Goal: Task Accomplishment & Management: Manage account settings

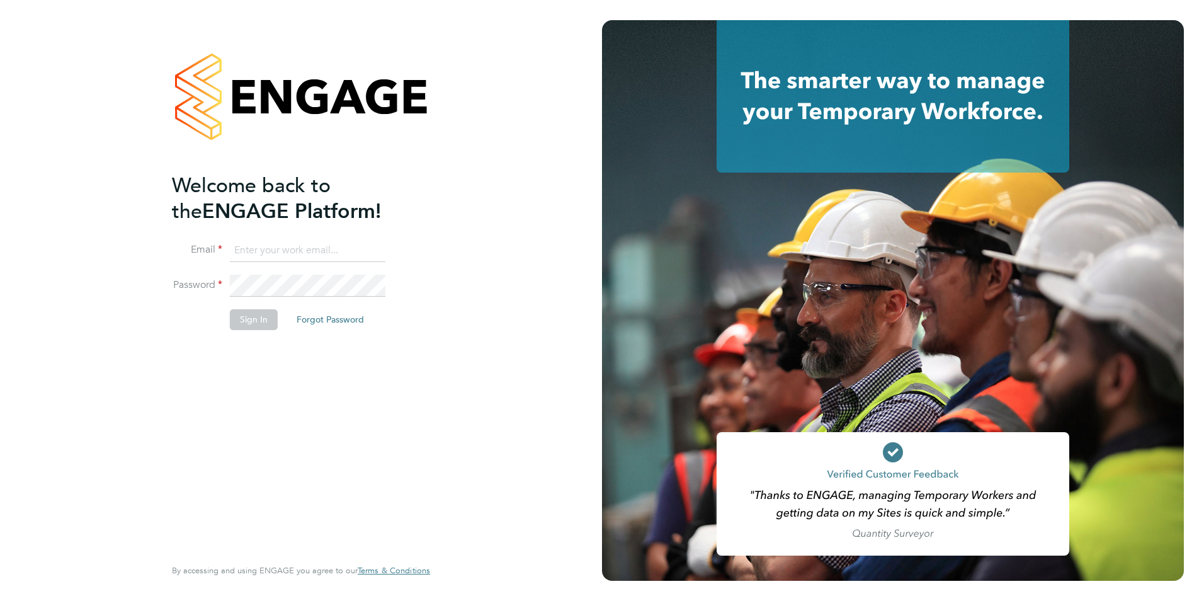
type input "[EMAIL_ADDRESS][DOMAIN_NAME]"
click at [235, 314] on button "Sign In" at bounding box center [254, 319] width 48 height 20
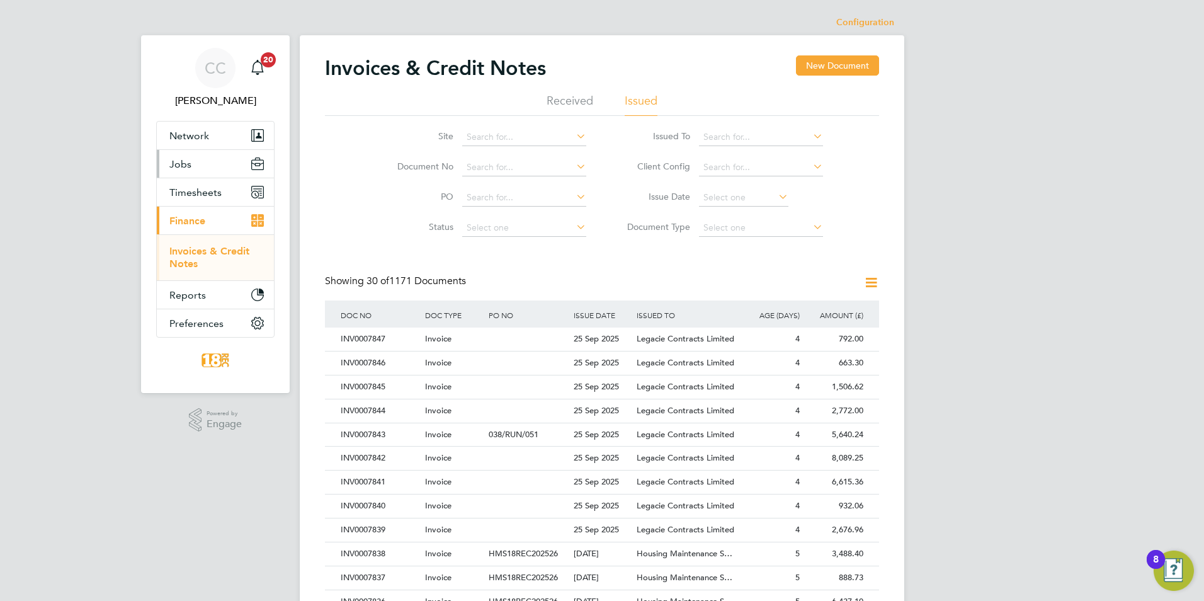
click at [229, 176] on button "Jobs" at bounding box center [215, 164] width 117 height 28
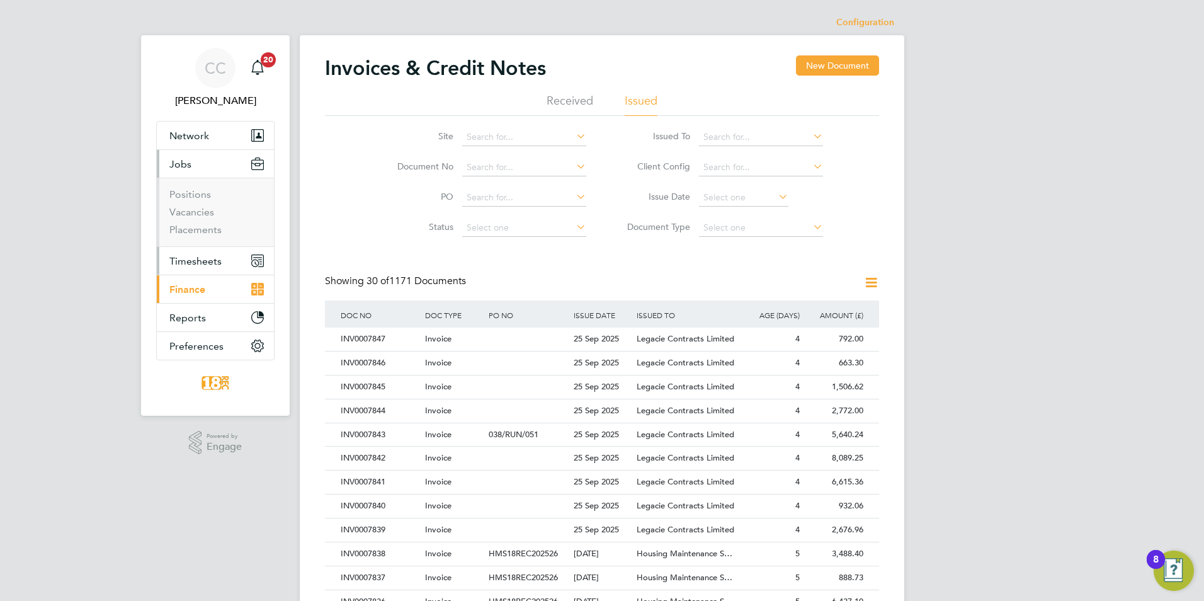
click at [182, 260] on span "Timesheets" at bounding box center [195, 261] width 52 height 12
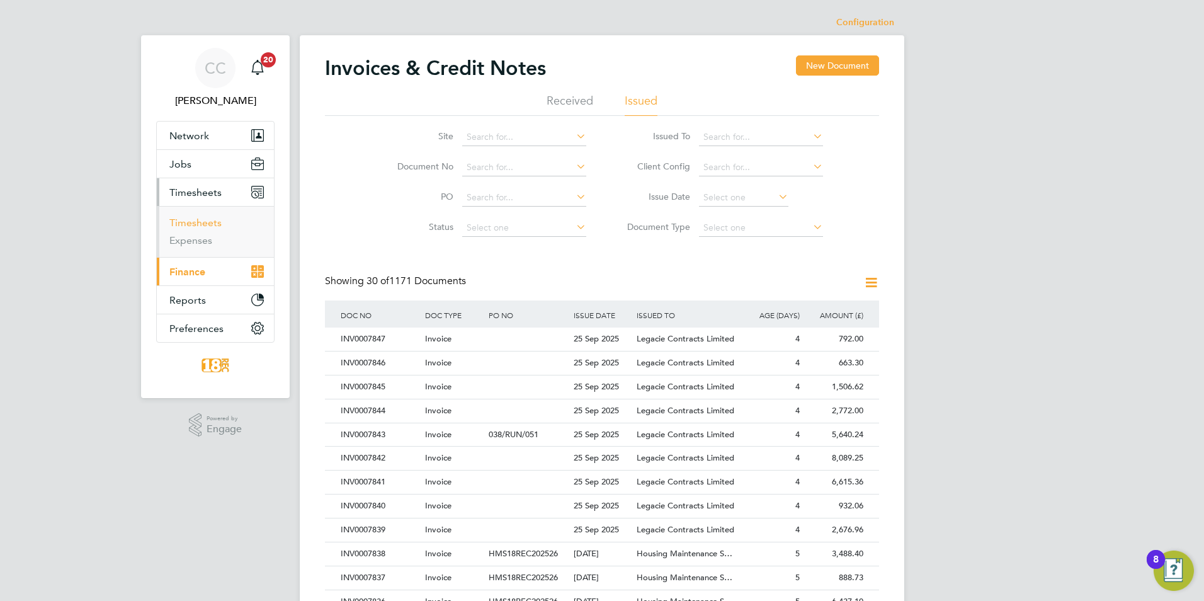
click at [195, 218] on link "Timesheets" at bounding box center [195, 223] width 52 height 12
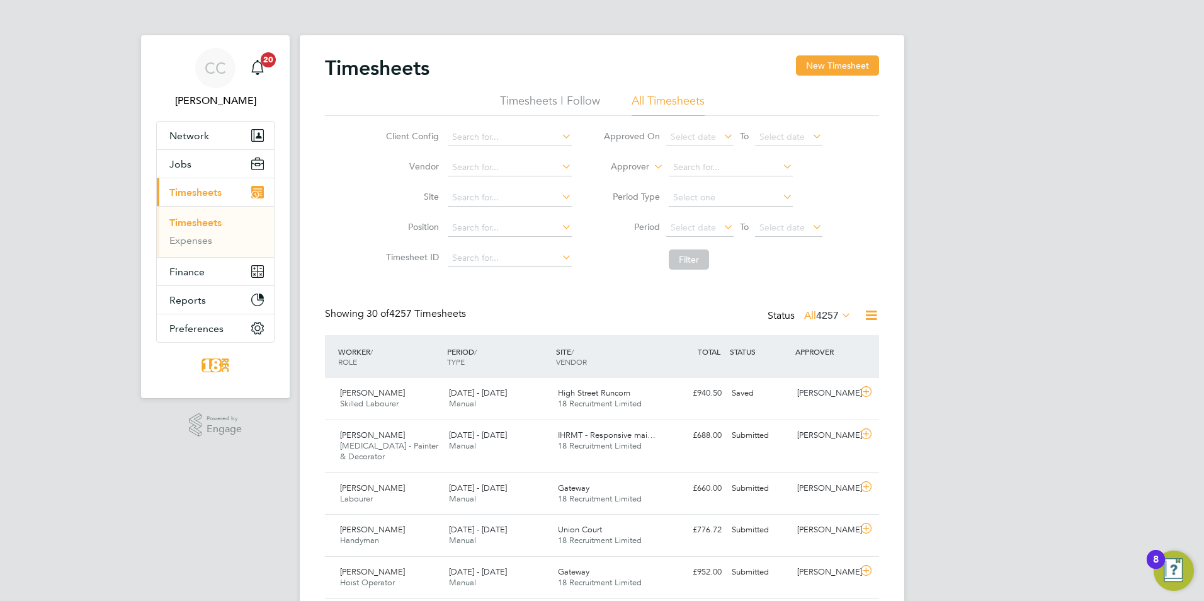
click at [828, 312] on span "4257" at bounding box center [827, 315] width 23 height 13
click at [836, 379] on li "Submitted" at bounding box center [811, 374] width 58 height 18
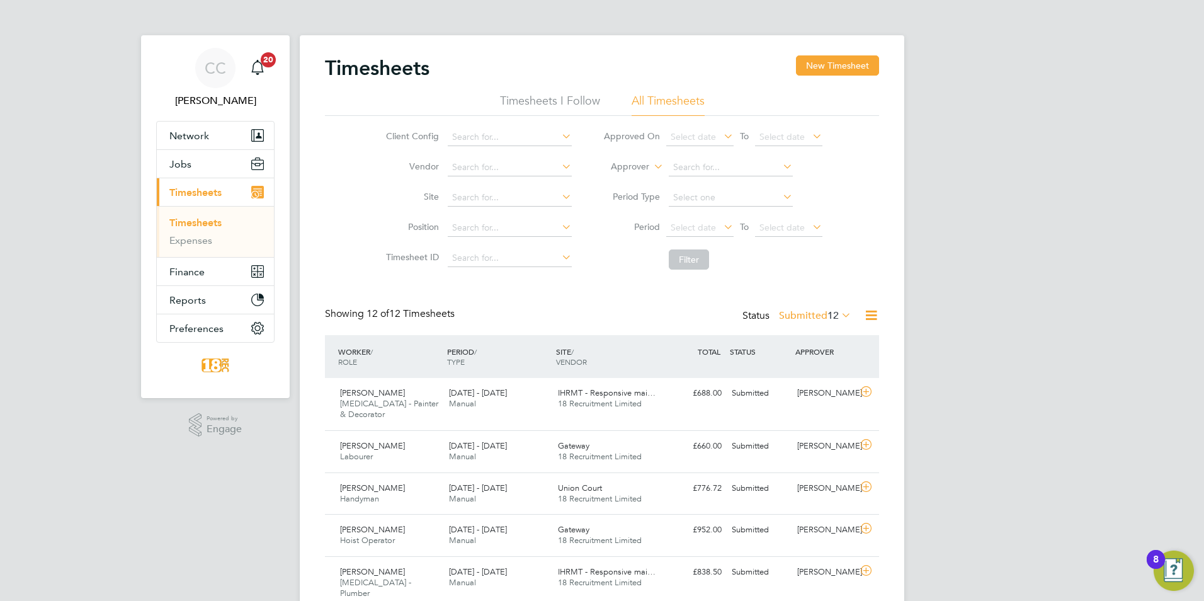
click at [805, 320] on label "Submitted 12" at bounding box center [815, 315] width 72 height 13
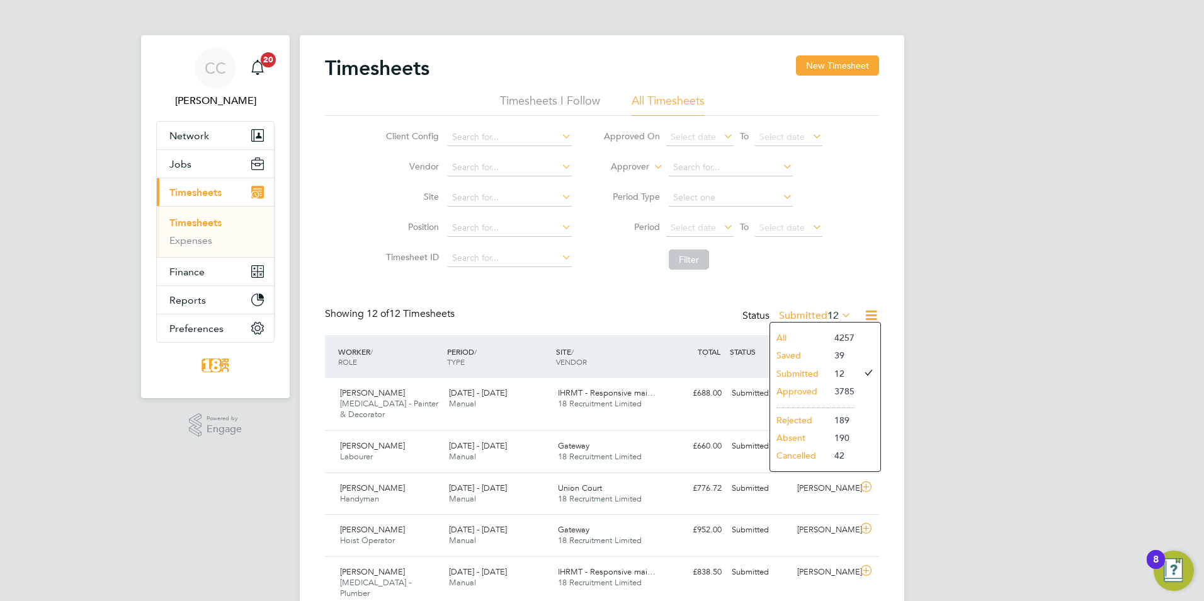
click at [814, 396] on li "Approved" at bounding box center [799, 391] width 58 height 18
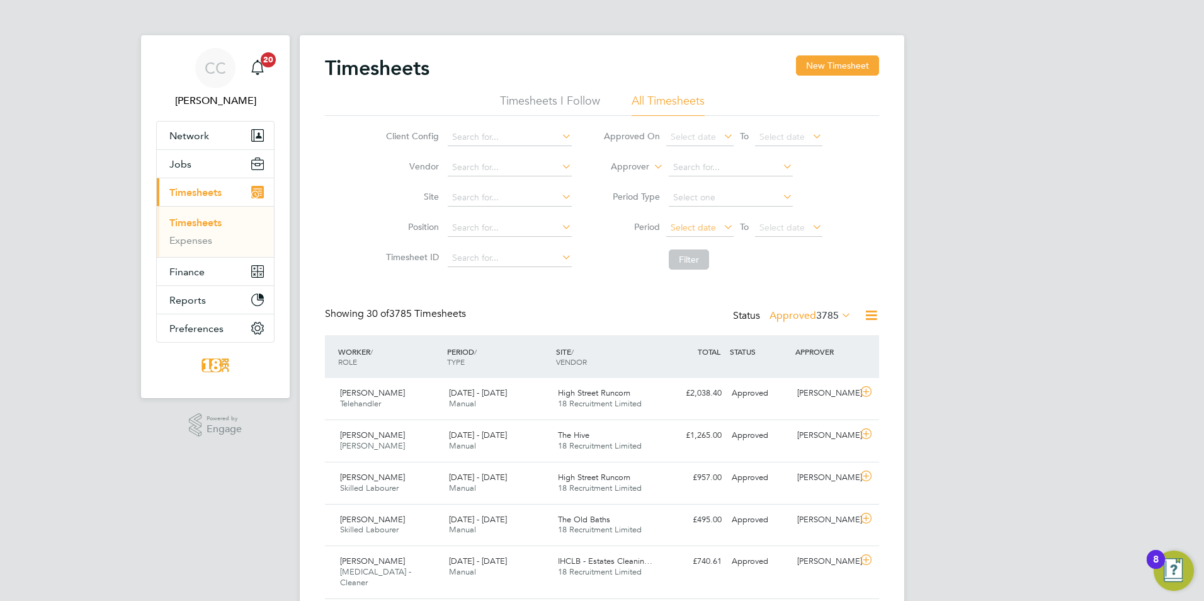
click at [704, 233] on span "Select date" at bounding box center [699, 228] width 67 height 17
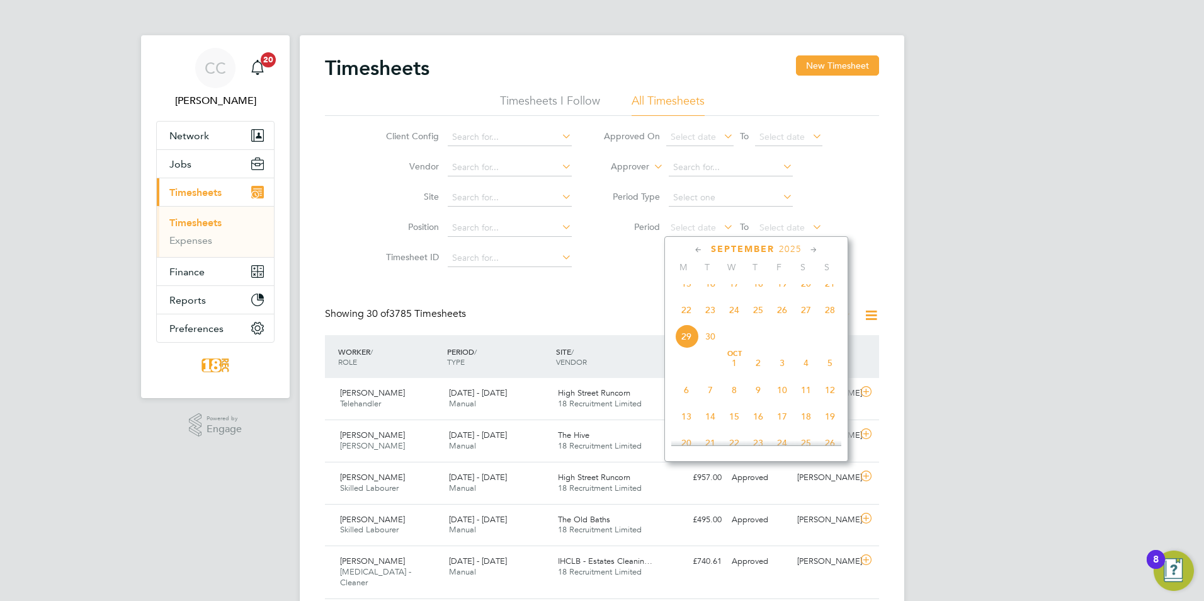
click at [685, 317] on span "22" at bounding box center [687, 310] width 24 height 24
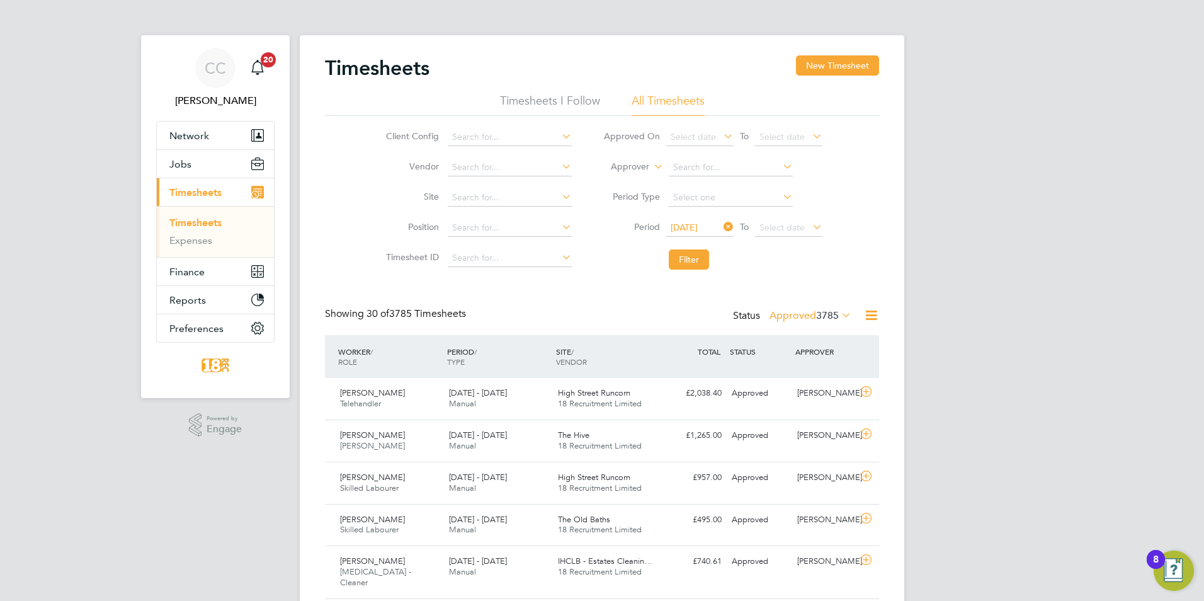
click at [847, 216] on div "Client Config Vendor Site Position Timesheet ID Approved On Select date To Sele…" at bounding box center [602, 196] width 554 height 160
click at [702, 256] on button "Filter" at bounding box center [689, 259] width 40 height 20
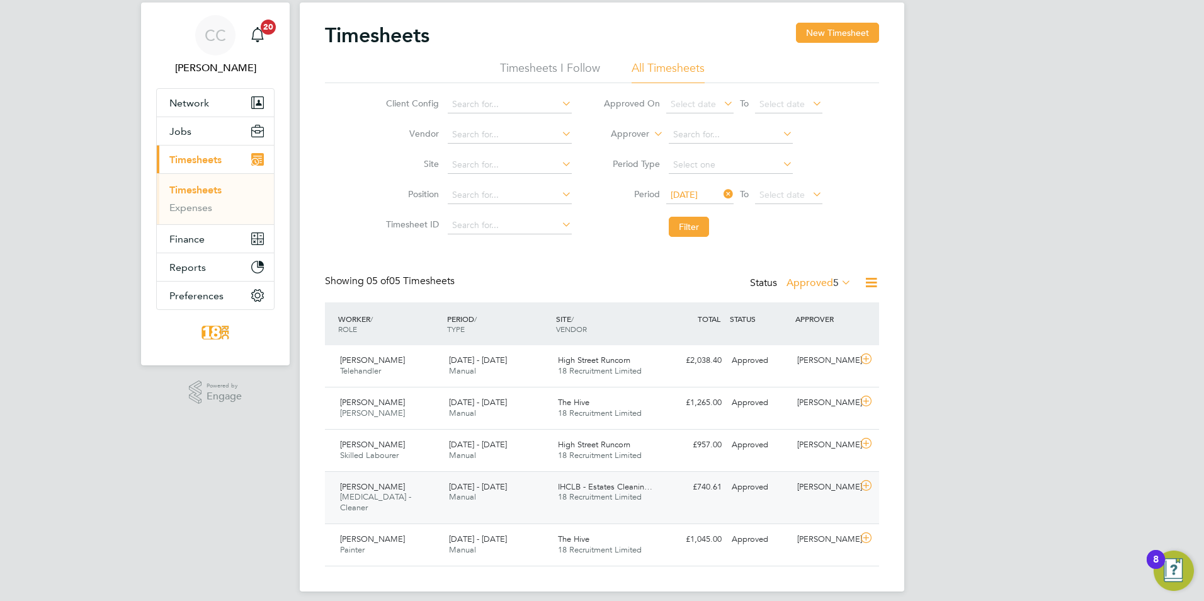
click at [652, 496] on div "IHCLB - Estates Cleanin… 18 Recruitment Limited" at bounding box center [607, 492] width 109 height 31
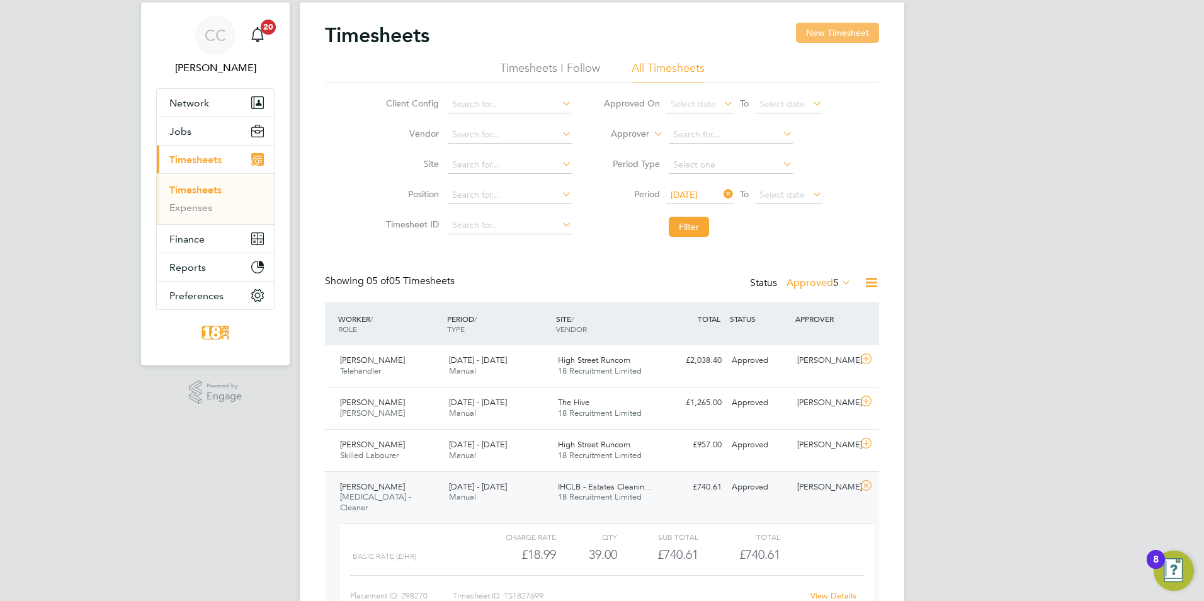
click at [801, 41] on button "New Timesheet" at bounding box center [837, 33] width 83 height 20
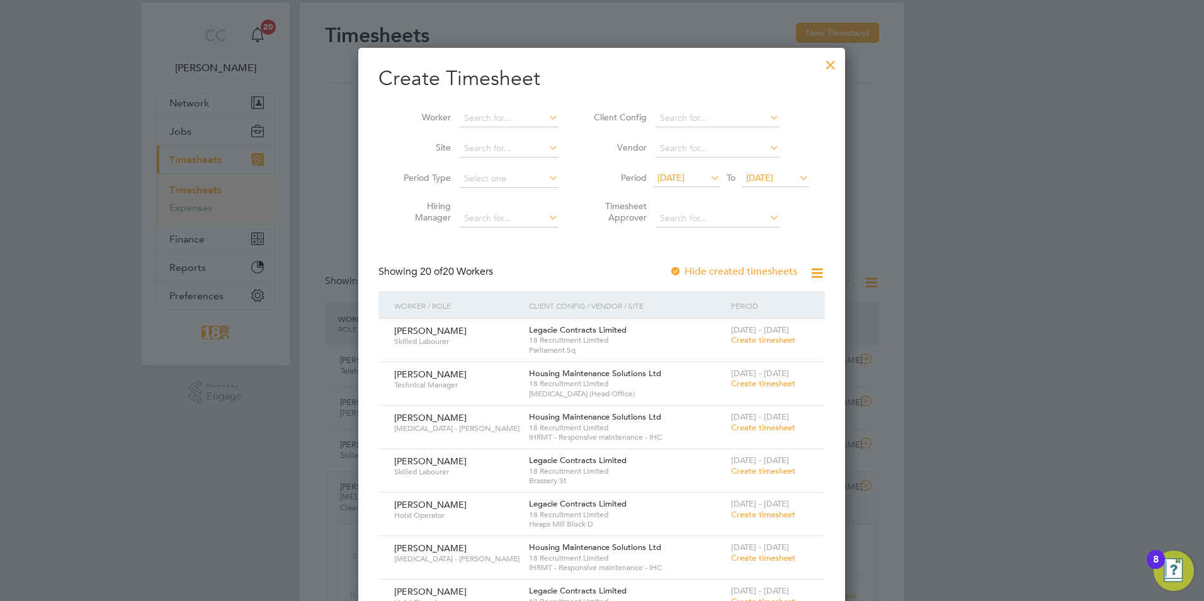
click at [825, 64] on div at bounding box center [831, 61] width 23 height 23
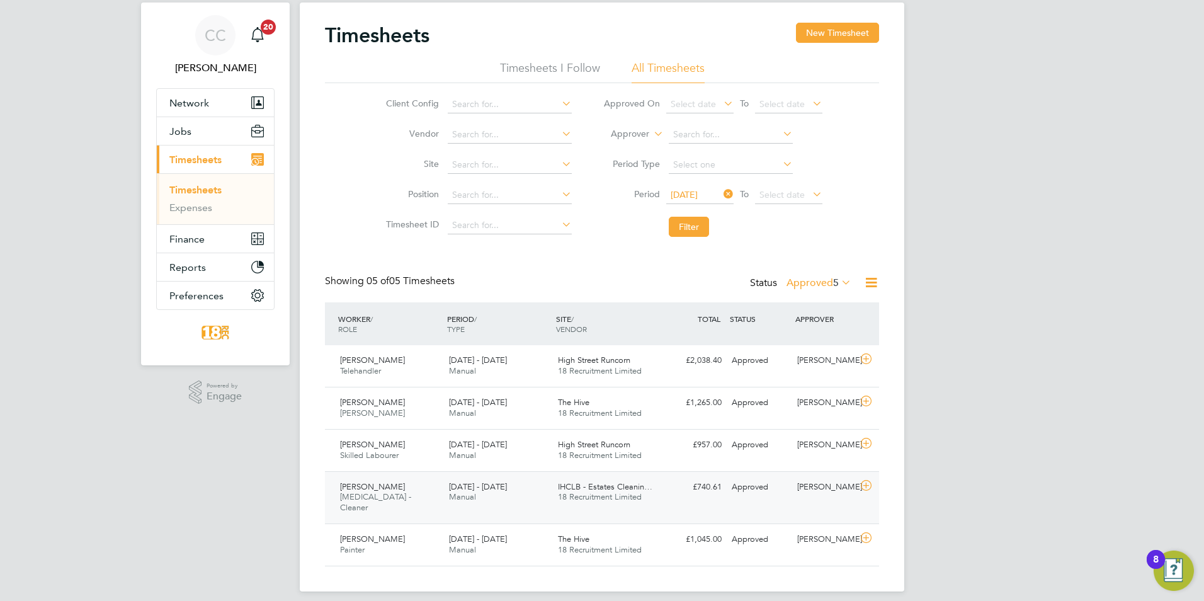
click at [744, 484] on div "Approved" at bounding box center [760, 487] width 66 height 21
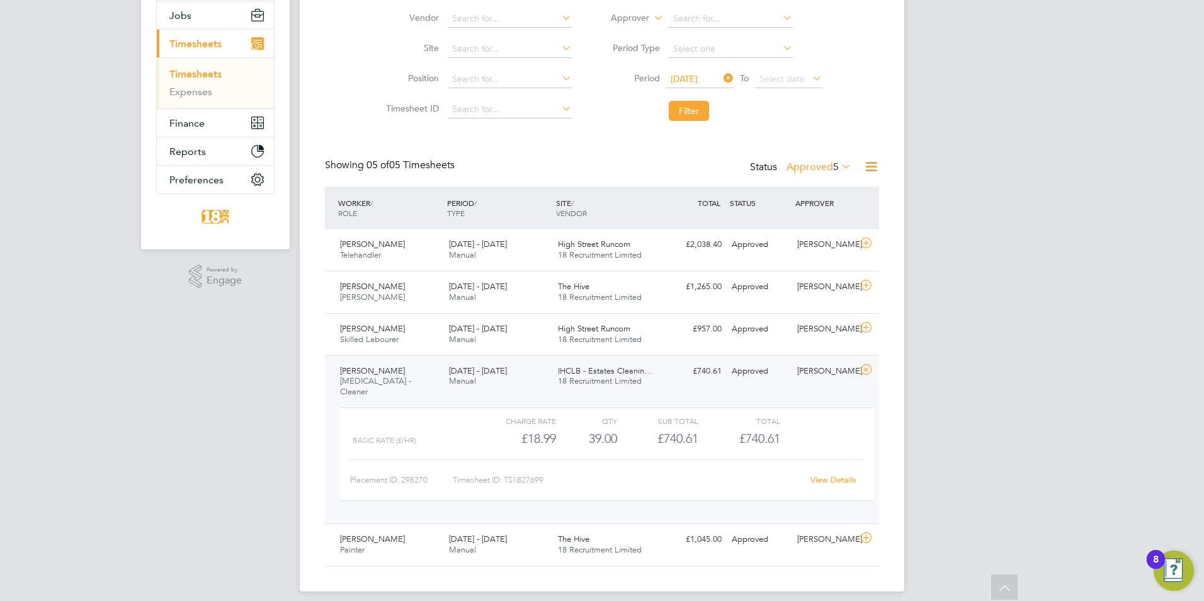
click at [846, 474] on link "View Details" at bounding box center [834, 479] width 46 height 11
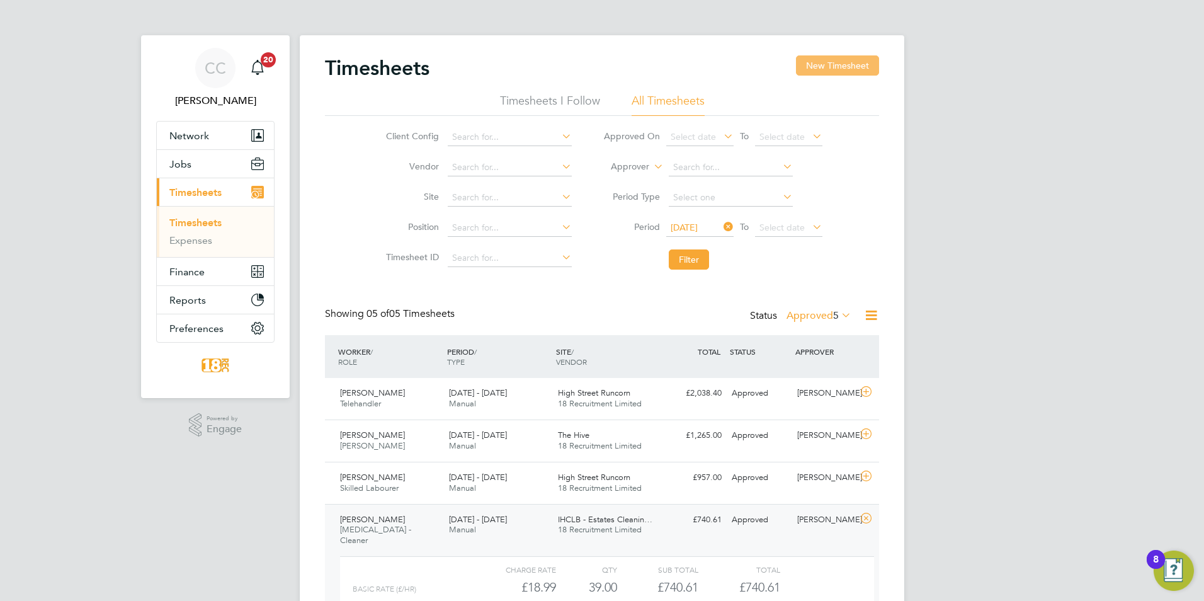
click at [820, 71] on button "New Timesheet" at bounding box center [837, 65] width 83 height 20
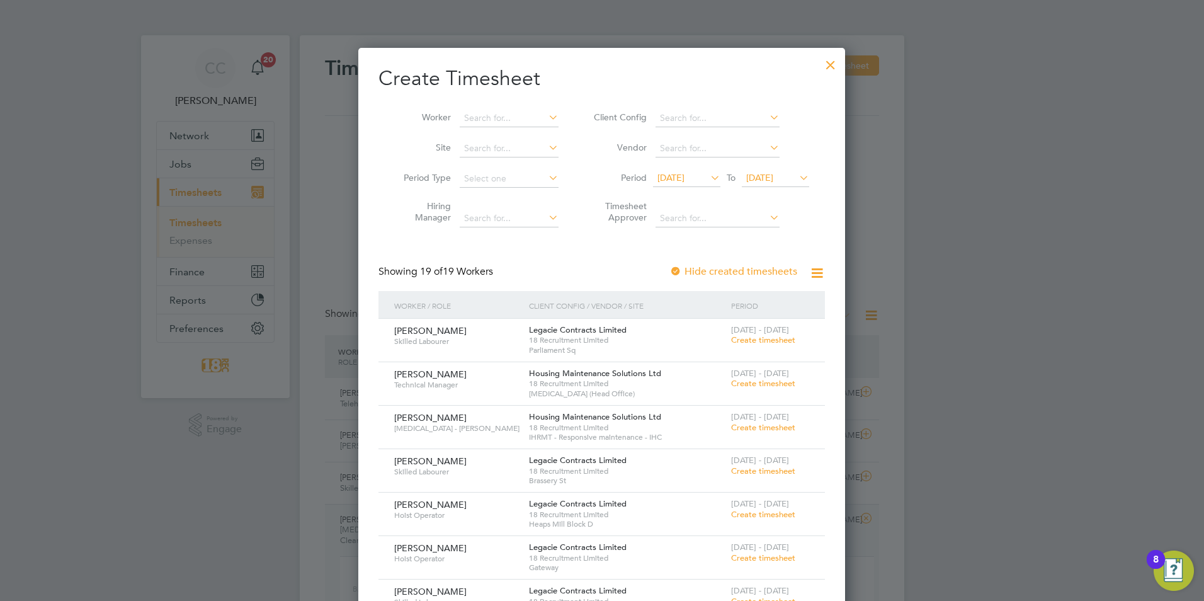
click at [825, 60] on div at bounding box center [831, 61] width 23 height 23
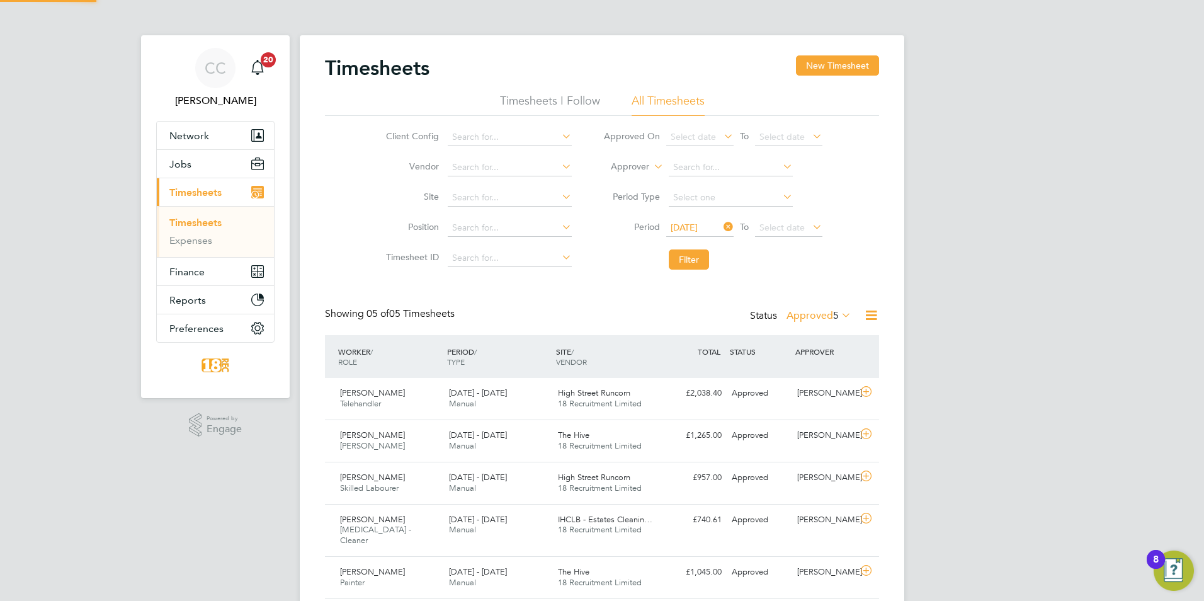
scroll to position [32, 110]
click at [811, 314] on label "Approved 5" at bounding box center [819, 315] width 65 height 13
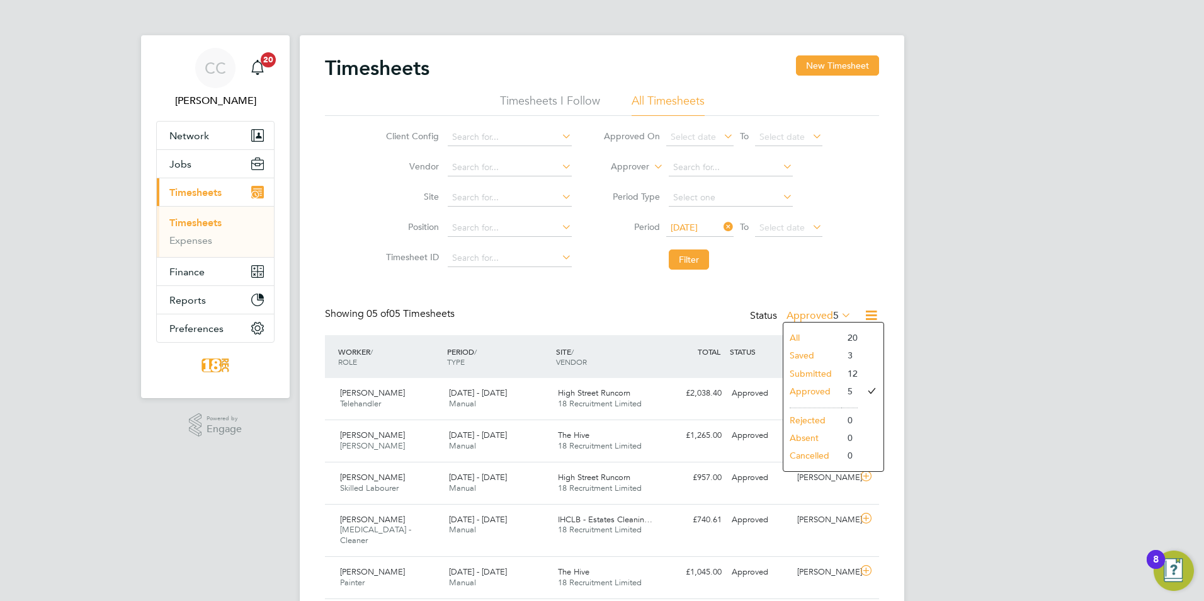
click at [811, 351] on li "Saved" at bounding box center [813, 355] width 58 height 18
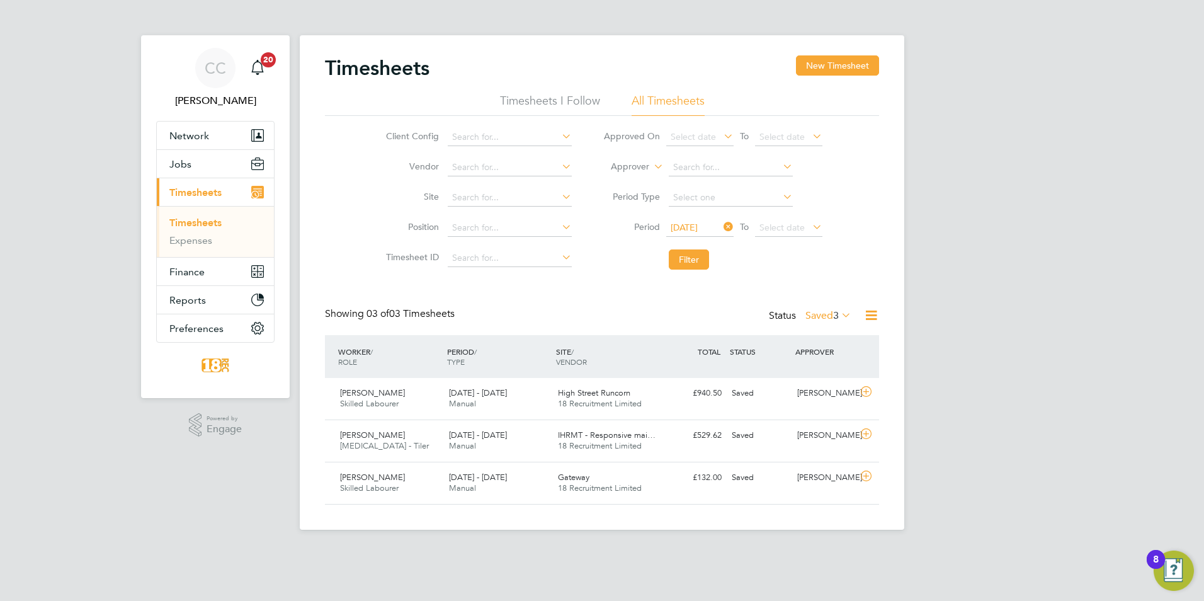
click at [798, 315] on div "Status Saved 3" at bounding box center [811, 316] width 85 height 18
click at [808, 316] on label "Saved 3" at bounding box center [829, 315] width 46 height 13
click at [834, 367] on li "Submitted" at bounding box center [822, 374] width 58 height 18
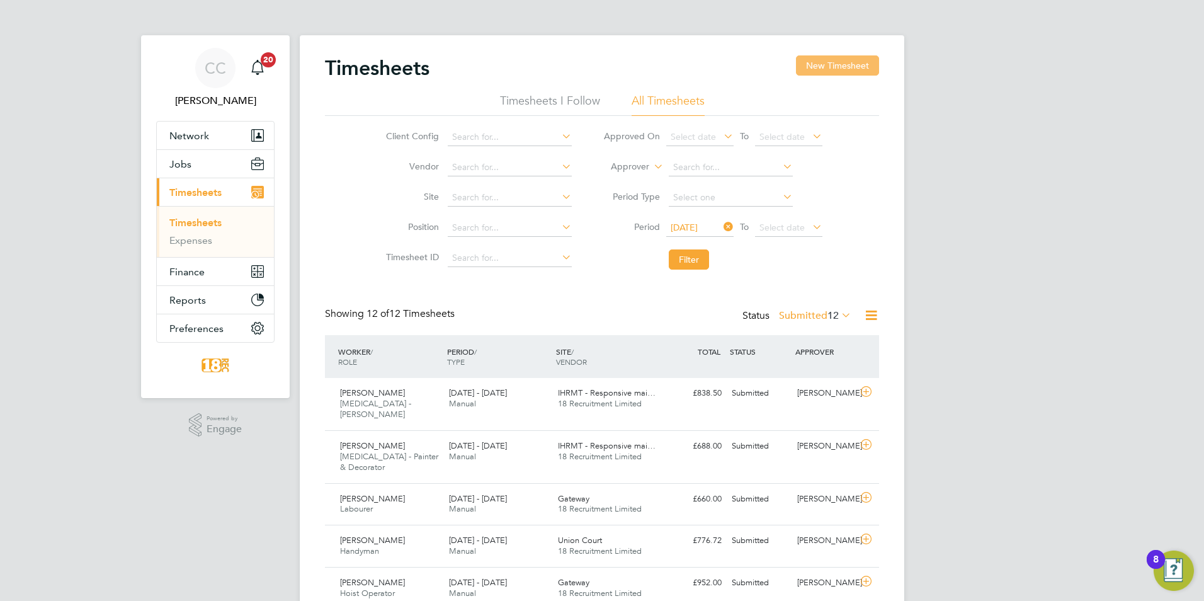
click at [848, 60] on button "New Timesheet" at bounding box center [837, 65] width 83 height 20
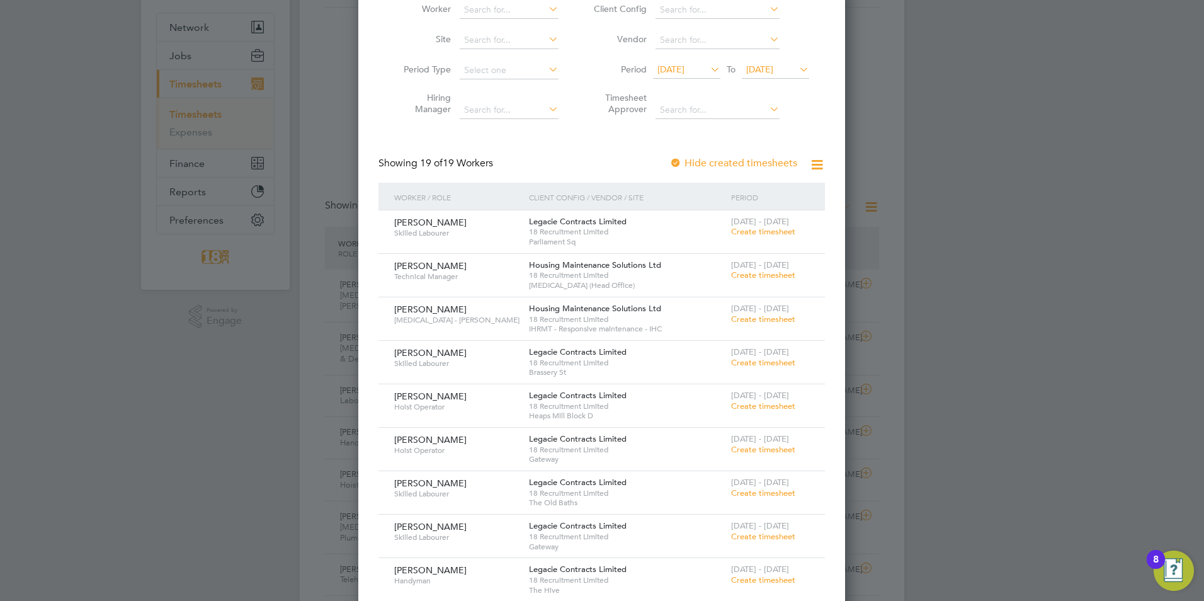
click at [751, 278] on span "Create timesheet" at bounding box center [763, 275] width 64 height 11
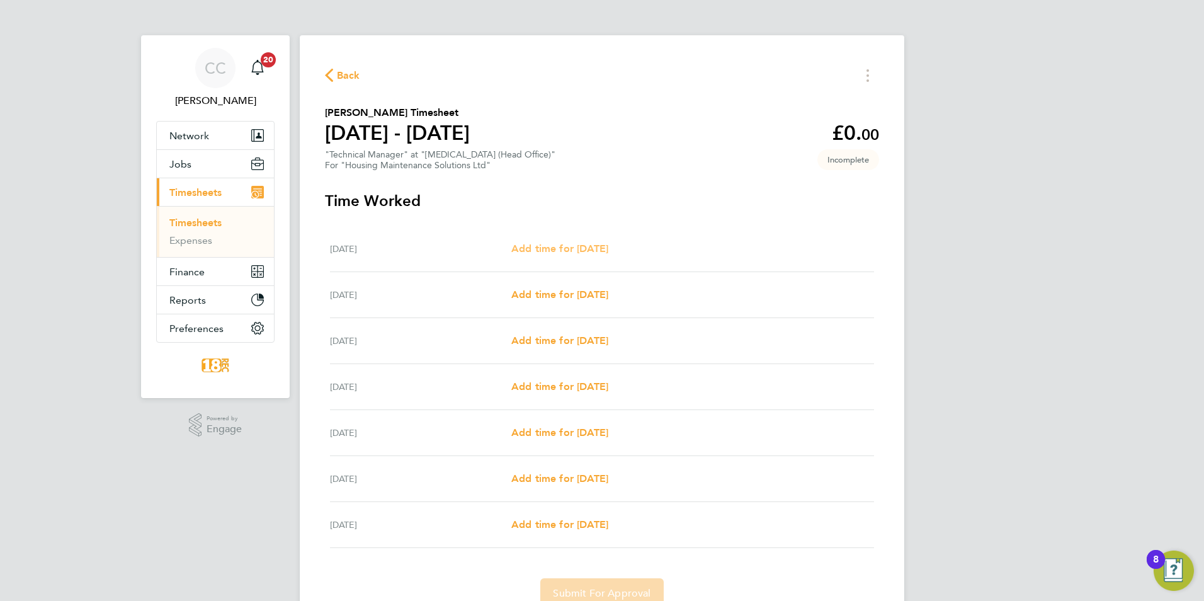
click at [554, 241] on link "Add time for Mon 22 Sep" at bounding box center [559, 248] width 97 height 15
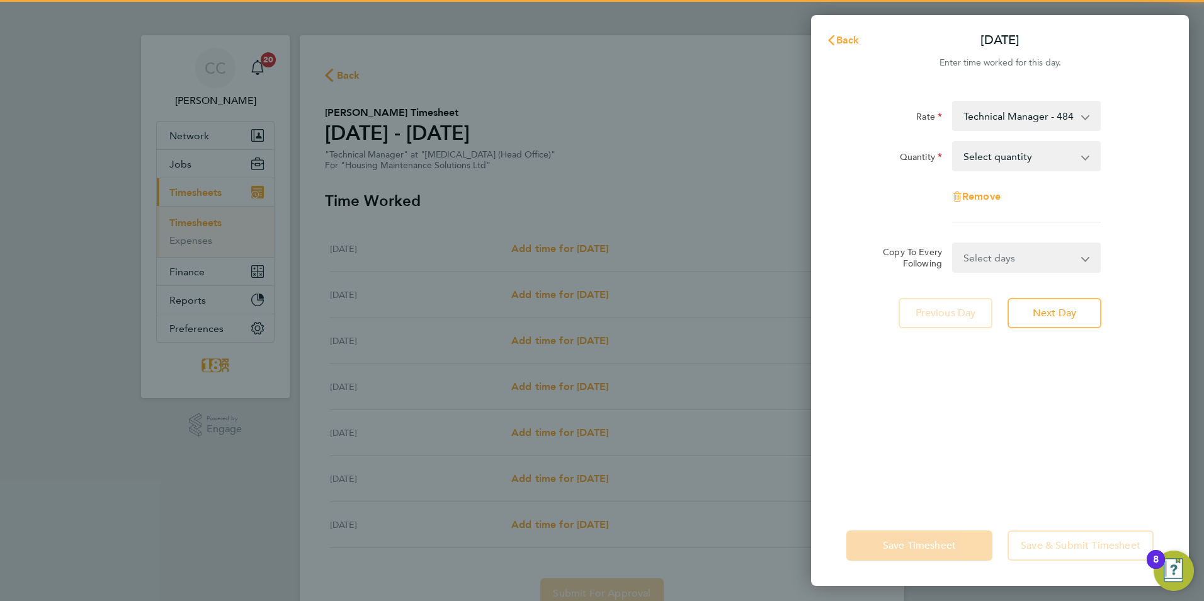
click at [1026, 146] on select "Select quantity 0.5 1" at bounding box center [1019, 156] width 131 height 28
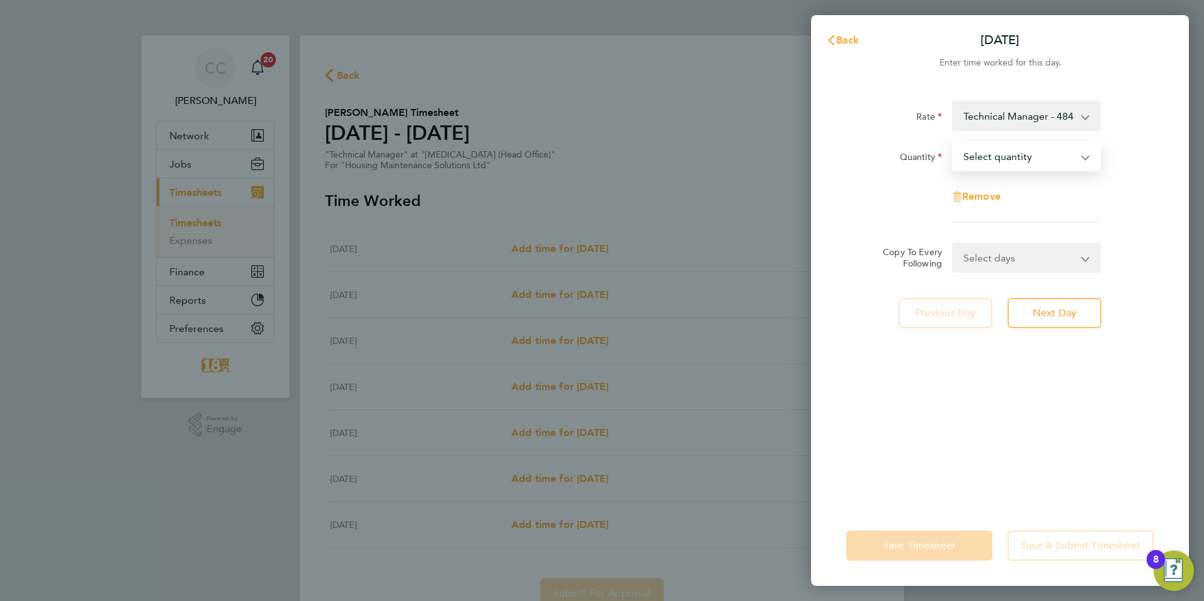
select select "1"
click at [954, 142] on select "Select quantity 0.5 1" at bounding box center [1019, 156] width 131 height 28
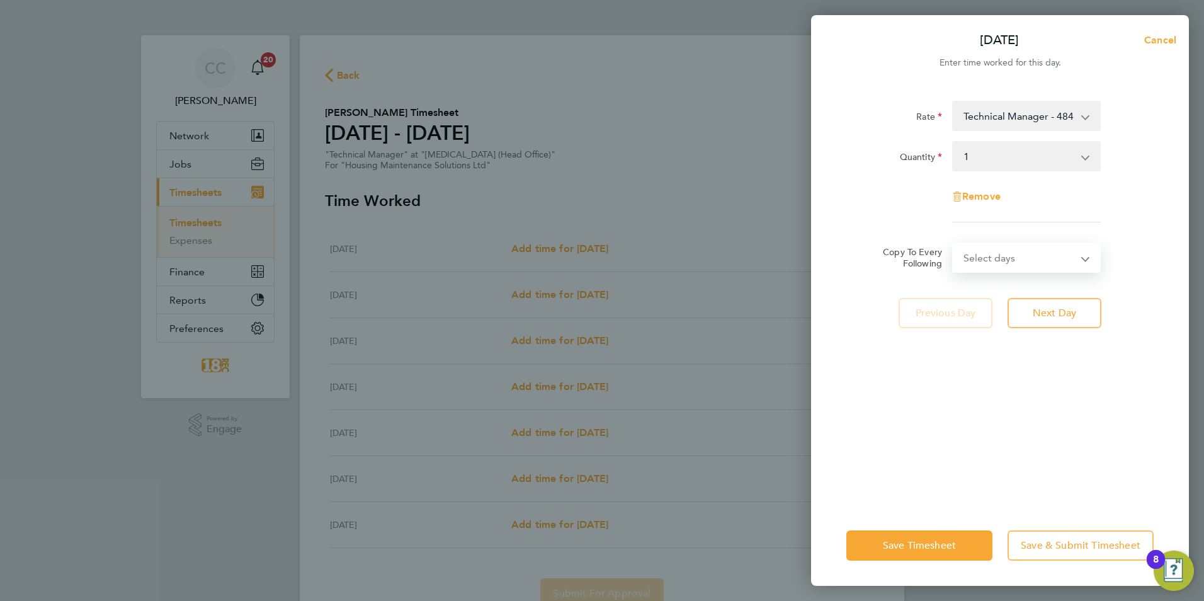
drag, startPoint x: 1014, startPoint y: 252, endPoint x: 1007, endPoint y: 271, distance: 20.1
click at [1014, 252] on select "Select days Day Weekday (Mon-Fri) Weekend (Sat-Sun) Tuesday Wednesday Thursday …" at bounding box center [1020, 258] width 132 height 28
select select "WEEKDAY"
click at [954, 244] on select "Select days Day Weekday (Mon-Fri) Weekend (Sat-Sun) Tuesday Wednesday Thursday …" at bounding box center [1020, 258] width 132 height 28
select select "2025-09-28"
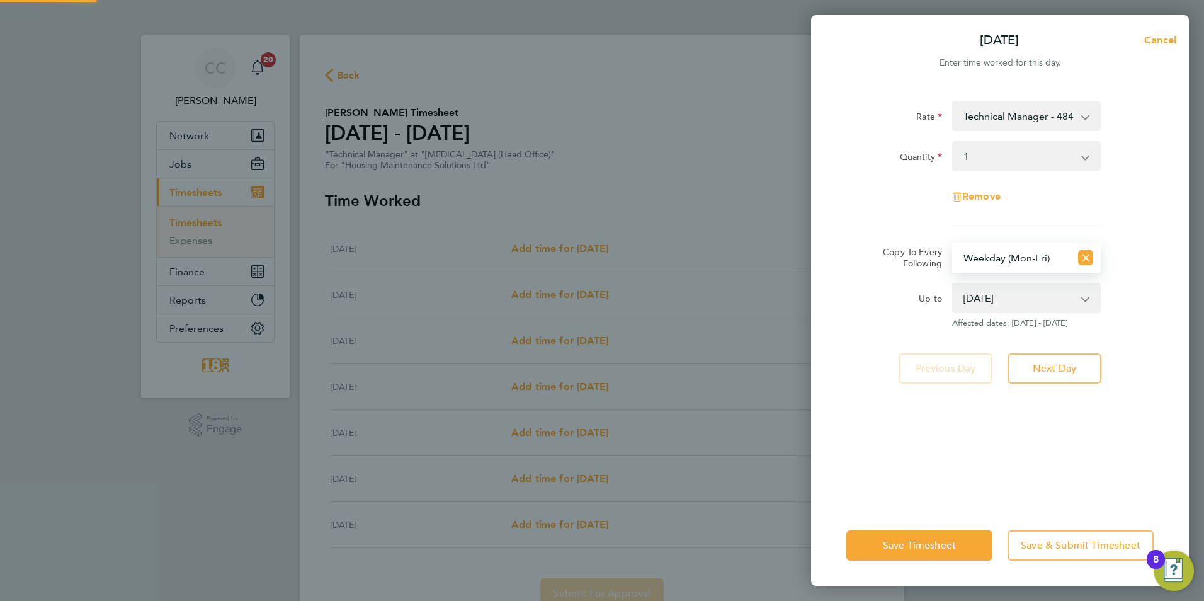
click at [1003, 256] on select "Select days Day Weekday (Mon-Fri) Weekend (Sat-Sun) Tuesday Wednesday Thursday …" at bounding box center [1012, 258] width 117 height 28
click at [1128, 303] on div "Up to 23 Sep 2025 24 Sep 2025 25 Sep 2025 26 Sep 2025 27 Sep 2025 28 Sep 2025 A…" at bounding box center [1000, 305] width 317 height 45
click at [888, 523] on div "Save Timesheet Save & Submit Timesheet" at bounding box center [1000, 545] width 378 height 81
click at [887, 540] on span "Save Timesheet" at bounding box center [919, 545] width 73 height 13
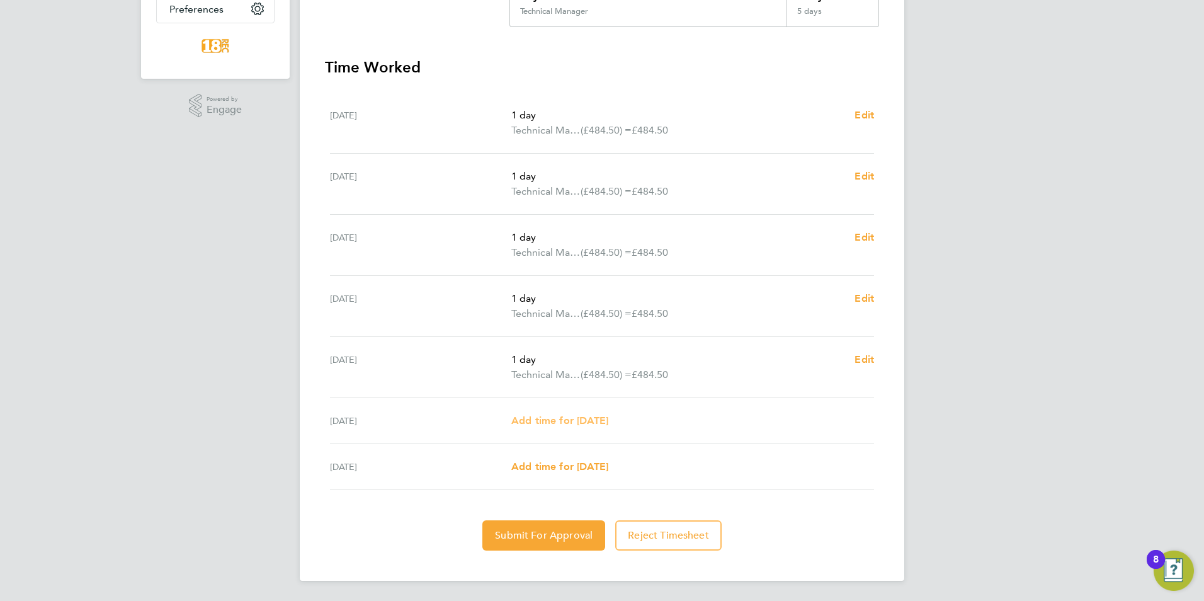
click at [557, 414] on span "Add time for Sat 27 Sep" at bounding box center [559, 420] width 97 height 12
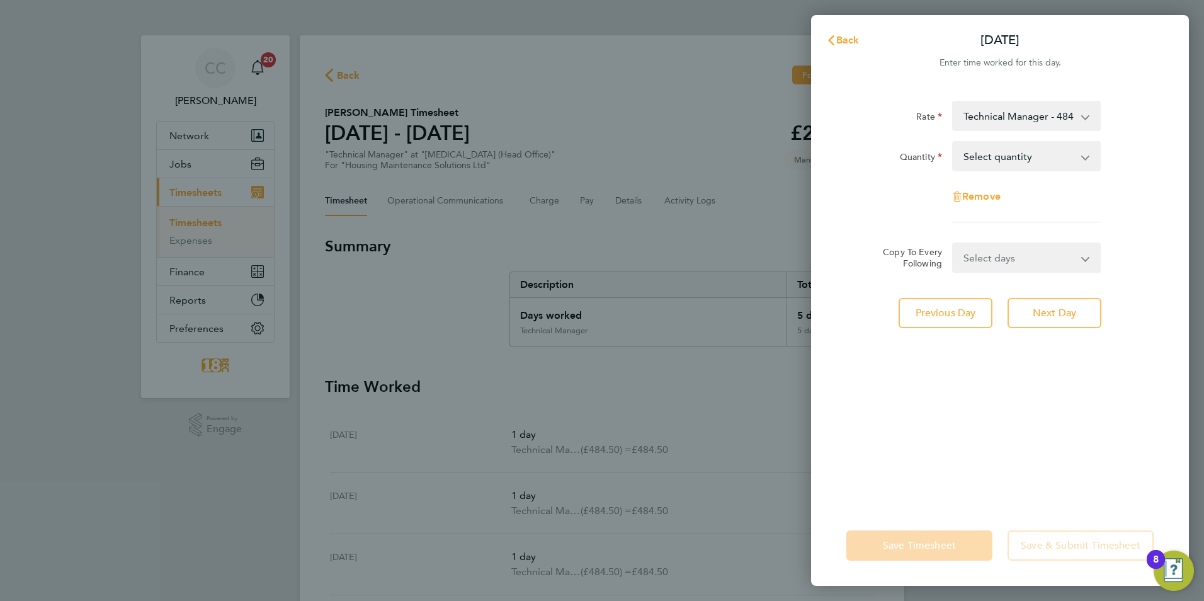
drag, startPoint x: 1019, startPoint y: 161, endPoint x: 1015, endPoint y: 172, distance: 11.8
click at [1017, 161] on select "Select quantity 0.5 1" at bounding box center [1019, 156] width 131 height 28
select select "1"
click at [954, 142] on select "Select quantity 0.5 1" at bounding box center [1019, 156] width 131 height 28
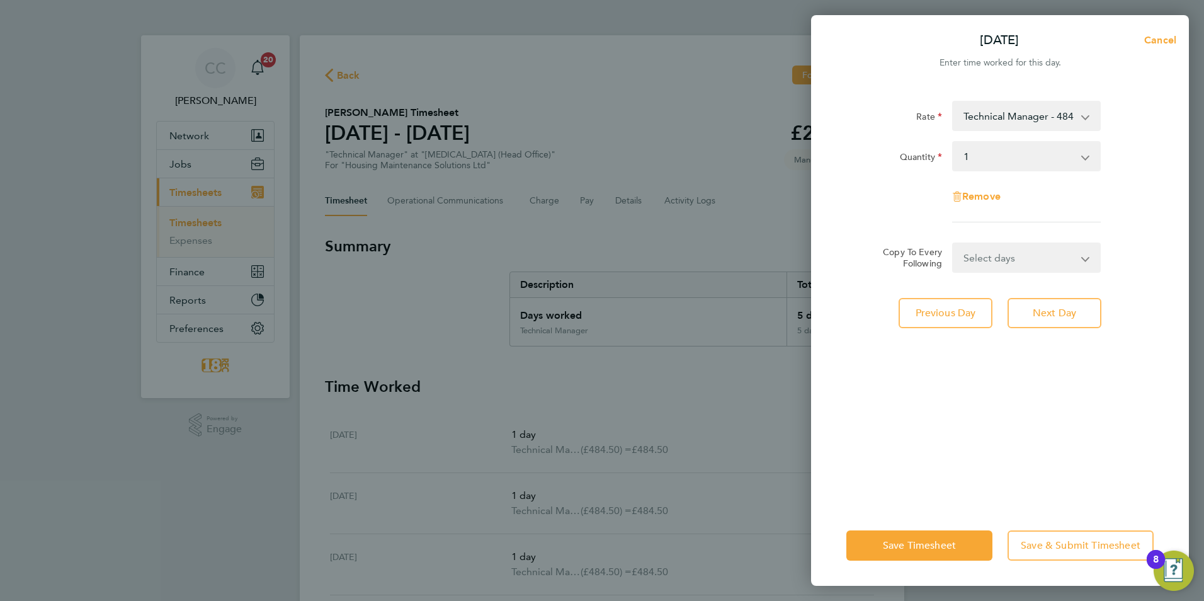
click at [982, 367] on div "Rate Technical Manager - 484.50 Quantity Select quantity 0.5 1 Remove Copy To E…" at bounding box center [1000, 296] width 378 height 420
click at [925, 541] on span "Save Timesheet" at bounding box center [919, 545] width 73 height 13
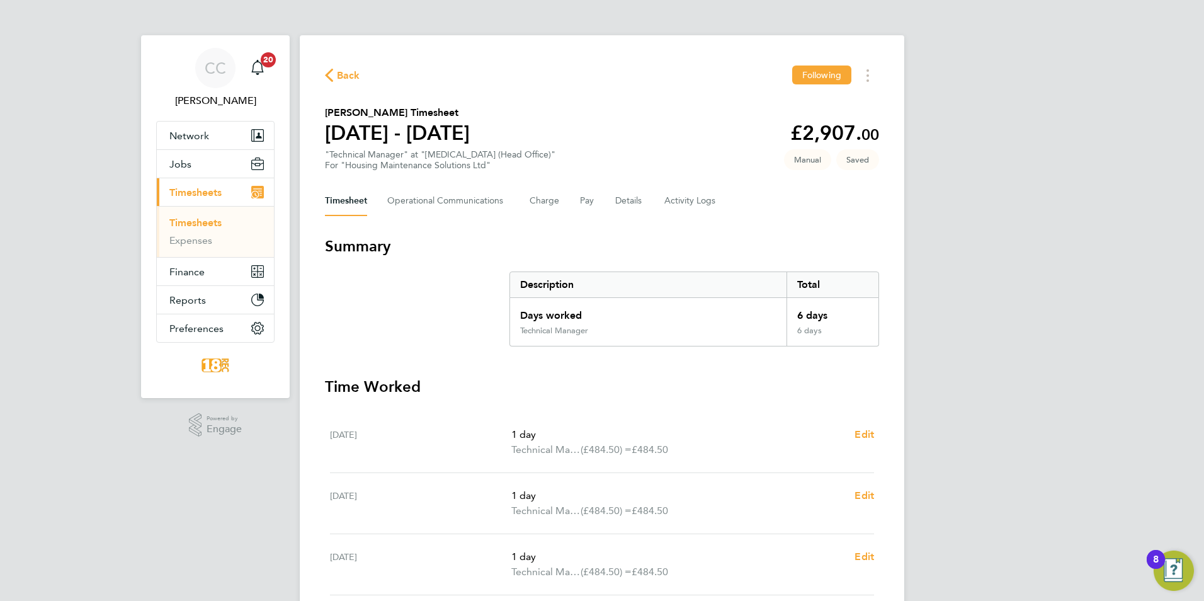
drag, startPoint x: 369, startPoint y: 79, endPoint x: 353, endPoint y: 76, distance: 16.7
click at [357, 77] on div "Back Following" at bounding box center [602, 76] width 554 height 20
click at [348, 75] on span "Back" at bounding box center [348, 75] width 23 height 15
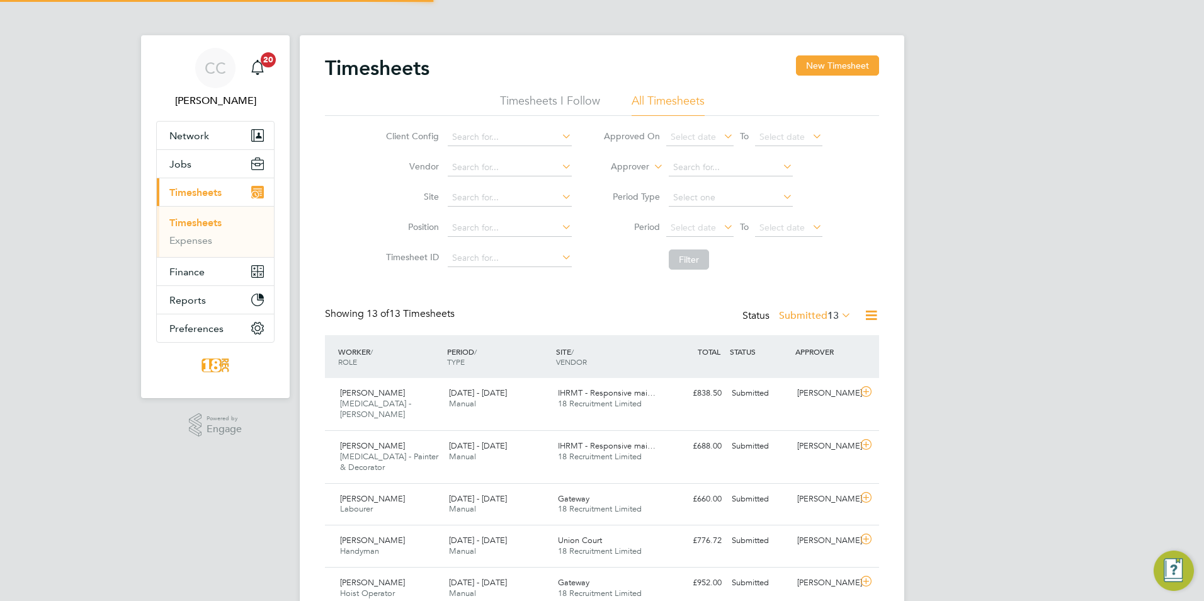
scroll to position [32, 110]
click at [205, 157] on button "Jobs" at bounding box center [215, 164] width 117 height 28
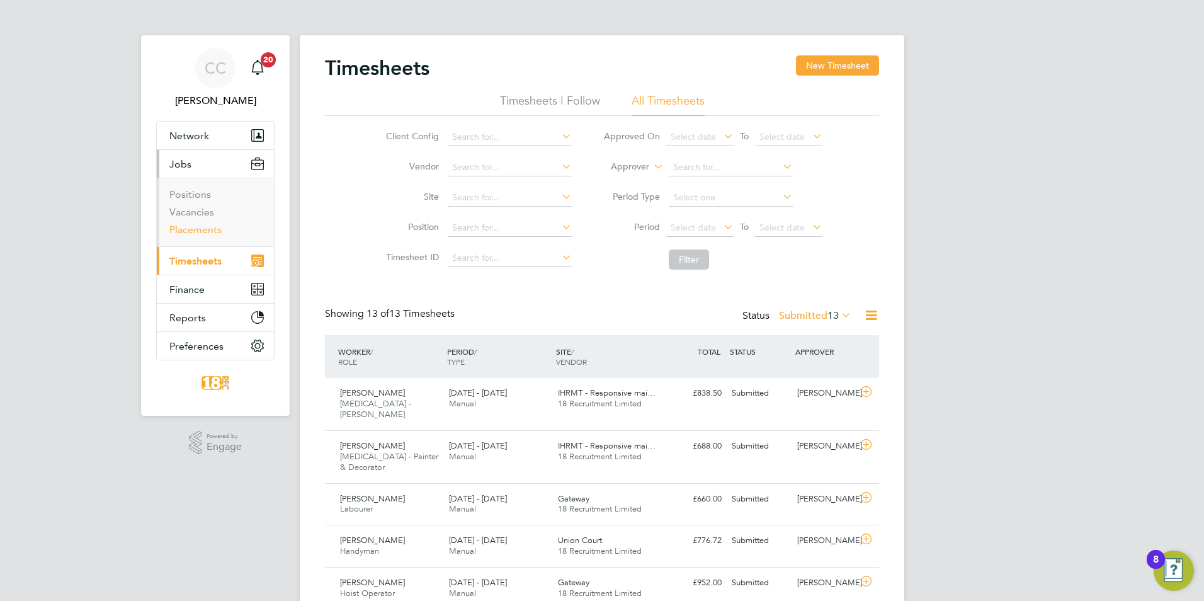
click at [211, 227] on link "Placements" at bounding box center [195, 230] width 52 height 12
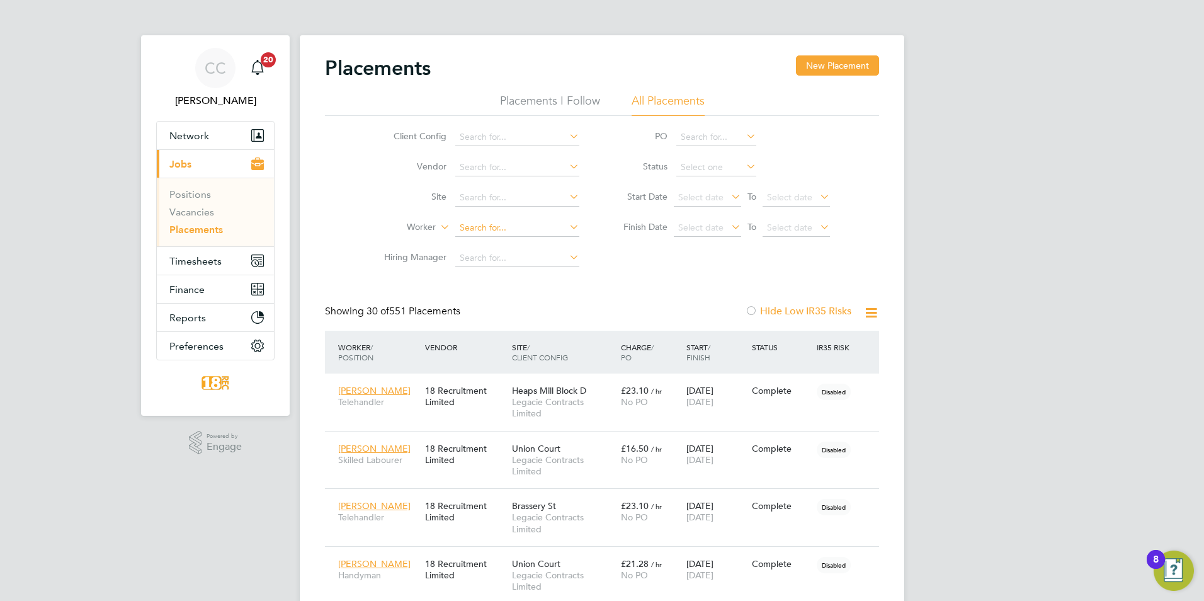
click at [462, 232] on input at bounding box center [517, 228] width 124 height 18
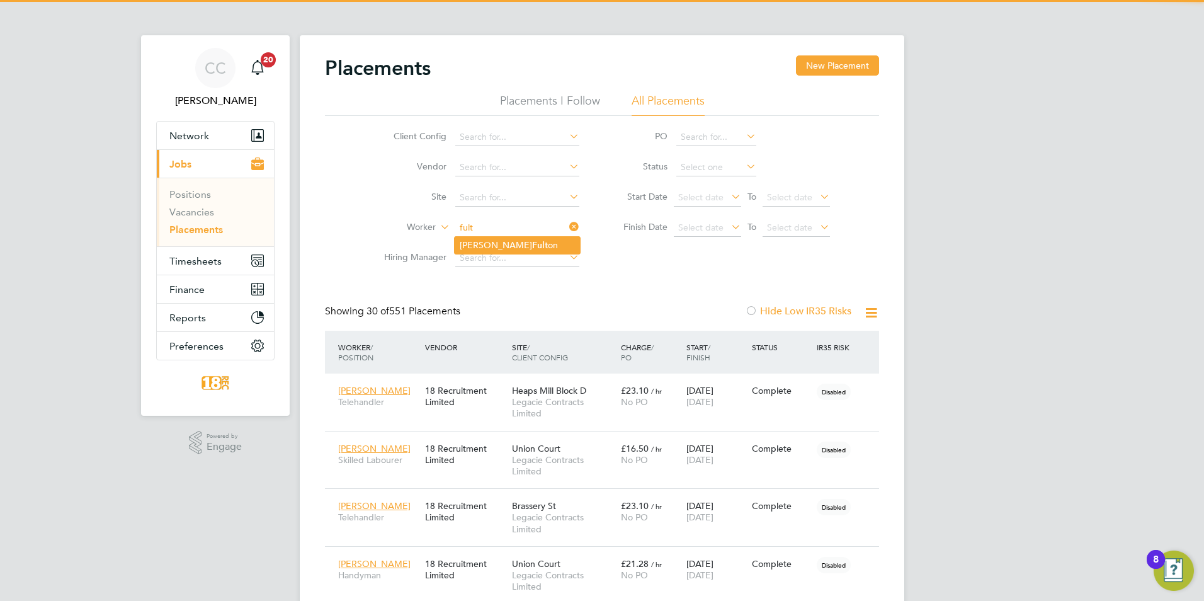
click at [520, 238] on li "Paul Fult on" at bounding box center [517, 245] width 125 height 17
type input "Paul Fulton"
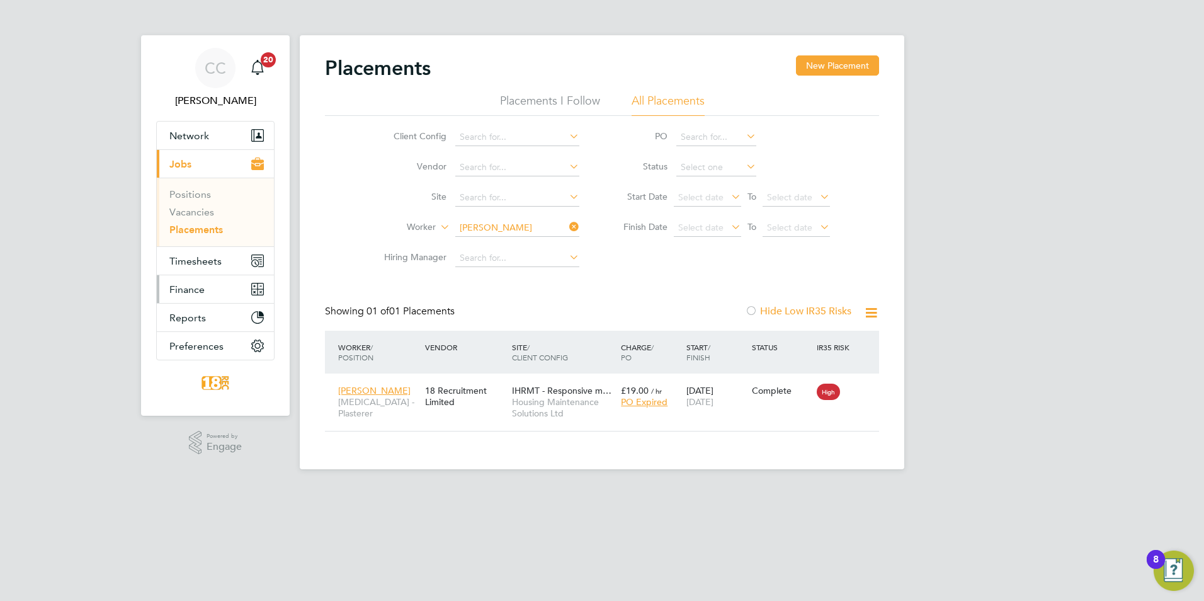
click at [202, 283] on span "Finance" at bounding box center [186, 289] width 35 height 12
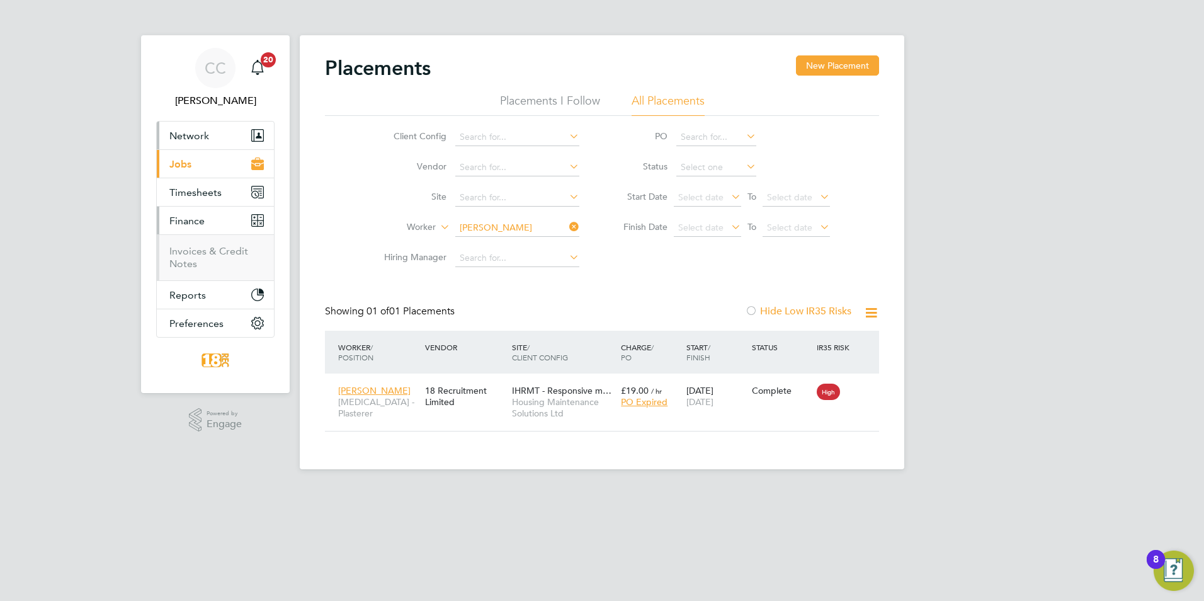
click at [193, 137] on span "Network" at bounding box center [189, 136] width 40 height 12
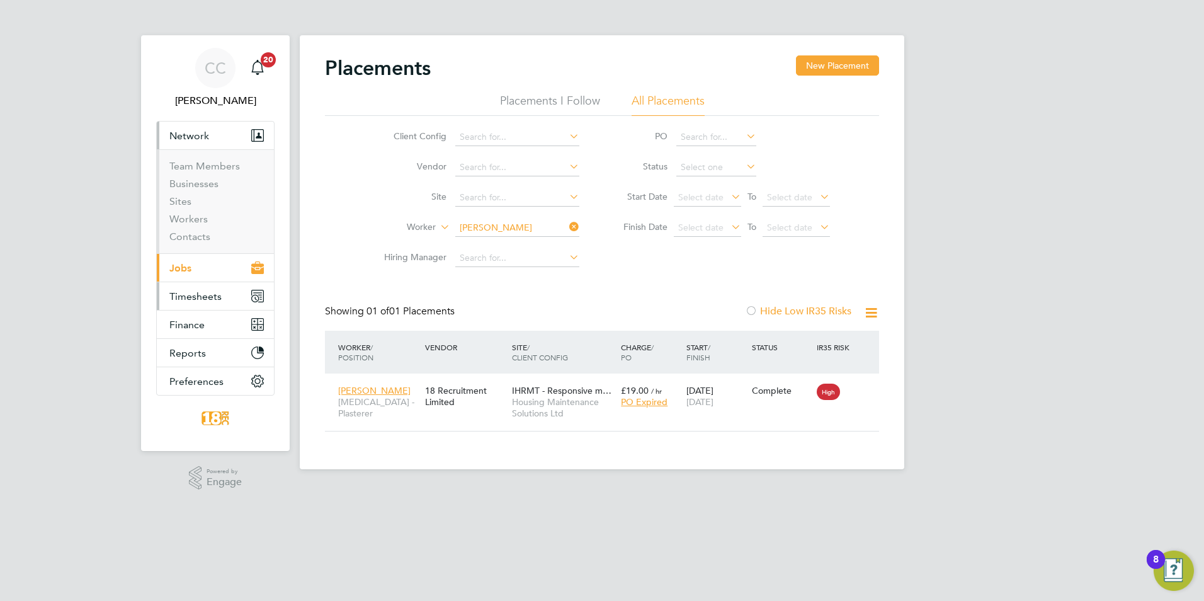
click at [207, 300] on span "Timesheets" at bounding box center [195, 296] width 52 height 12
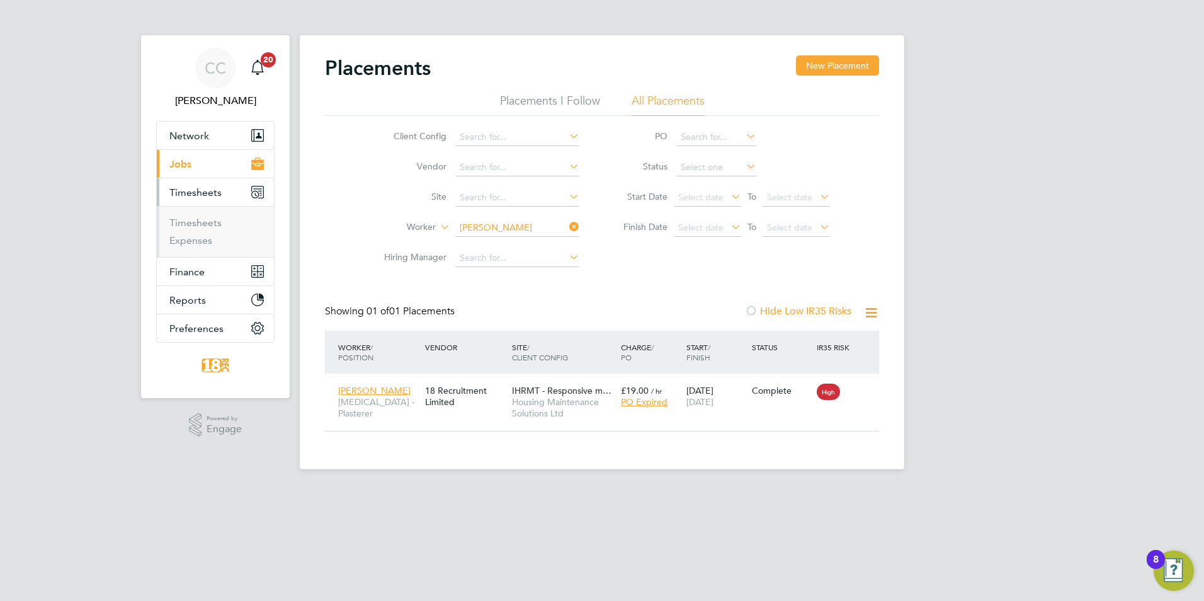
click at [200, 169] on button "Current page: Jobs" at bounding box center [215, 164] width 117 height 28
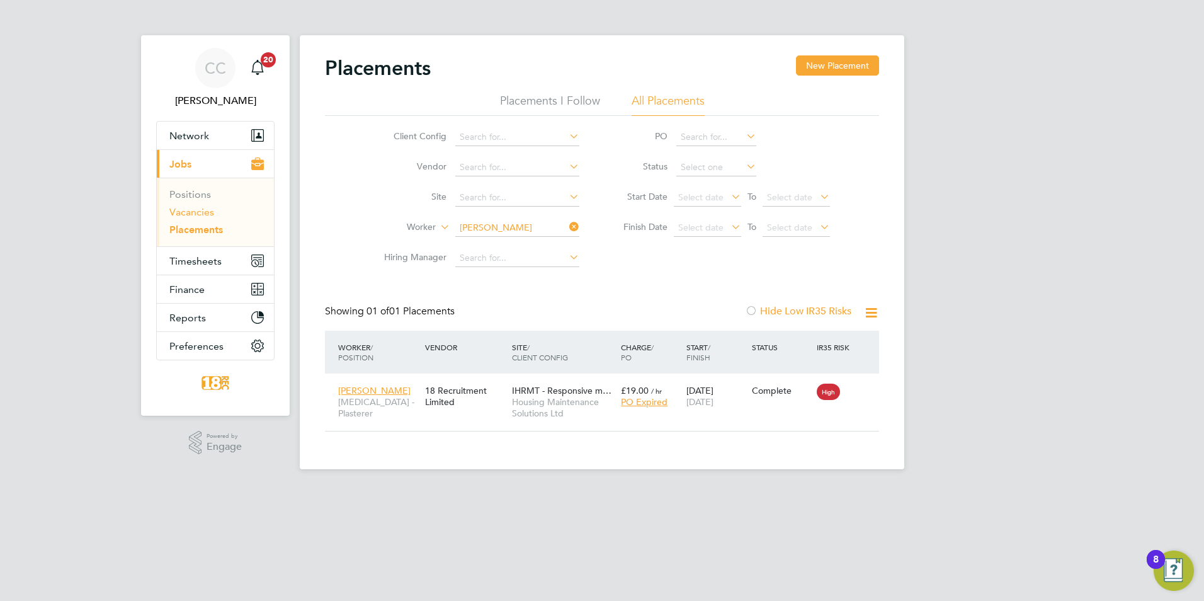
click at [203, 212] on link "Vacancies" at bounding box center [191, 212] width 45 height 12
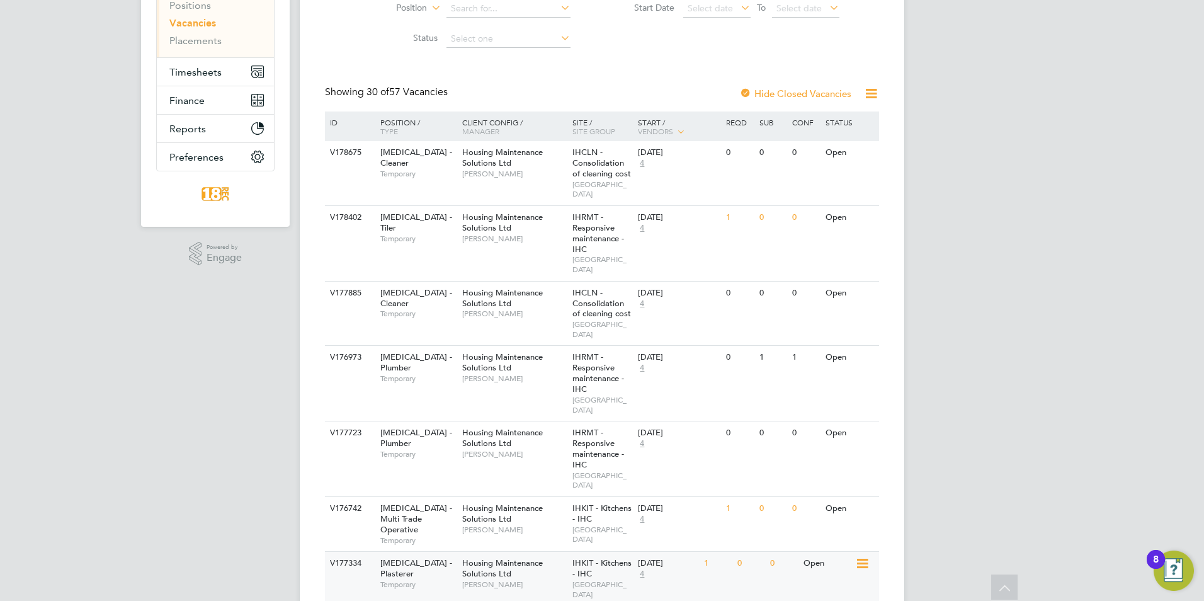
drag, startPoint x: 705, startPoint y: 502, endPoint x: 597, endPoint y: 513, distance: 108.3
drag, startPoint x: 597, startPoint y: 513, endPoint x: 648, endPoint y: 518, distance: 51.3
drag, startPoint x: 648, startPoint y: 518, endPoint x: 904, endPoint y: 507, distance: 256.0
click at [862, 556] on icon at bounding box center [861, 563] width 13 height 15
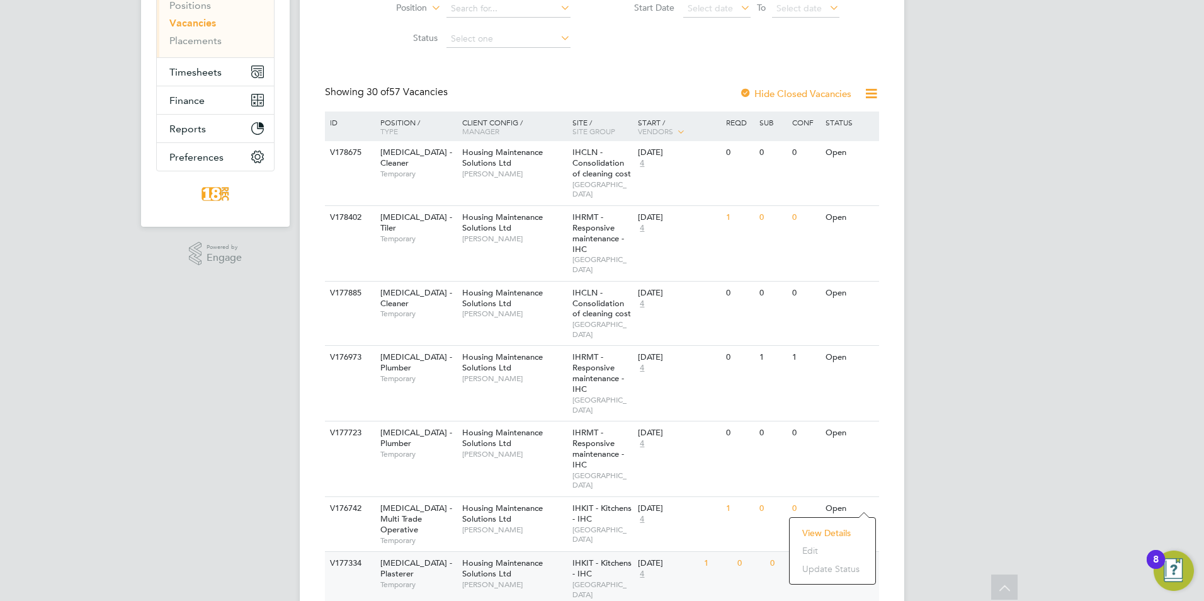
drag, startPoint x: 845, startPoint y: 532, endPoint x: 820, endPoint y: 528, distance: 25.5
click at [820, 528] on li "View Details" at bounding box center [832, 533] width 73 height 18
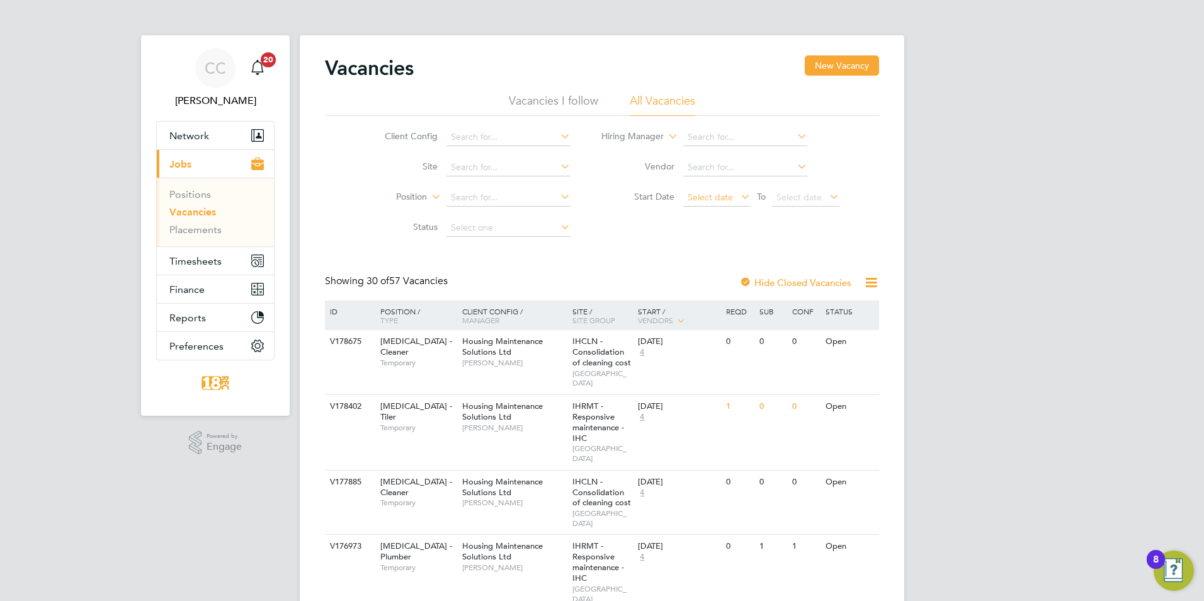
click at [716, 193] on span "Select date" at bounding box center [710, 196] width 45 height 11
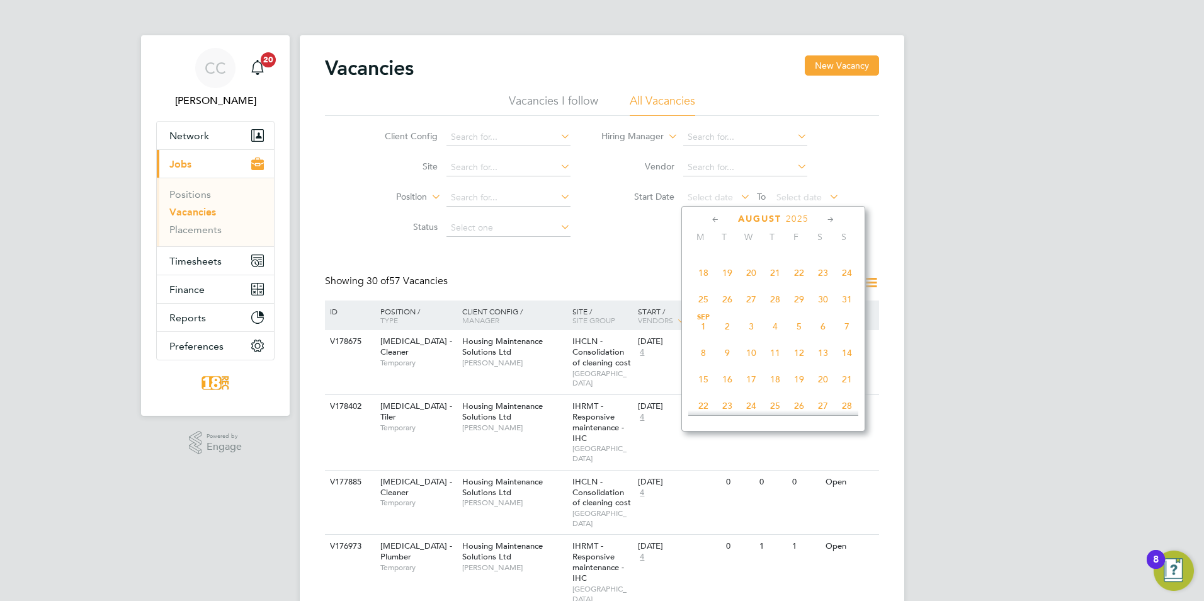
click at [704, 338] on span "Sep 1" at bounding box center [704, 326] width 24 height 24
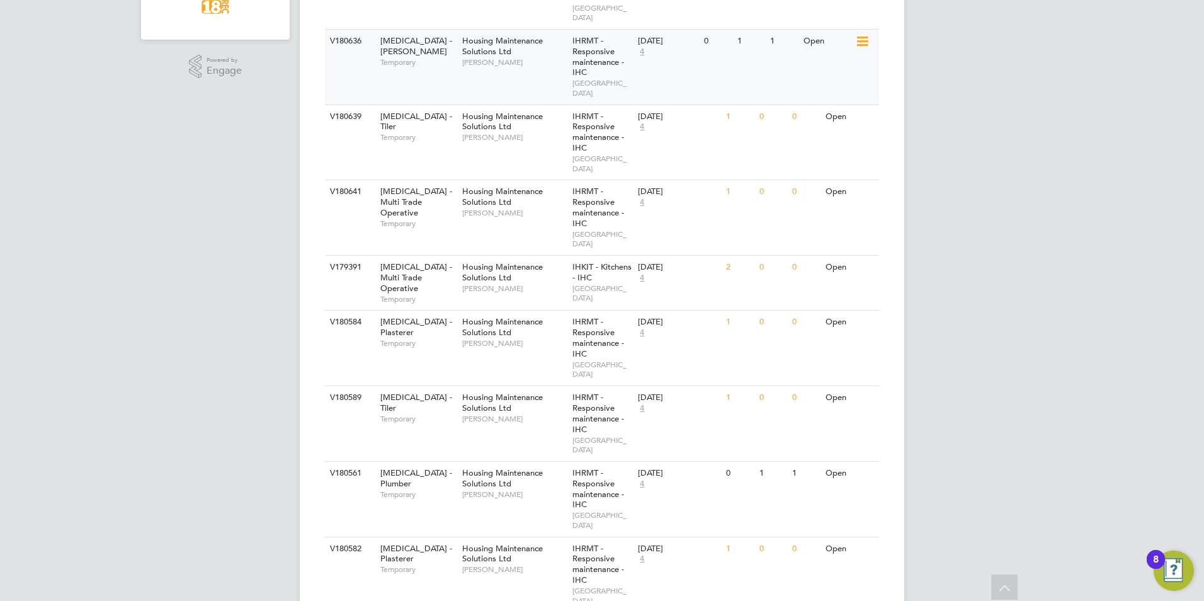
scroll to position [378, 0]
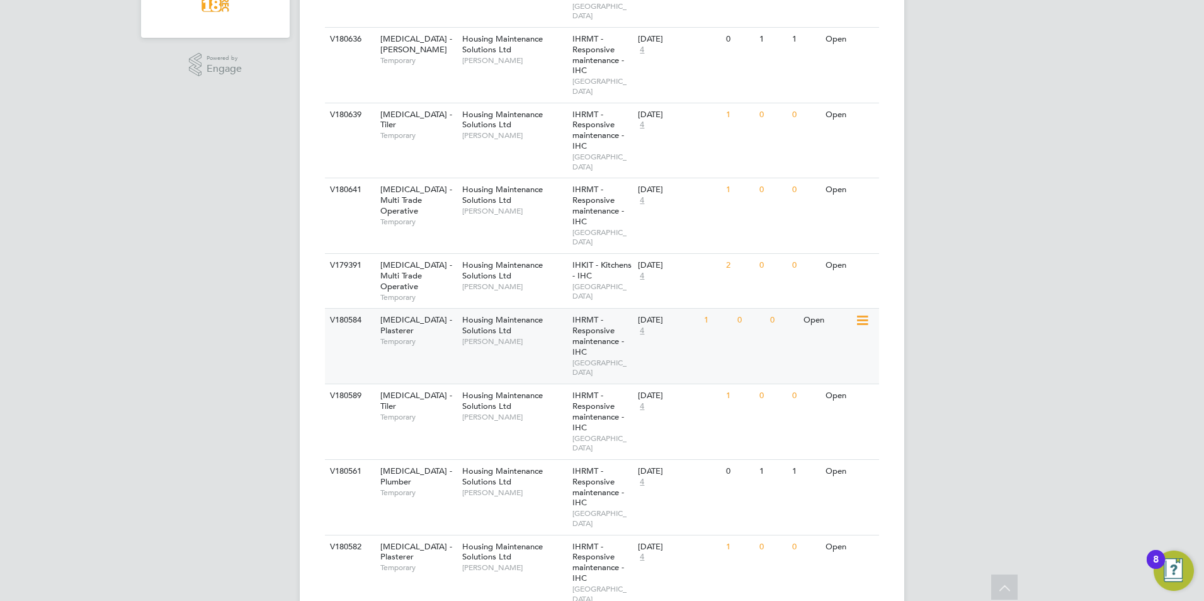
click at [784, 309] on div "0" at bounding box center [783, 320] width 33 height 23
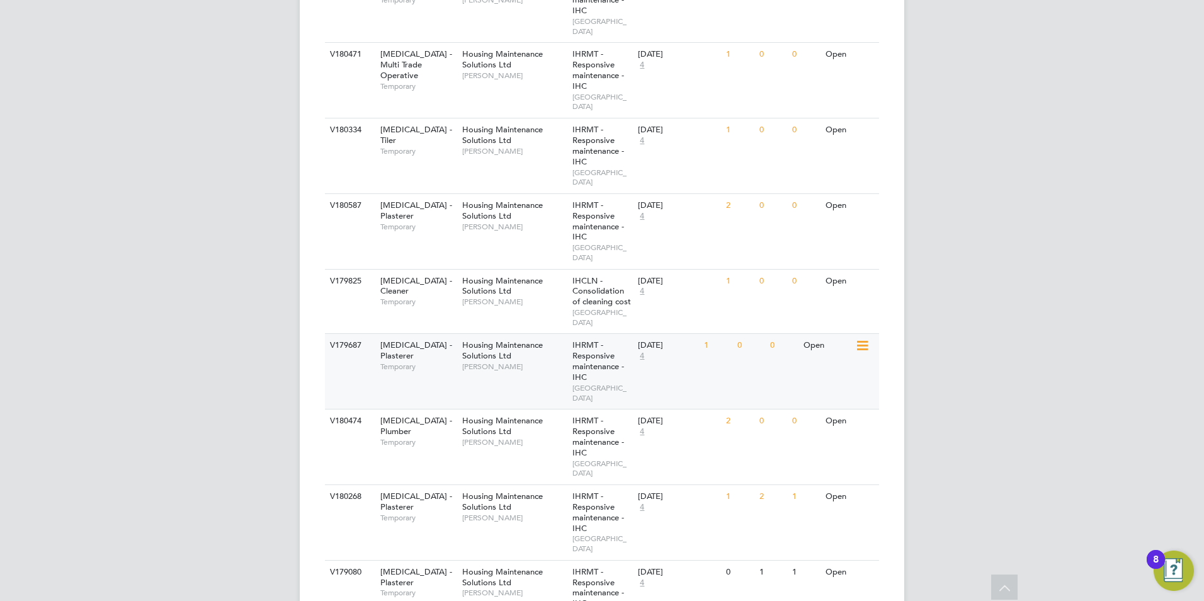
scroll to position [1012, 0]
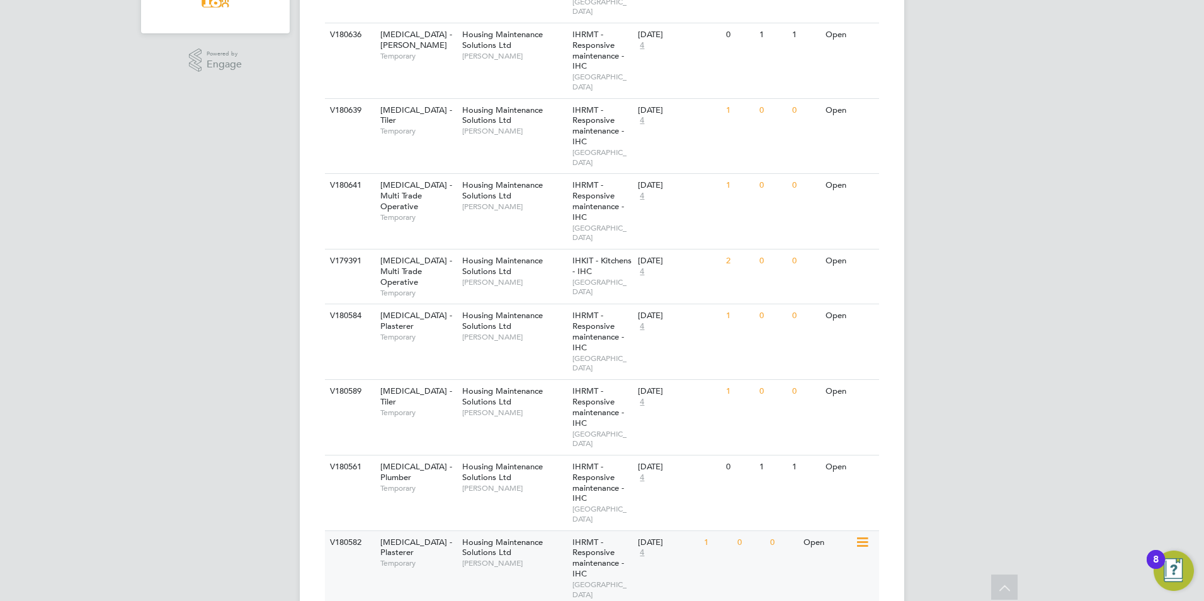
scroll to position [0, 0]
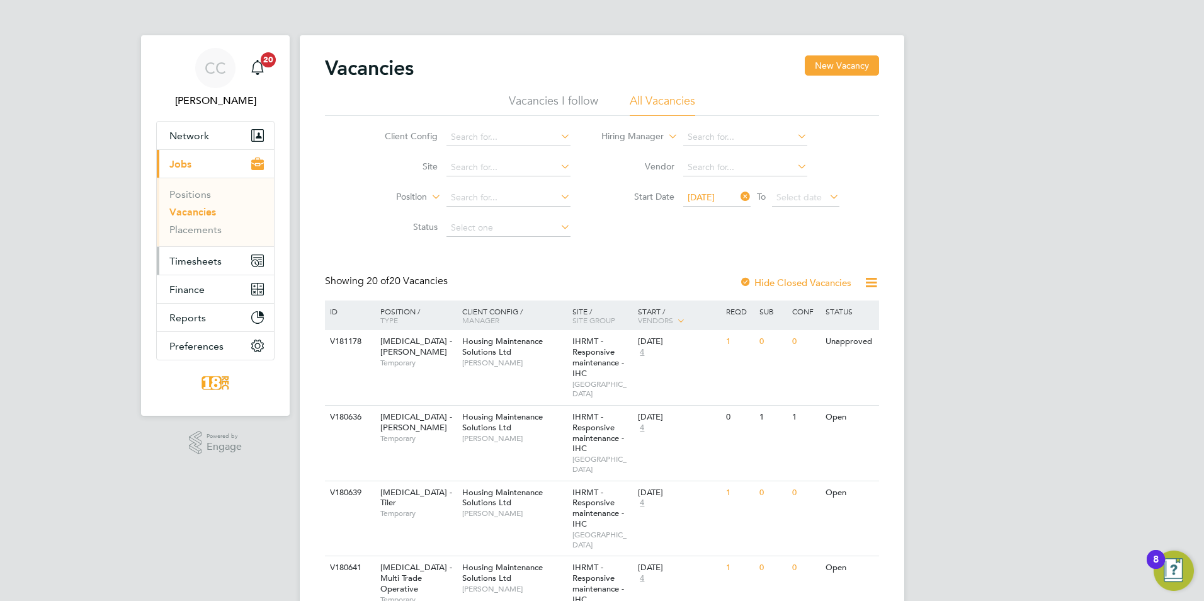
click at [203, 247] on button "Timesheets" at bounding box center [215, 261] width 117 height 28
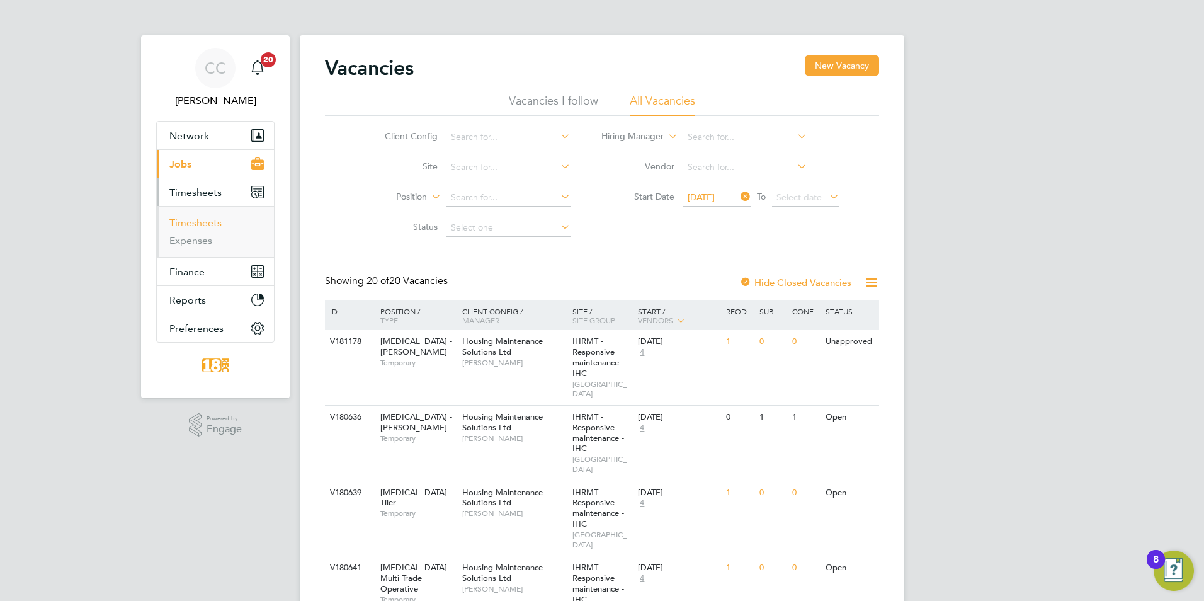
click at [200, 220] on link "Timesheets" at bounding box center [195, 223] width 52 height 12
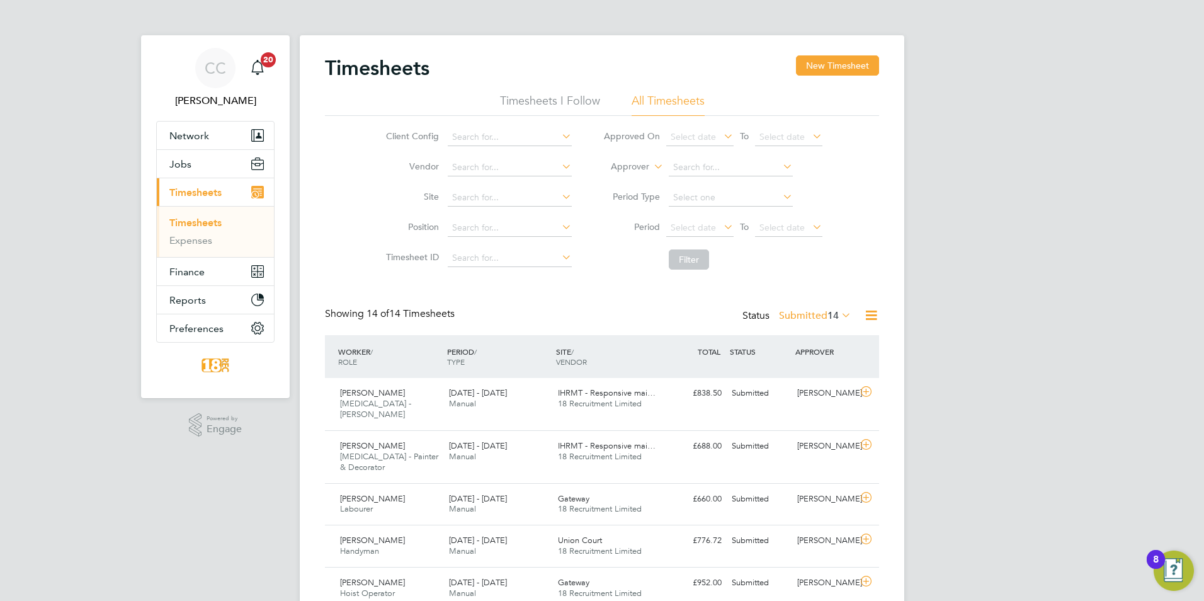
click at [813, 304] on div "Timesheets New Timesheet Timesheets I Follow All Timesheets Client Config Vendo…" at bounding box center [602, 532] width 554 height 954
click at [813, 308] on div "Status Submitted 14" at bounding box center [798, 316] width 111 height 18
click at [808, 309] on label "Submitted 14" at bounding box center [815, 315] width 72 height 13
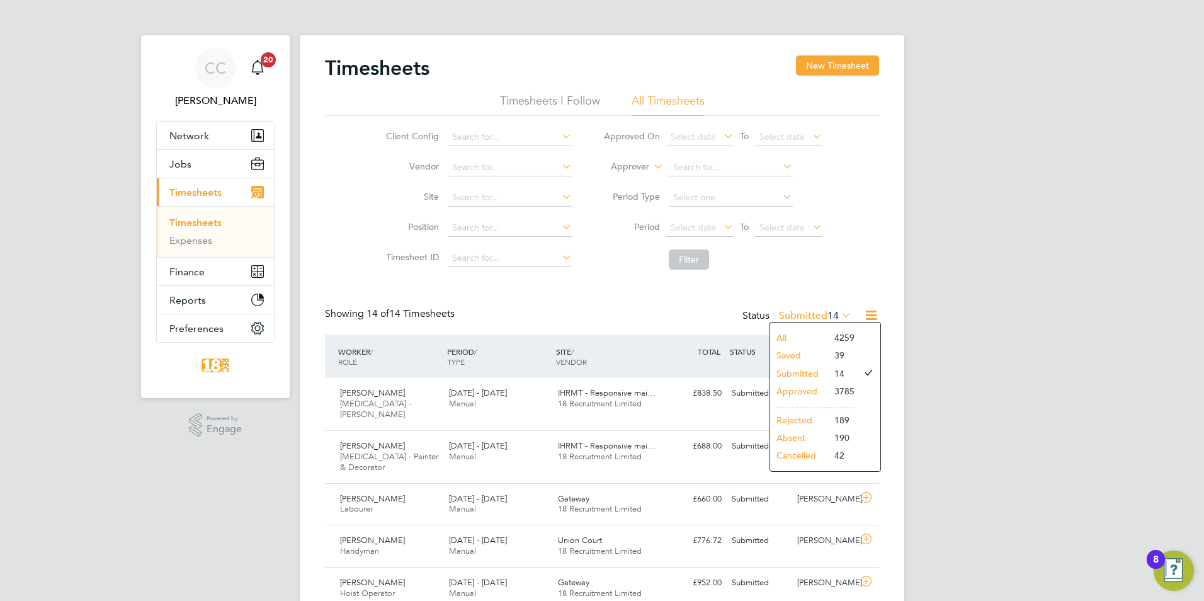
click at [808, 384] on li "Approved" at bounding box center [799, 391] width 58 height 18
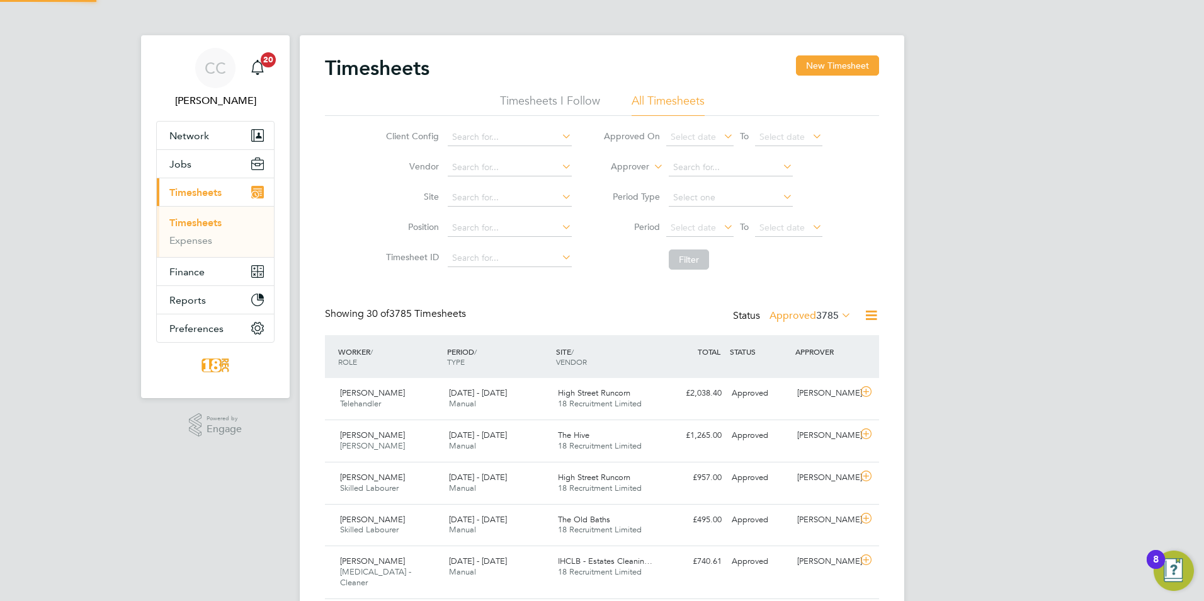
scroll to position [32, 110]
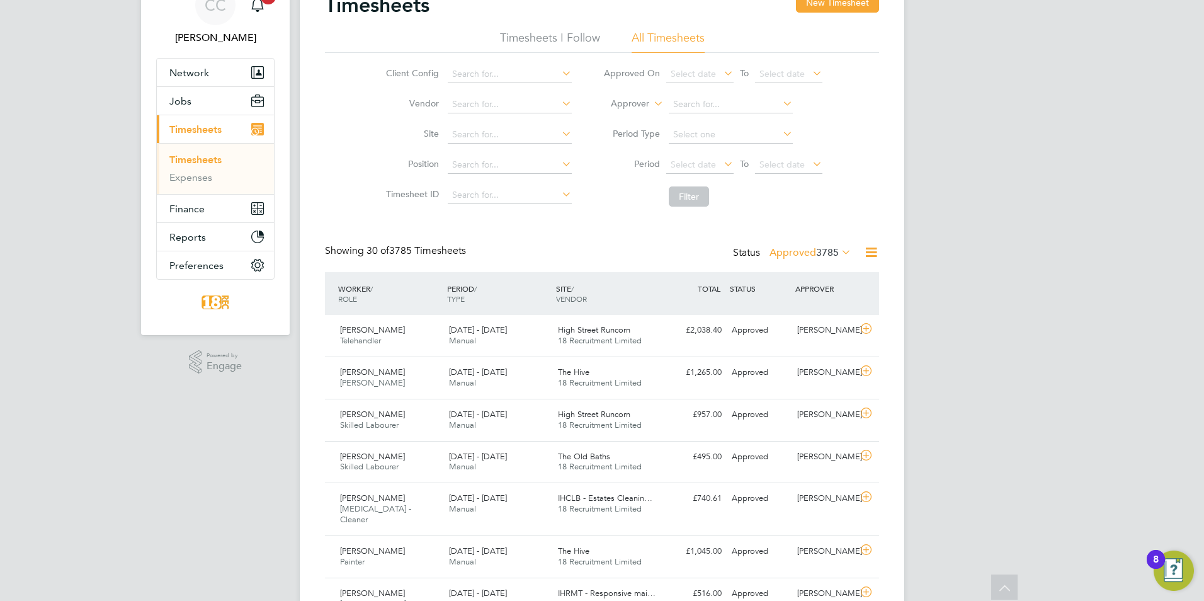
click at [714, 174] on li "Period Select date To Select date" at bounding box center [713, 165] width 251 height 30
click at [712, 165] on span "Select date" at bounding box center [693, 164] width 45 height 11
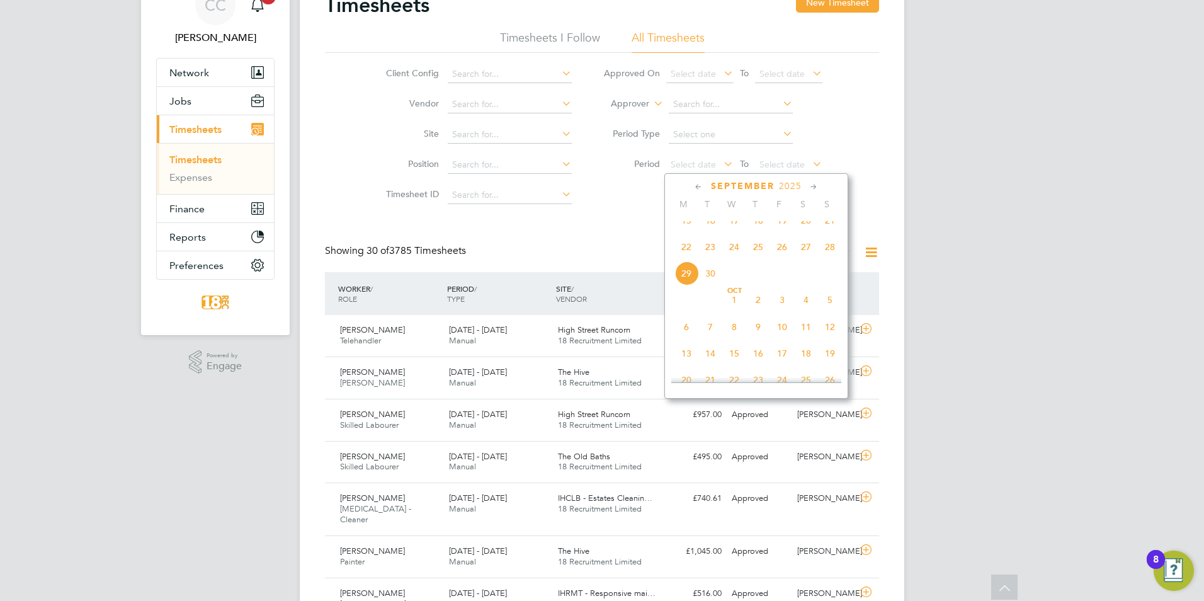
click at [691, 254] on span "22" at bounding box center [687, 247] width 24 height 24
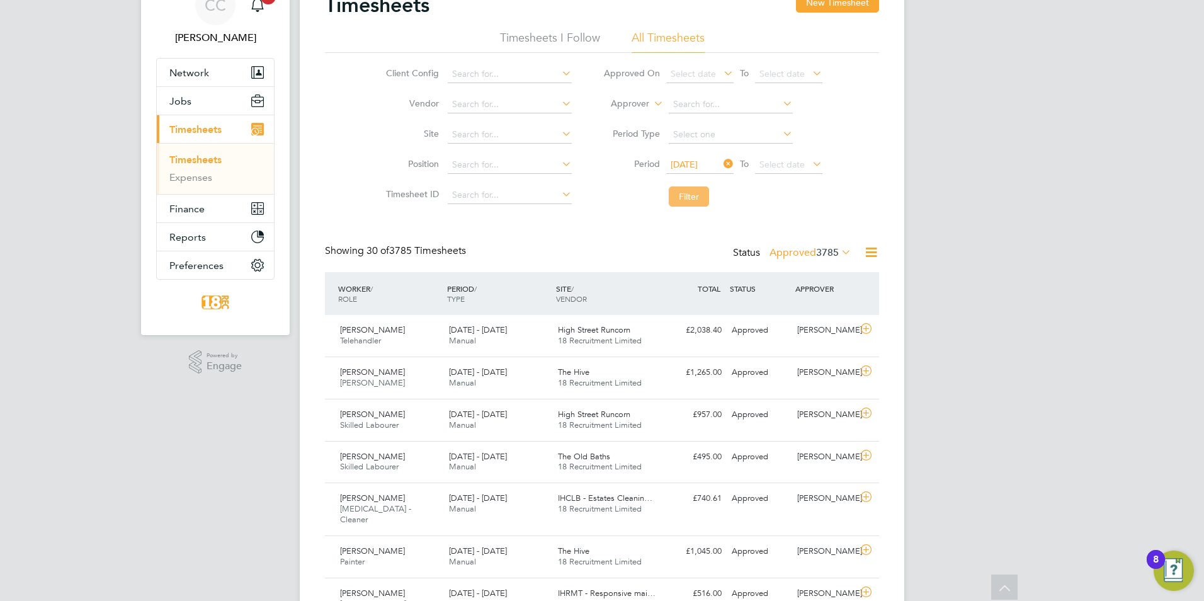
click at [683, 201] on button "Filter" at bounding box center [689, 196] width 40 height 20
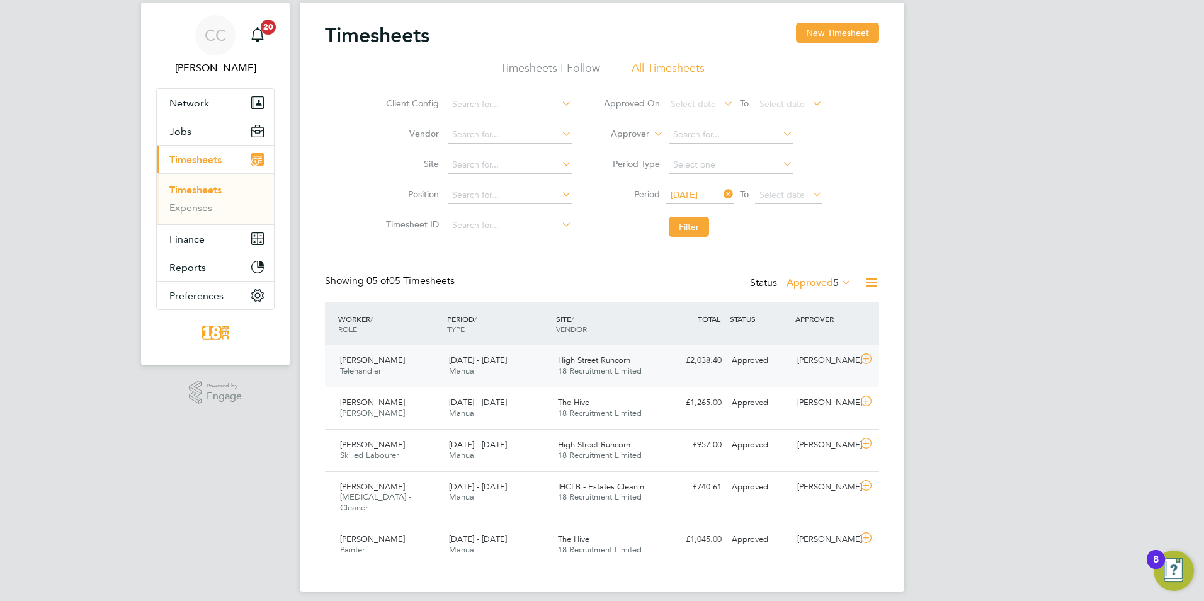
click at [673, 355] on div "£2,038.40 Approved" at bounding box center [694, 360] width 66 height 21
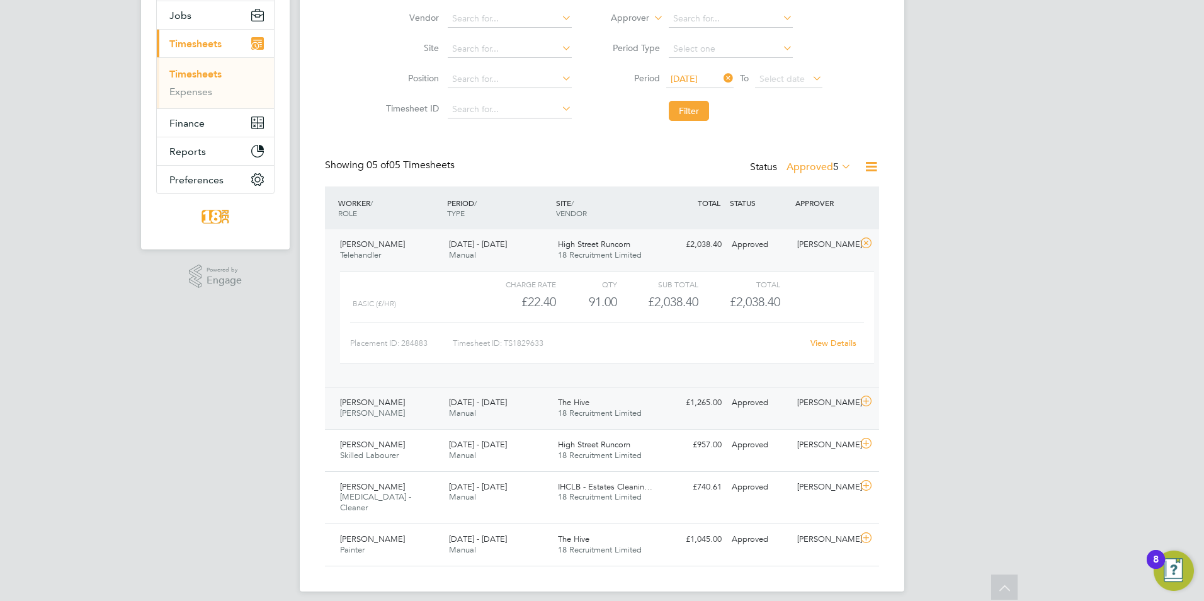
click at [660, 397] on div "The Hive 18 Recruitment Limited" at bounding box center [607, 407] width 109 height 31
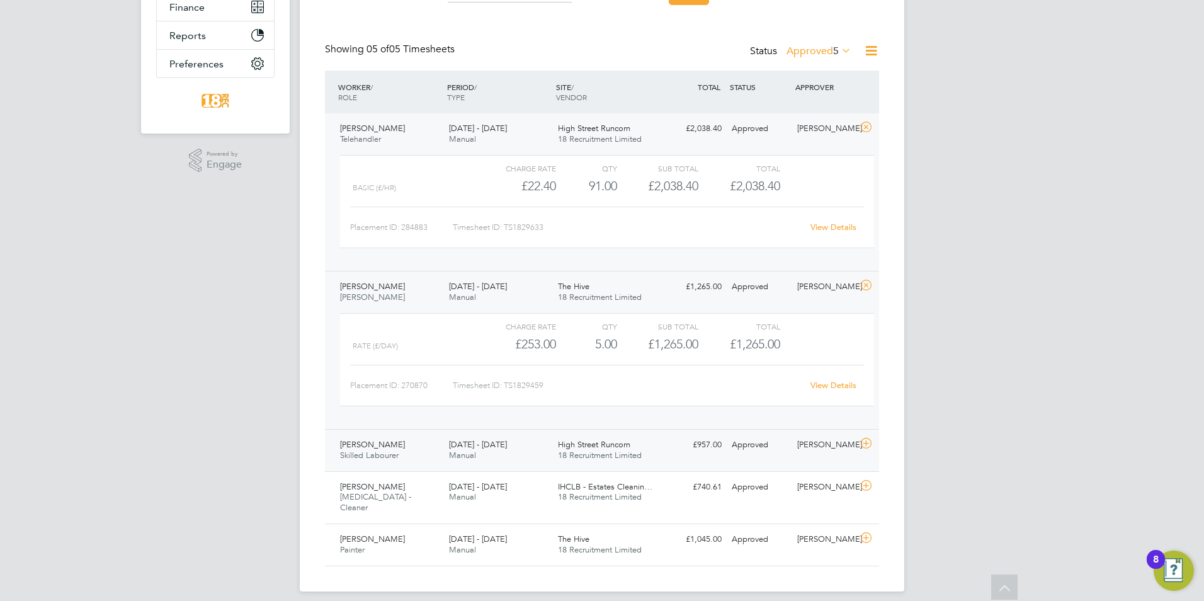
click at [520, 454] on div "[DATE] - [DATE] Manual" at bounding box center [498, 450] width 109 height 31
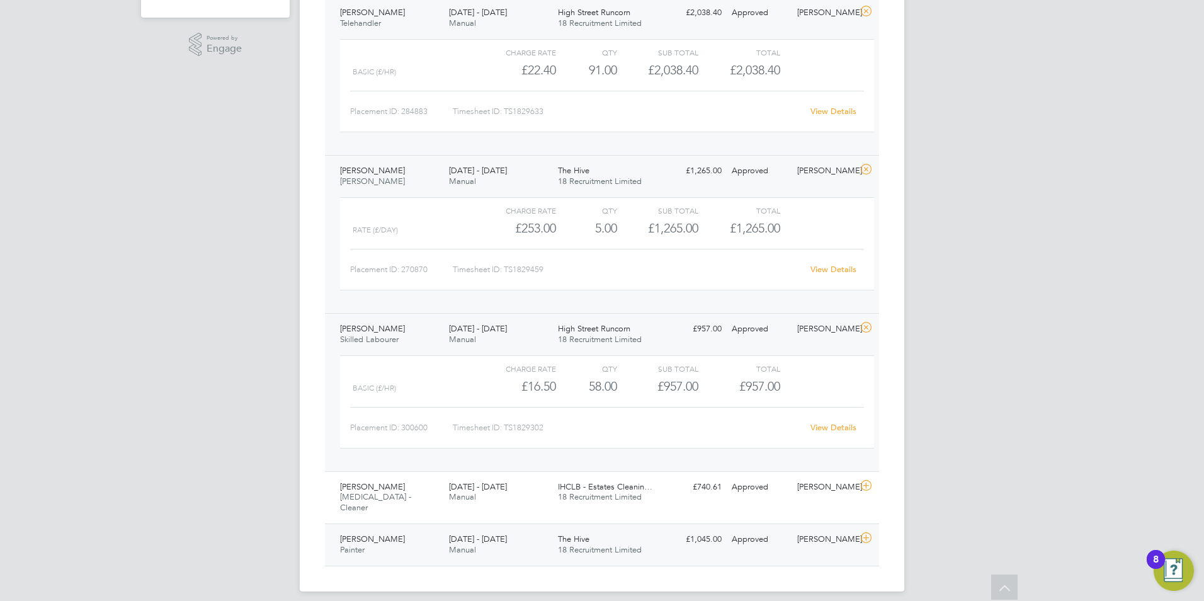
click at [545, 530] on div "[DATE] - [DATE] Manual" at bounding box center [498, 544] width 109 height 31
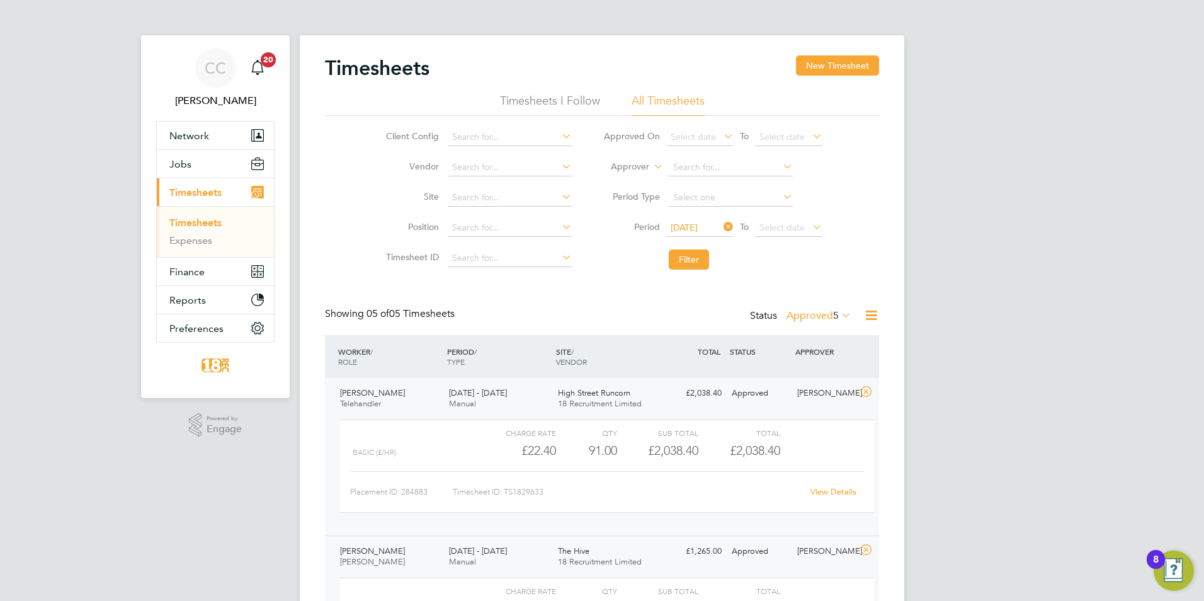
scroll to position [2, 0]
click at [867, 71] on button "New Timesheet" at bounding box center [837, 64] width 83 height 20
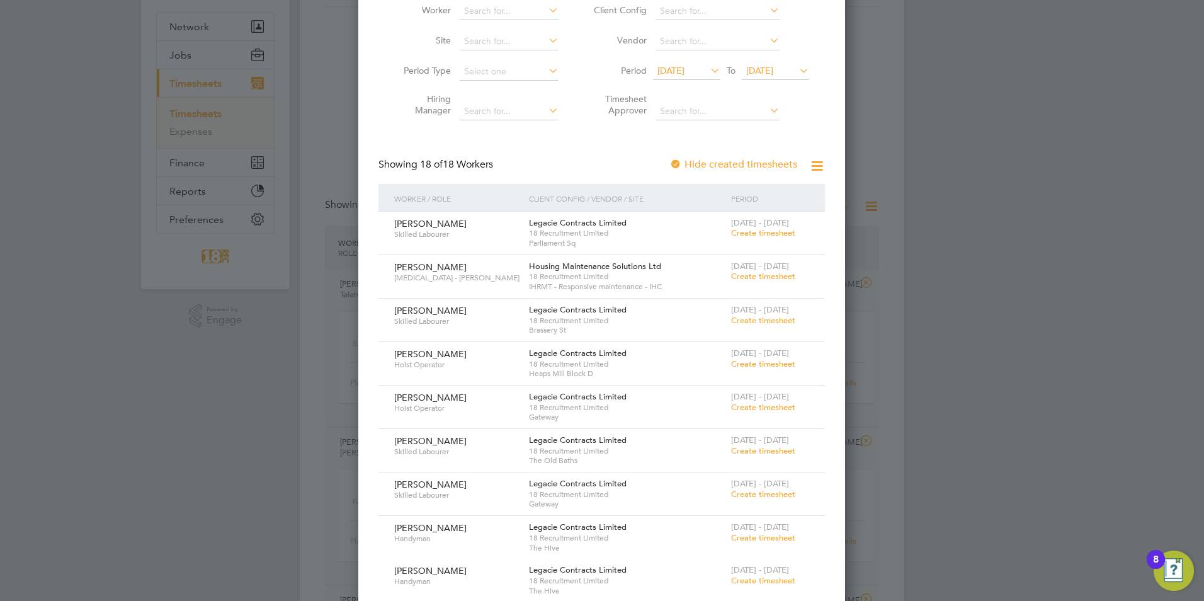
scroll to position [4, 0]
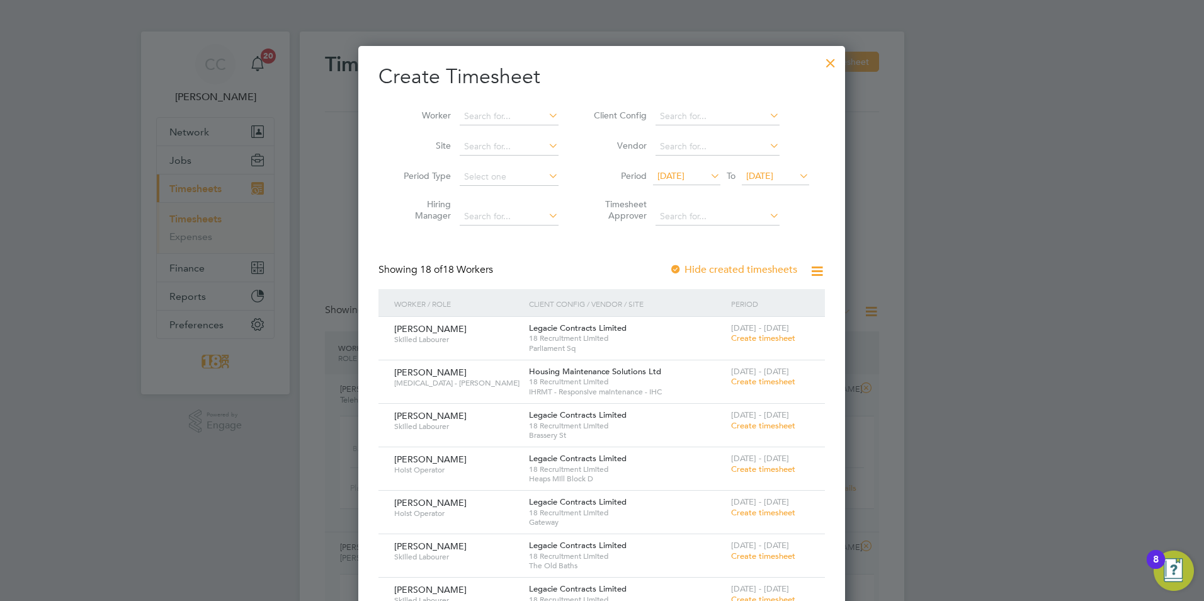
click at [826, 63] on div at bounding box center [831, 60] width 23 height 23
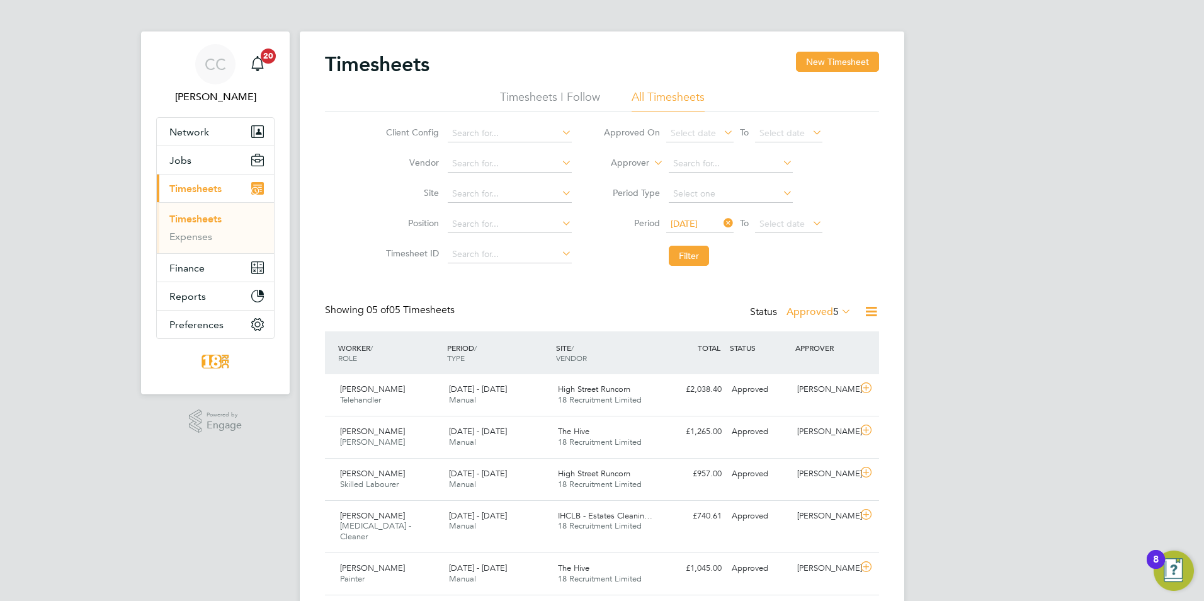
scroll to position [32, 110]
click at [822, 314] on label "Approved 5" at bounding box center [819, 313] width 65 height 13
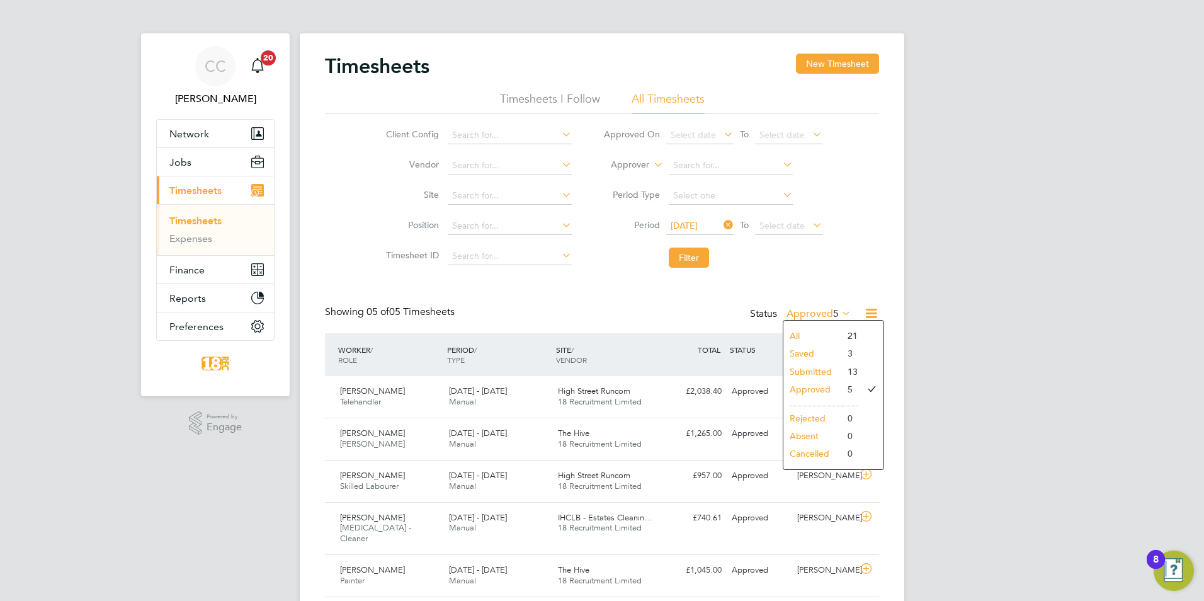
click at [815, 392] on li "Approved" at bounding box center [813, 389] width 58 height 18
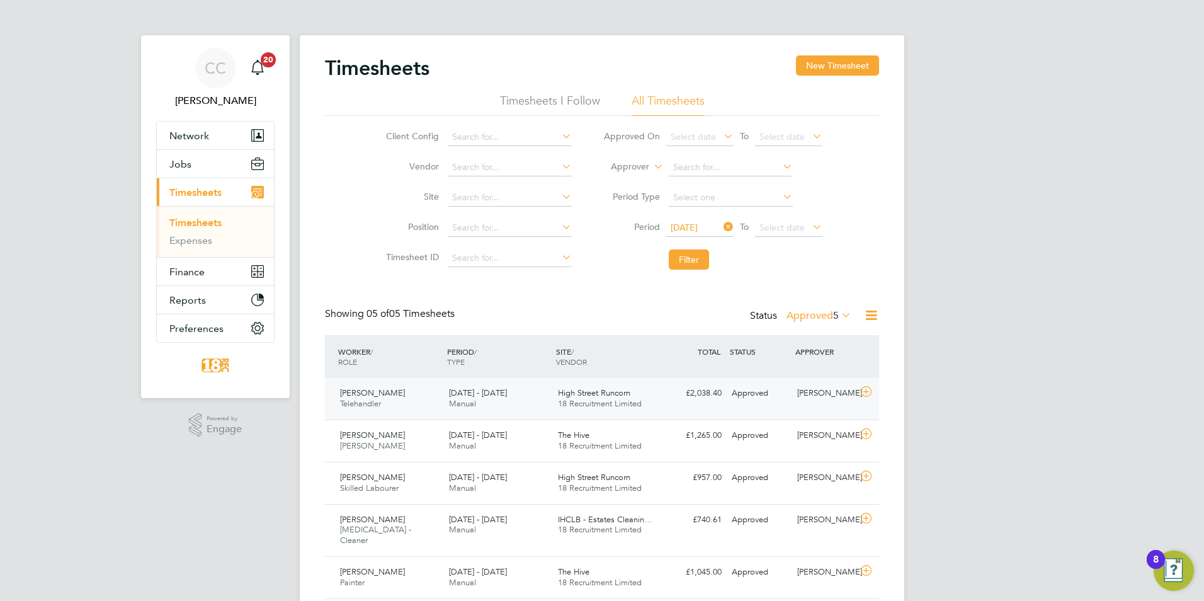
scroll to position [6, 6]
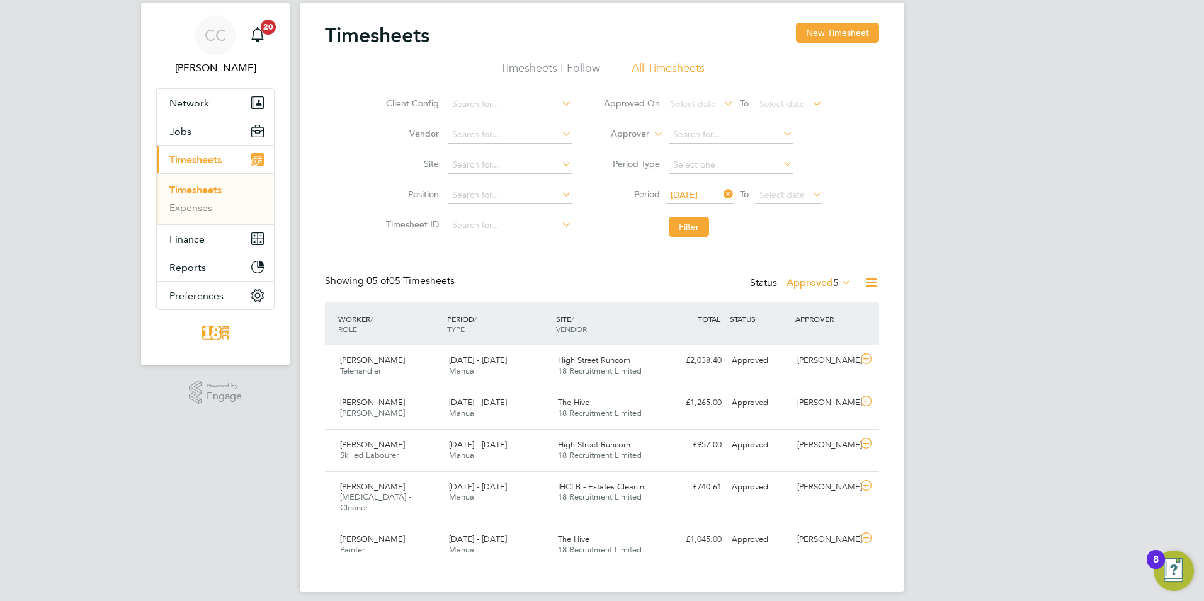
click at [813, 275] on div "Status Approved 5" at bounding box center [802, 284] width 104 height 18
click at [814, 284] on label "Approved 5" at bounding box center [819, 283] width 65 height 13
click at [805, 341] on li "Submitted" at bounding box center [813, 341] width 58 height 18
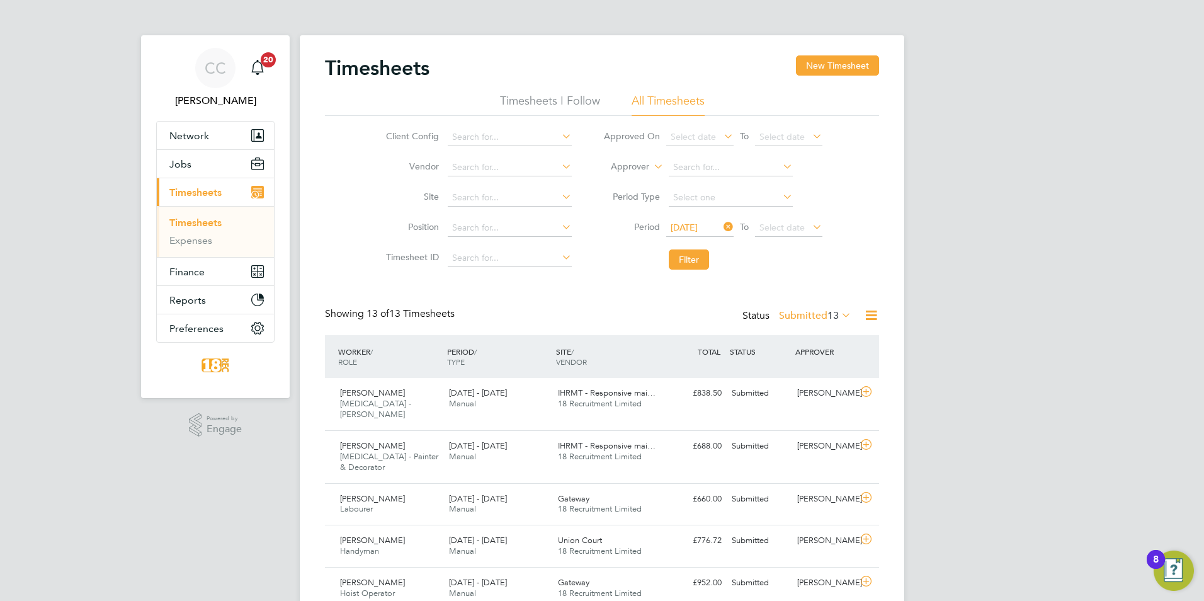
click at [1058, 318] on div "CC Chloe Crayden Notifications 20 Applications: Network Team Members Businesses…" at bounding box center [602, 506] width 1204 height 1013
click at [820, 317] on label "Submitted 13" at bounding box center [815, 315] width 72 height 13
click at [803, 358] on li "Saved" at bounding box center [809, 355] width 58 height 18
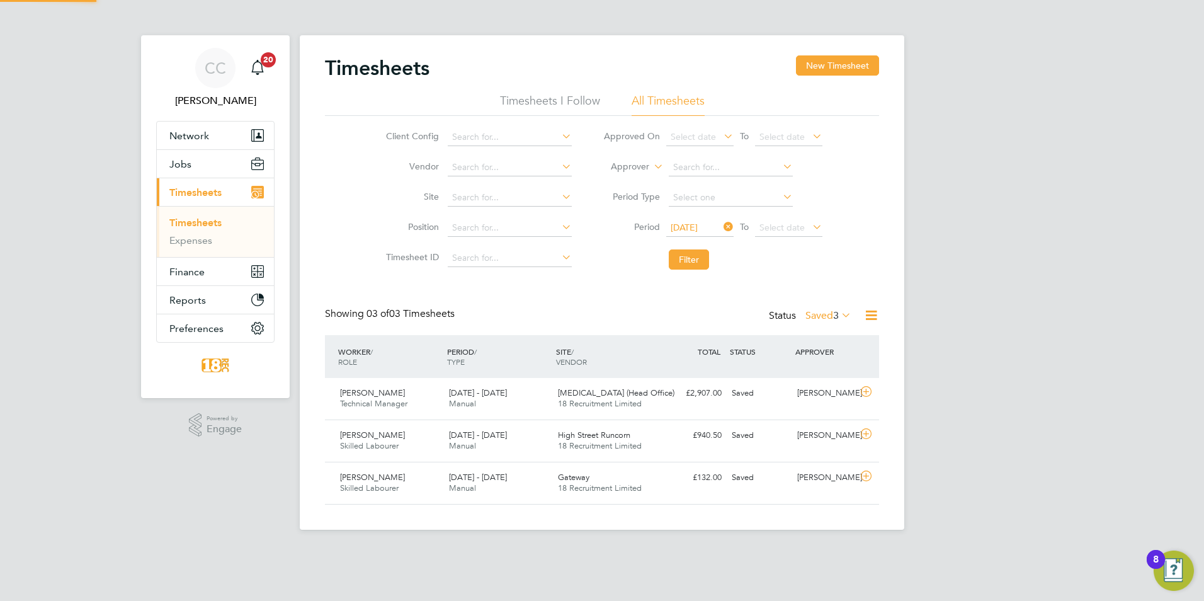
scroll to position [32, 110]
click at [466, 448] on span "Manual" at bounding box center [462, 445] width 27 height 11
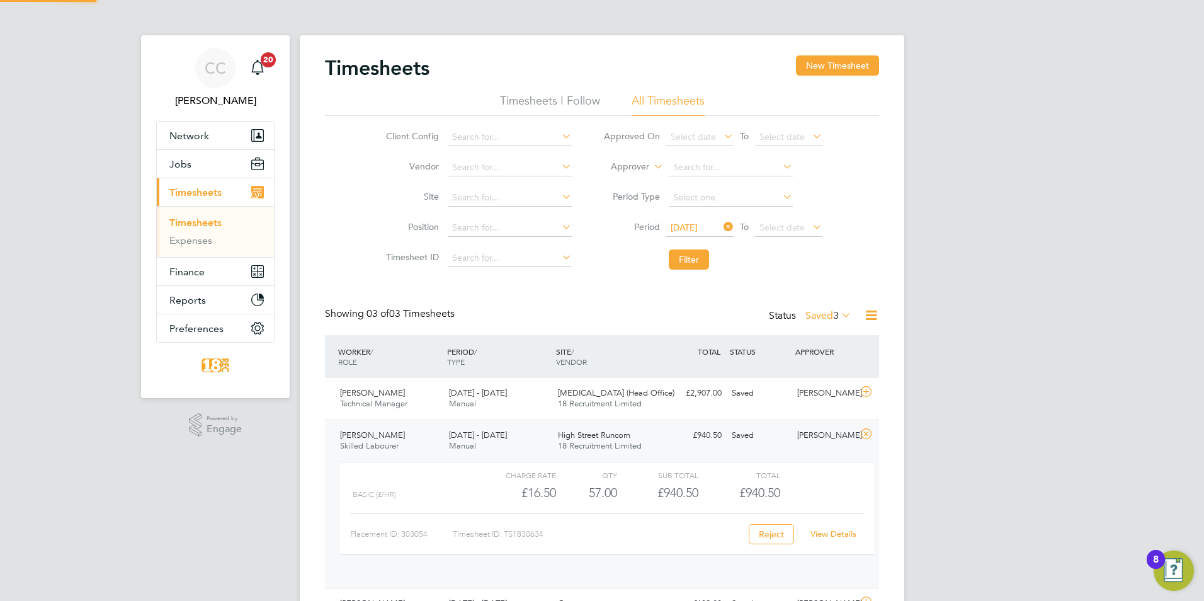
scroll to position [21, 123]
click at [814, 530] on link "View Details" at bounding box center [834, 533] width 46 height 11
click at [192, 167] on button "Jobs" at bounding box center [215, 164] width 117 height 28
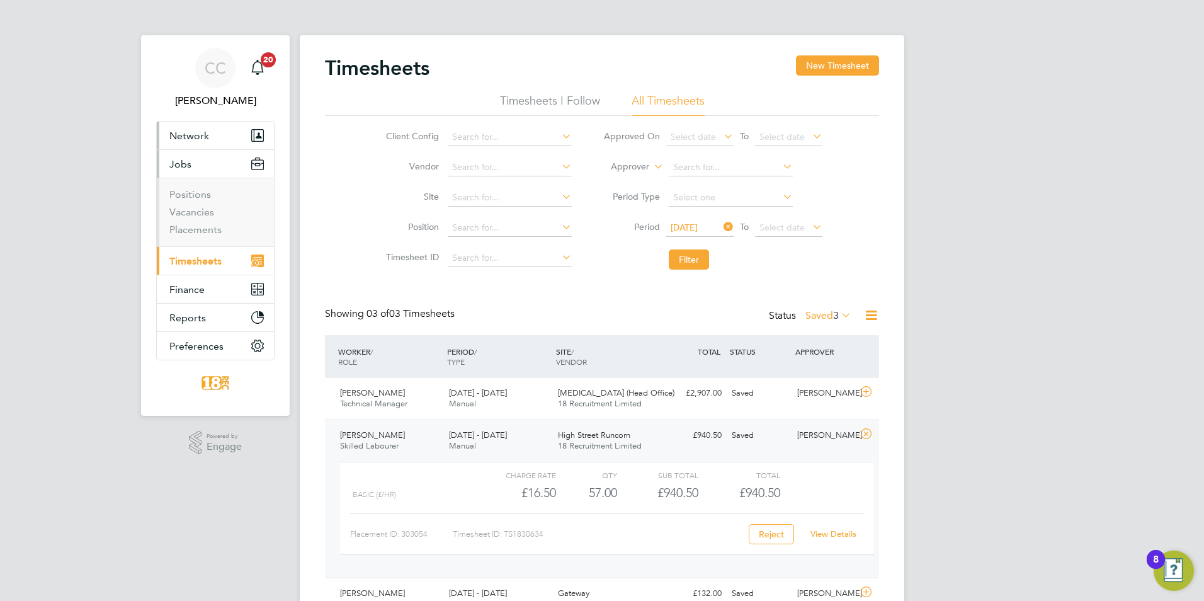
click at [191, 127] on button "Network" at bounding box center [215, 136] width 117 height 28
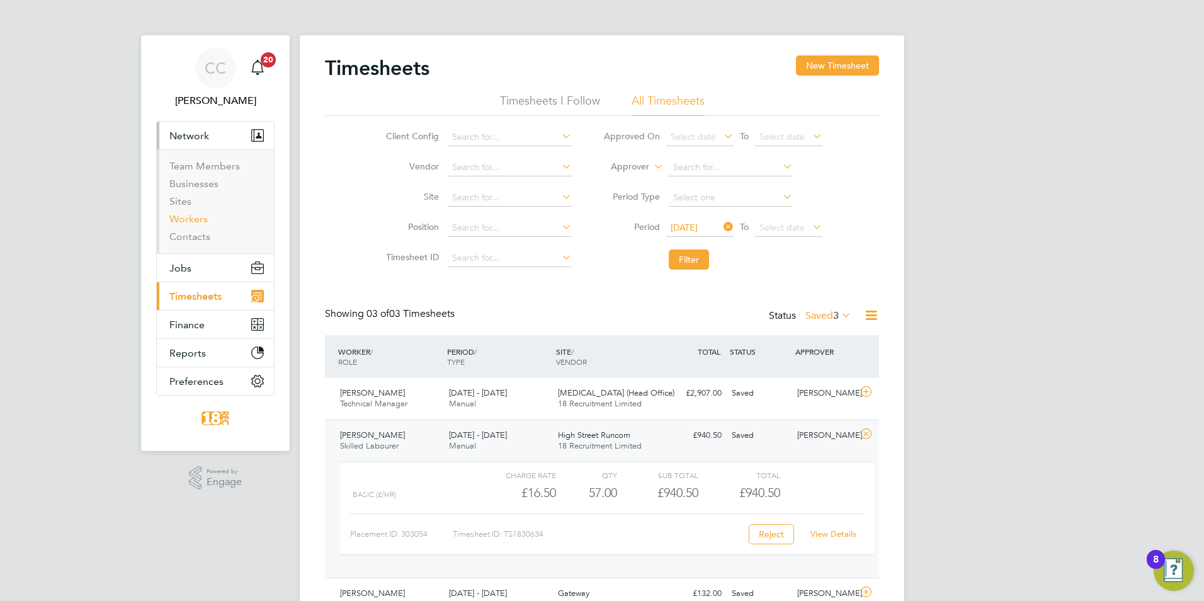
click at [191, 221] on link "Workers" at bounding box center [188, 219] width 38 height 12
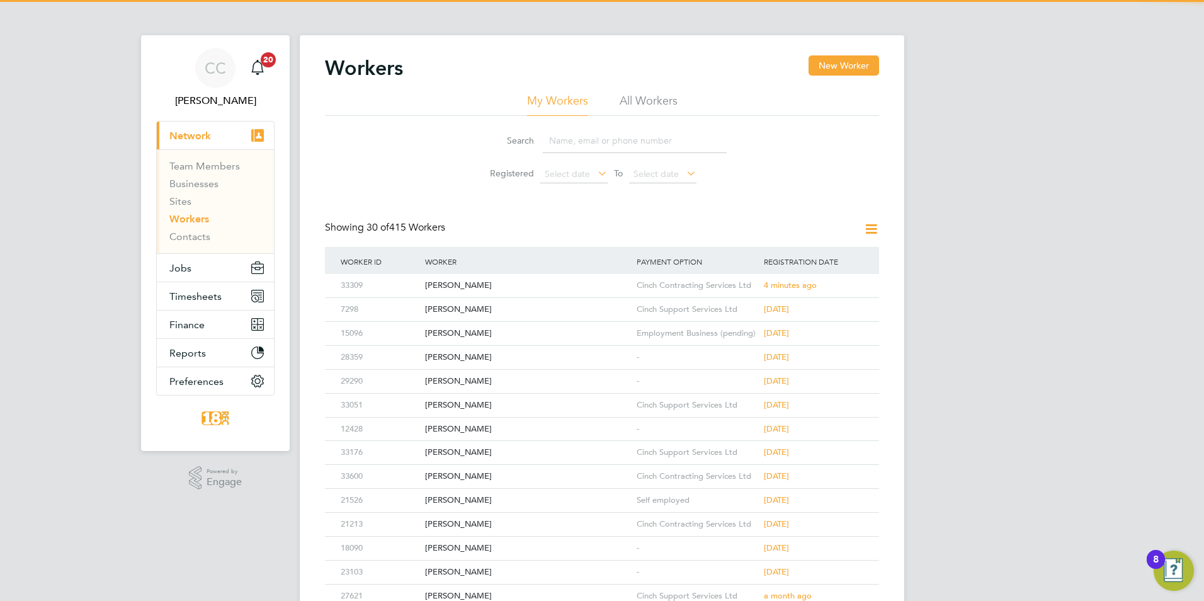
click at [585, 139] on input at bounding box center [635, 141] width 184 height 25
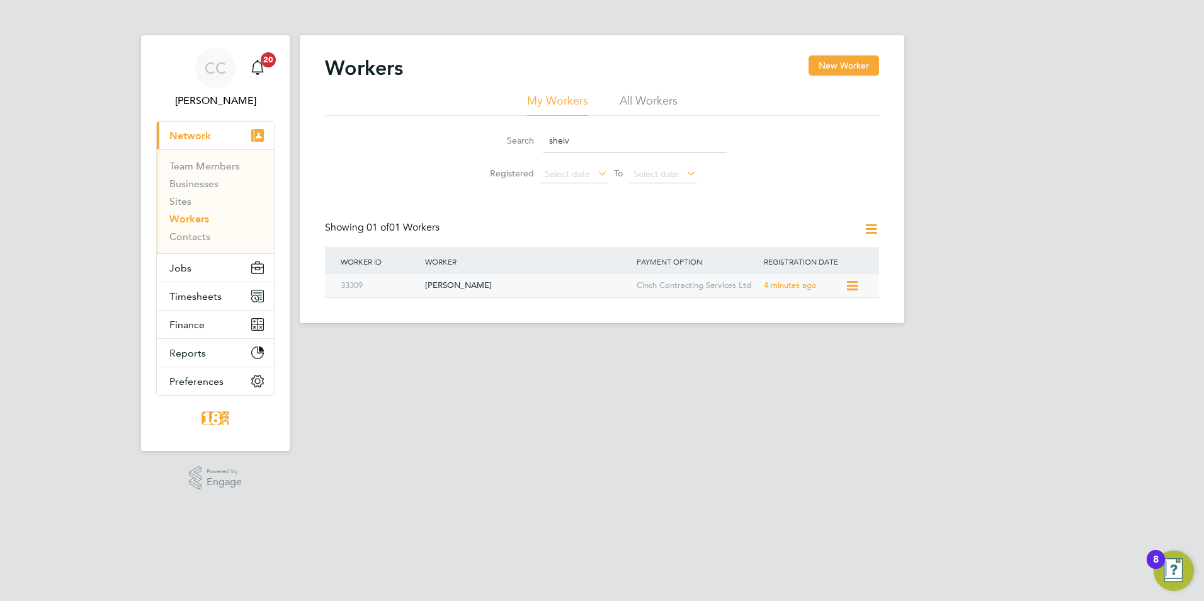
type input "shelv"
click at [530, 285] on div "[PERSON_NAME]" at bounding box center [528, 285] width 212 height 23
click at [850, 438] on html "CC Chloe Crayden Notifications 20 Applications: Current page: Network Team Memb…" at bounding box center [602, 219] width 1204 height 438
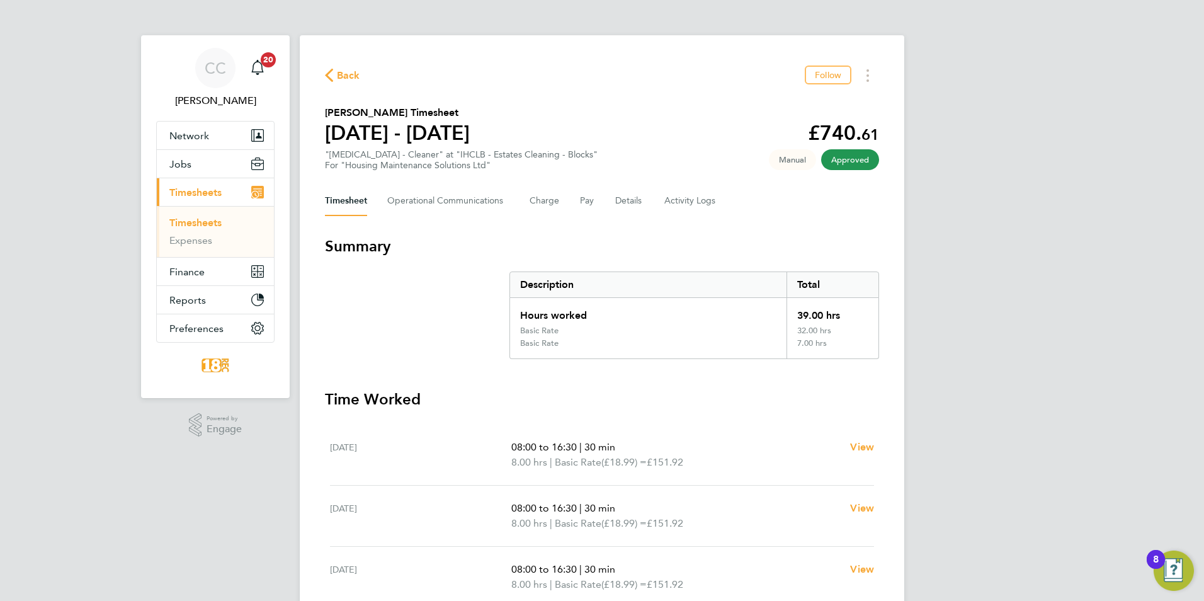
click at [339, 82] on span "Back" at bounding box center [348, 75] width 23 height 15
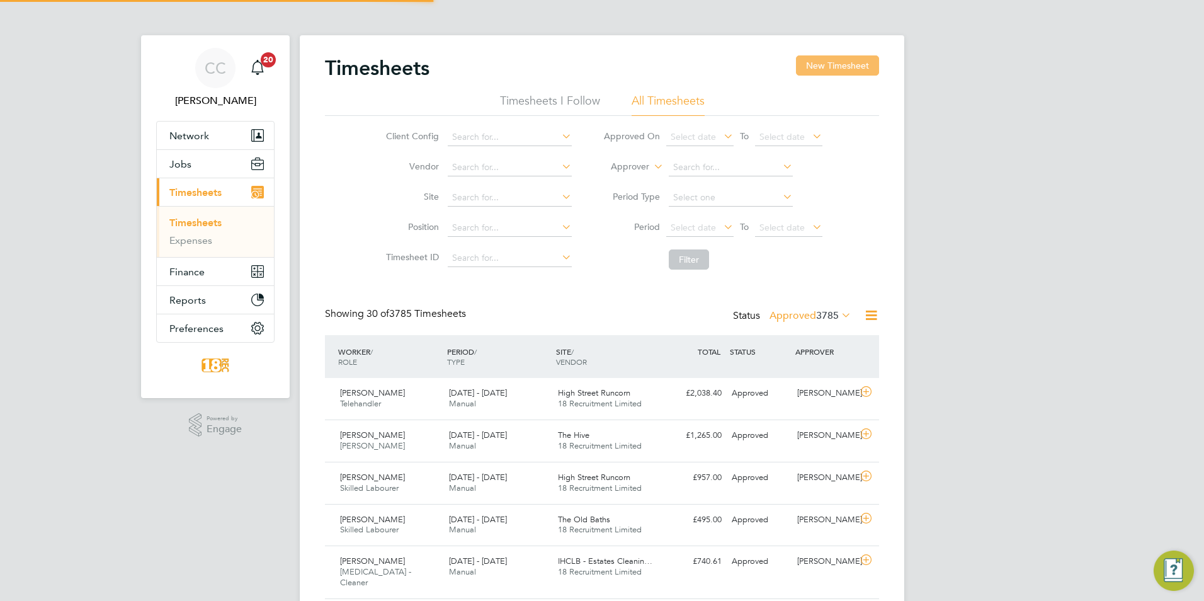
click at [838, 64] on button "New Timesheet" at bounding box center [837, 65] width 83 height 20
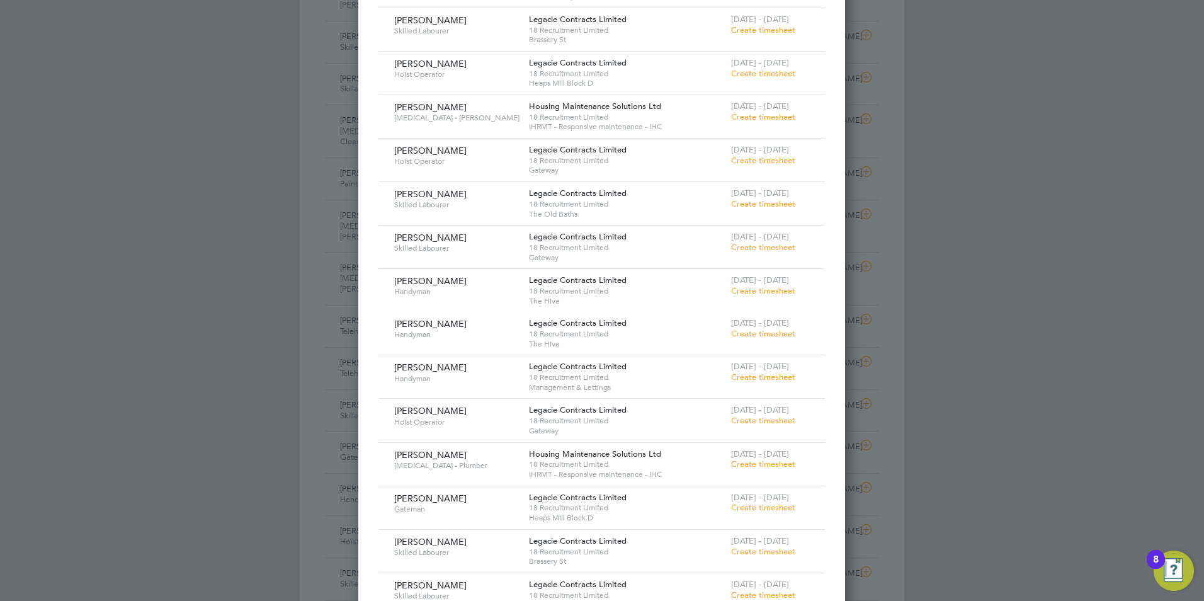
click at [744, 114] on span "Create timesheet" at bounding box center [763, 116] width 64 height 11
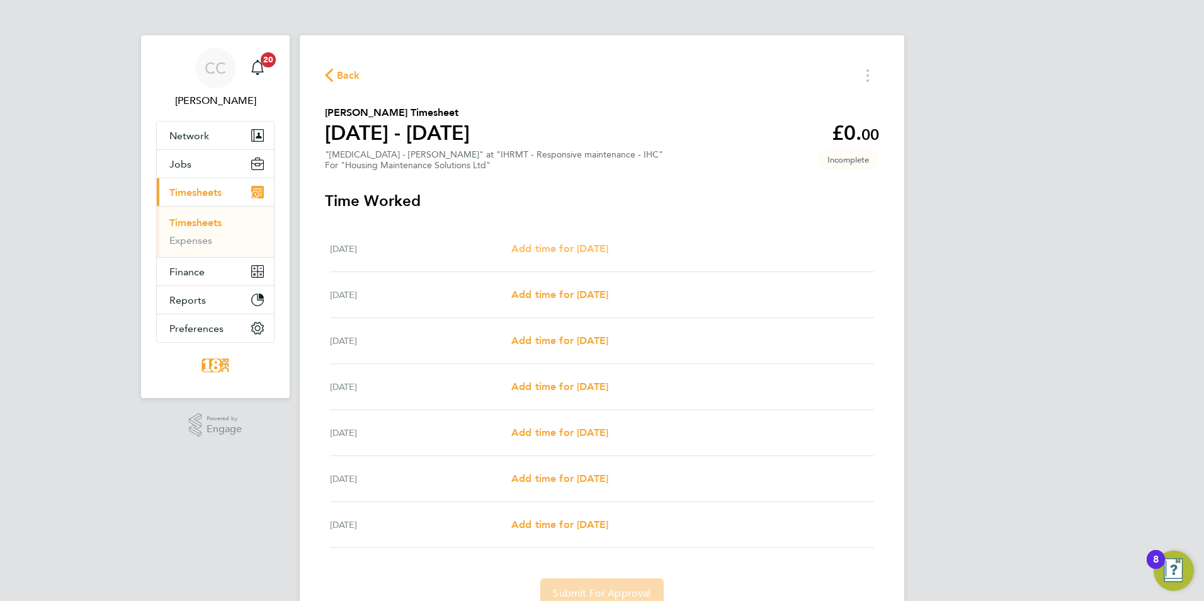
click at [568, 245] on span "Add time for Mon 22 Sep" at bounding box center [559, 249] width 97 height 12
select select "30"
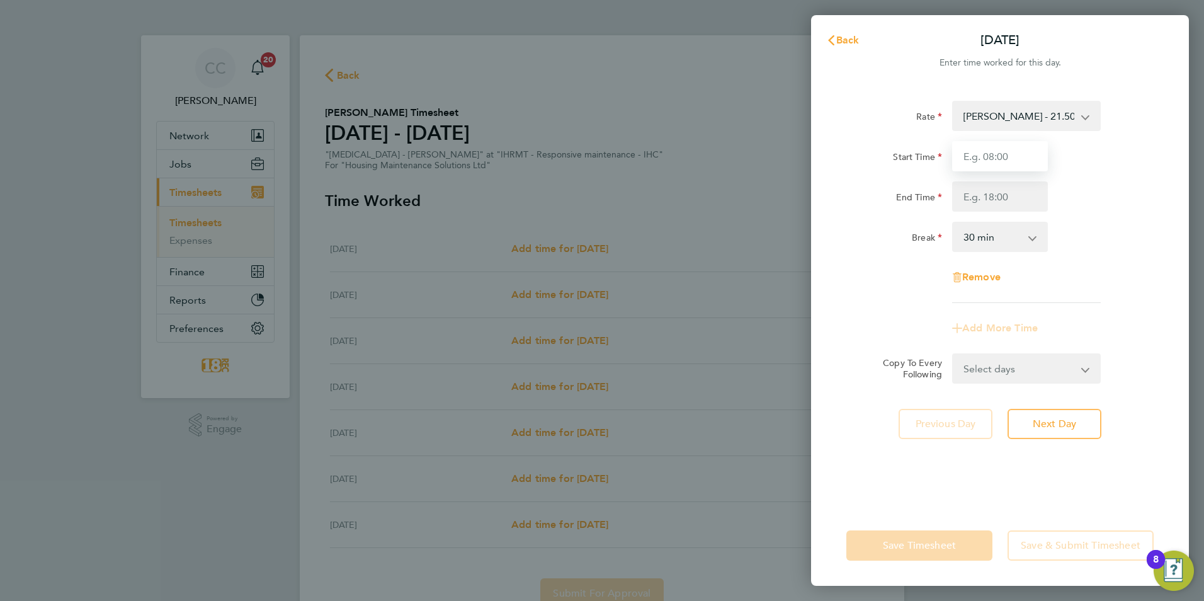
click at [1031, 150] on input "Start Time" at bounding box center [1000, 156] width 96 height 30
type input "08:00"
drag, startPoint x: 1012, startPoint y: 200, endPoint x: 1008, endPoint y: 194, distance: 6.5
click at [1012, 200] on input "End Time" at bounding box center [1000, 196] width 96 height 30
type input "16:30"
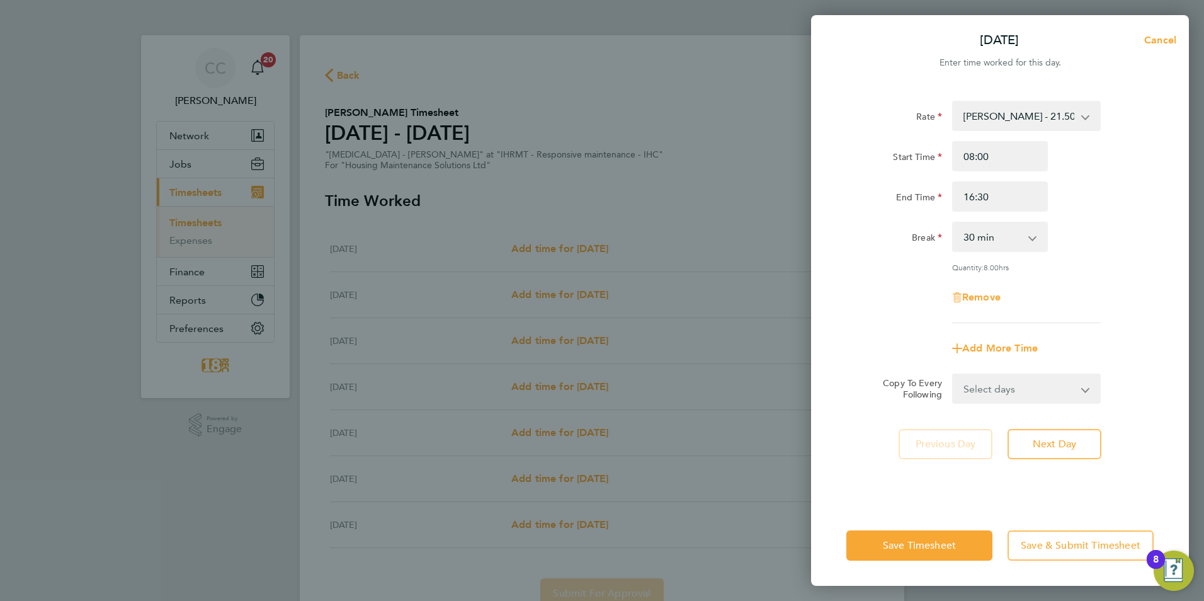
click at [1055, 323] on app-timesheet-line-form-group "Rate Joiner - 21.50 Start Time 08:00 End Time 16:30 Break 0 min 15 min 30 min 4…" at bounding box center [1000, 232] width 307 height 263
click at [1044, 375] on select "Select days Day Weekday (Mon-Fri) Weekend (Sat-Sun) Tuesday Wednesday Thursday …" at bounding box center [1020, 389] width 132 height 28
select select "WEEKDAY"
click at [954, 375] on select "Select days Day Weekday (Mon-Fri) Weekend (Sat-Sun) Tuesday Wednesday Thursday …" at bounding box center [1020, 389] width 132 height 28
select select "2025-09-28"
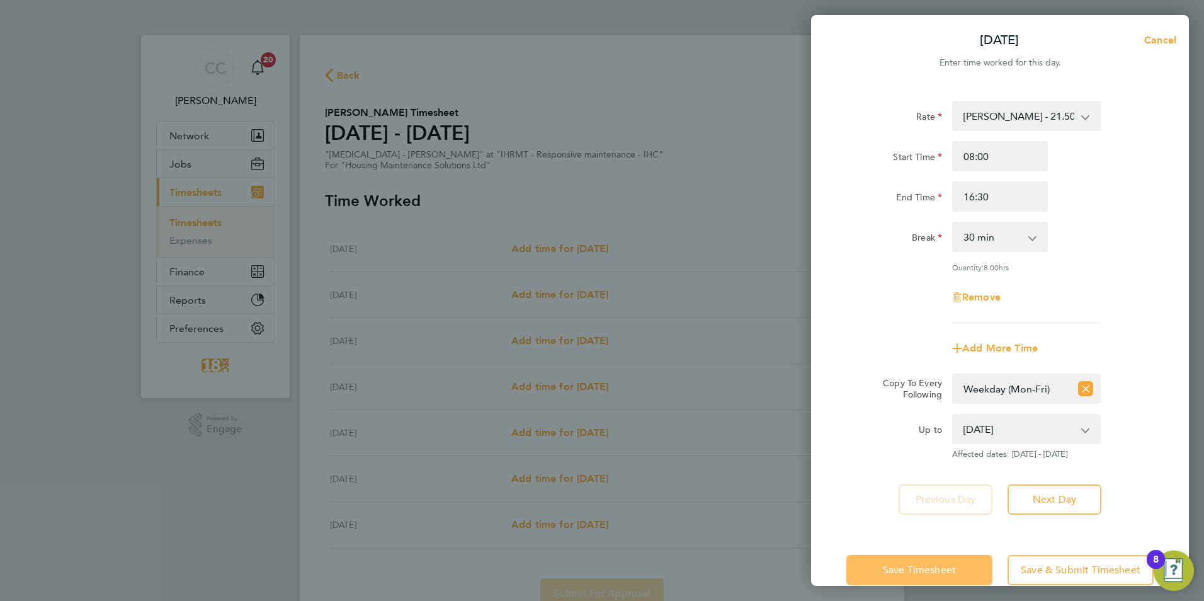
click at [947, 559] on button "Save Timesheet" at bounding box center [920, 570] width 146 height 30
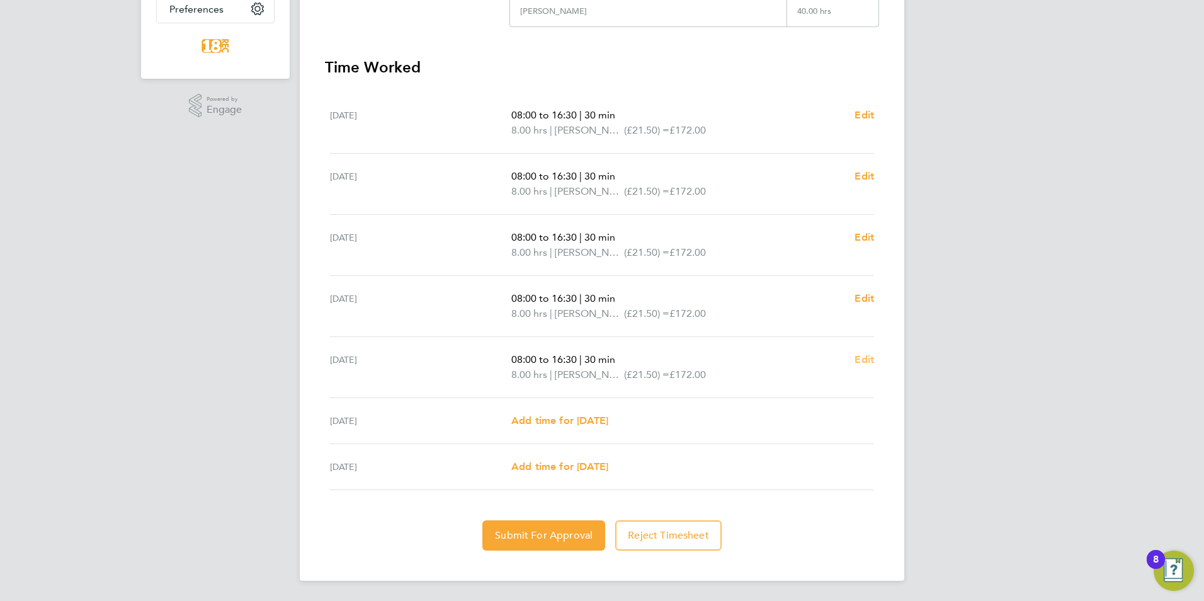
click at [869, 359] on span "Edit" at bounding box center [865, 359] width 20 height 12
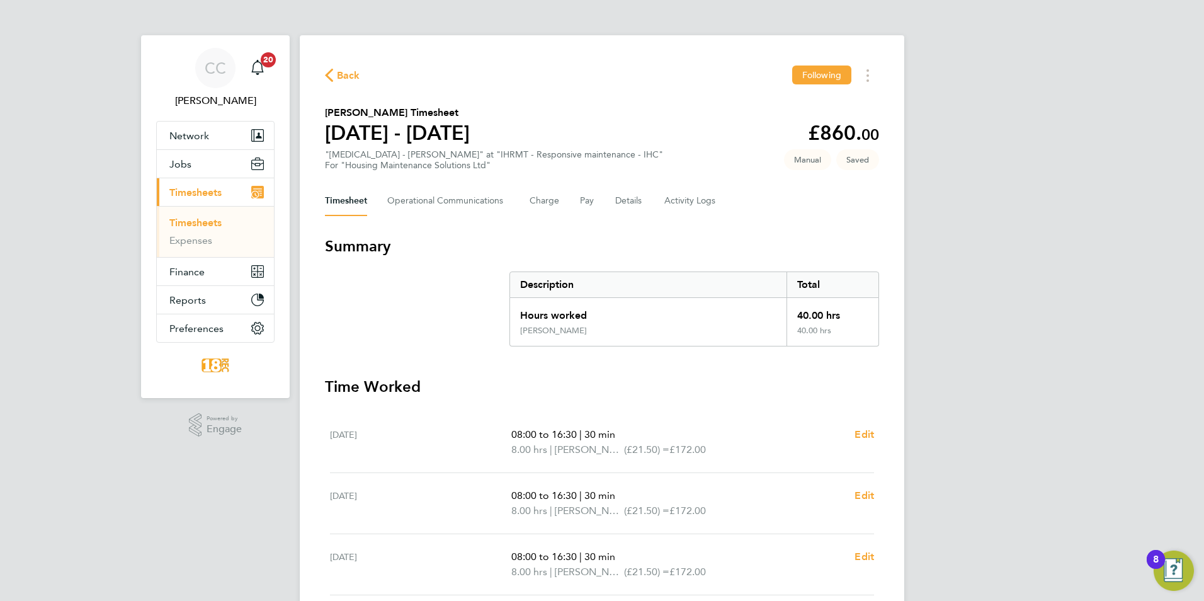
select select "30"
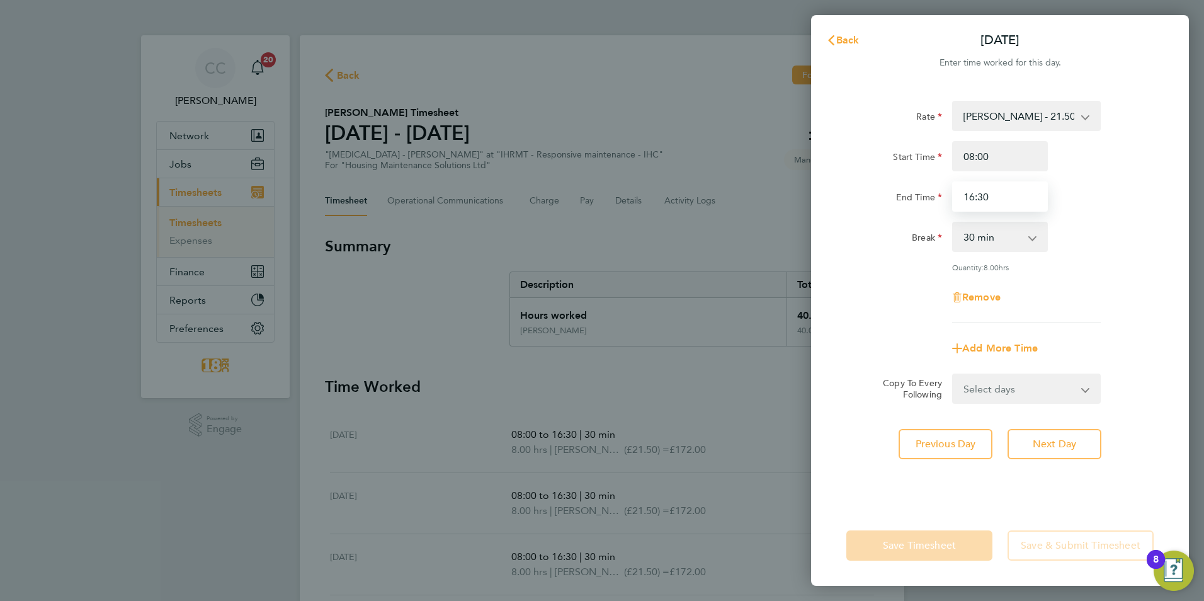
drag, startPoint x: 985, startPoint y: 197, endPoint x: 743, endPoint y: 198, distance: 242.5
click at [883, 197] on div "End Time 16:30" at bounding box center [1000, 196] width 317 height 30
type input "15:30"
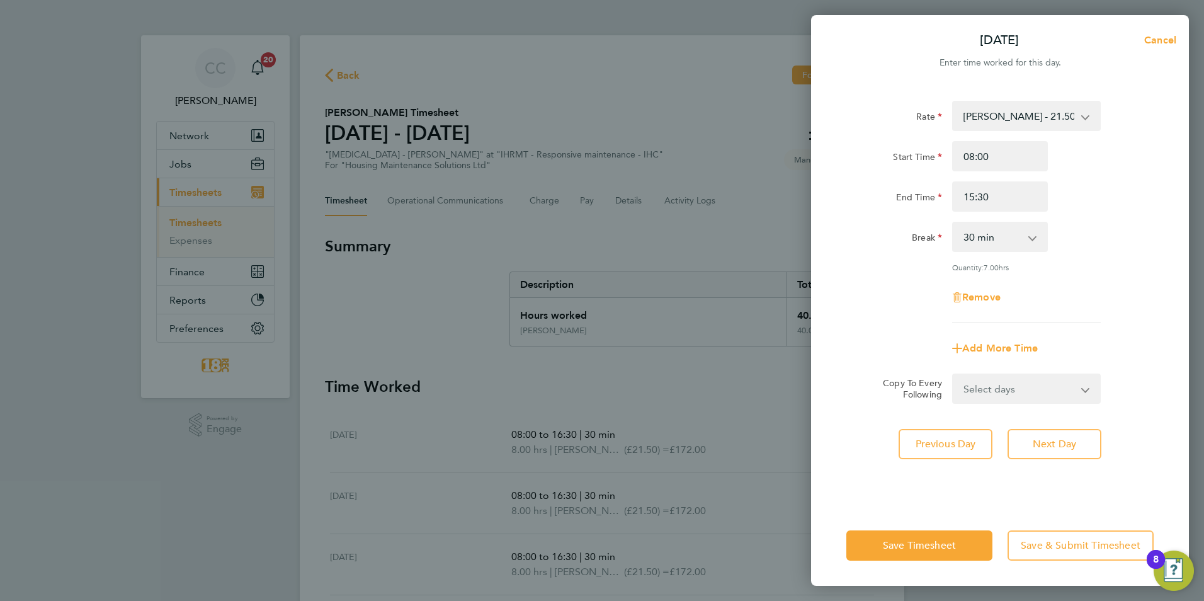
drag, startPoint x: 876, startPoint y: 226, endPoint x: 919, endPoint y: 318, distance: 101.7
click at [877, 227] on div "Break" at bounding box center [895, 234] width 96 height 25
click at [926, 537] on button "Save Timesheet" at bounding box center [920, 545] width 146 height 30
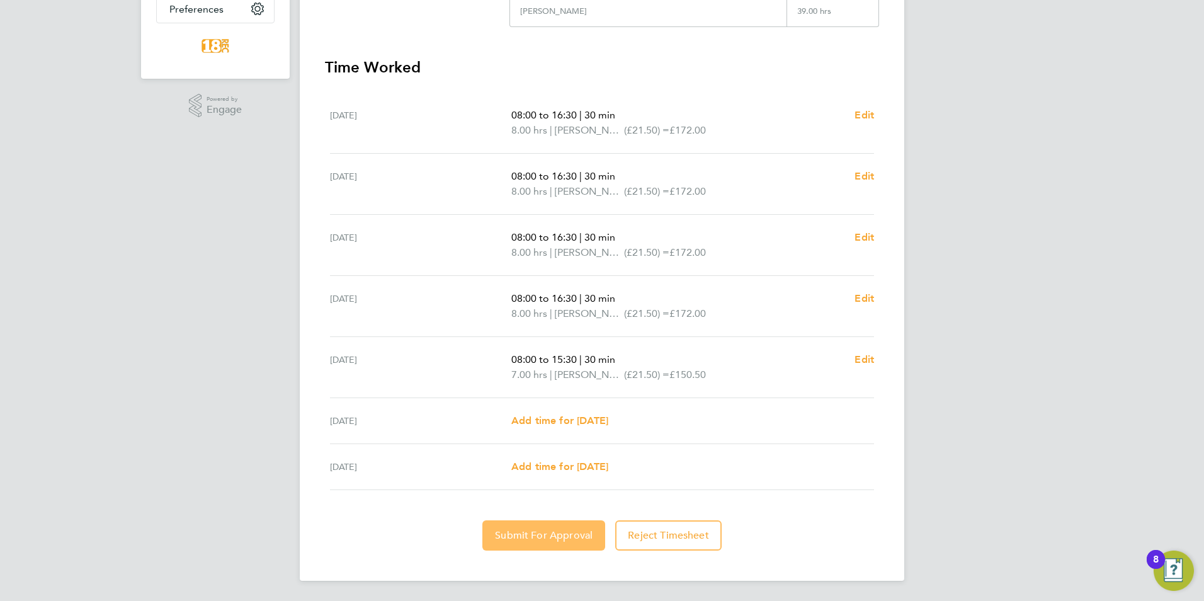
click at [543, 540] on span "Submit For Approval" at bounding box center [544, 535] width 98 height 13
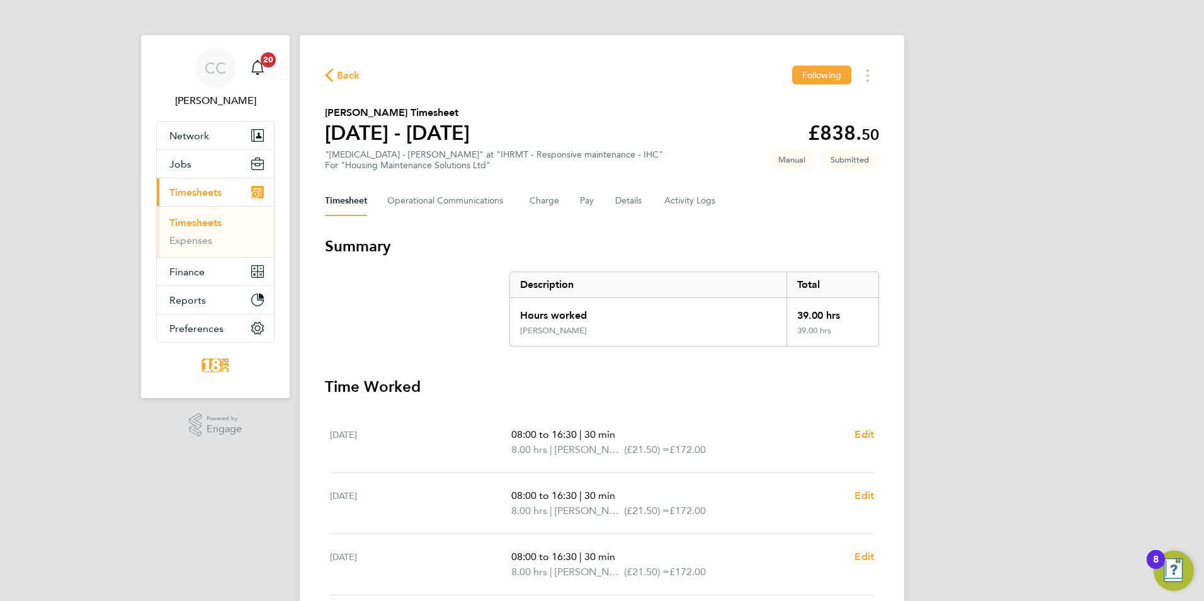
click at [343, 72] on span "Back" at bounding box center [348, 75] width 23 height 15
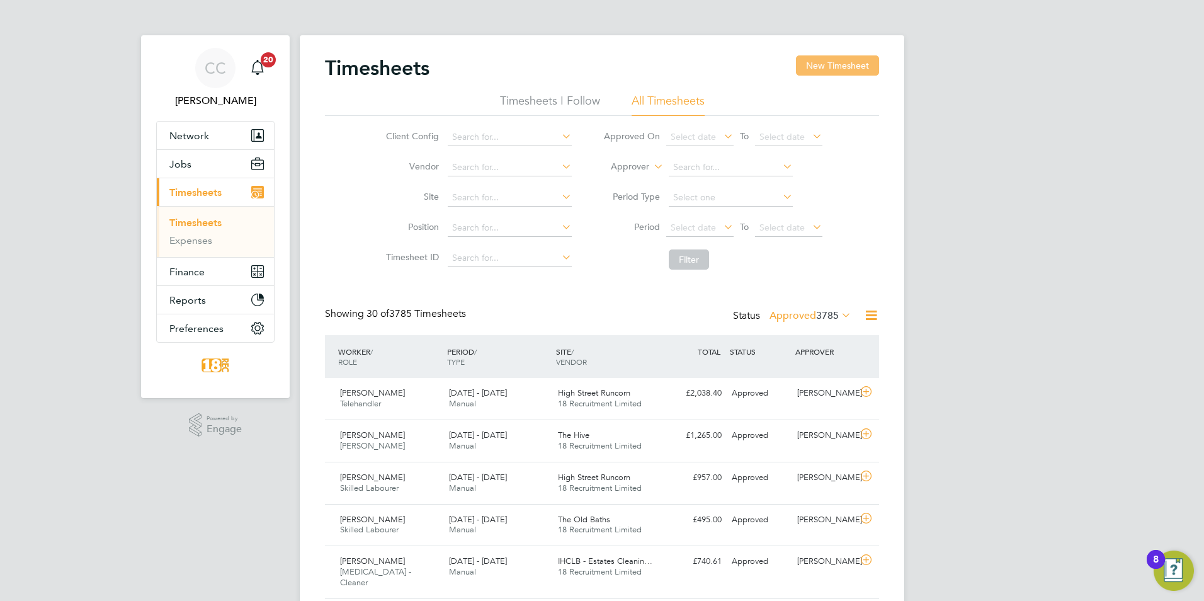
click at [831, 67] on button "New Timesheet" at bounding box center [837, 65] width 83 height 20
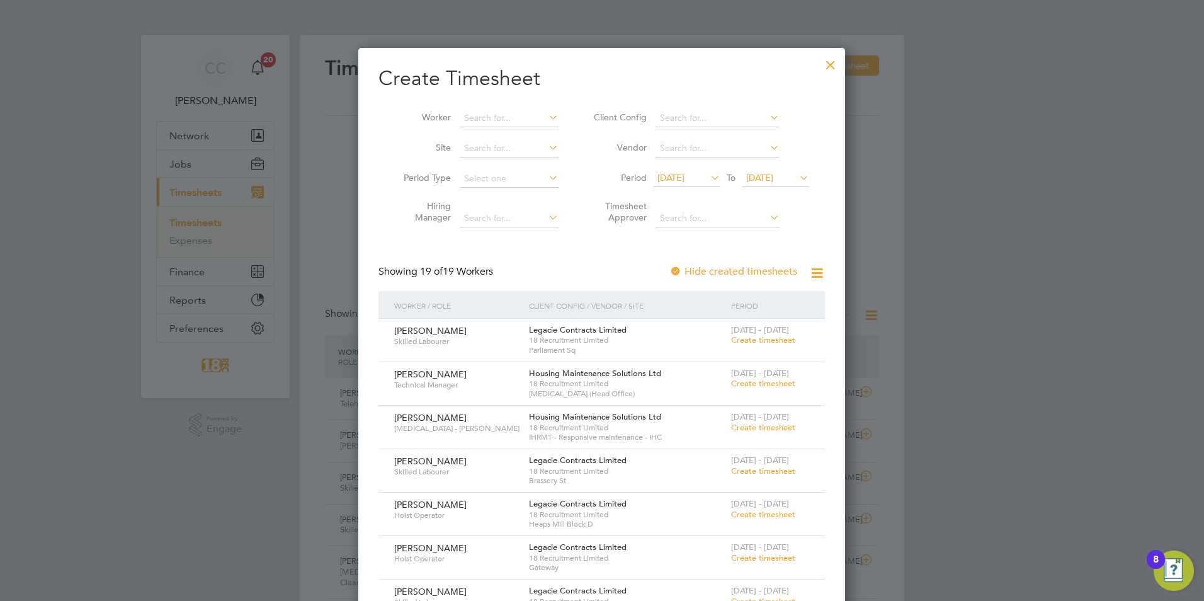
click at [823, 64] on div at bounding box center [831, 61] width 23 height 23
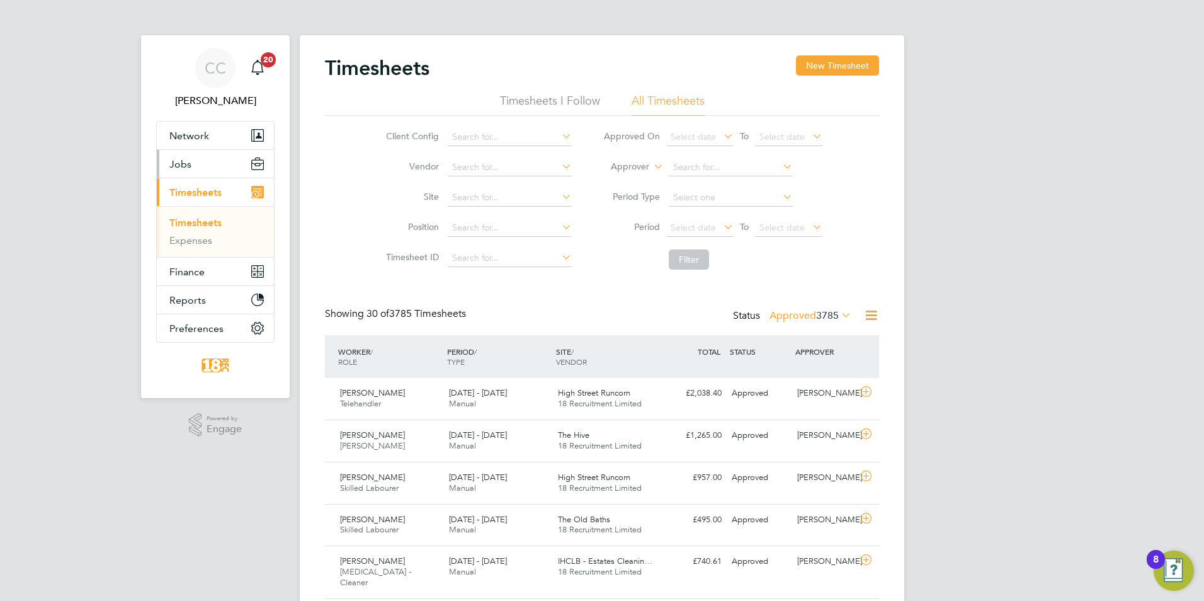
click at [205, 152] on button "Jobs" at bounding box center [215, 164] width 117 height 28
click at [864, 64] on button "New Timesheet" at bounding box center [837, 65] width 83 height 20
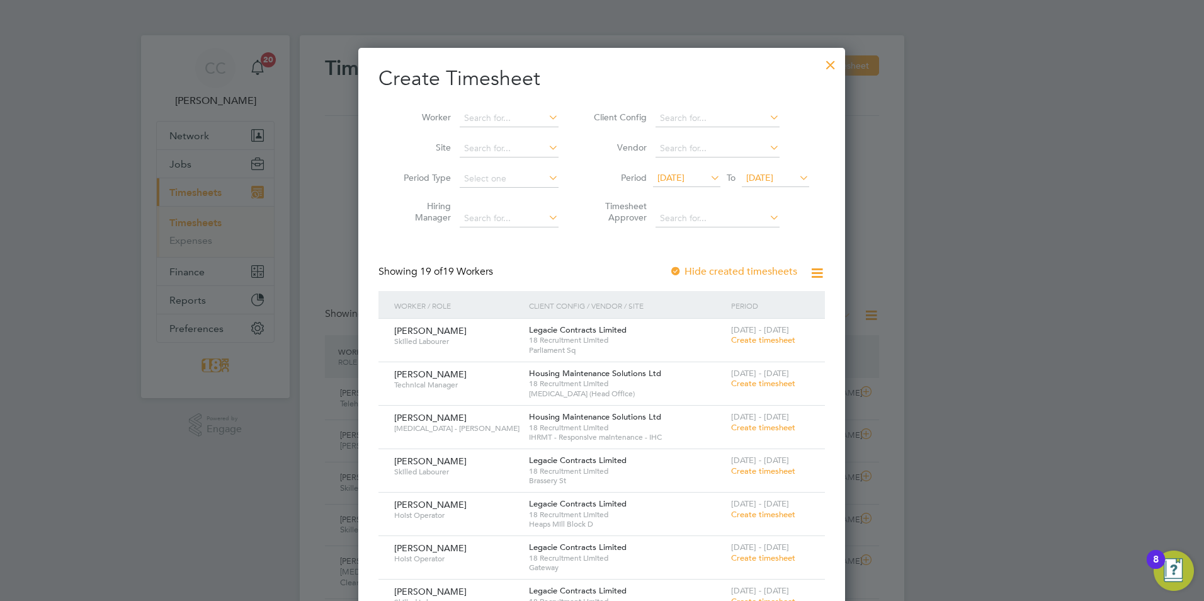
click at [828, 64] on div at bounding box center [831, 61] width 23 height 23
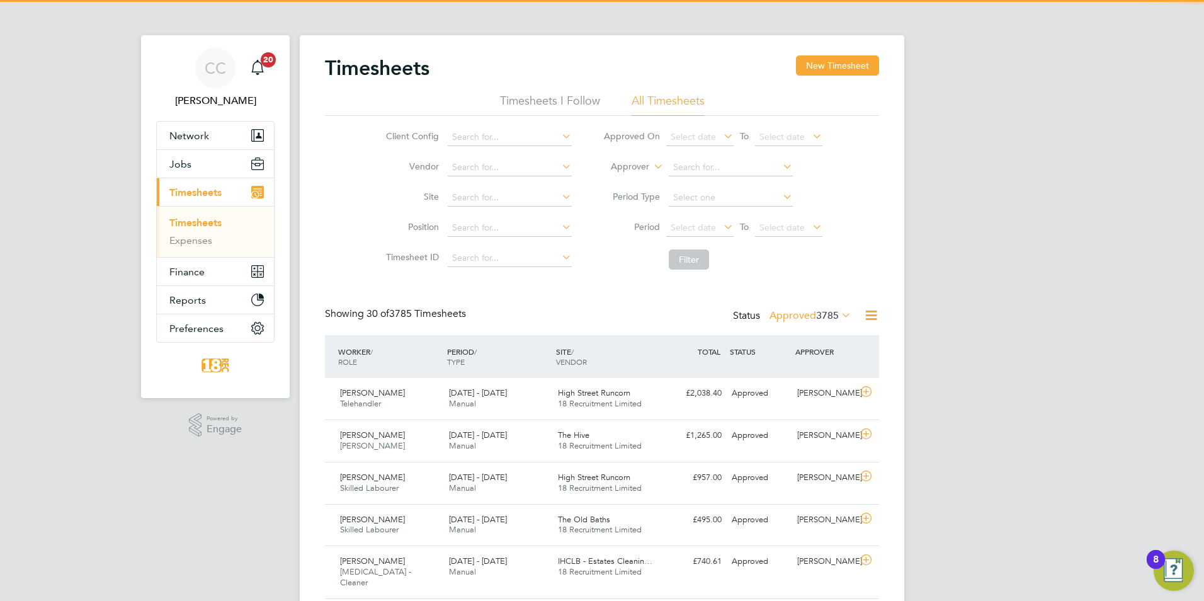
scroll to position [32, 110]
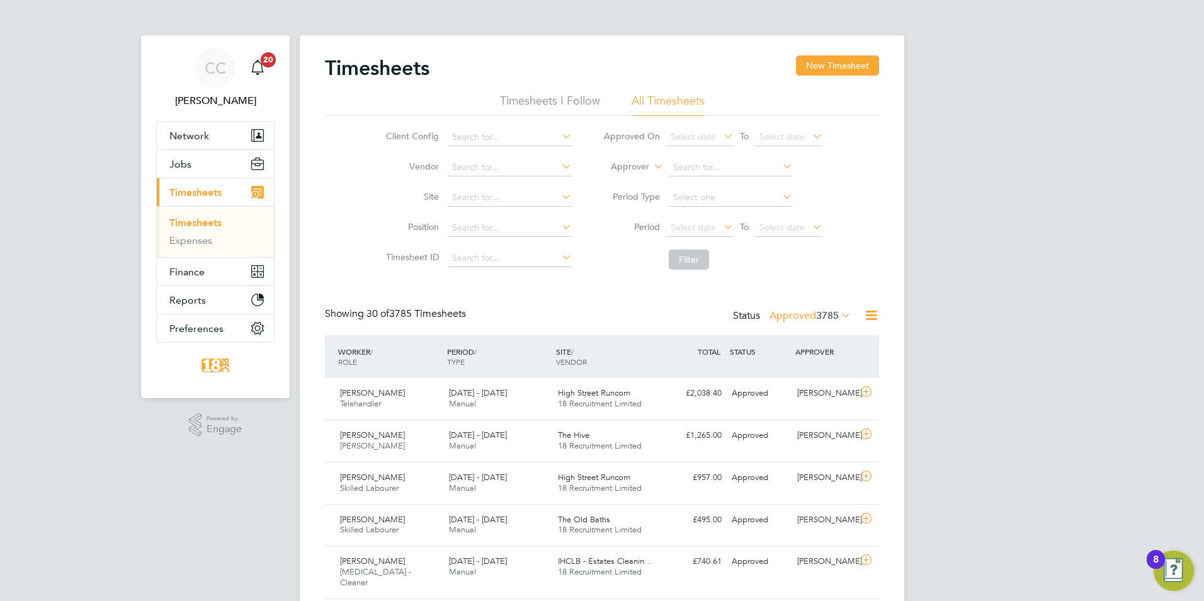
click at [819, 323] on div "Status Approved 3785" at bounding box center [793, 316] width 121 height 18
click at [822, 319] on span "3785" at bounding box center [827, 315] width 23 height 13
click at [806, 348] on li "Saved" at bounding box center [794, 355] width 58 height 18
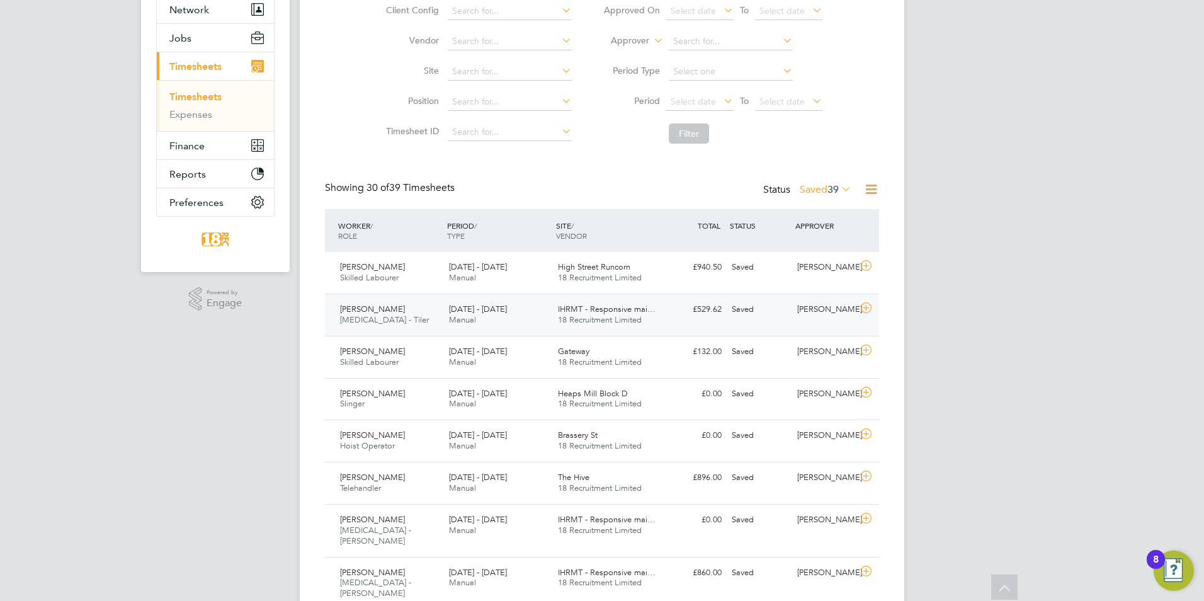
click at [744, 300] on div "Saved" at bounding box center [760, 309] width 66 height 21
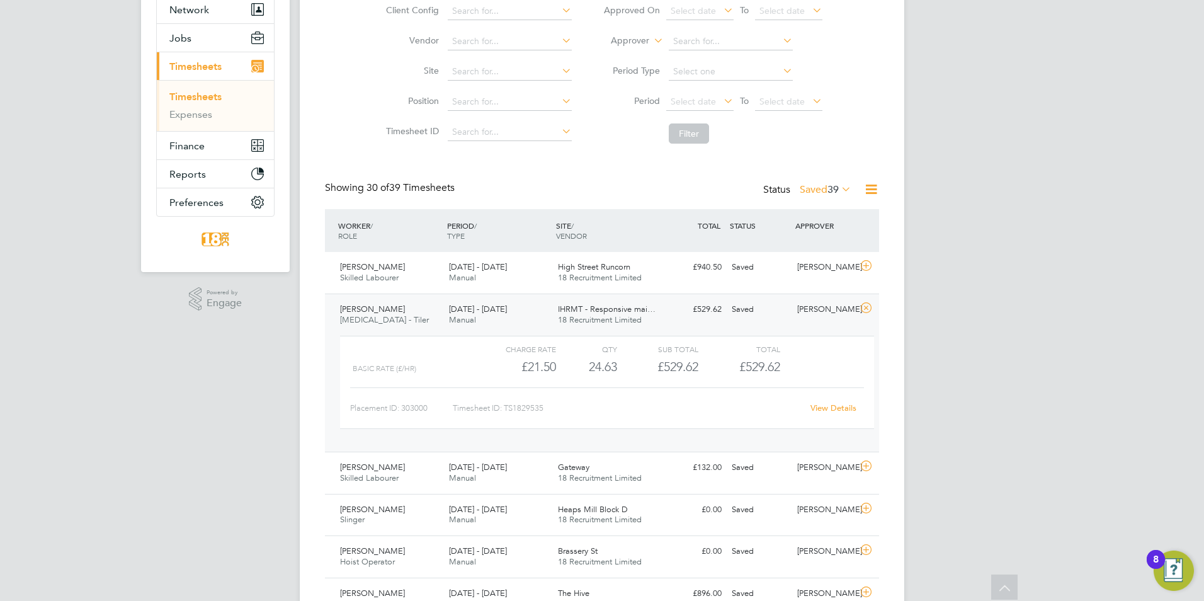
click at [825, 191] on label "Saved 39" at bounding box center [826, 189] width 52 height 13
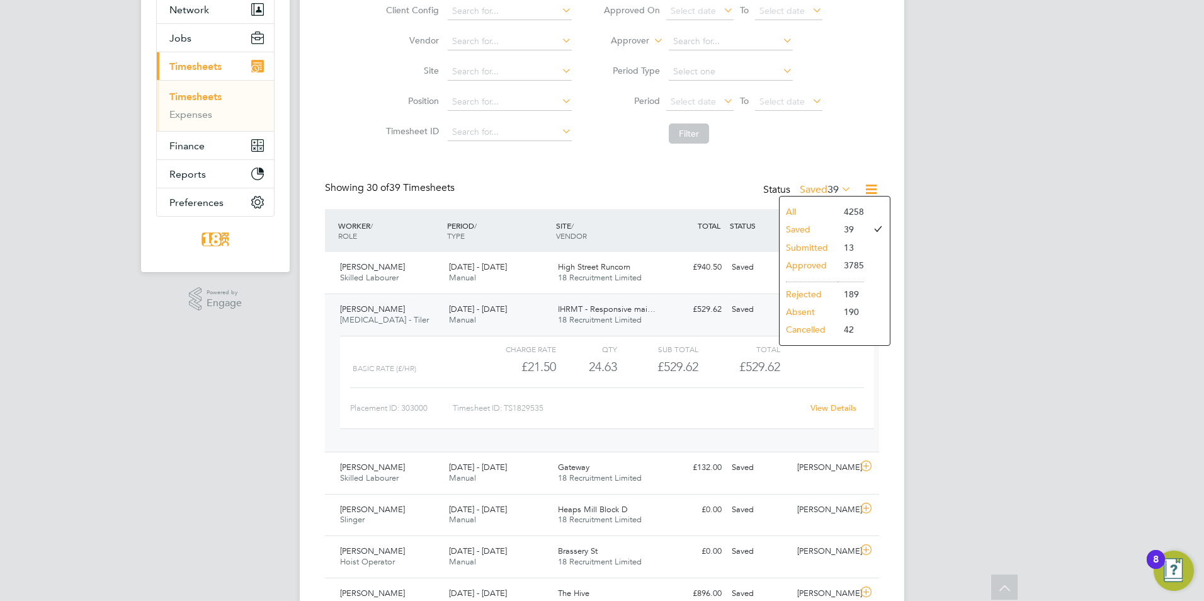
click at [829, 252] on li "Submitted" at bounding box center [809, 248] width 58 height 18
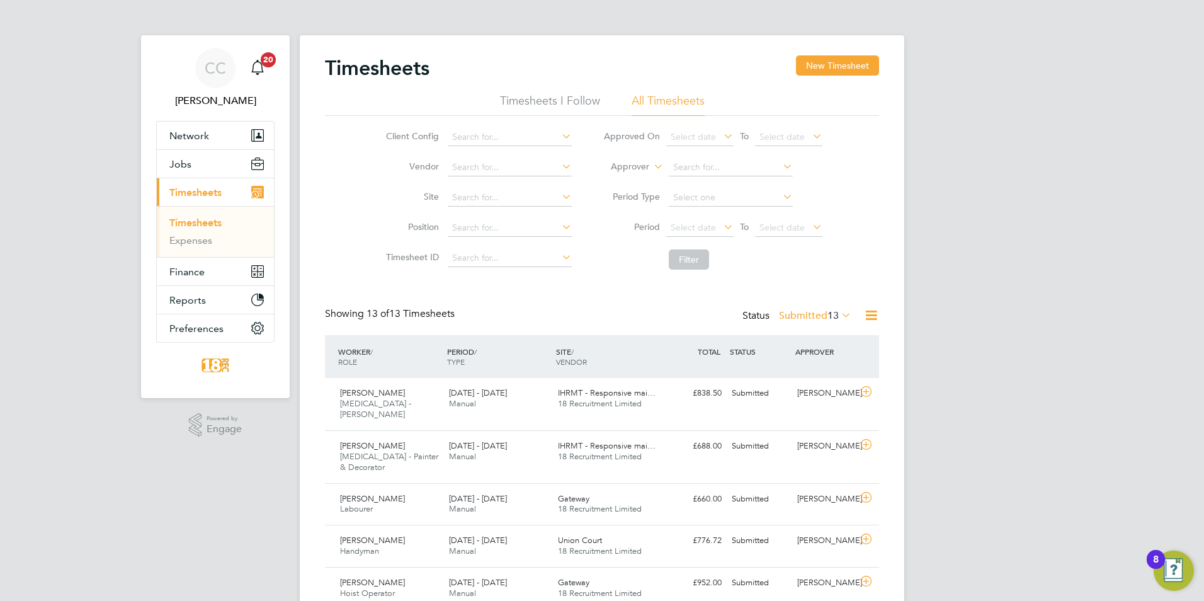
click at [851, 55] on div "Timesheets New Timesheet Timesheets I Follow All Timesheets Client Config Vendo…" at bounding box center [602, 513] width 605 height 957
click at [858, 66] on button "New Timesheet" at bounding box center [837, 65] width 83 height 20
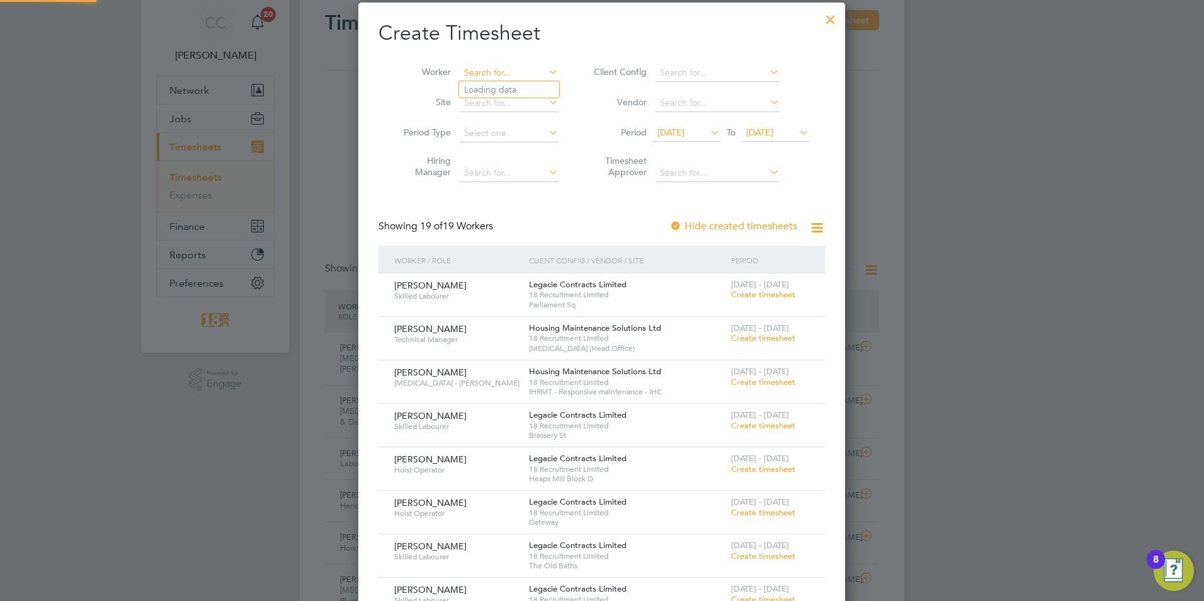
click at [520, 72] on input at bounding box center [509, 73] width 99 height 18
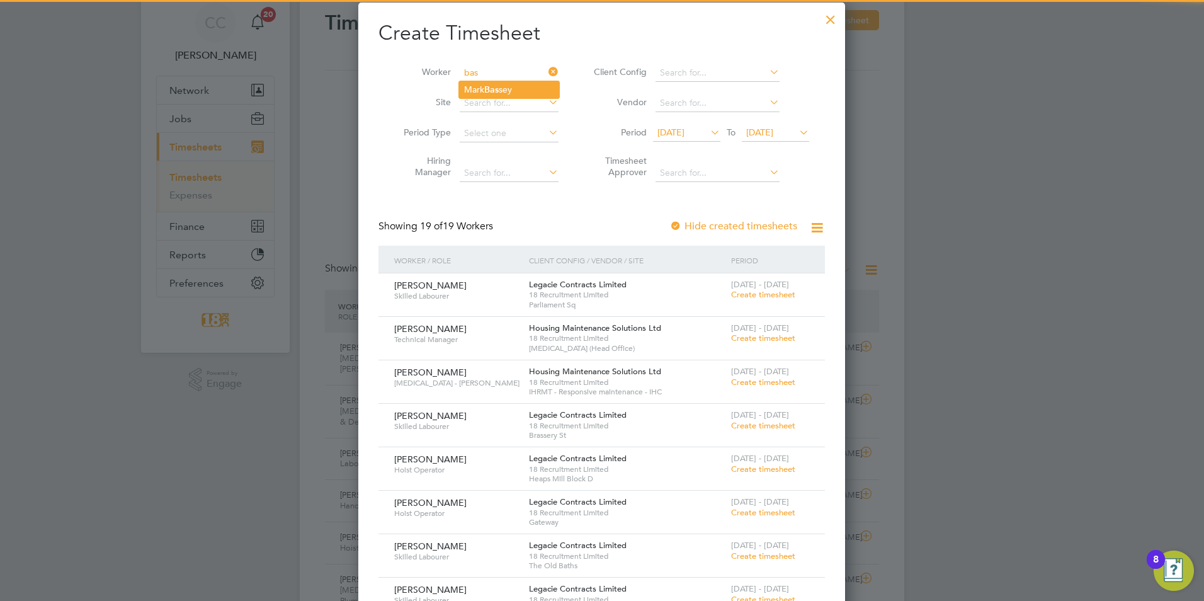
click at [515, 91] on li "Mark Bas sey" at bounding box center [509, 89] width 100 height 17
type input "[PERSON_NAME]"
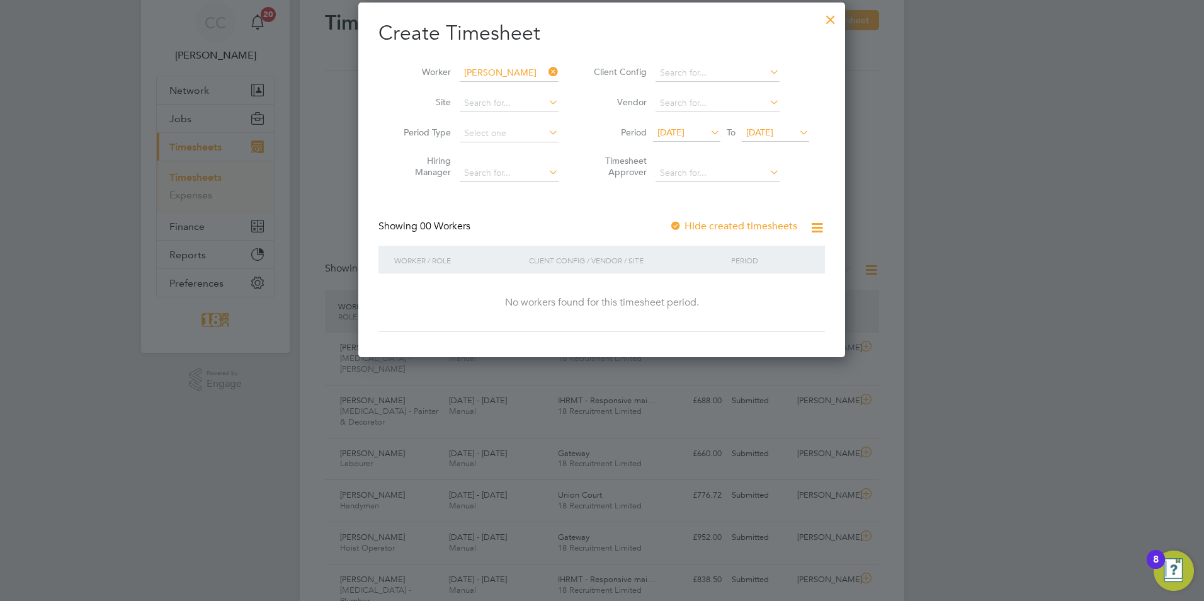
click at [677, 226] on div at bounding box center [676, 226] width 13 height 13
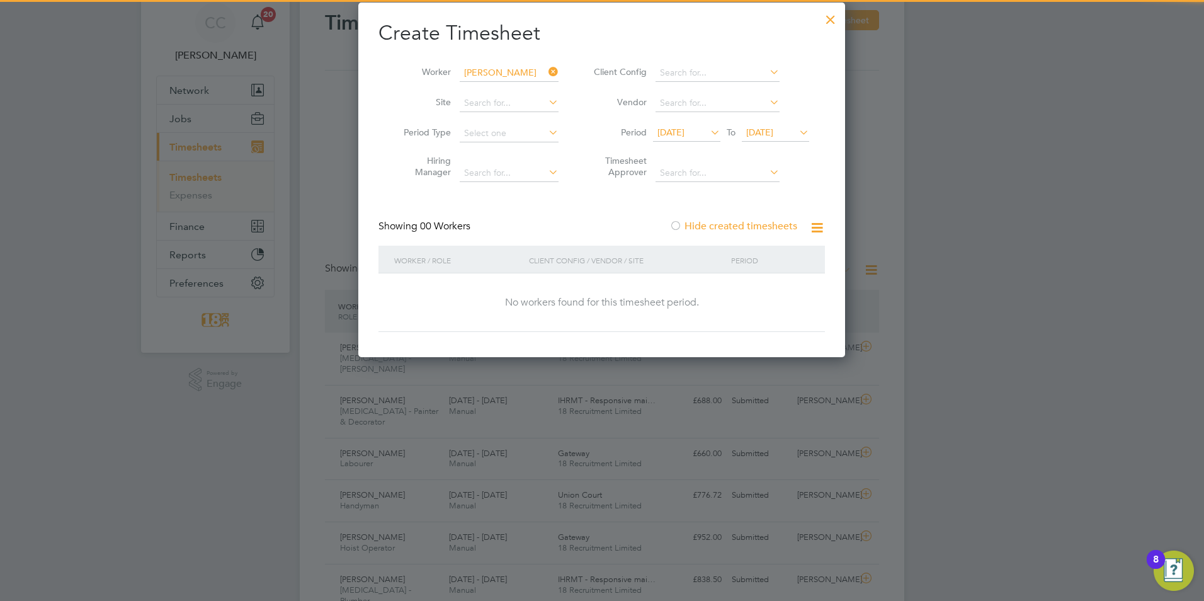
click at [677, 226] on div at bounding box center [676, 226] width 13 height 13
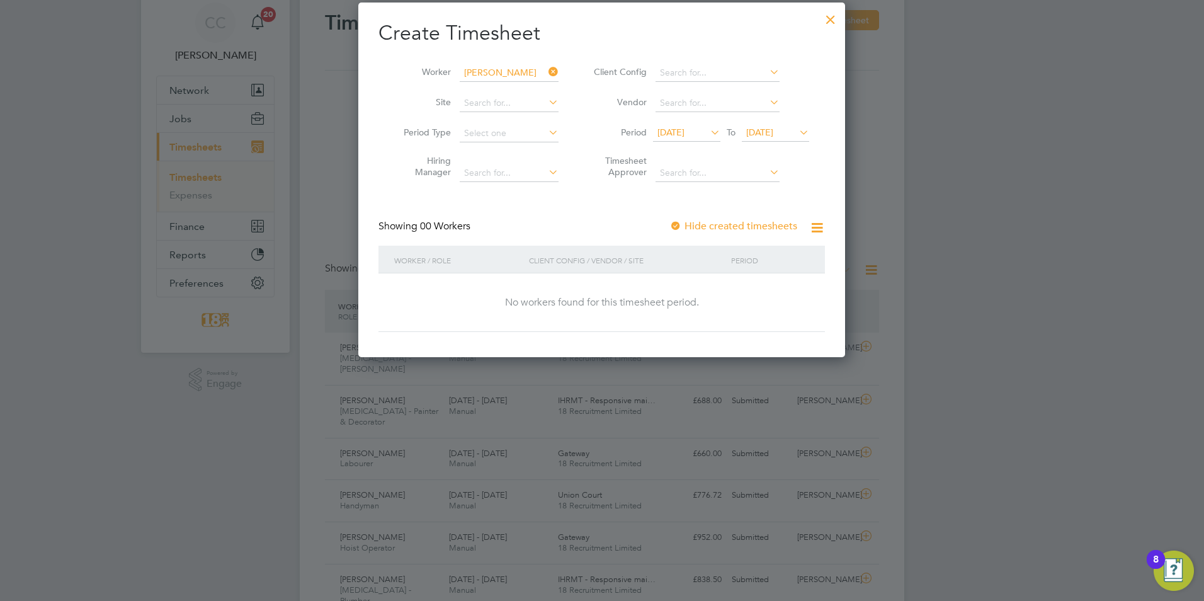
click at [668, 129] on span "[DATE]" at bounding box center [671, 132] width 27 height 11
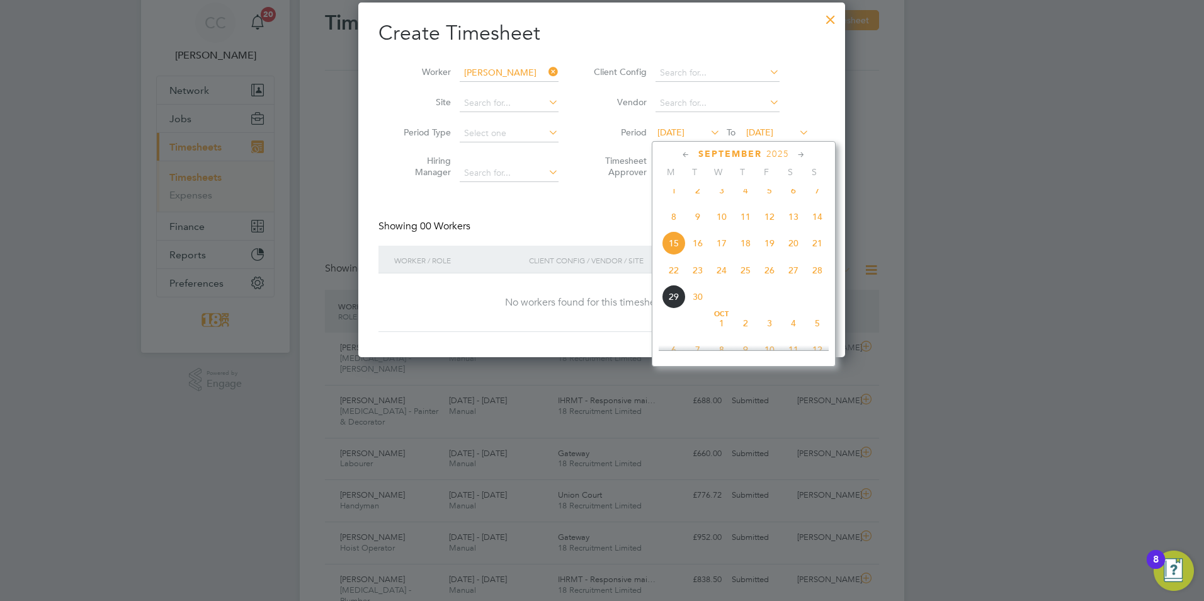
drag, startPoint x: 670, startPoint y: 266, endPoint x: 673, endPoint y: 278, distance: 12.6
click at [673, 278] on div "Sep 1 2 3 4 5 6 7 8 9 10 11 12 13 14 15 16 17 18 19 20 21 22 23 24 25 26 27 28 …" at bounding box center [752, 244] width 186 height 133
click at [673, 278] on span "22" at bounding box center [674, 270] width 24 height 24
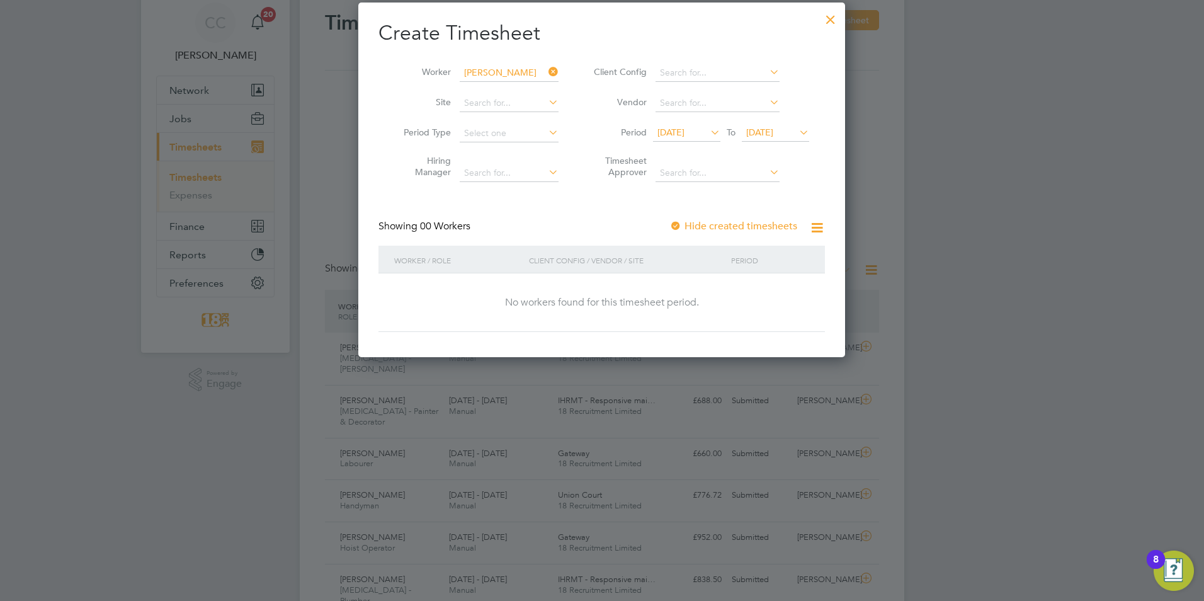
click at [774, 131] on span "22 Sep 2025" at bounding box center [759, 132] width 27 height 11
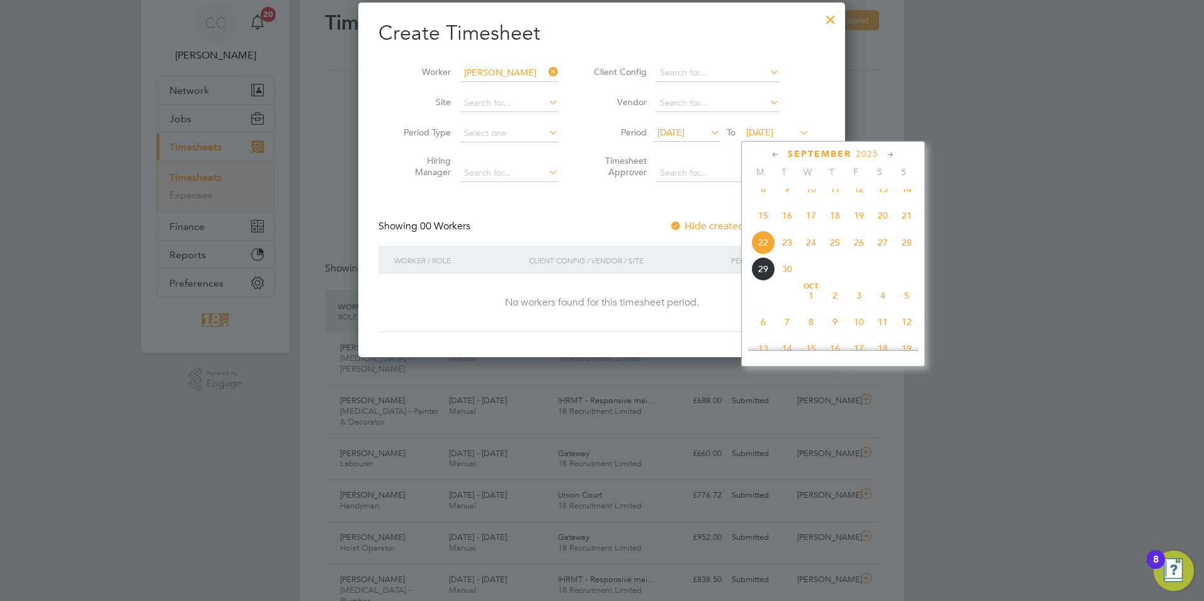
click at [906, 252] on span "28" at bounding box center [907, 243] width 24 height 24
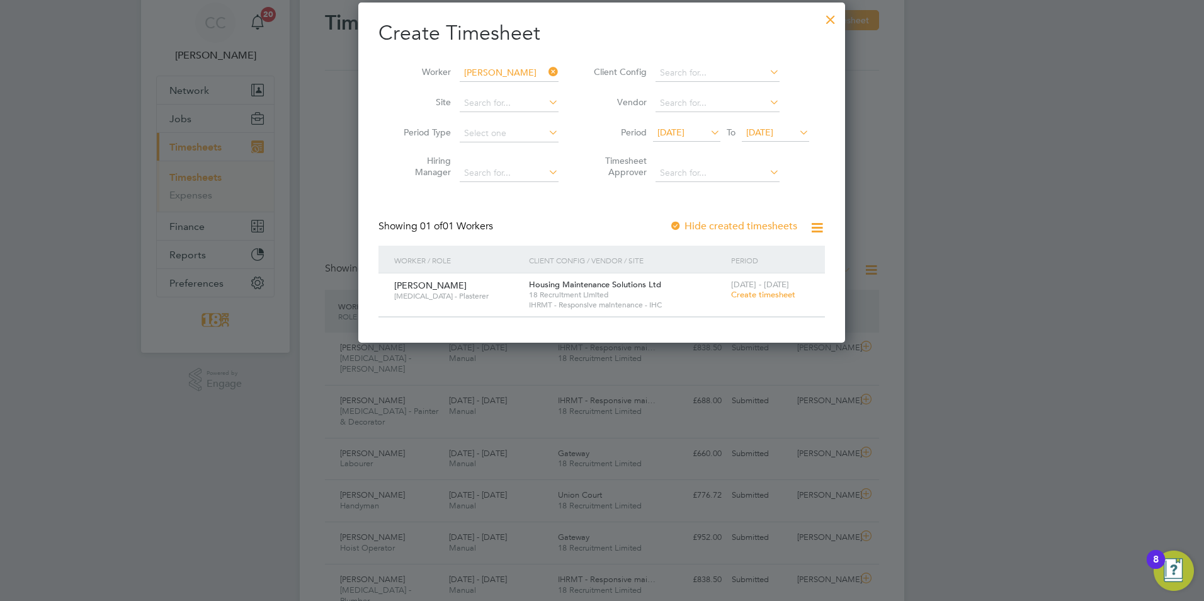
click at [546, 69] on icon at bounding box center [546, 72] width 0 height 18
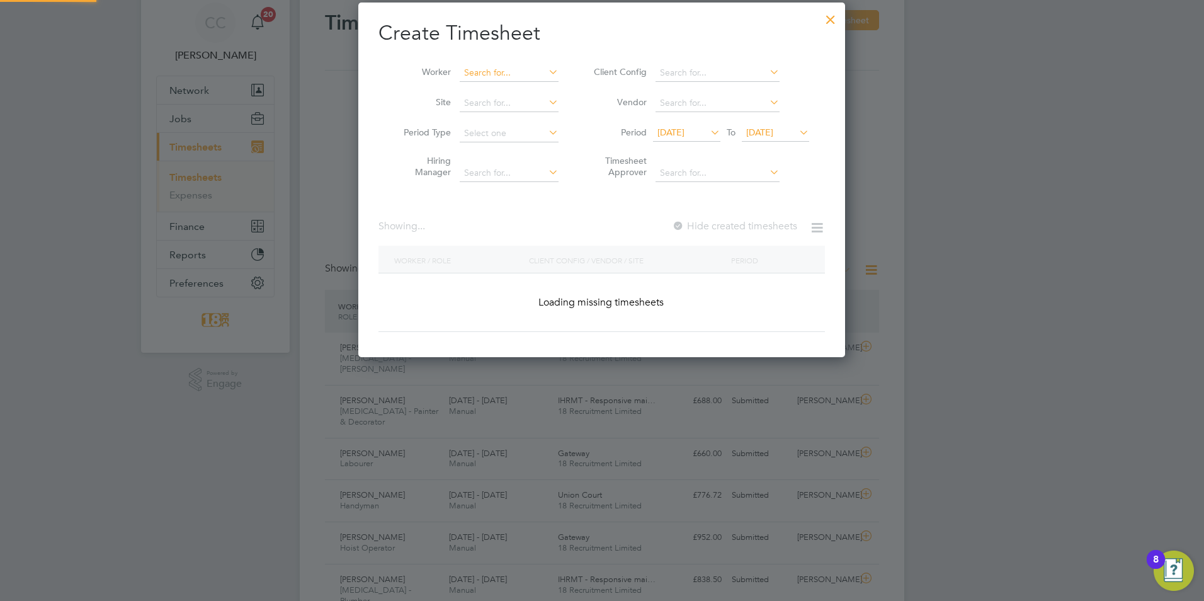
click at [504, 77] on input at bounding box center [509, 73] width 99 height 18
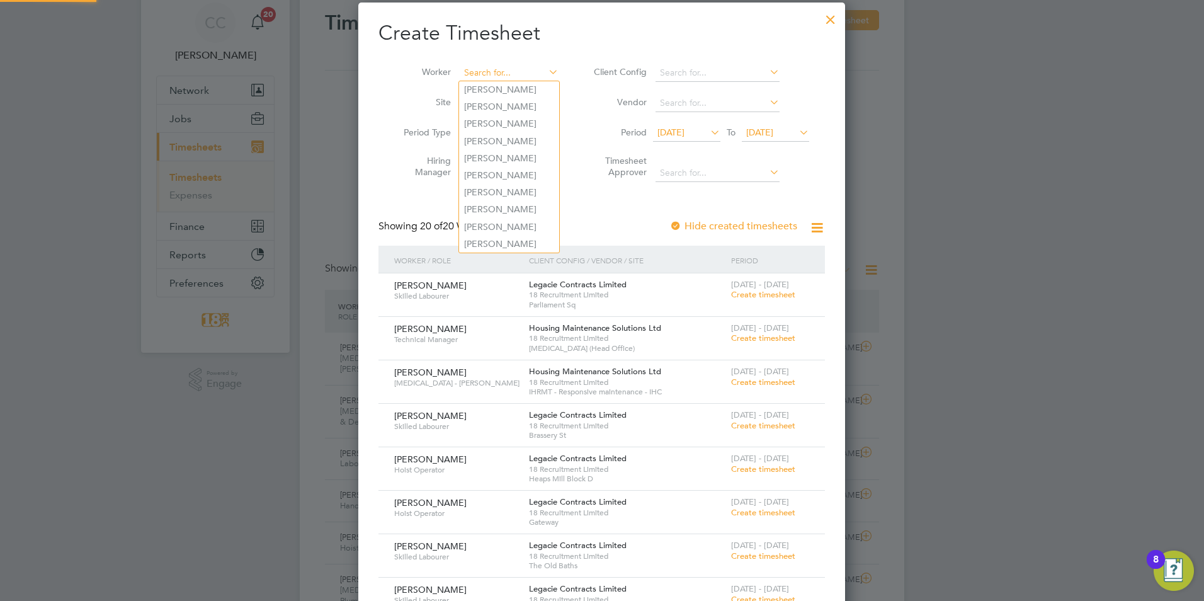
scroll to position [1167, 488]
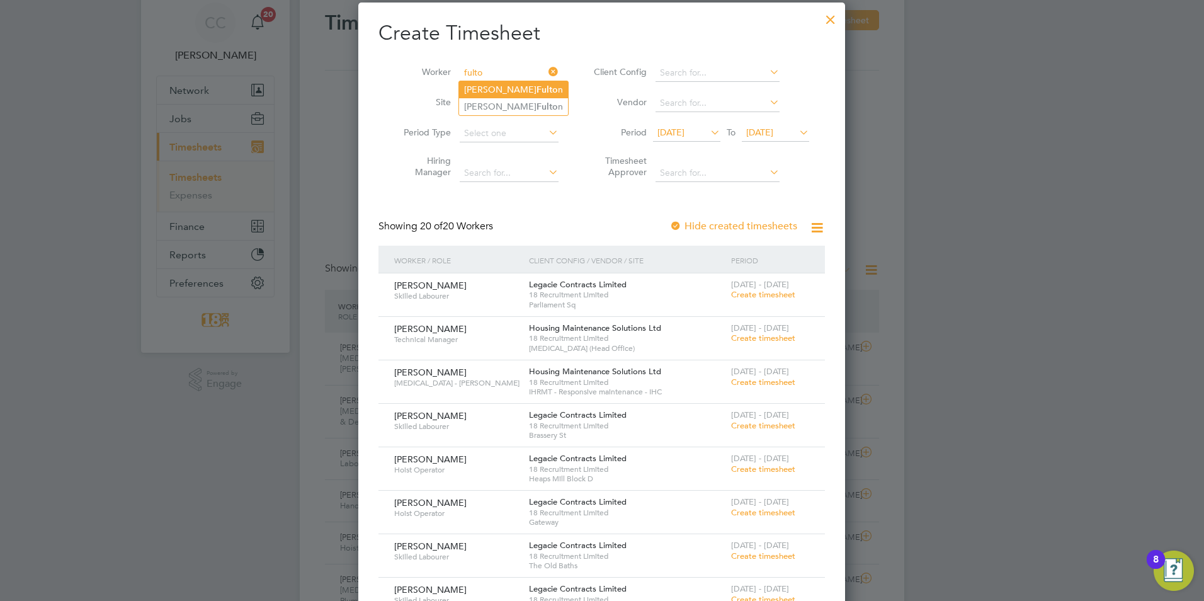
click at [503, 95] on li "Paul Fulto n" at bounding box center [513, 89] width 109 height 17
type input "Paul Fulton"
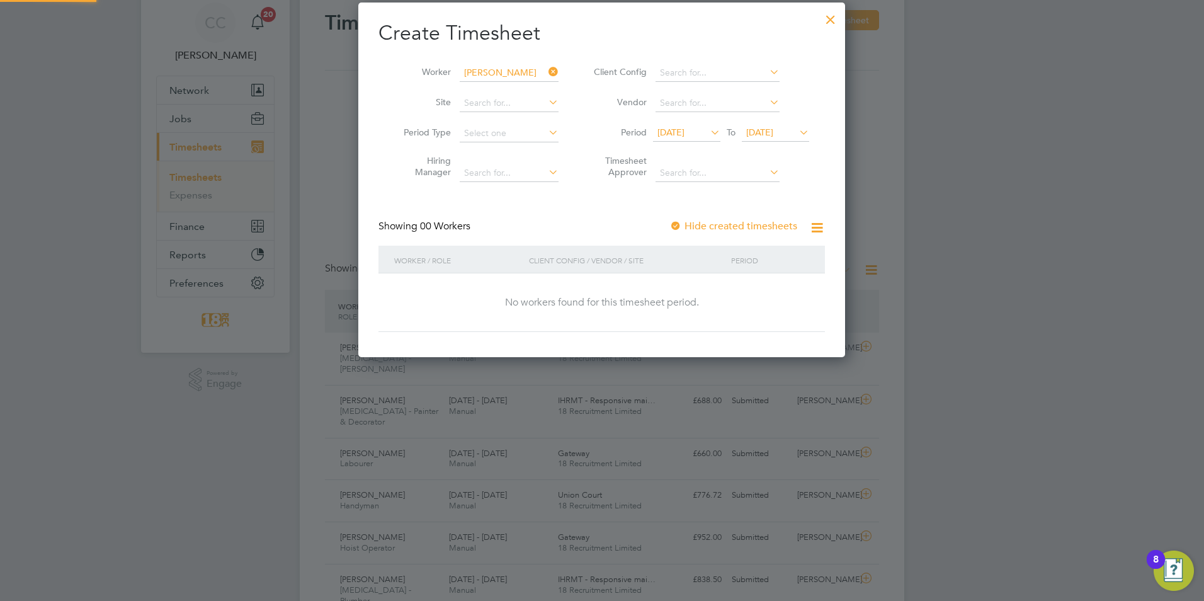
scroll to position [355, 488]
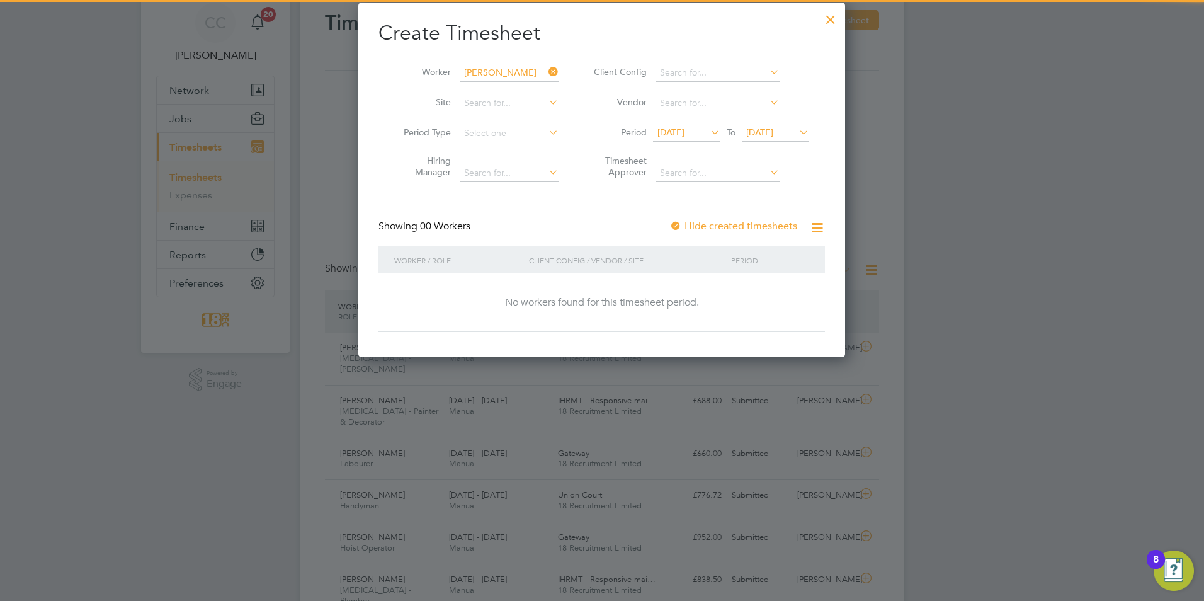
click at [546, 68] on icon at bounding box center [546, 72] width 0 height 18
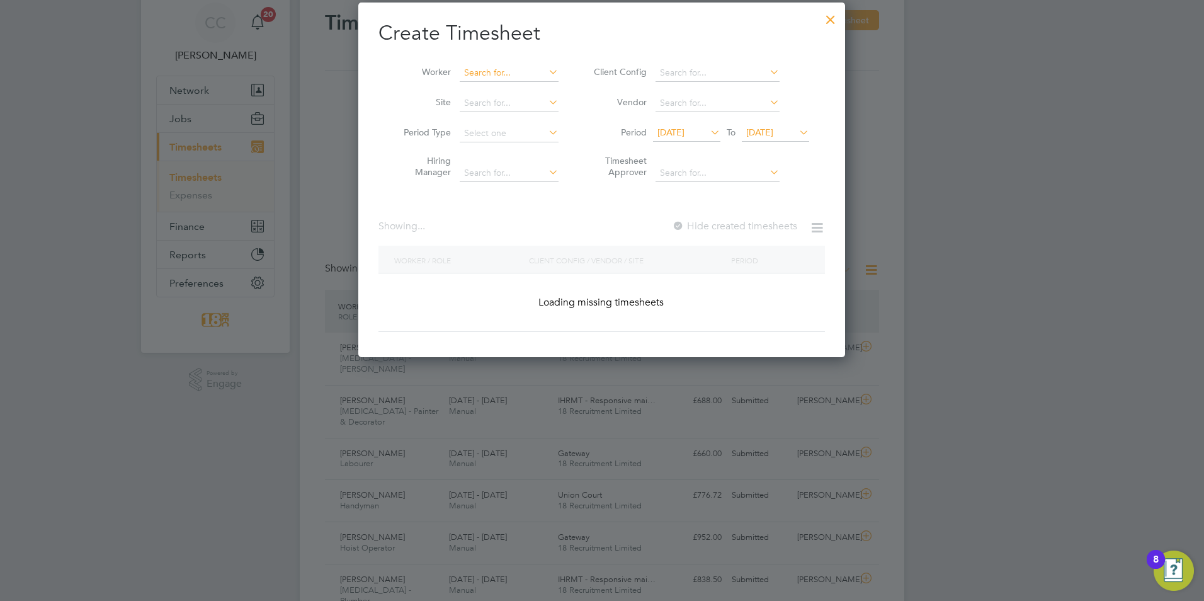
scroll to position [6, 6]
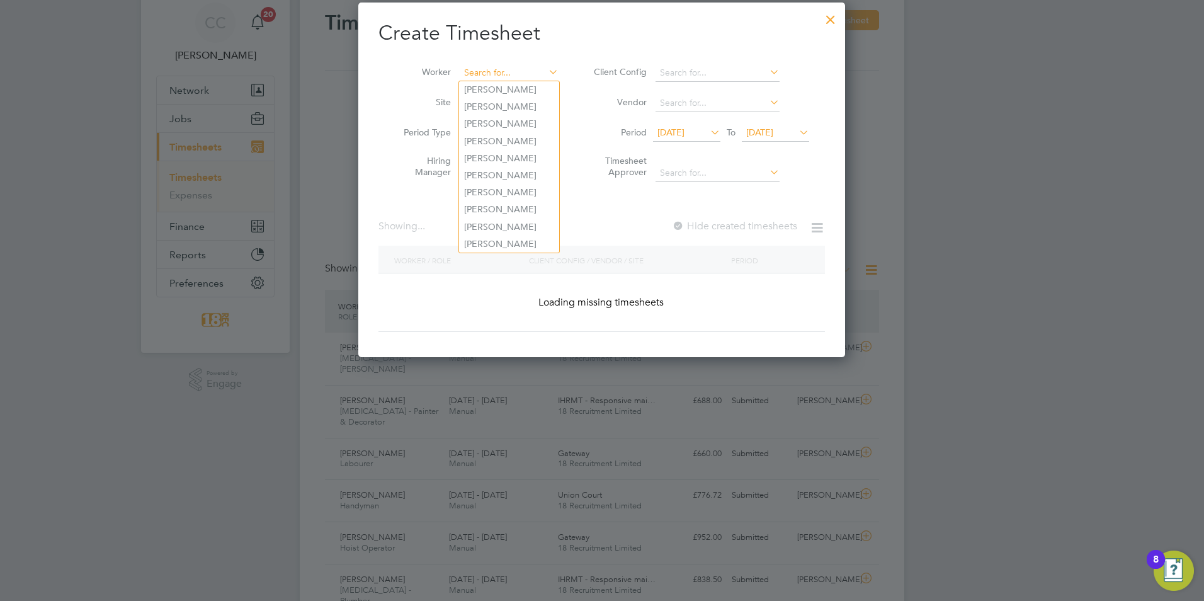
click at [528, 69] on input at bounding box center [509, 73] width 99 height 18
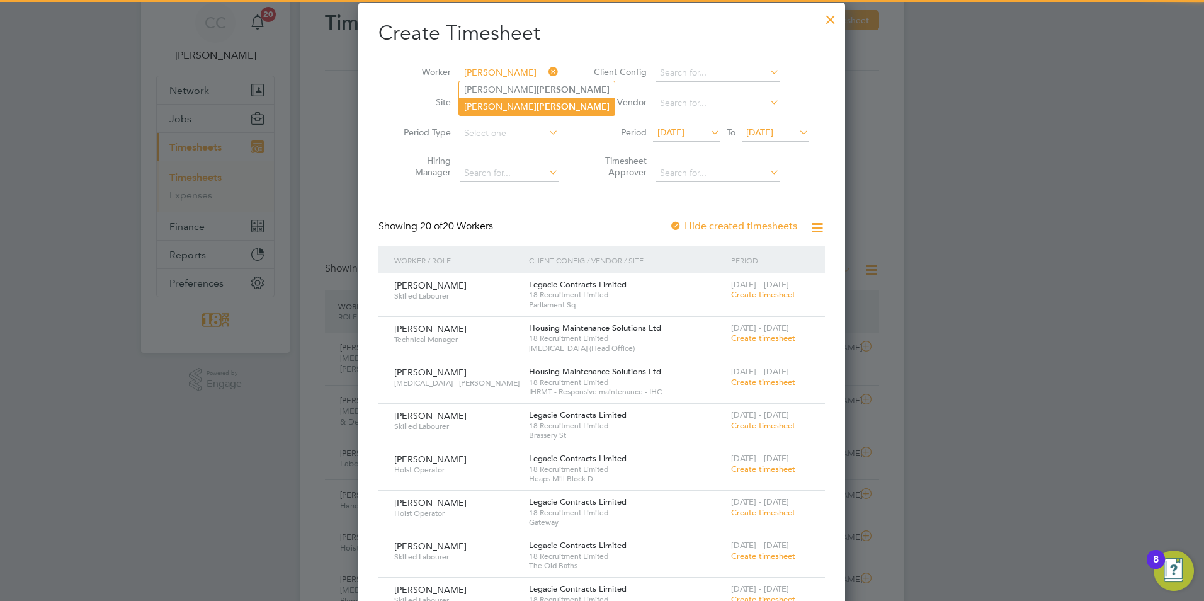
click at [517, 108] on li "Paul Fulton" at bounding box center [537, 106] width 156 height 17
type input "Paul Fulton"
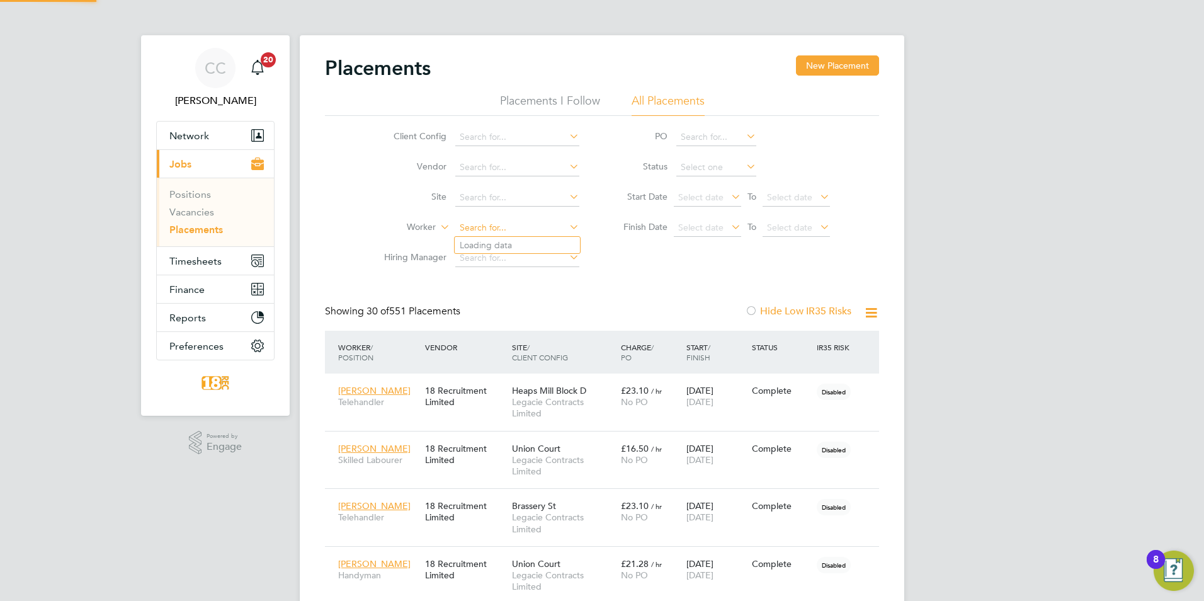
click at [498, 232] on input at bounding box center [517, 228] width 124 height 18
click at [547, 245] on li "Paul Fulton" at bounding box center [533, 245] width 156 height 17
type input "Paul Fulton"
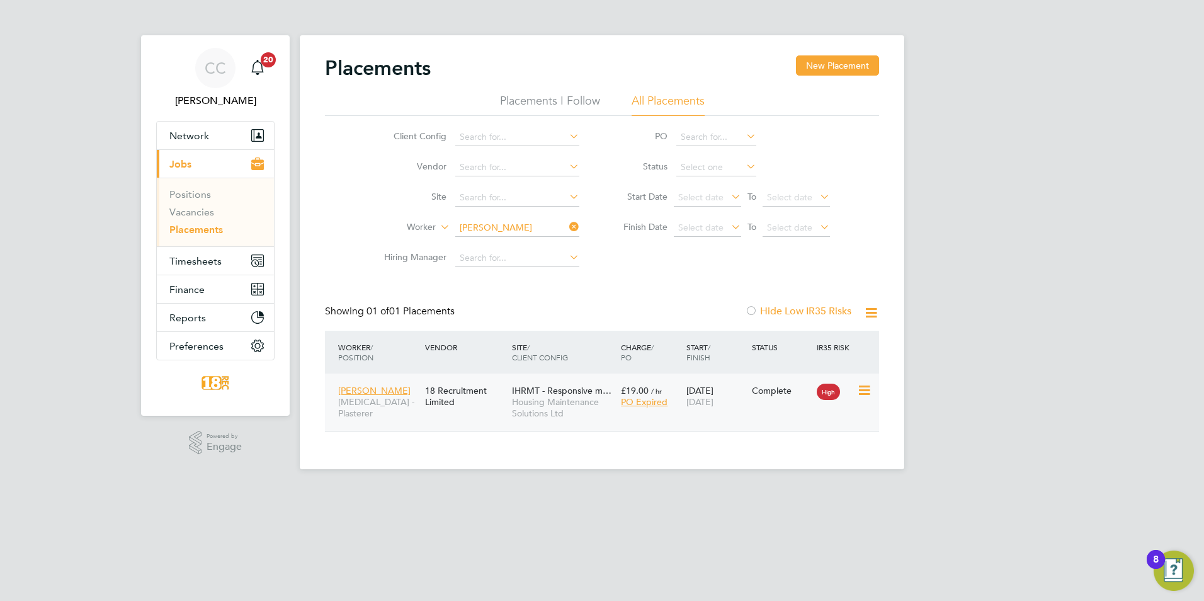
click at [846, 394] on div "High" at bounding box center [835, 390] width 37 height 11
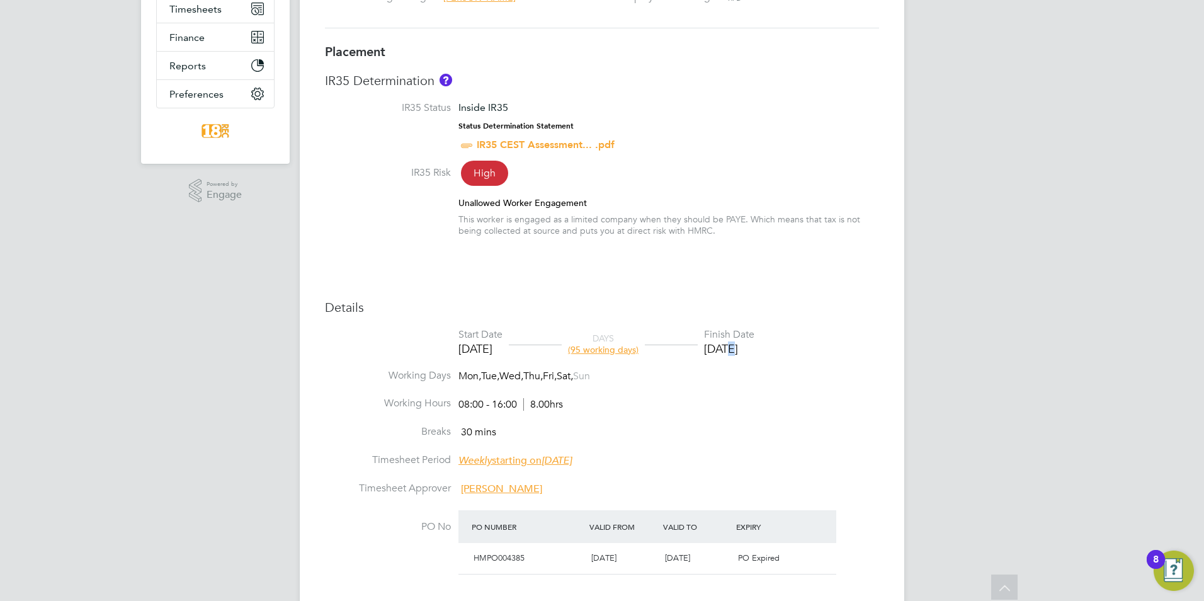
drag, startPoint x: 746, startPoint y: 341, endPoint x: 753, endPoint y: 355, distance: 14.9
click at [753, 355] on div "[DATE]" at bounding box center [729, 348] width 50 height 14
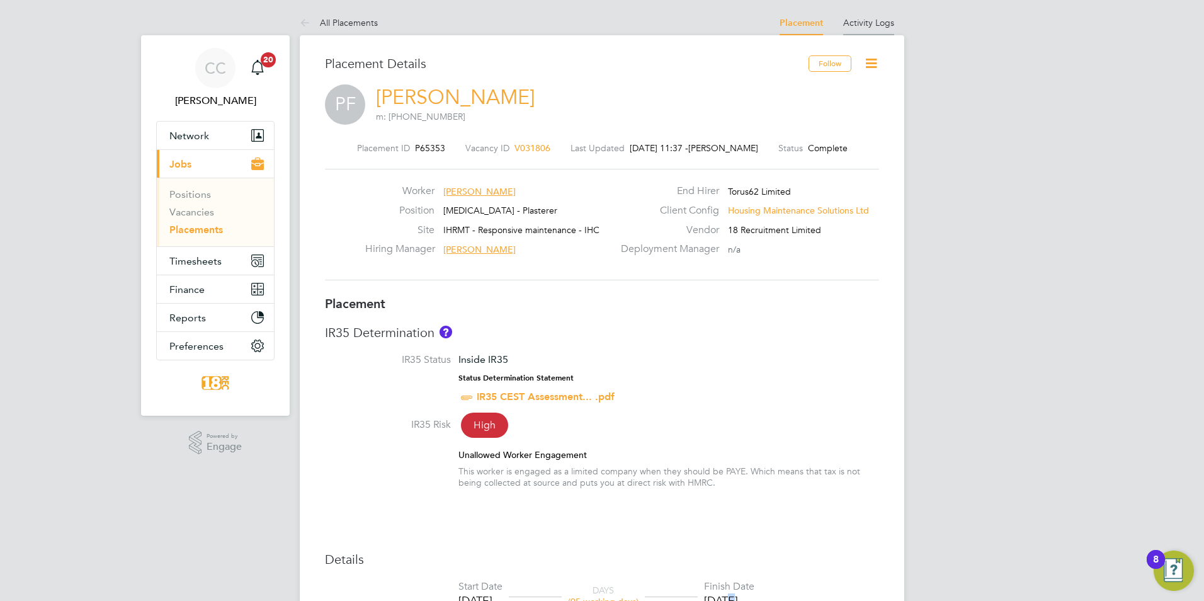
click at [859, 21] on link "Activity Logs" at bounding box center [868, 22] width 51 height 11
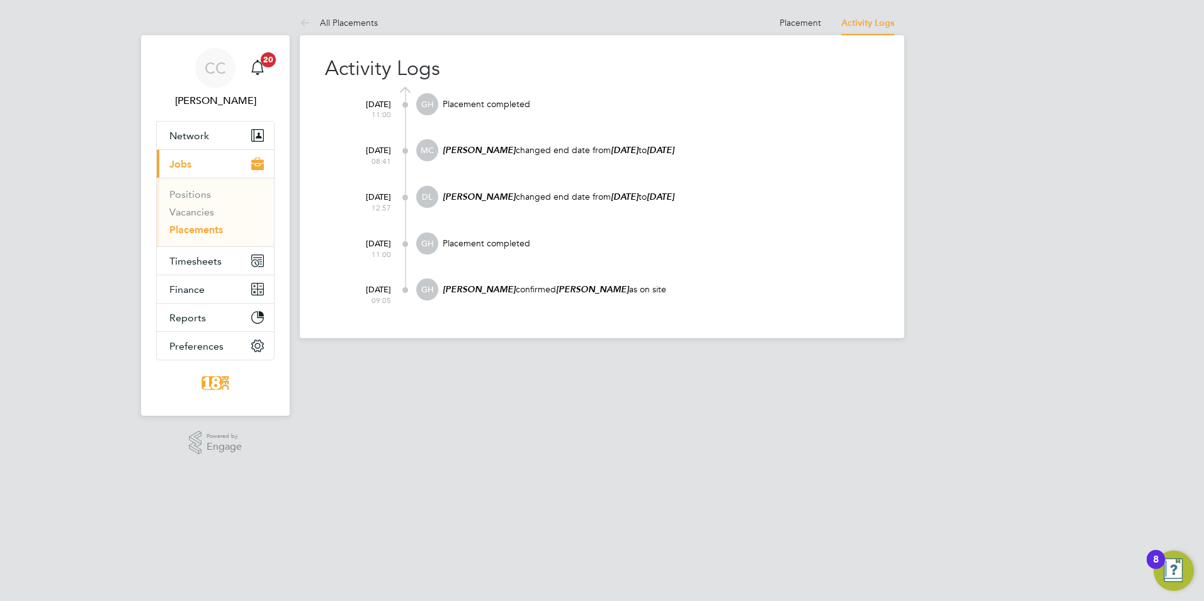
drag, startPoint x: 509, startPoint y: 152, endPoint x: 704, endPoint y: 248, distance: 216.9
click at [704, 248] on div "[DATE] 11:00 GH Placement completed [DATE] 08:41 MC [PERSON_NAME] changed end d…" at bounding box center [610, 200] width 539 height 226
click at [208, 233] on link "Placements" at bounding box center [196, 230] width 54 height 12
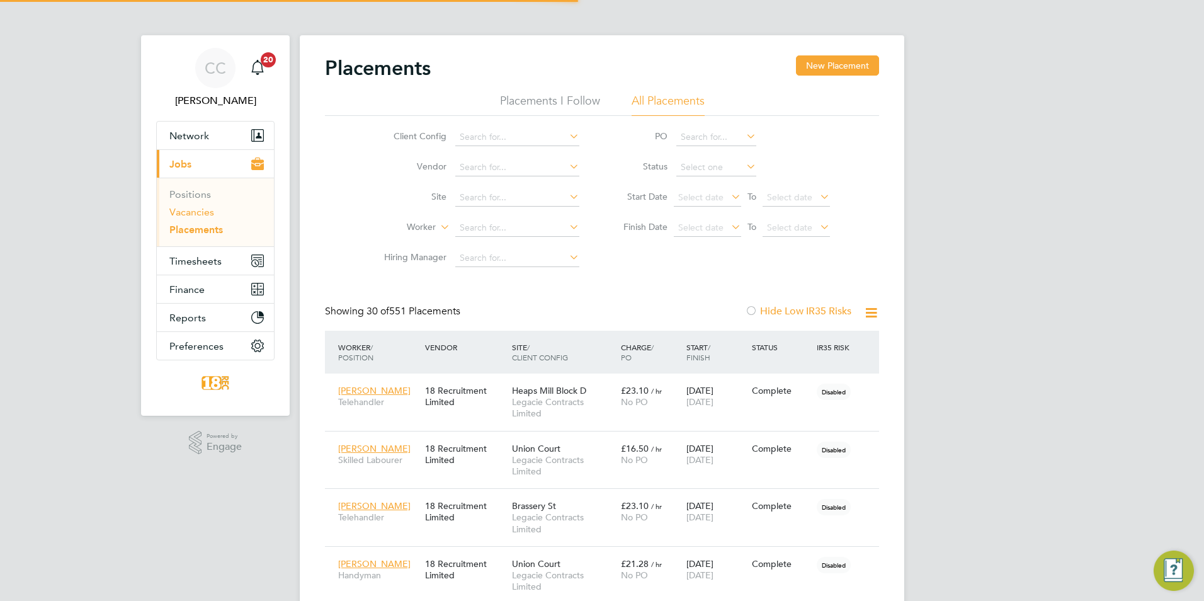
click at [209, 207] on link "Vacancies" at bounding box center [191, 212] width 45 height 12
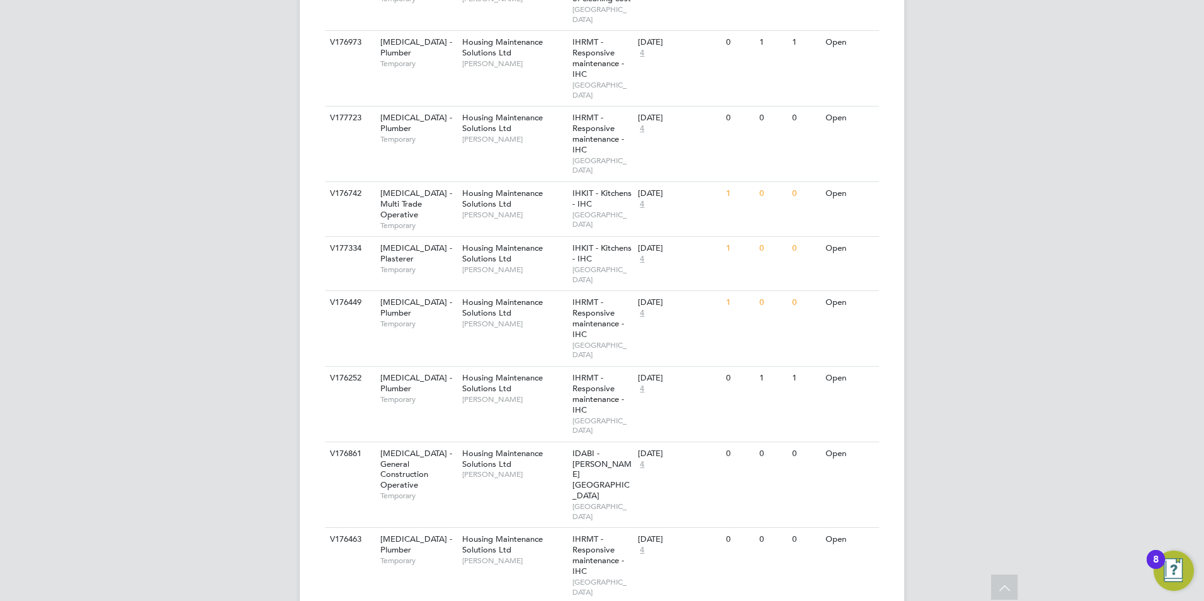
drag, startPoint x: 854, startPoint y: 188, endPoint x: 176, endPoint y: 265, distance: 682.1
click at [177, 266] on div "CC [PERSON_NAME] Notifications 20 Applications: Network Team Members Businesses…" at bounding box center [602, 587] width 1204 height 2182
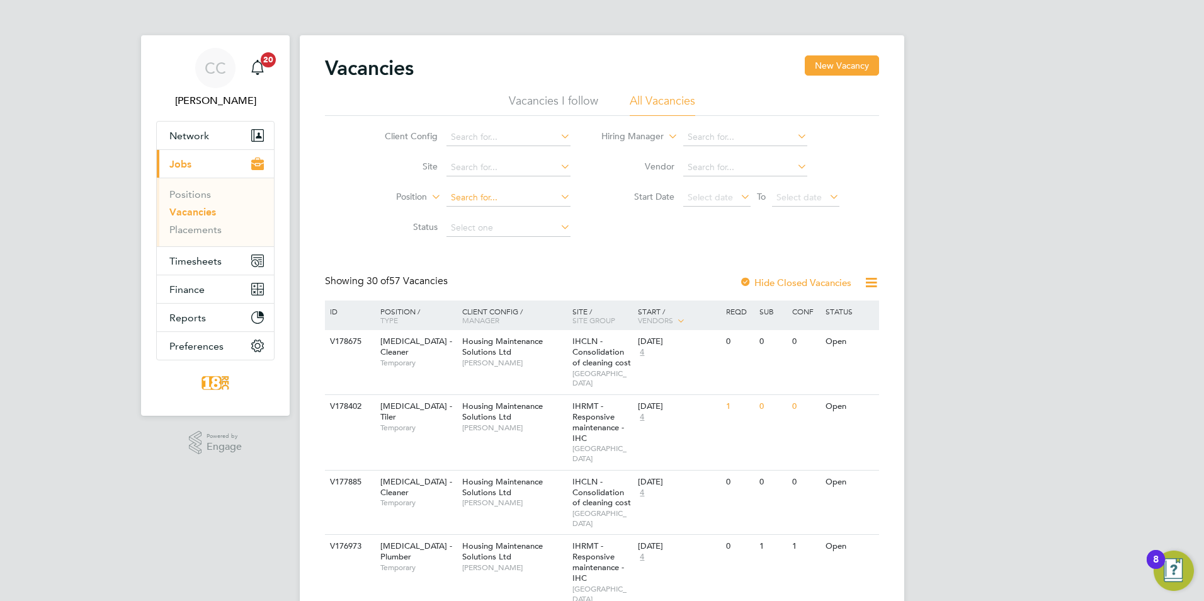
click at [483, 194] on input at bounding box center [509, 198] width 124 height 18
type input "plas"
click at [558, 197] on icon at bounding box center [558, 197] width 0 height 18
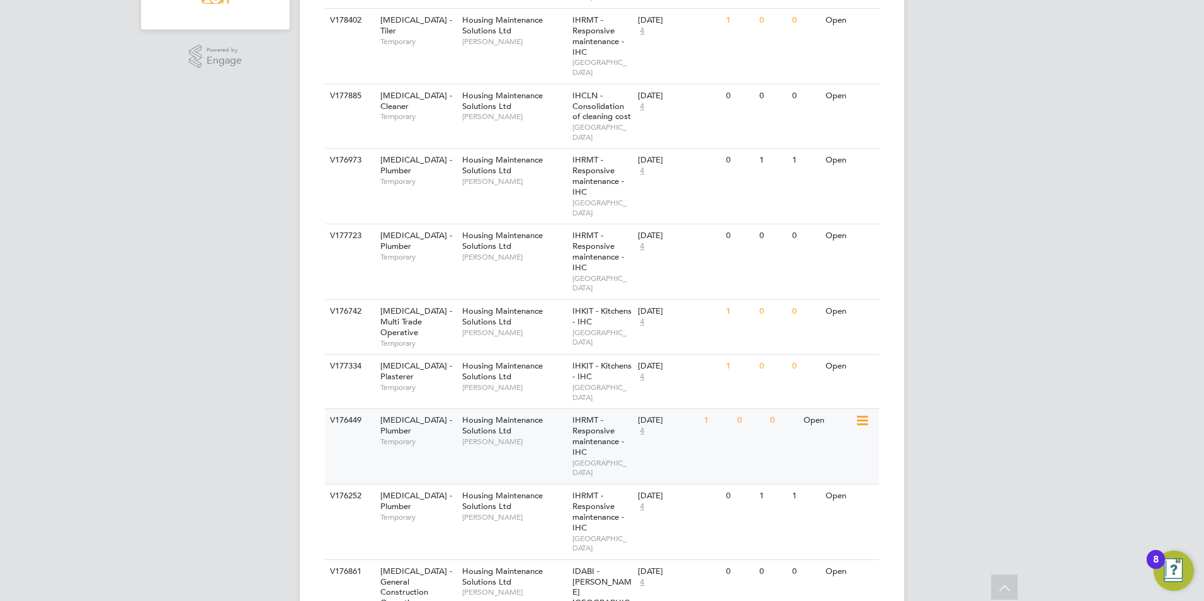
scroll to position [441, 0]
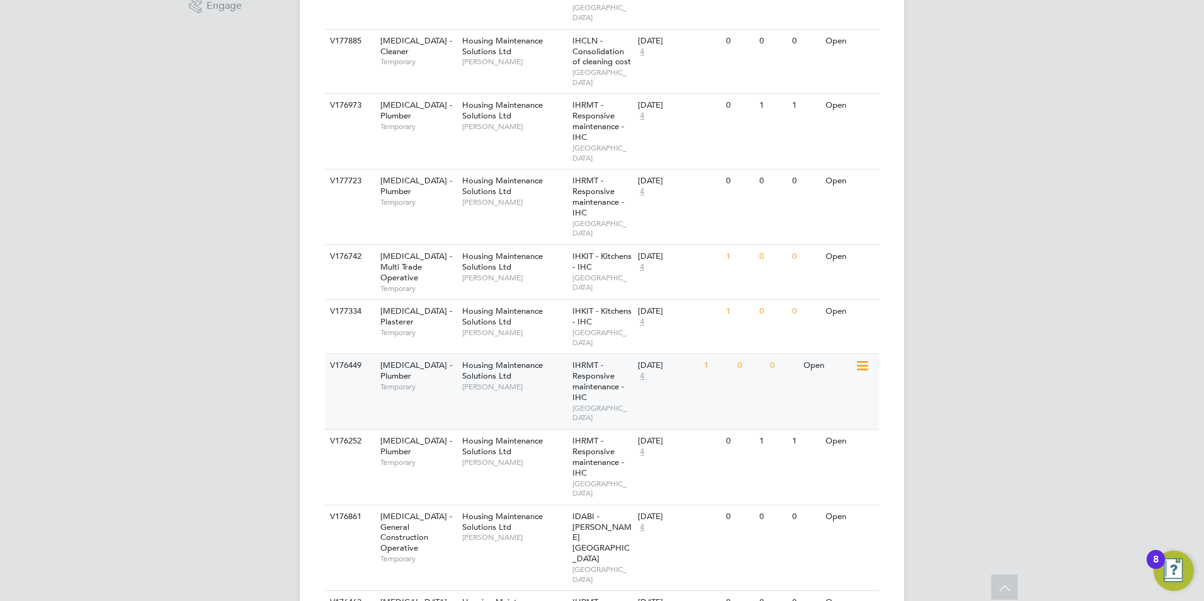
drag, startPoint x: 441, startPoint y: 320, endPoint x: 707, endPoint y: 297, distance: 266.8
click at [707, 354] on div "1" at bounding box center [717, 365] width 33 height 23
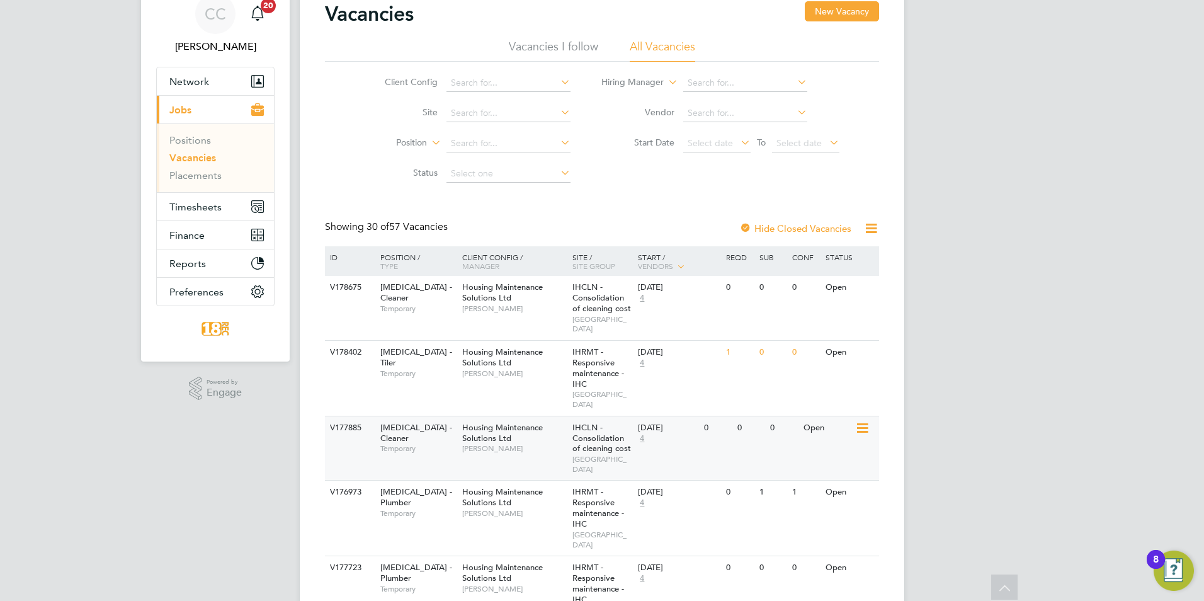
scroll to position [0, 0]
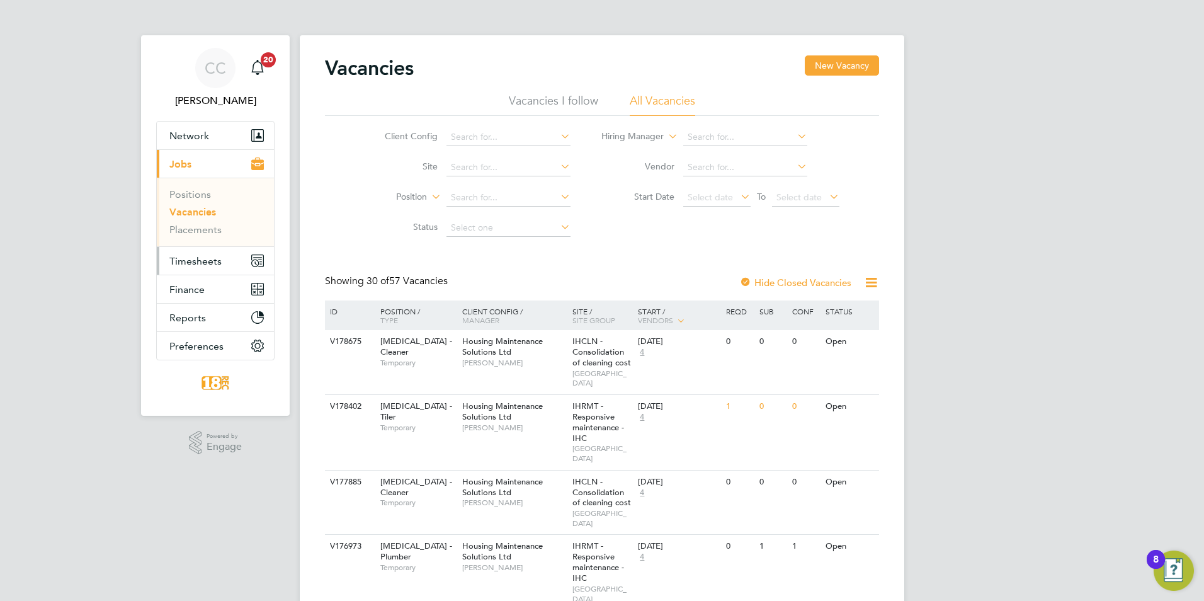
click at [210, 269] on button "Timesheets" at bounding box center [215, 261] width 117 height 28
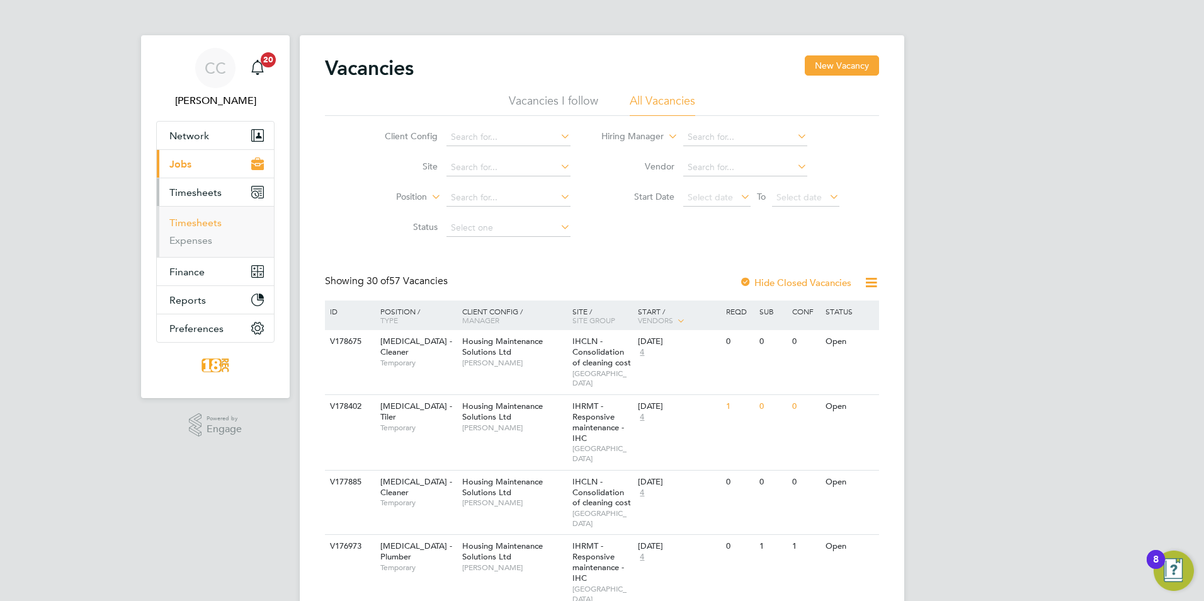
click at [203, 226] on link "Timesheets" at bounding box center [195, 223] width 52 height 12
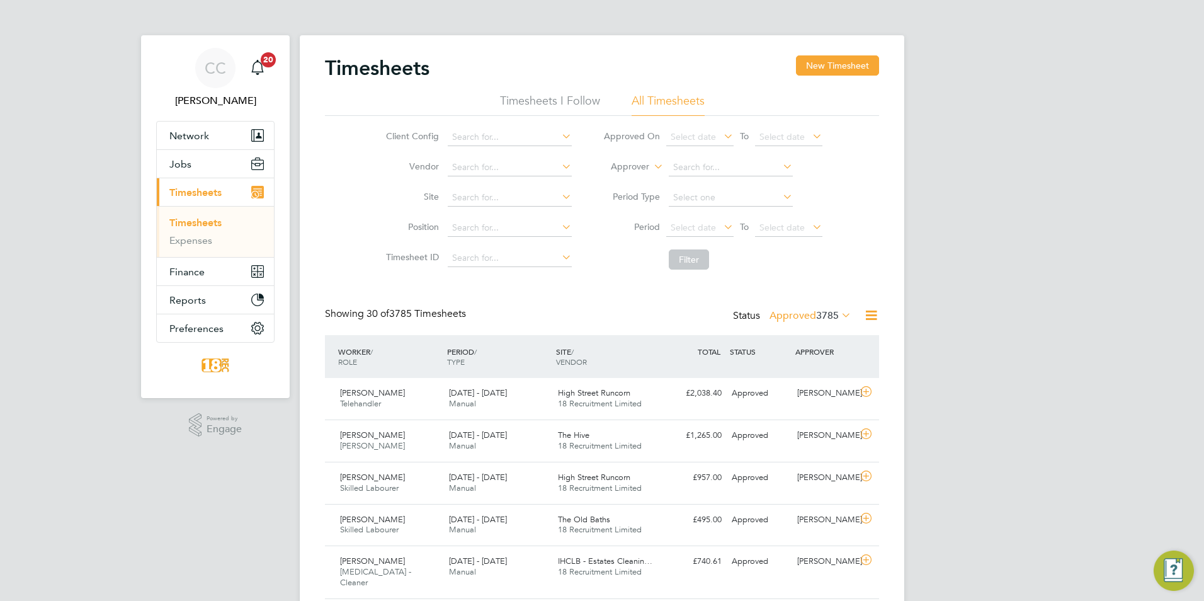
scroll to position [32, 110]
click at [709, 229] on span "Select date" at bounding box center [693, 227] width 45 height 11
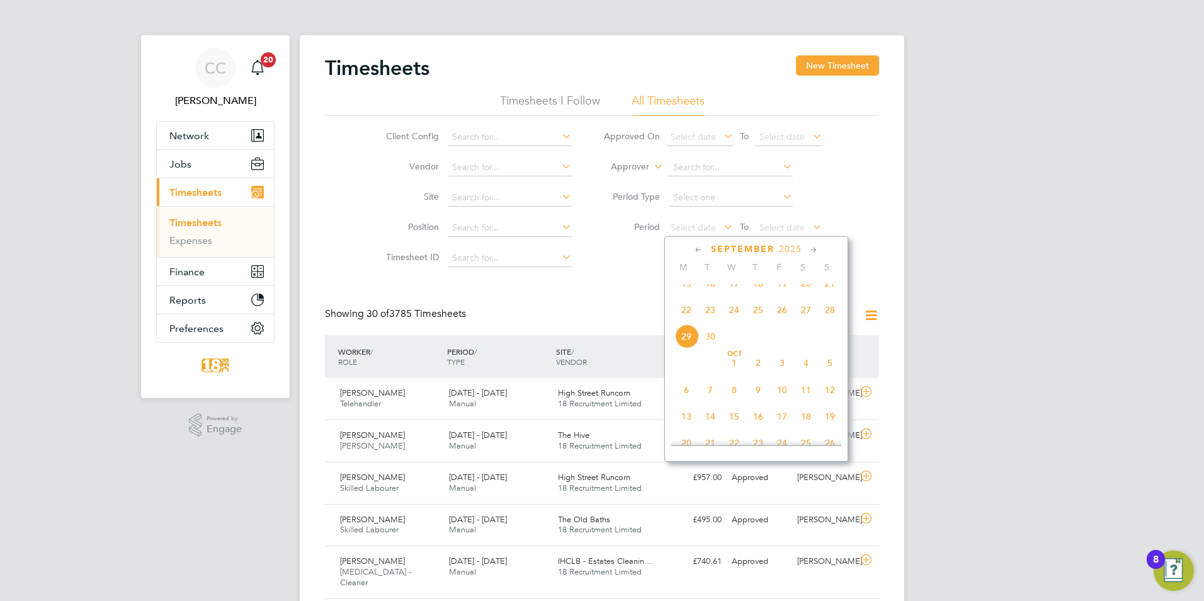
click at [697, 314] on span "22" at bounding box center [687, 310] width 24 height 24
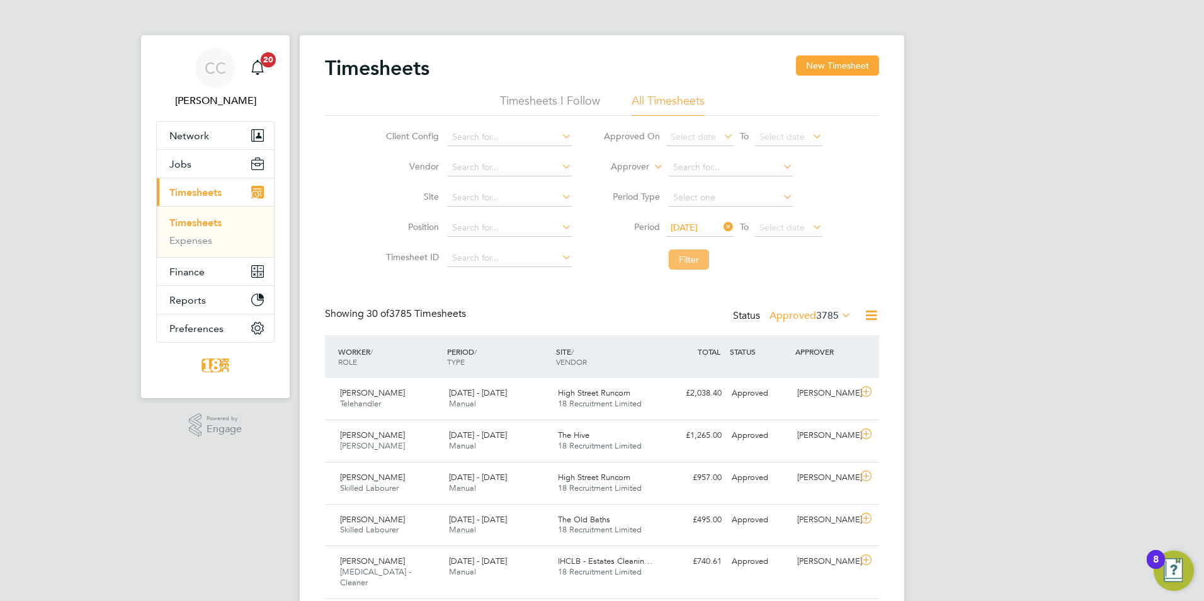
click at [696, 266] on button "Filter" at bounding box center [689, 259] width 40 height 20
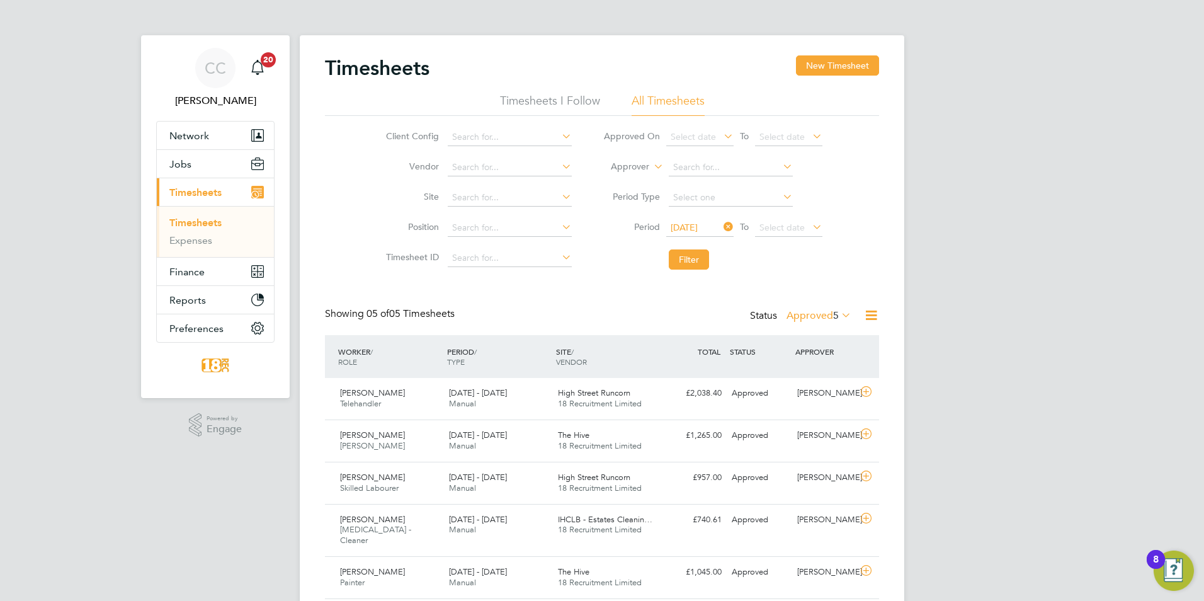
click at [816, 320] on label "Approved 5" at bounding box center [819, 315] width 65 height 13
click at [813, 370] on li "Submitted" at bounding box center [813, 374] width 58 height 18
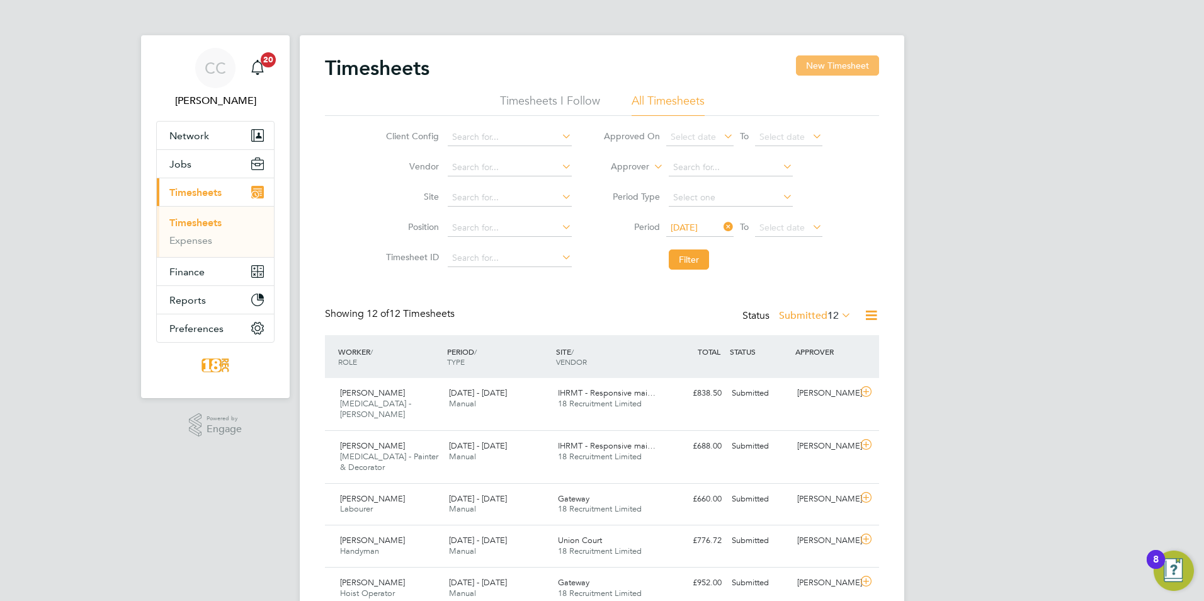
click at [857, 74] on button "New Timesheet" at bounding box center [837, 65] width 83 height 20
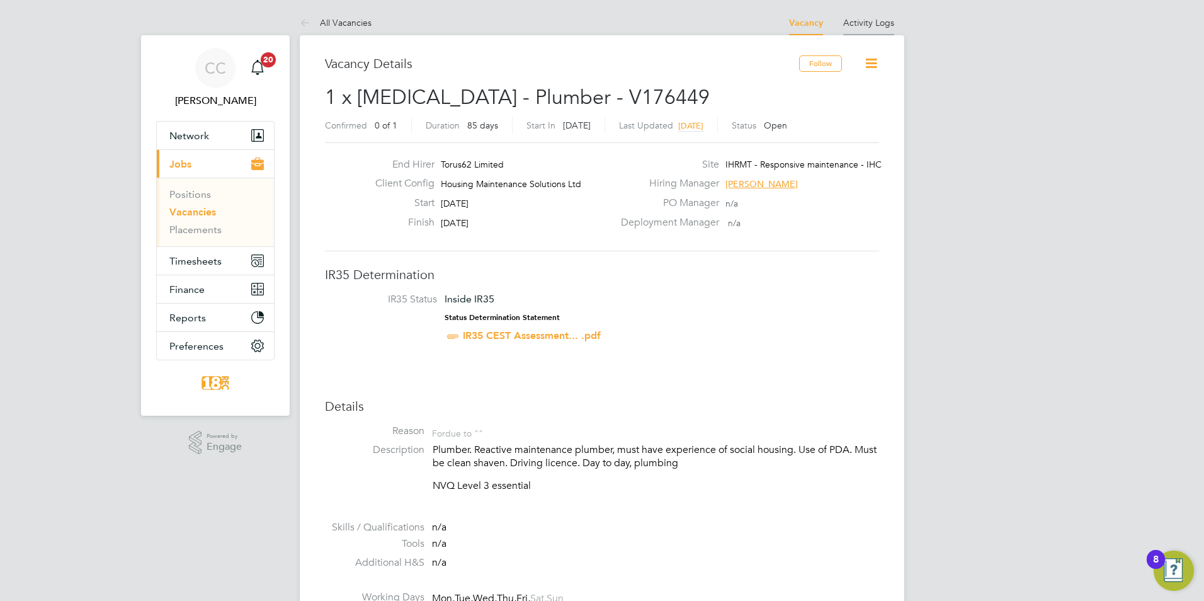
click at [875, 28] on li "Activity Logs" at bounding box center [868, 22] width 51 height 25
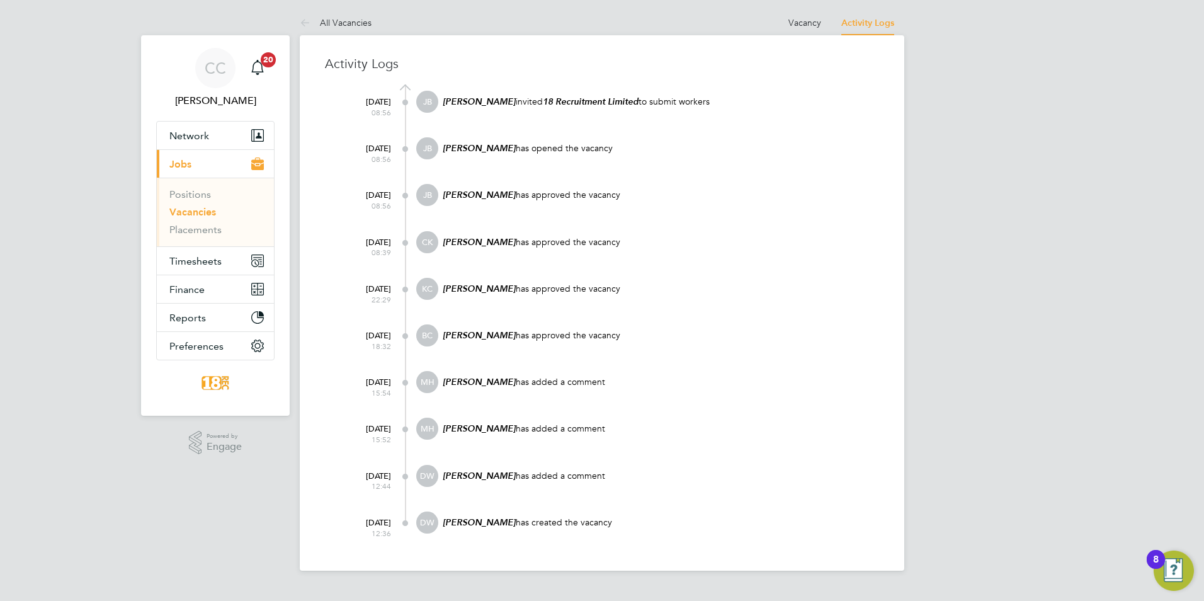
drag, startPoint x: 820, startPoint y: 20, endPoint x: 824, endPoint y: 0, distance: 19.9
click at [820, 20] on link "Vacancy" at bounding box center [805, 22] width 33 height 11
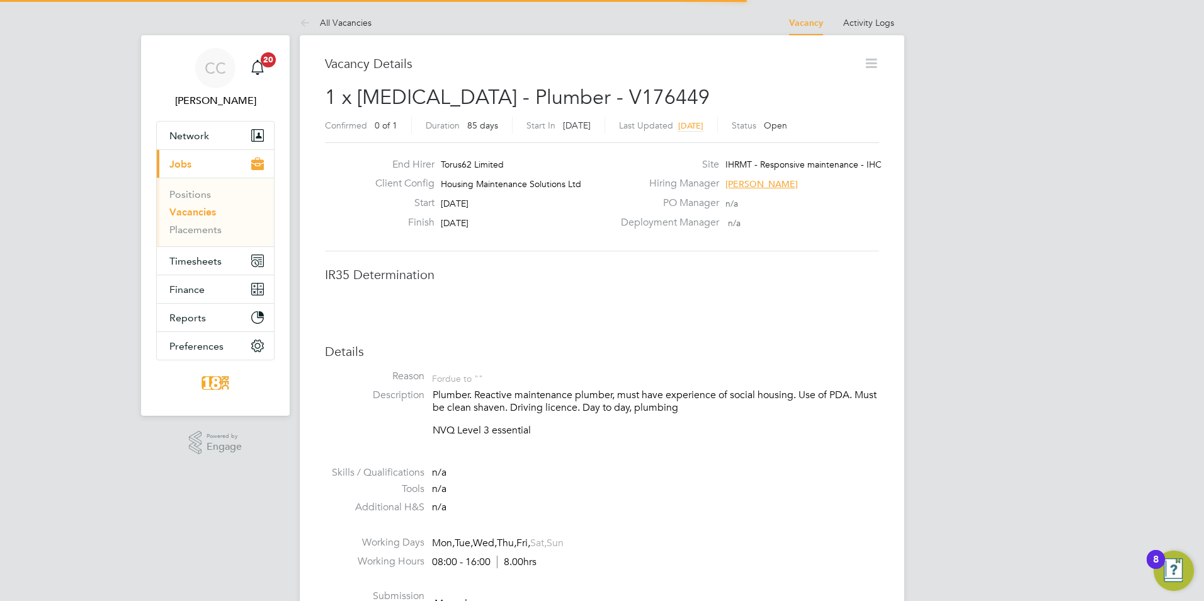
scroll to position [37, 88]
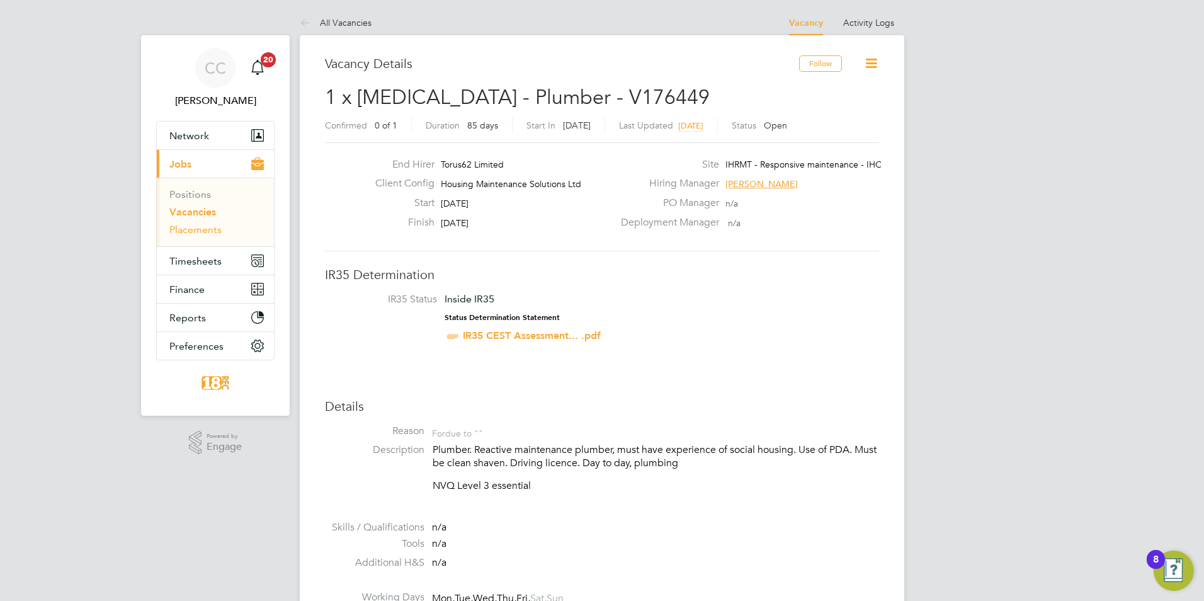
click at [195, 229] on link "Placements" at bounding box center [195, 230] width 52 height 12
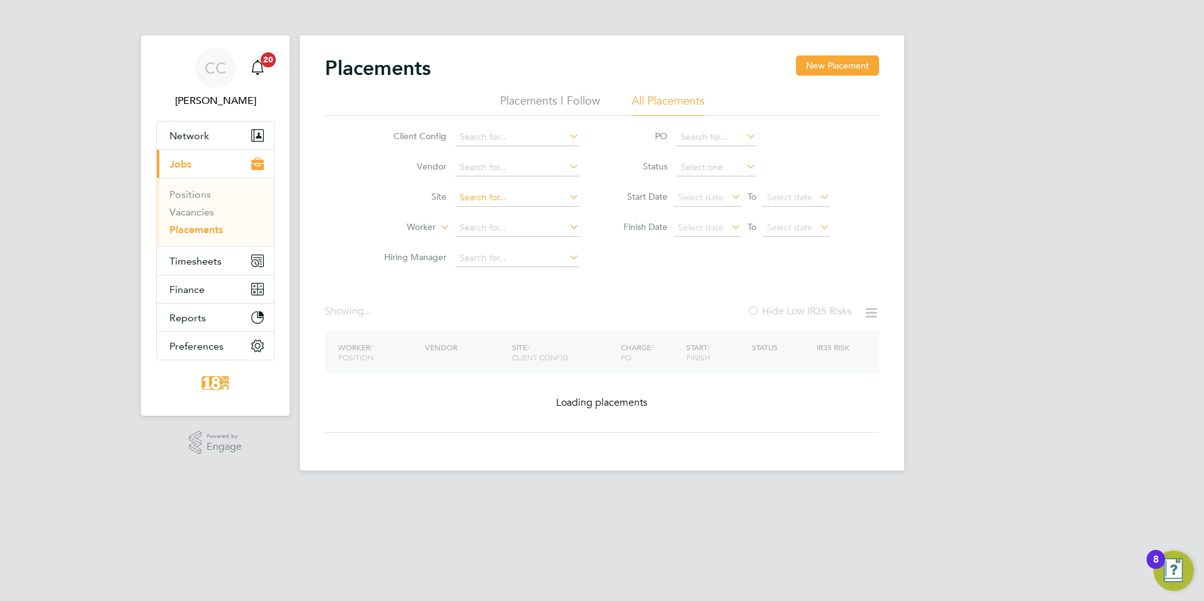
click at [465, 235] on input at bounding box center [517, 228] width 124 height 18
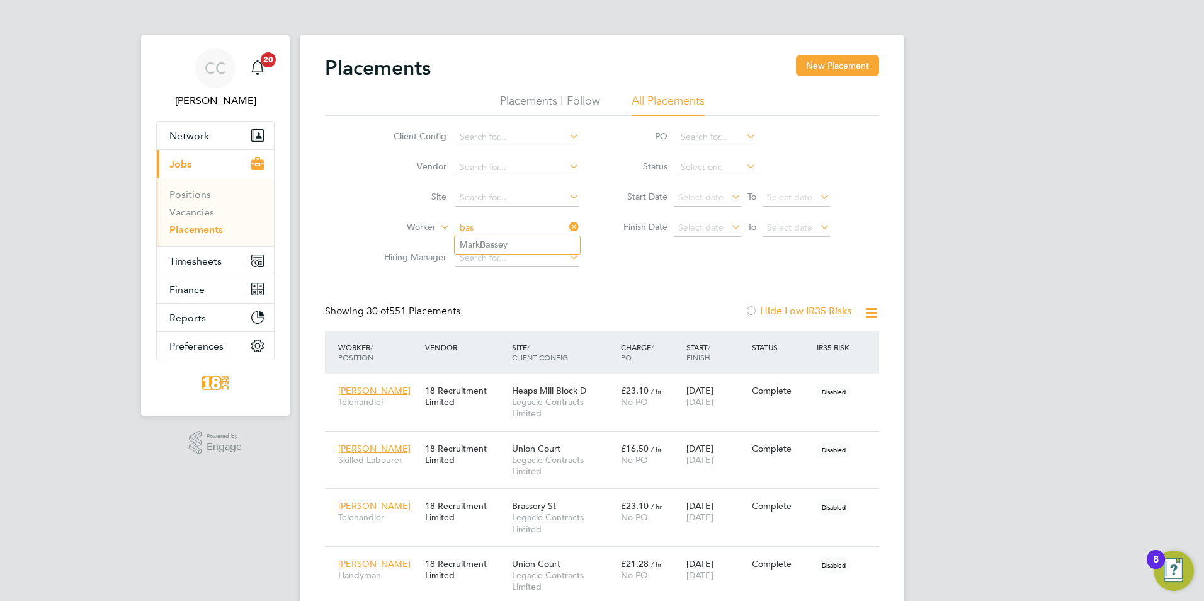
click at [523, 234] on input "bas" at bounding box center [517, 228] width 124 height 18
click at [521, 241] on li "Mark Bas sey" at bounding box center [517, 244] width 125 height 17
type input "[PERSON_NAME]"
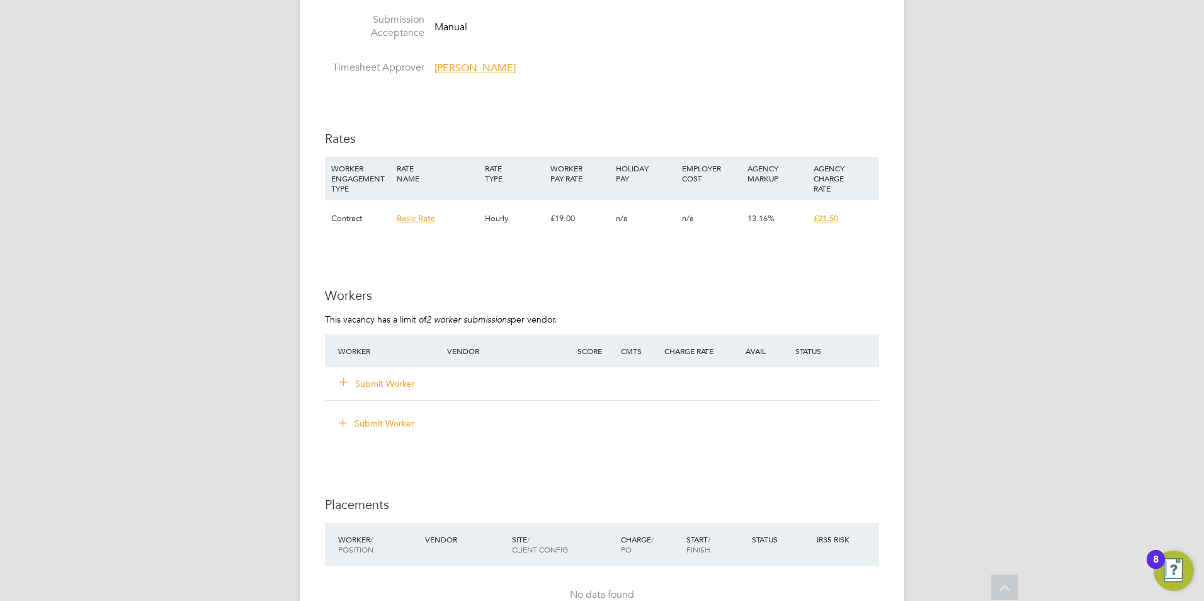
scroll to position [1071, 0]
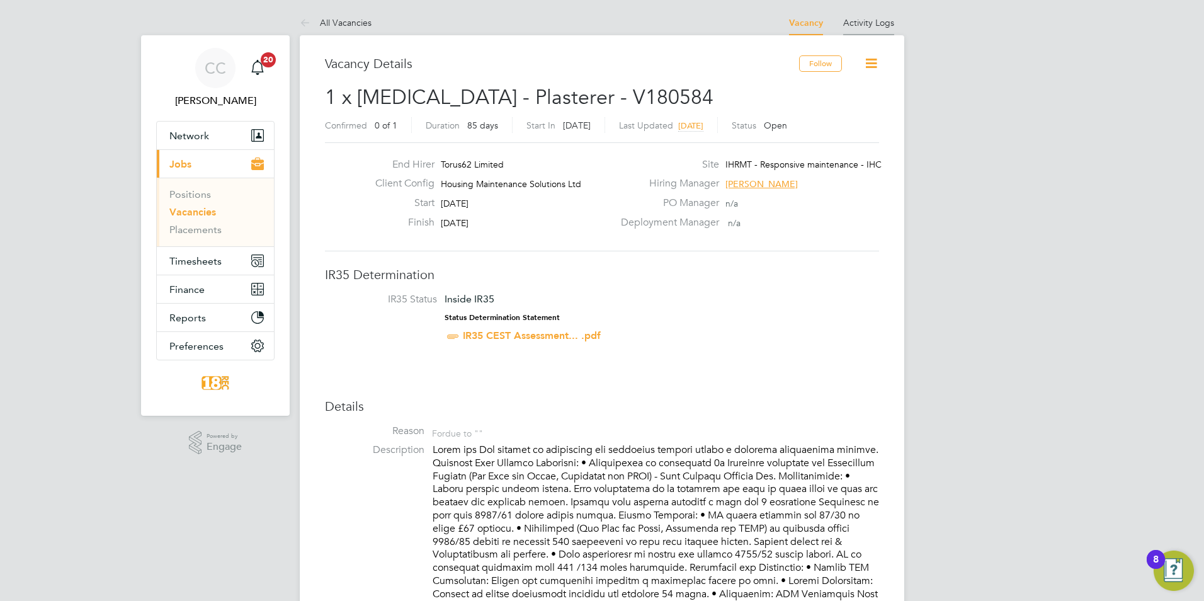
click at [874, 27] on link "Activity Logs" at bounding box center [868, 22] width 51 height 11
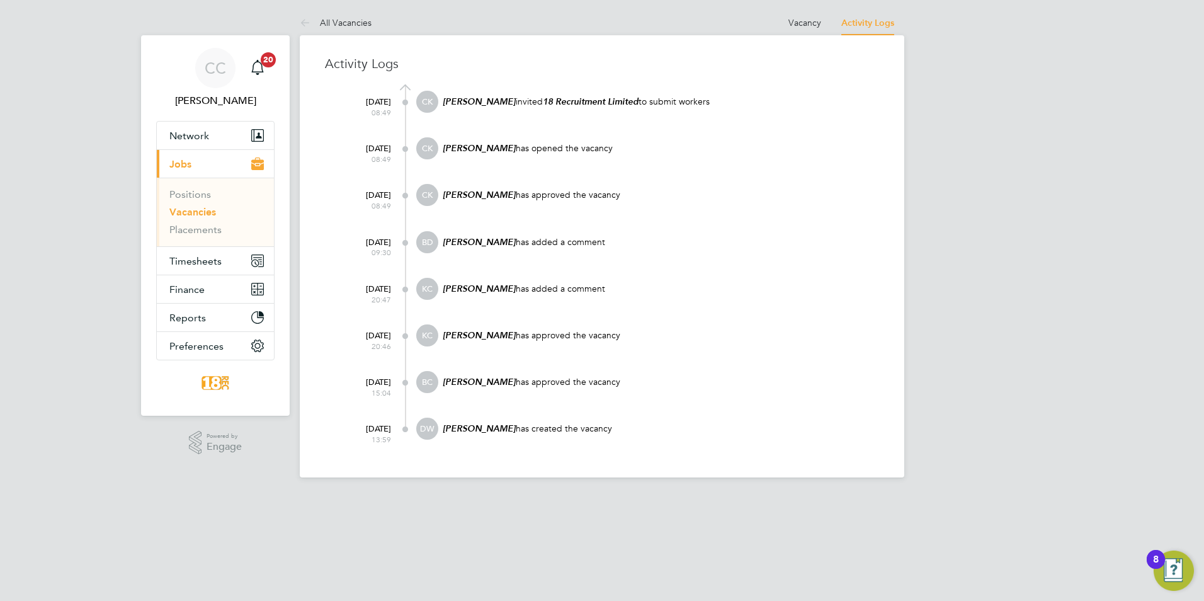
click at [842, 28] on ul "Vacancy Activity Logs" at bounding box center [842, 22] width 126 height 25
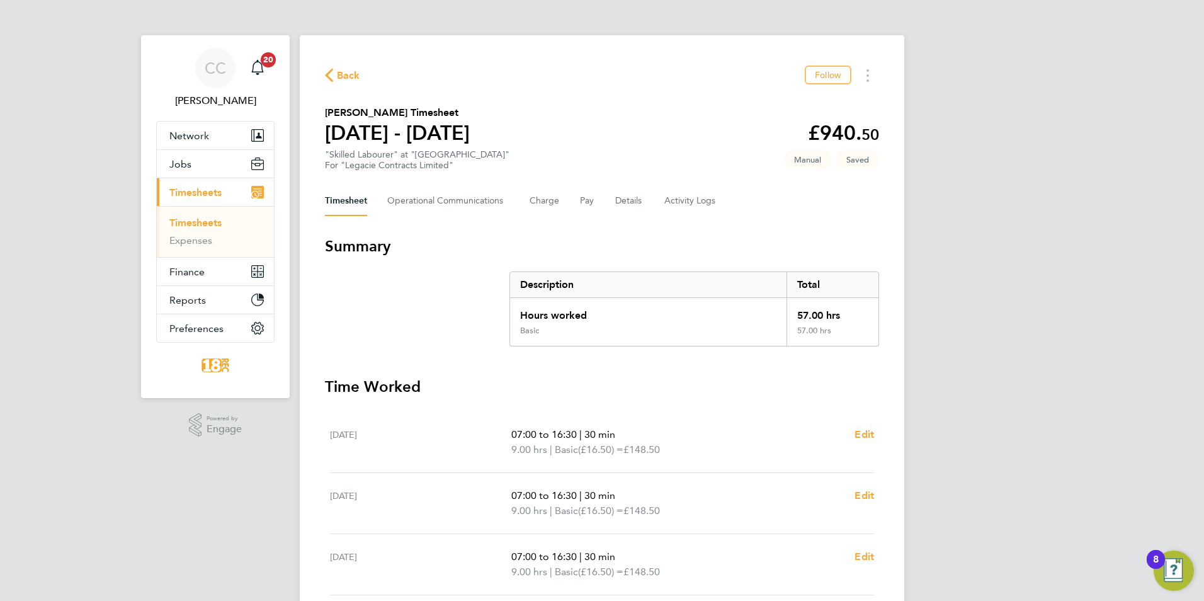
click at [351, 76] on span "Back" at bounding box center [348, 75] width 23 height 15
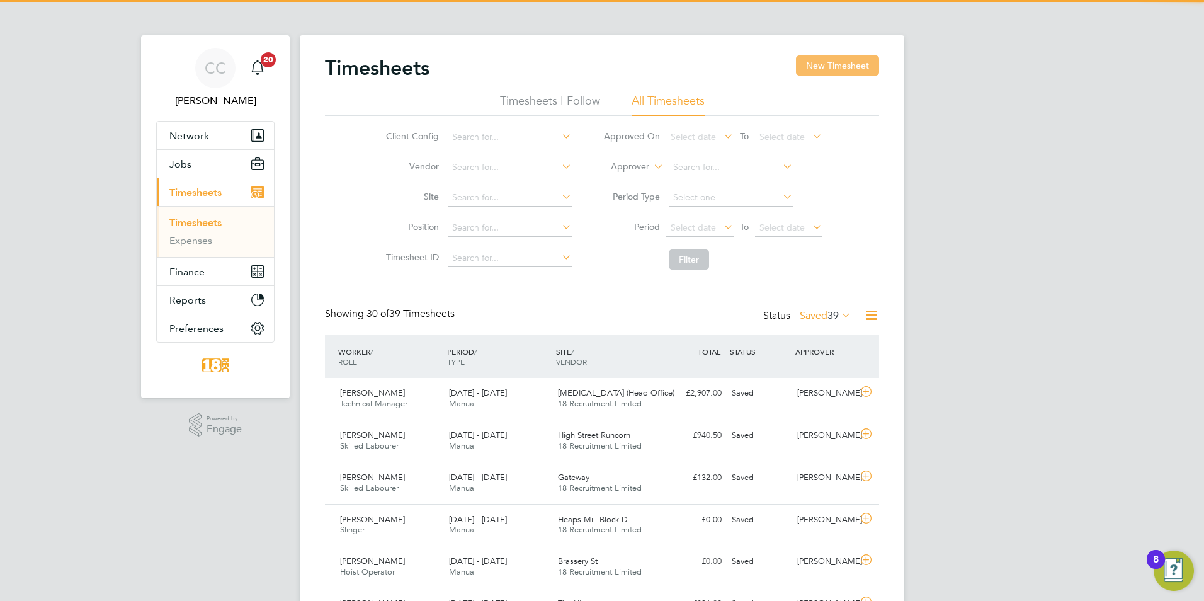
click at [834, 74] on button "New Timesheet" at bounding box center [837, 65] width 83 height 20
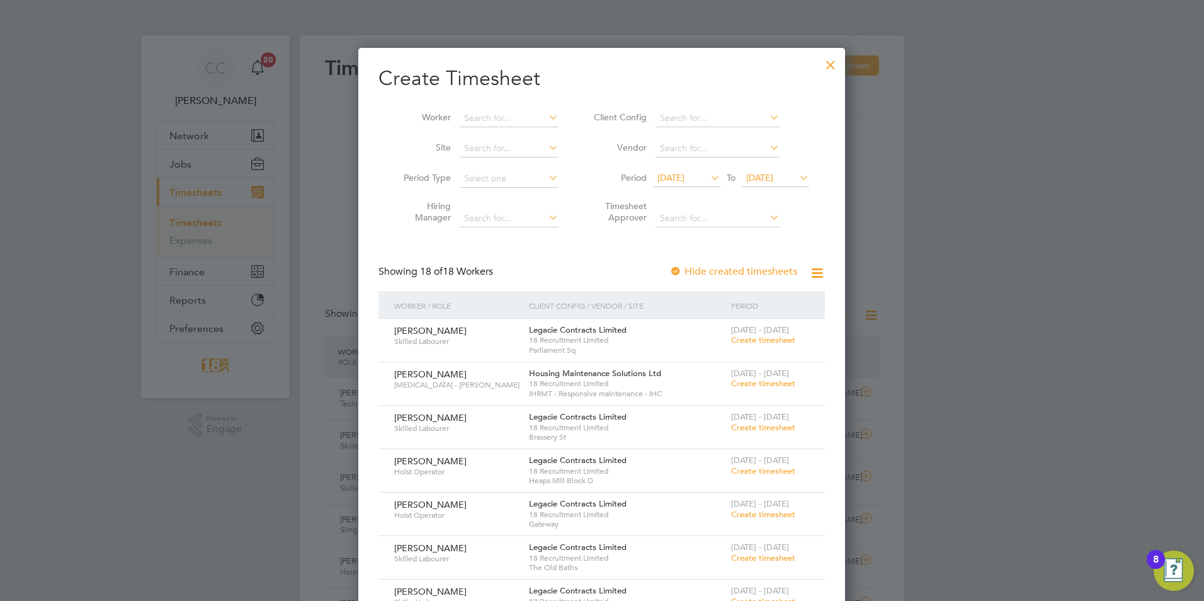
drag, startPoint x: 758, startPoint y: 501, endPoint x: 758, endPoint y: 513, distance: 12.0
click at [758, 504] on span "[DATE] - [DATE]" at bounding box center [760, 503] width 58 height 11
click at [758, 514] on span "Create timesheet" at bounding box center [763, 514] width 64 height 11
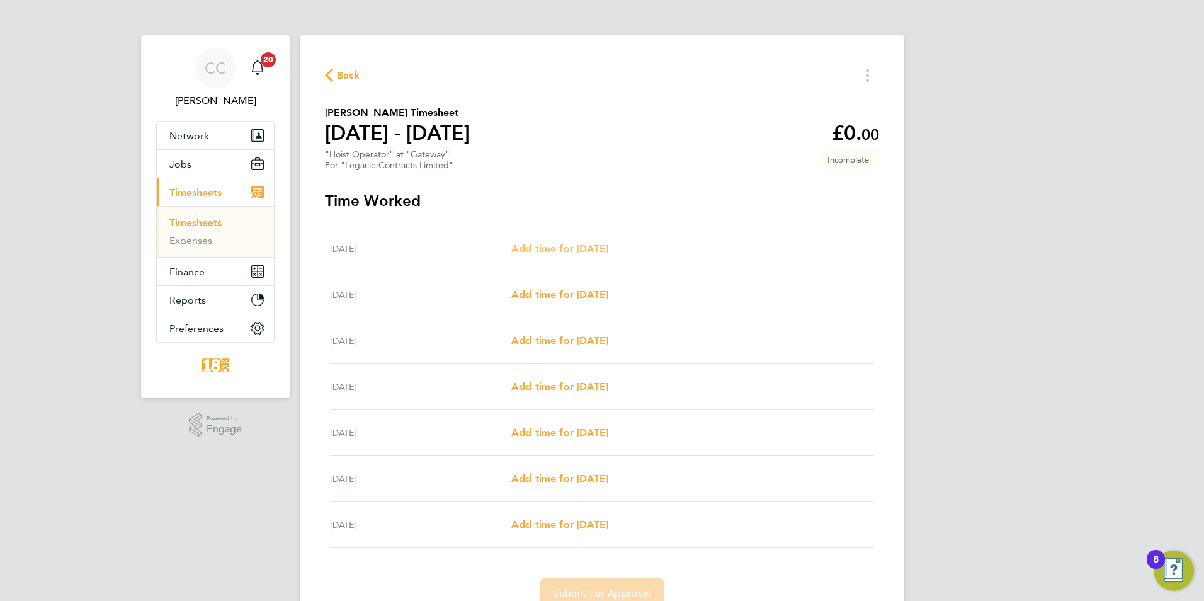
click at [600, 249] on span "Add time for [DATE]" at bounding box center [559, 249] width 97 height 12
select select "30"
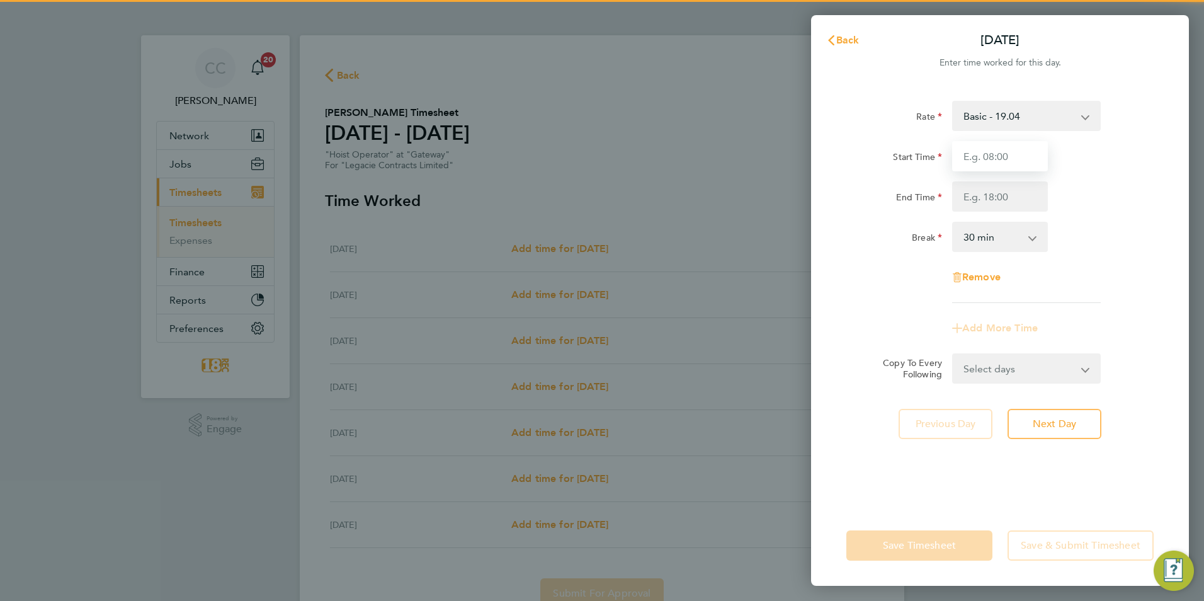
click at [1000, 159] on input "Start Time" at bounding box center [1000, 156] width 96 height 30
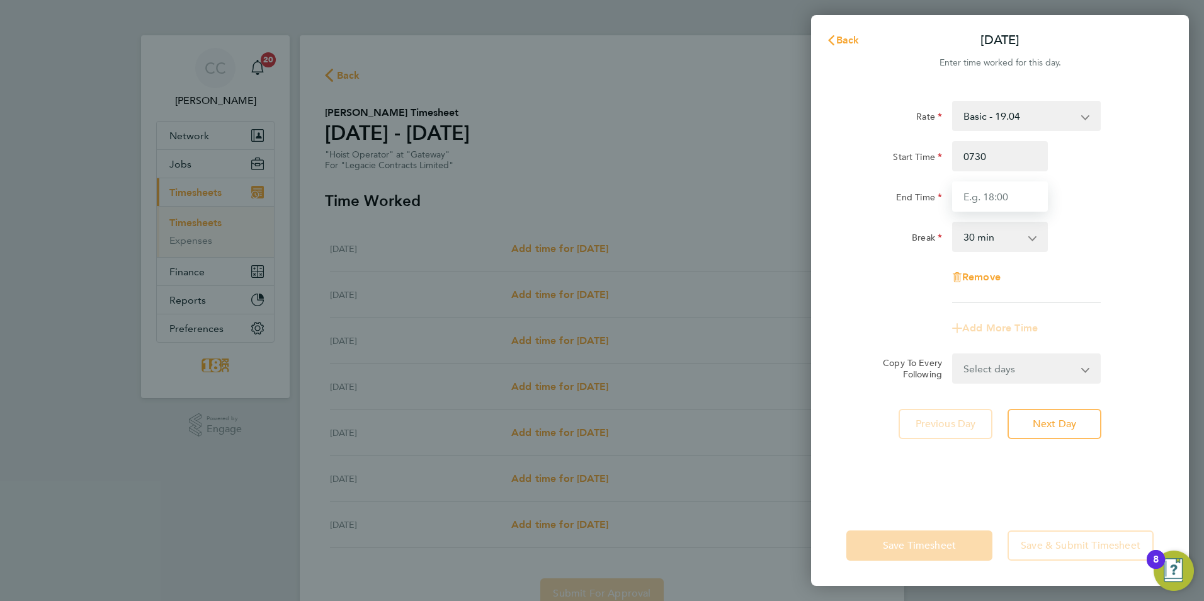
type input "07:30"
click at [1026, 202] on input "End Time" at bounding box center [1000, 196] width 96 height 30
type input "18:00"
drag, startPoint x: 1179, startPoint y: 271, endPoint x: 1117, endPoint y: 280, distance: 61.8
click at [1179, 271] on div "Rate Basic - 19.04 Start Time 07:30 End Time 18:00 Break 0 min 15 min 30 min 45…" at bounding box center [1000, 296] width 378 height 420
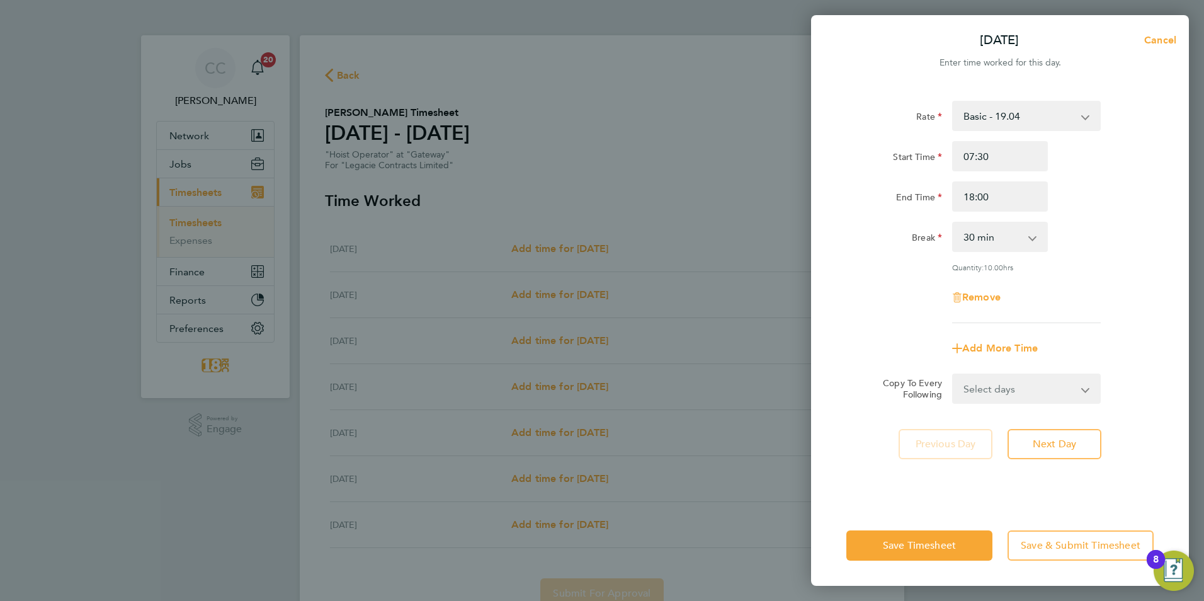
click at [1013, 404] on div "Rate Basic - 19.04 Start Time 07:30 End Time 18:00 Break 0 min 15 min 30 min 45…" at bounding box center [1000, 296] width 378 height 420
click at [1001, 392] on select "Select days Day Weekday (Mon-Fri) Weekend (Sat-Sun) [DATE] [DATE] [DATE] [DATE]…" at bounding box center [1020, 389] width 132 height 28
select select "WEEKDAY"
click at [954, 375] on select "Select days Day Weekday (Mon-Fri) Weekend (Sat-Sun) [DATE] [DATE] [DATE] [DATE]…" at bounding box center [1020, 389] width 132 height 28
select select "[DATE]"
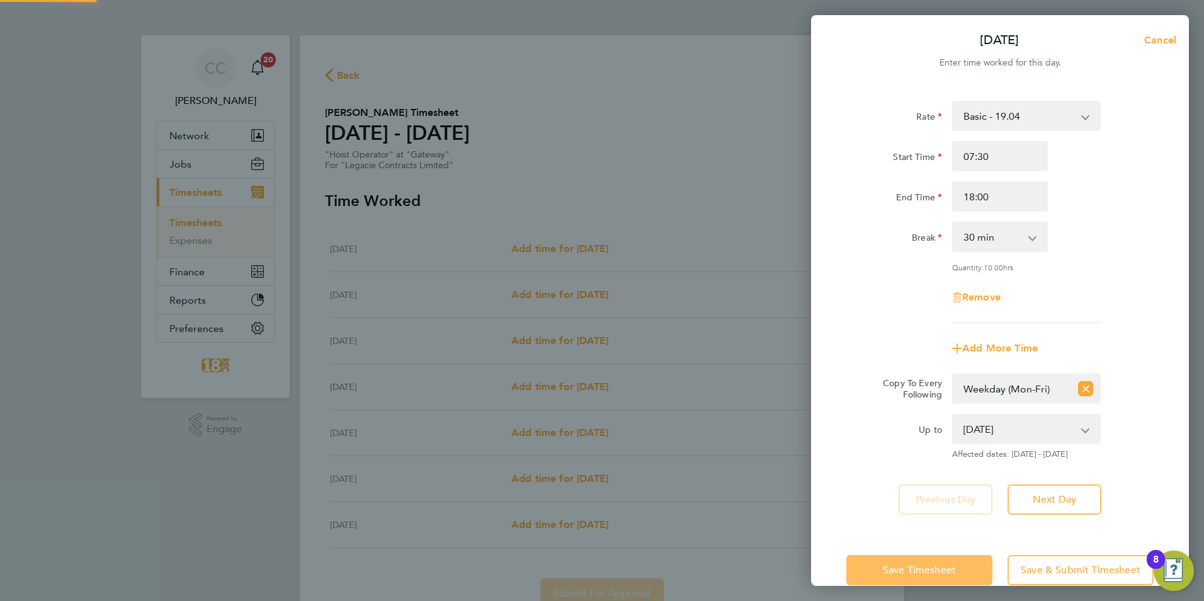
click at [920, 561] on button "Save Timesheet" at bounding box center [920, 570] width 146 height 30
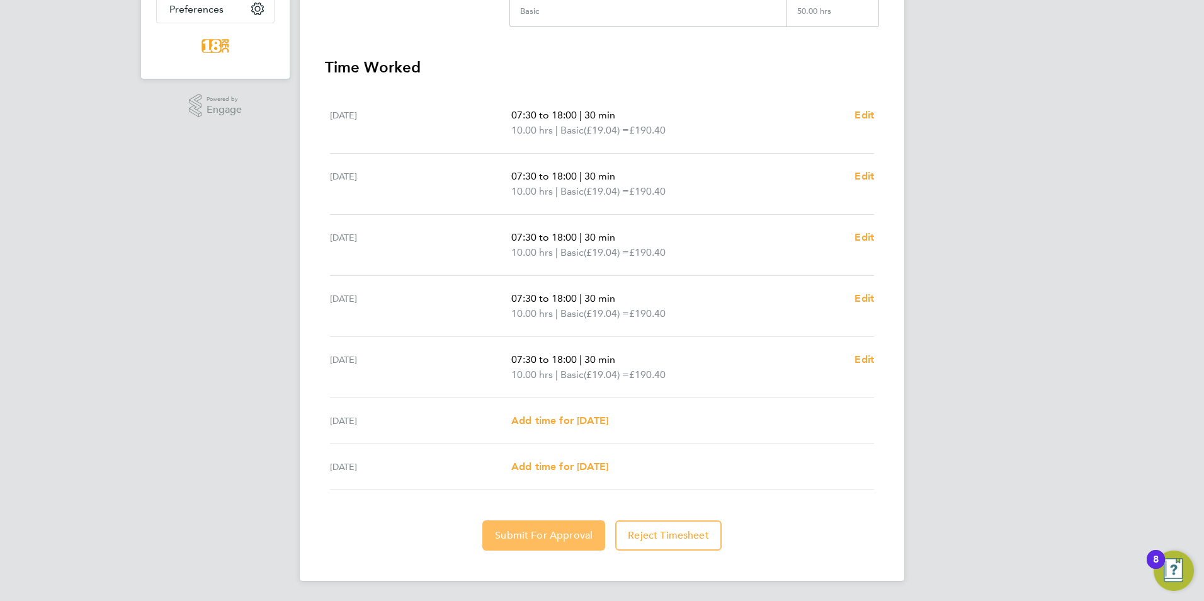
click at [551, 541] on span "Submit For Approval" at bounding box center [544, 535] width 98 height 13
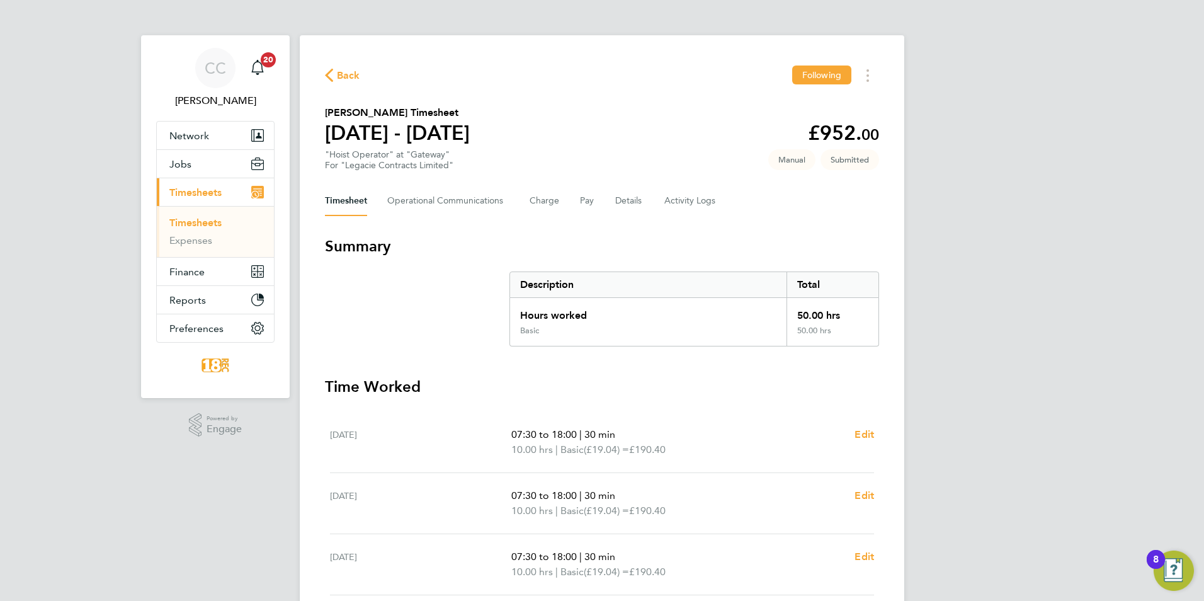
click at [340, 73] on span "Back" at bounding box center [348, 75] width 23 height 15
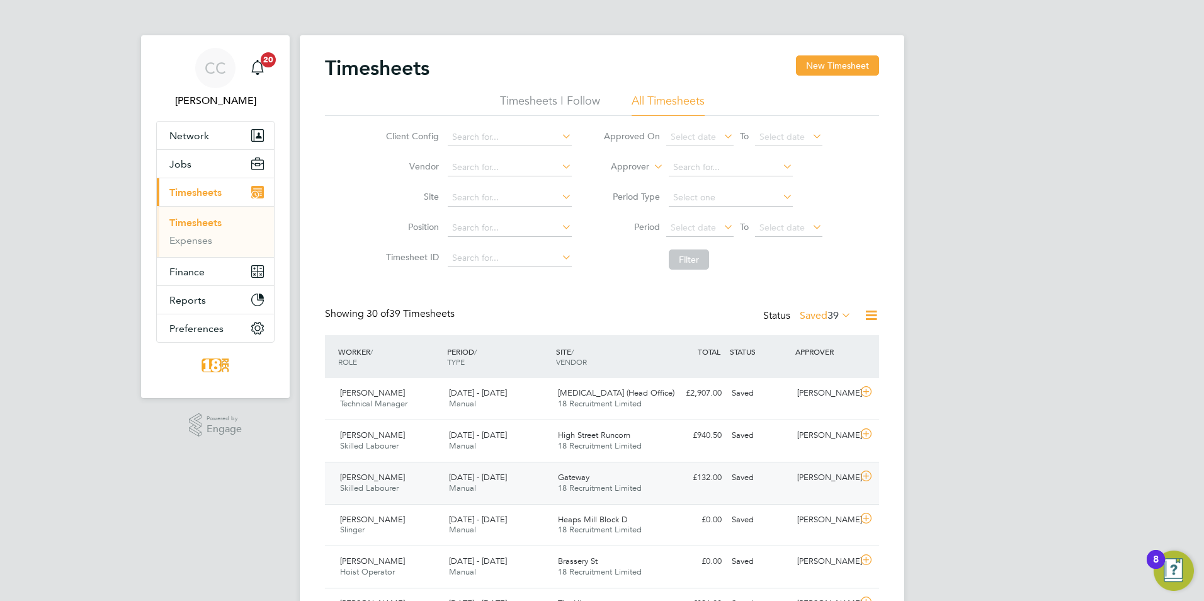
click at [444, 481] on div "[DATE] - [DATE] Manual" at bounding box center [498, 482] width 109 height 31
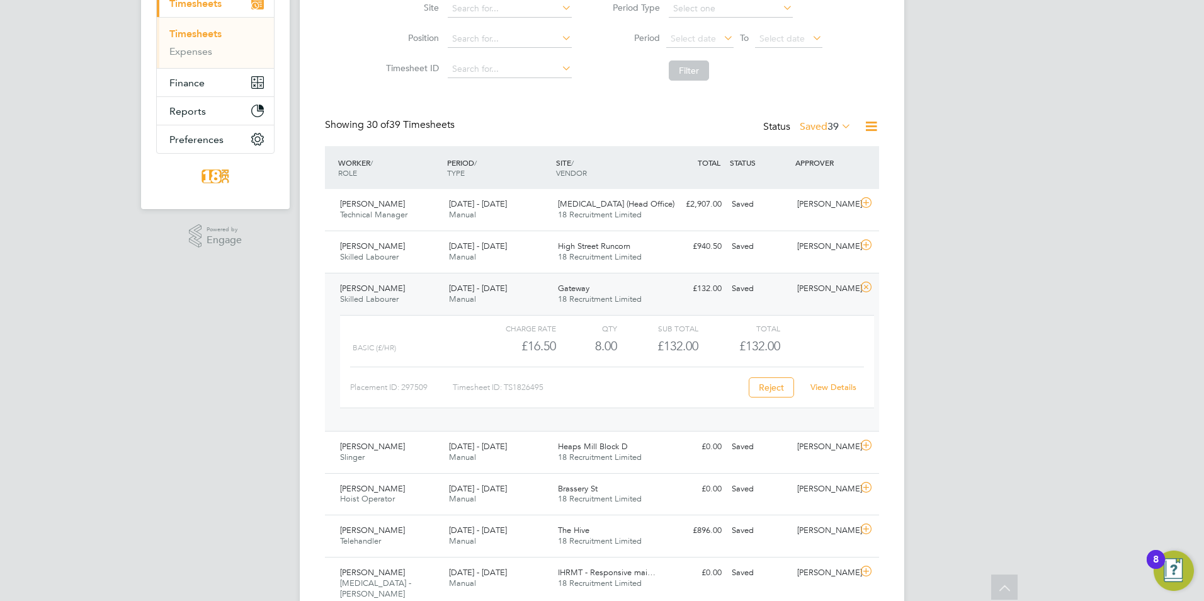
click at [821, 396] on div "View Details" at bounding box center [834, 387] width 62 height 20
click at [825, 385] on link "View Details" at bounding box center [834, 387] width 46 height 11
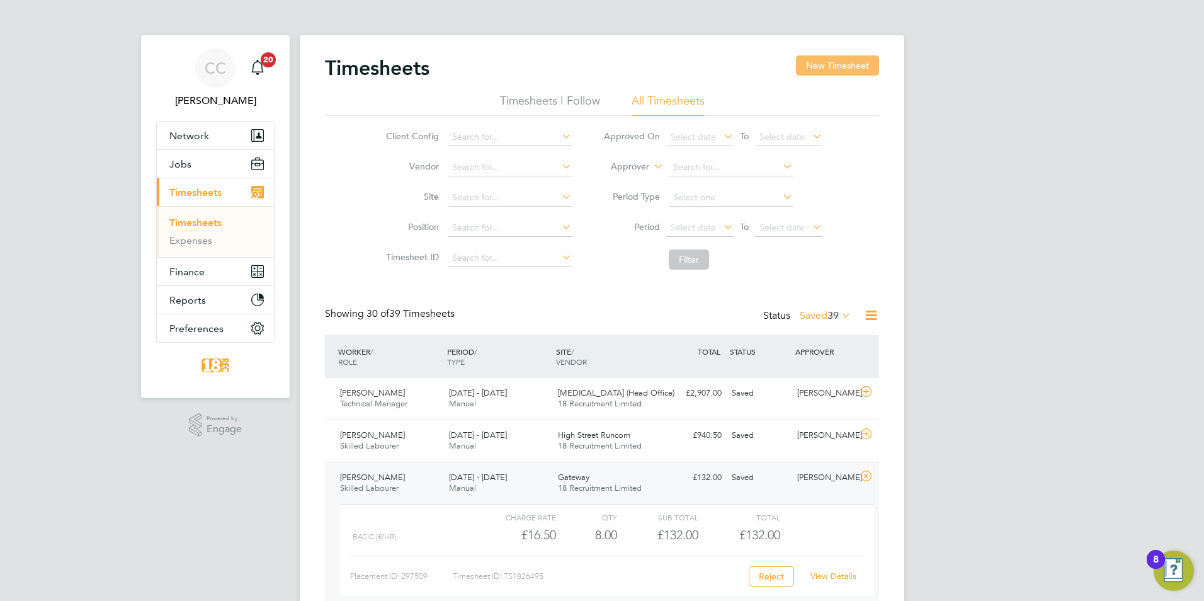
click at [852, 57] on button "New Timesheet" at bounding box center [837, 65] width 83 height 20
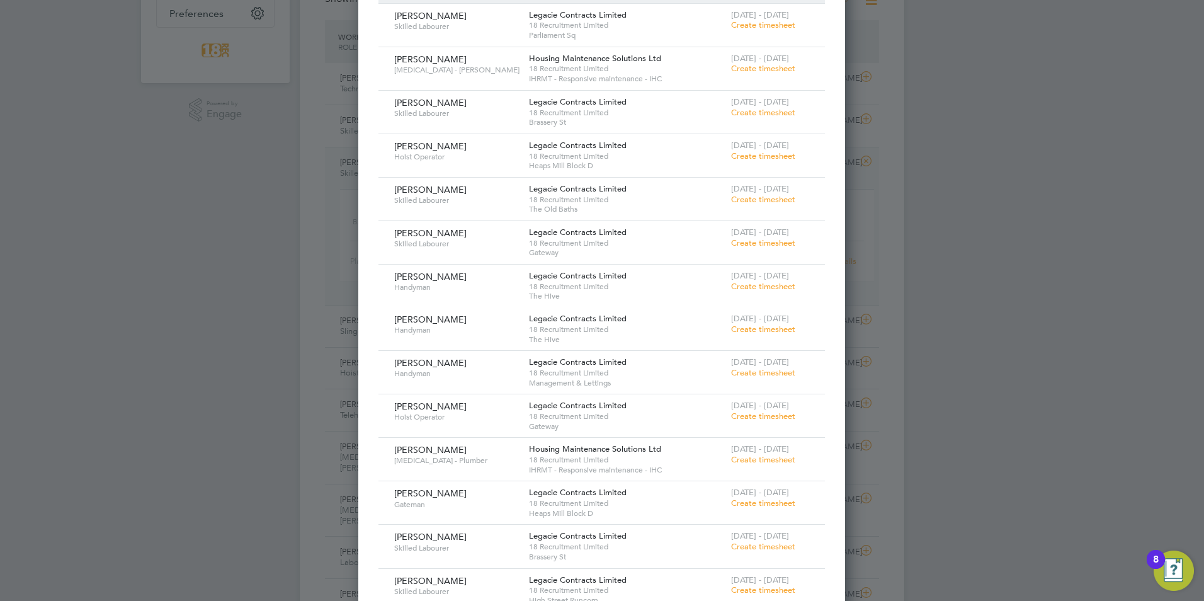
click at [763, 412] on span "Create timesheet" at bounding box center [763, 416] width 64 height 11
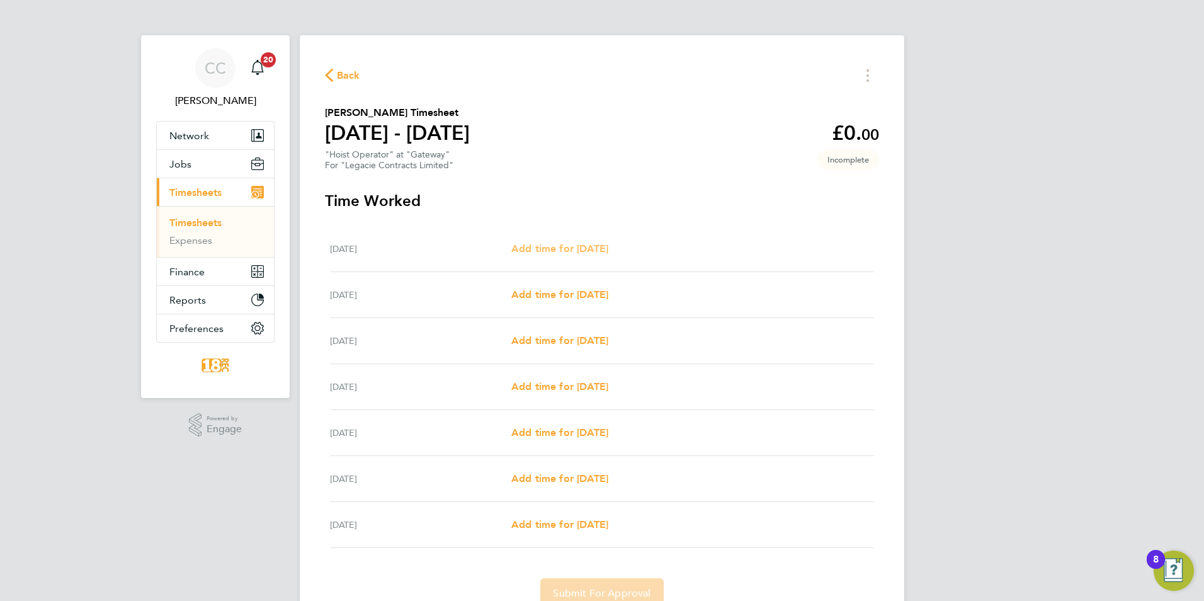
click at [580, 251] on span "Add time for [DATE]" at bounding box center [559, 249] width 97 height 12
select select "30"
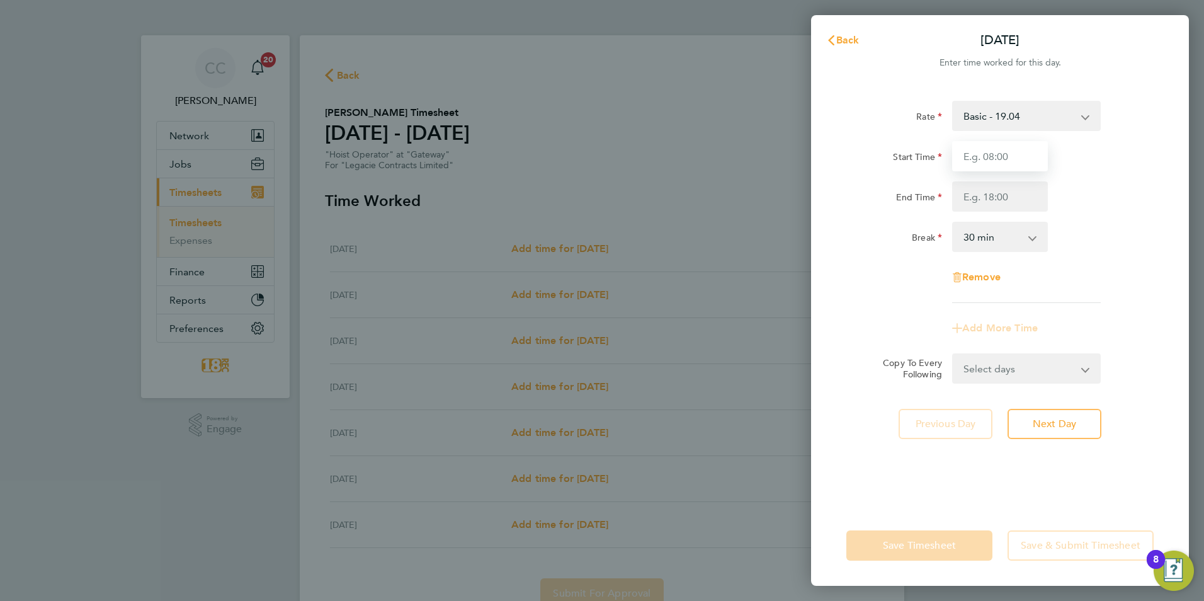
click at [997, 145] on input "Start Time" at bounding box center [1000, 156] width 96 height 30
type input "07:30"
click at [1017, 200] on input "End Time" at bounding box center [1000, 196] width 96 height 30
type input "18:00"
click at [920, 331] on app-timesheet-line-form-group "Rate Basic - 19.04 Start Time 07:30 End Time 18:00 Break 0 min 15 min 30 min 45…" at bounding box center [1000, 222] width 307 height 243
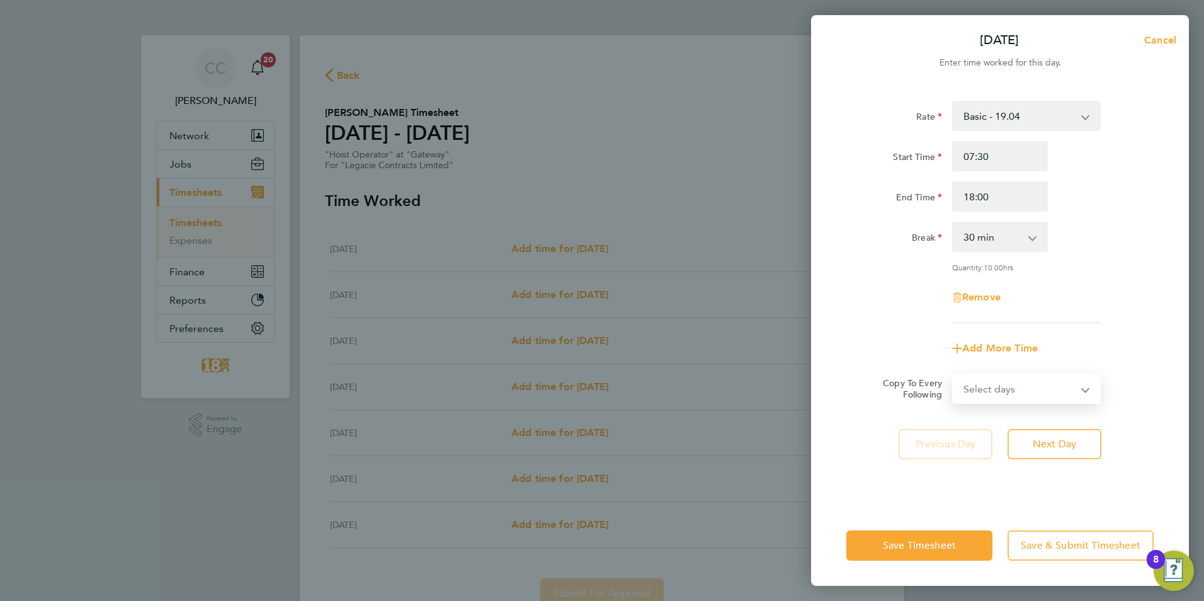
click at [994, 389] on select "Select days Day Weekday (Mon-Fri) Weekend (Sat-Sun) [DATE] [DATE] [DATE] [DATE]…" at bounding box center [1020, 389] width 132 height 28
select select "WEEKDAY"
click at [954, 375] on select "Select days Day Weekday (Mon-Fri) Weekend (Sat-Sun) [DATE] [DATE] [DATE] [DATE]…" at bounding box center [1020, 389] width 132 height 28
select select "[DATE]"
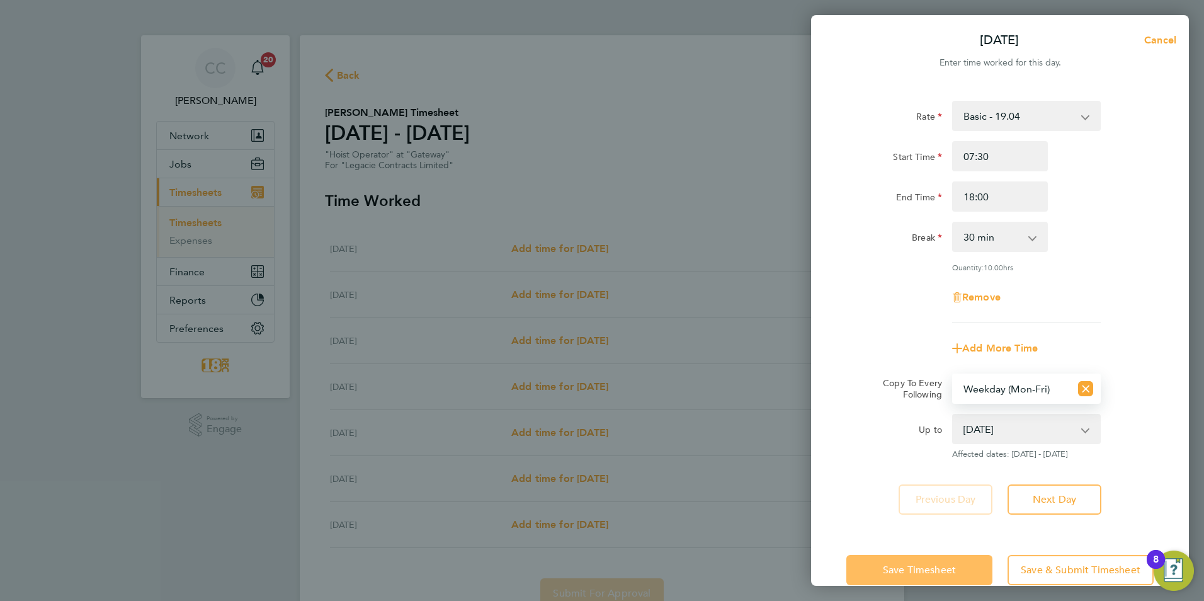
click at [899, 568] on span "Save Timesheet" at bounding box center [919, 570] width 73 height 13
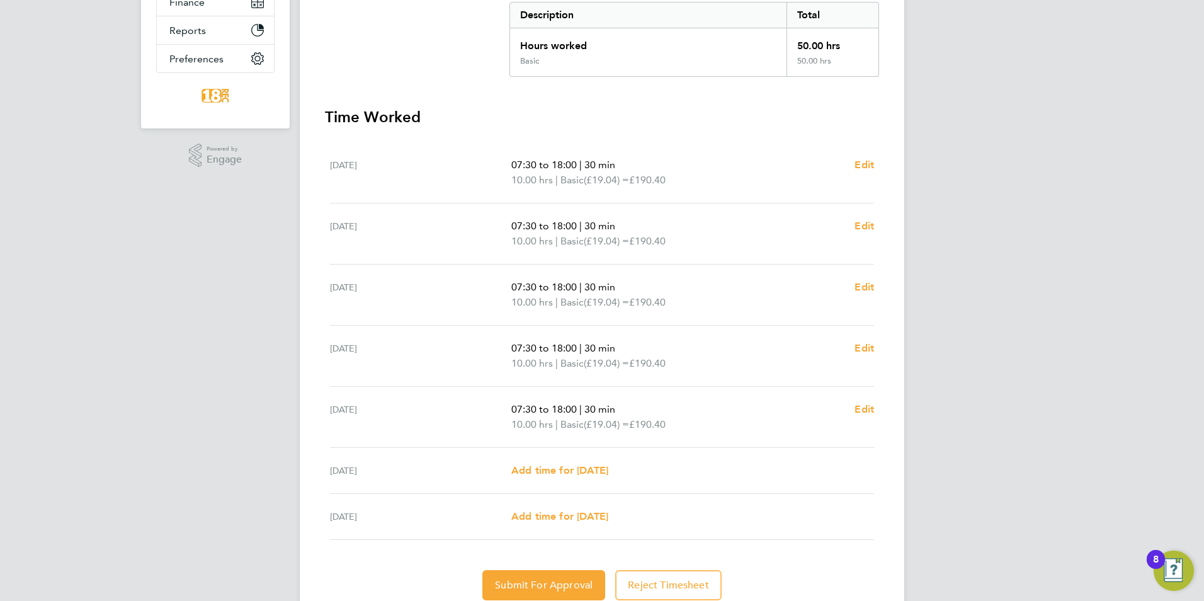
scroll to position [319, 0]
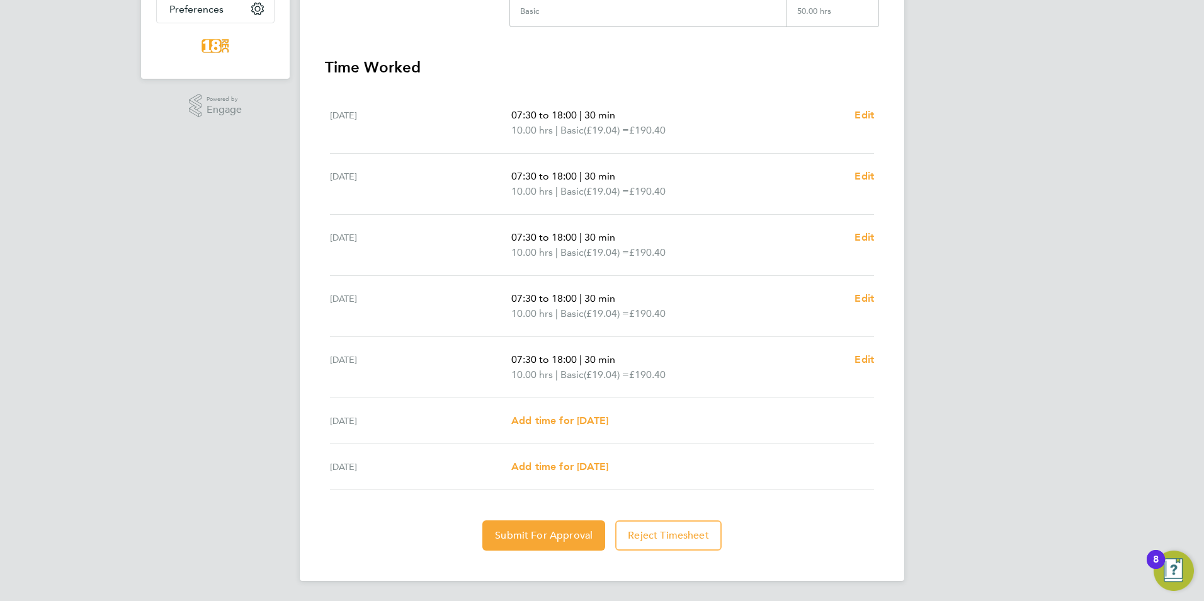
click at [554, 518] on section "Time Worked Mon 22 Sep 07:30 to 18:00 | 30 min 10.00 hrs | Basic (£19.04) = £19…" at bounding box center [602, 303] width 554 height 493
click at [549, 540] on span "Submit For Approval" at bounding box center [544, 535] width 98 height 13
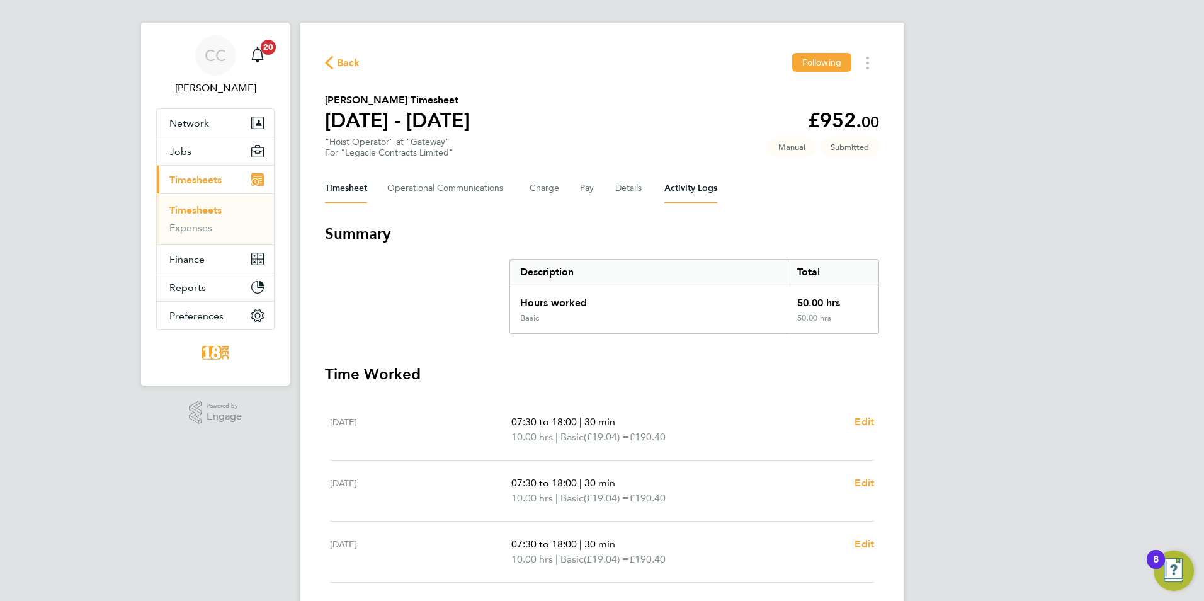
scroll to position [0, 0]
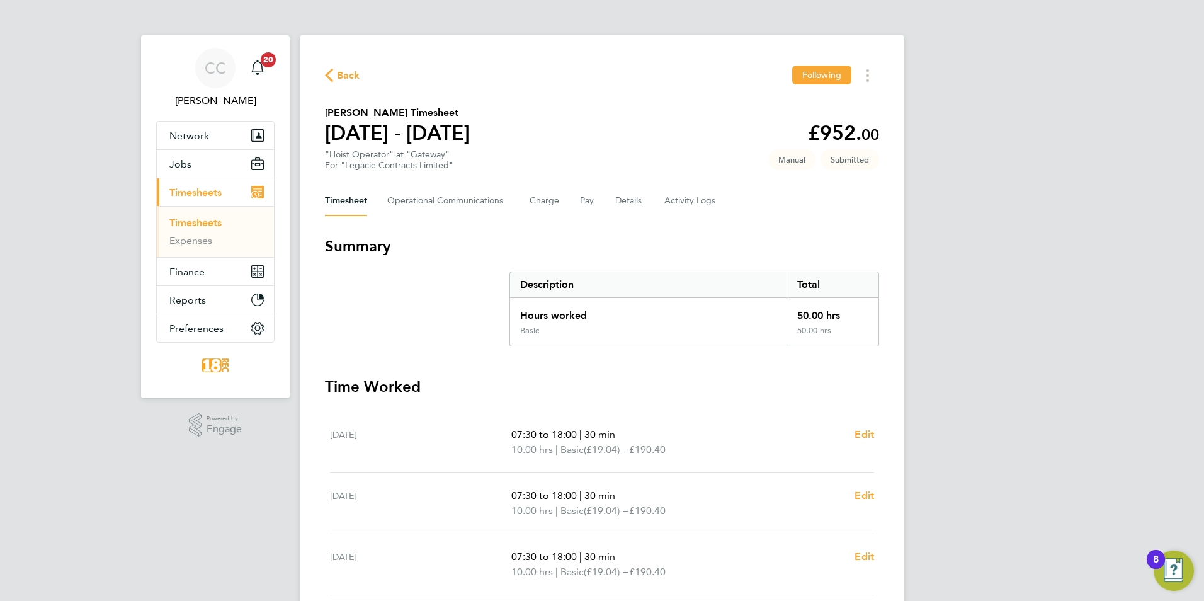
click at [341, 69] on span "Back" at bounding box center [348, 75] width 23 height 15
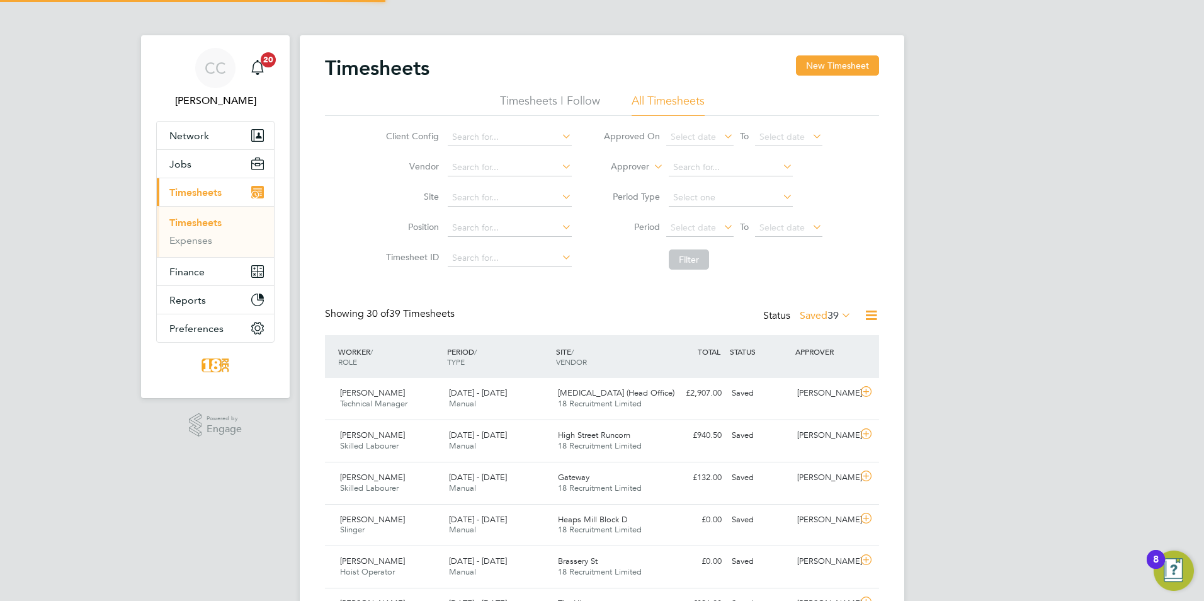
scroll to position [32, 110]
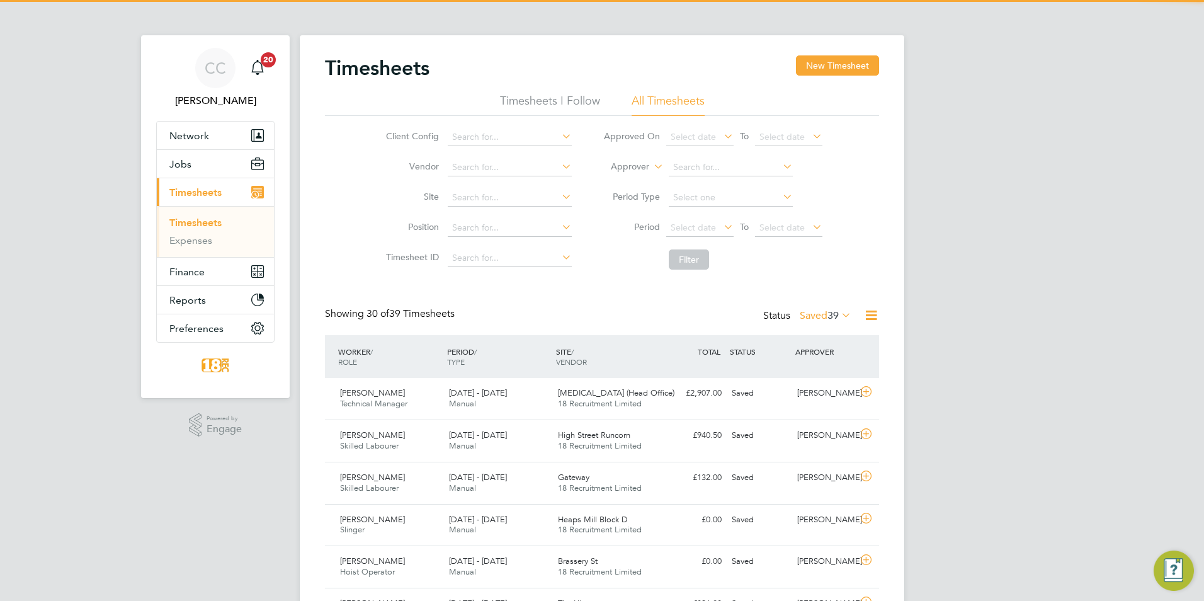
click at [840, 79] on div "Timesheets New Timesheet" at bounding box center [602, 74] width 554 height 38
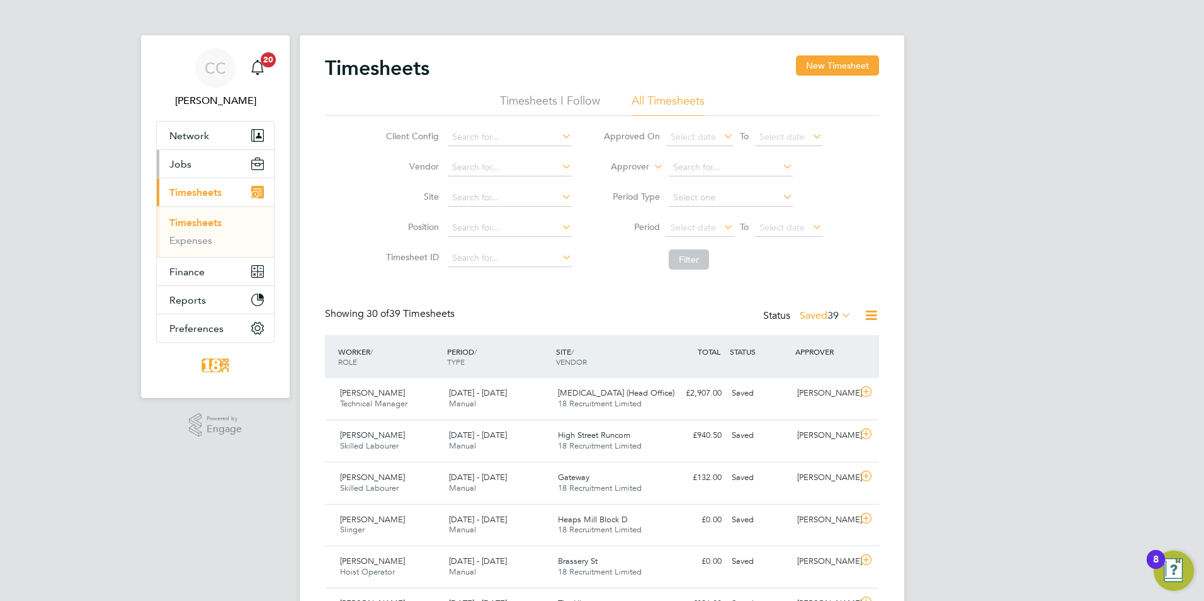
click at [170, 163] on span "Jobs" at bounding box center [180, 164] width 22 height 12
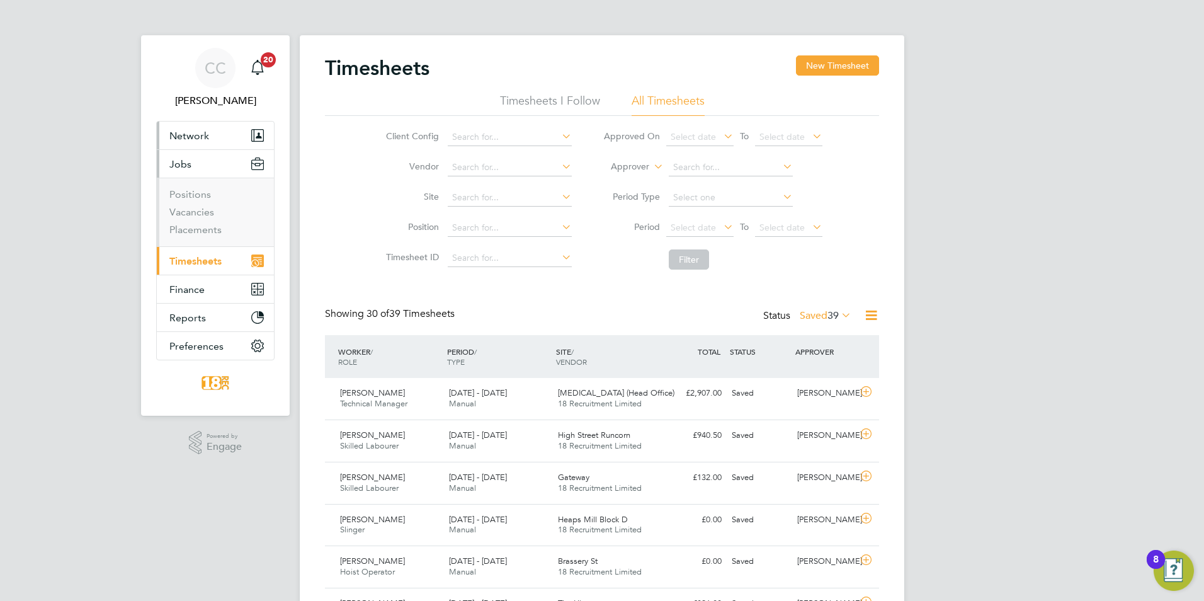
click at [207, 123] on button "Network" at bounding box center [215, 136] width 117 height 28
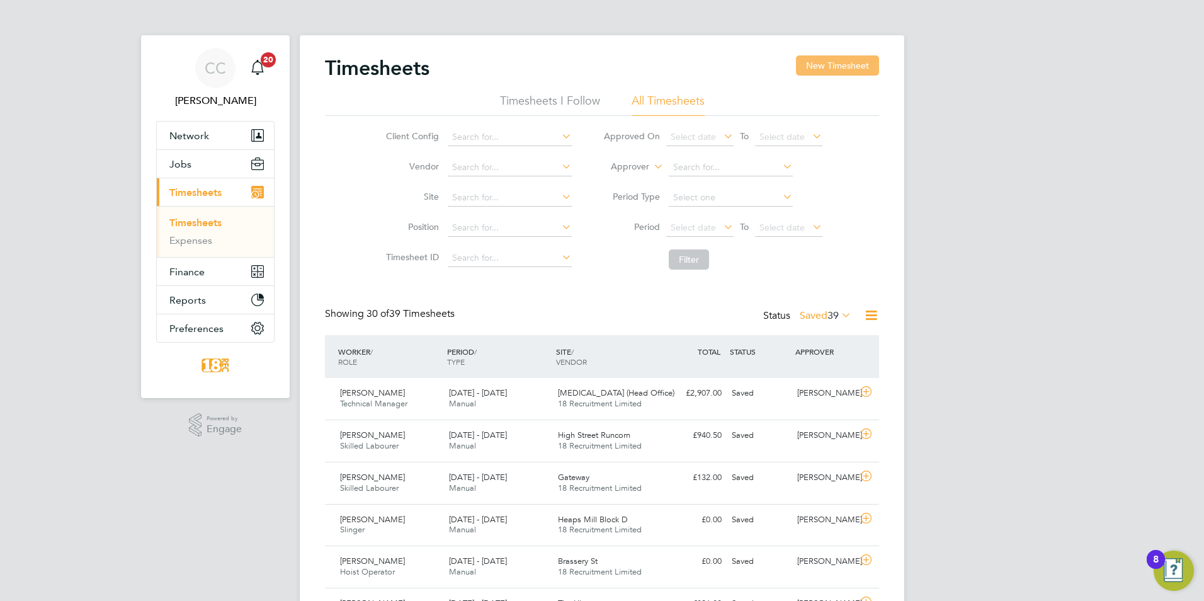
click at [820, 66] on button "New Timesheet" at bounding box center [837, 65] width 83 height 20
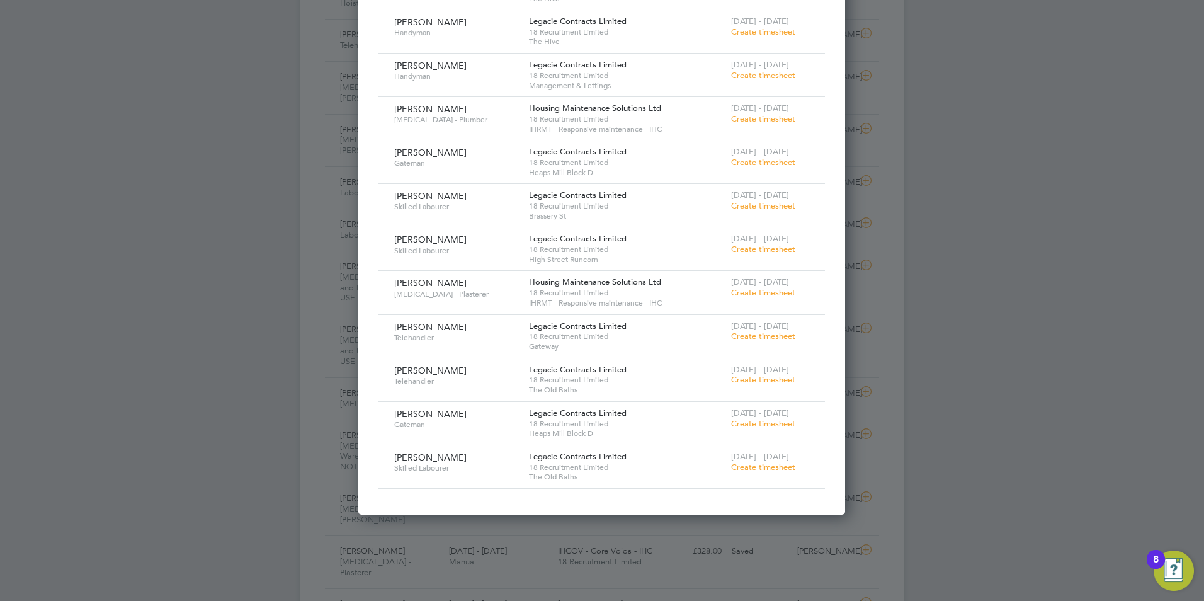
scroll to position [630, 0]
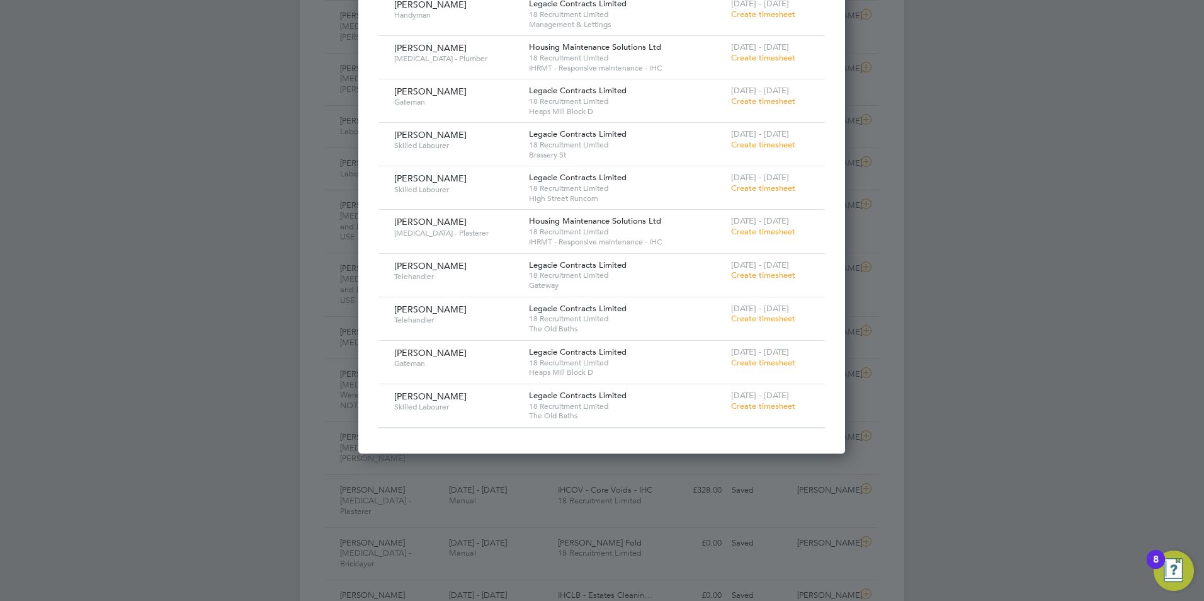
click at [753, 404] on span "Create timesheet" at bounding box center [763, 406] width 64 height 11
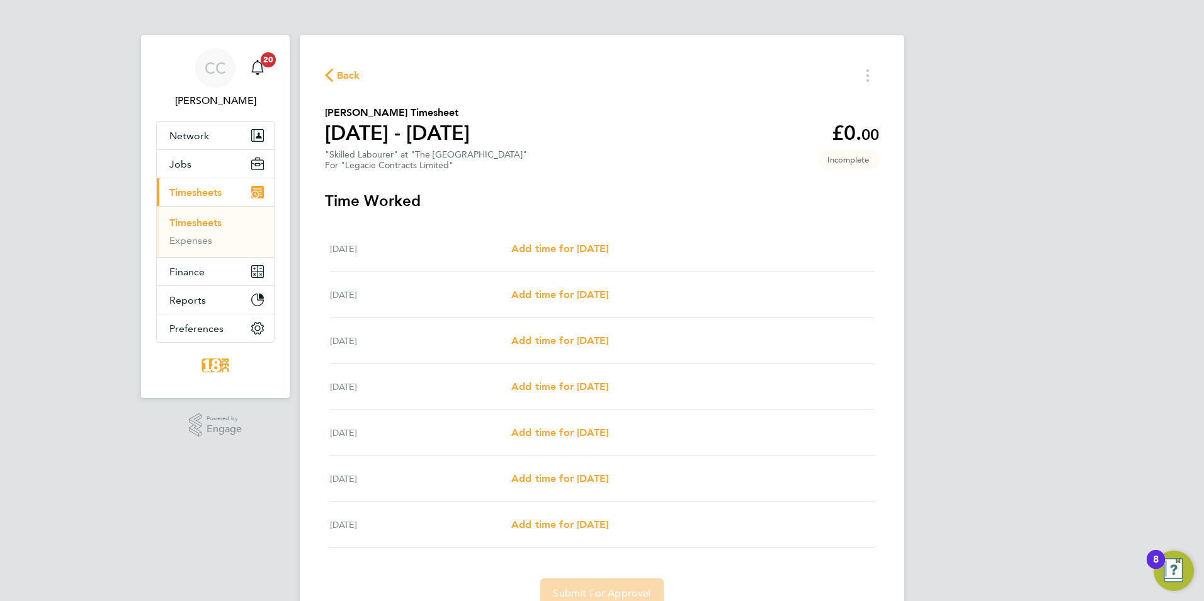
click at [563, 351] on div "Wed 24 Sep Add time for Wed 24 Sep Add time for Wed 24 Sep" at bounding box center [602, 341] width 544 height 46
click at [579, 341] on span "Add time for Wed 24 Sep" at bounding box center [559, 340] width 97 height 12
select select "30"
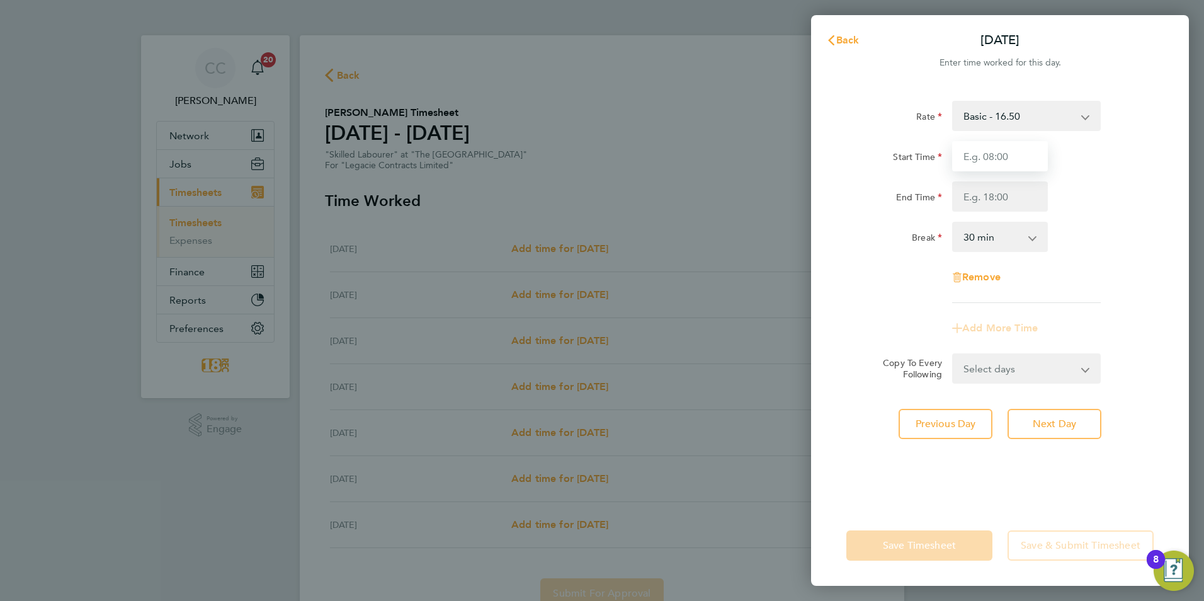
click at [1010, 161] on input "Start Time" at bounding box center [1000, 156] width 96 height 30
type input "08:00"
type input "16:30"
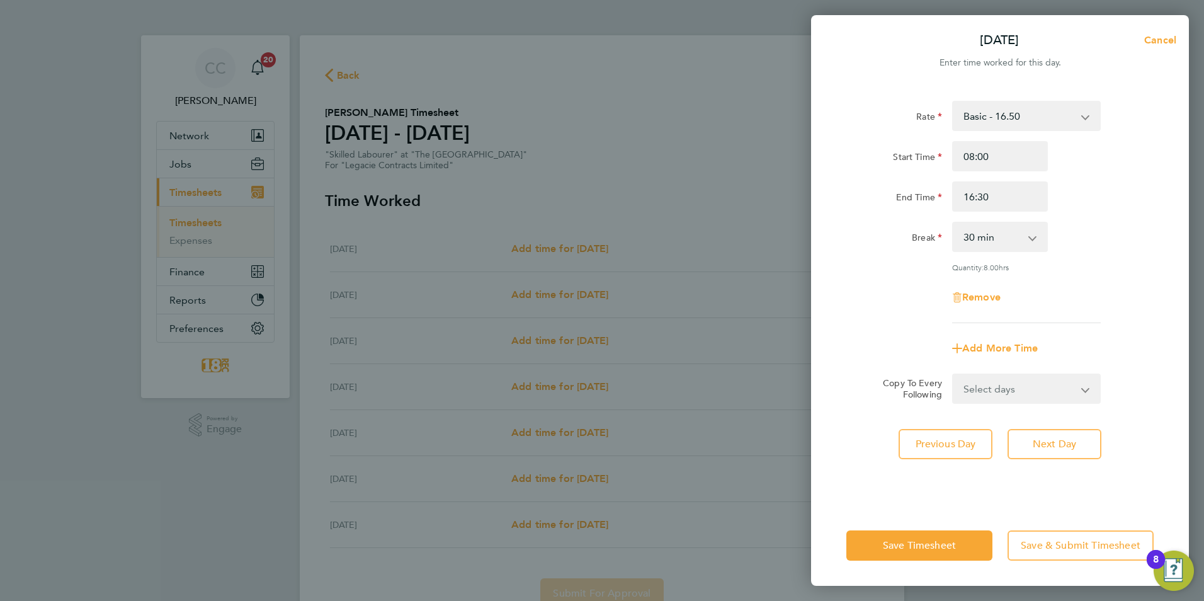
click at [1143, 269] on div "Rate Basic - 16.50 Start Time 08:00 End Time 16:30 Break 0 min 15 min 30 min 45…" at bounding box center [1000, 212] width 307 height 222
click at [1077, 438] on span "Next Day" at bounding box center [1054, 444] width 43 height 13
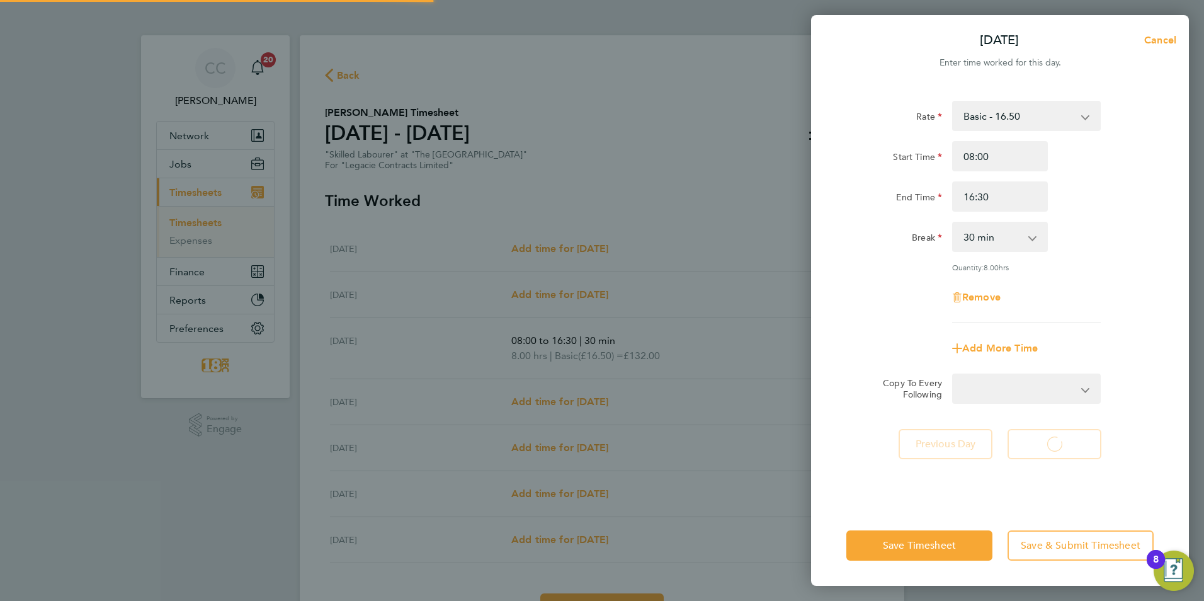
select select "30"
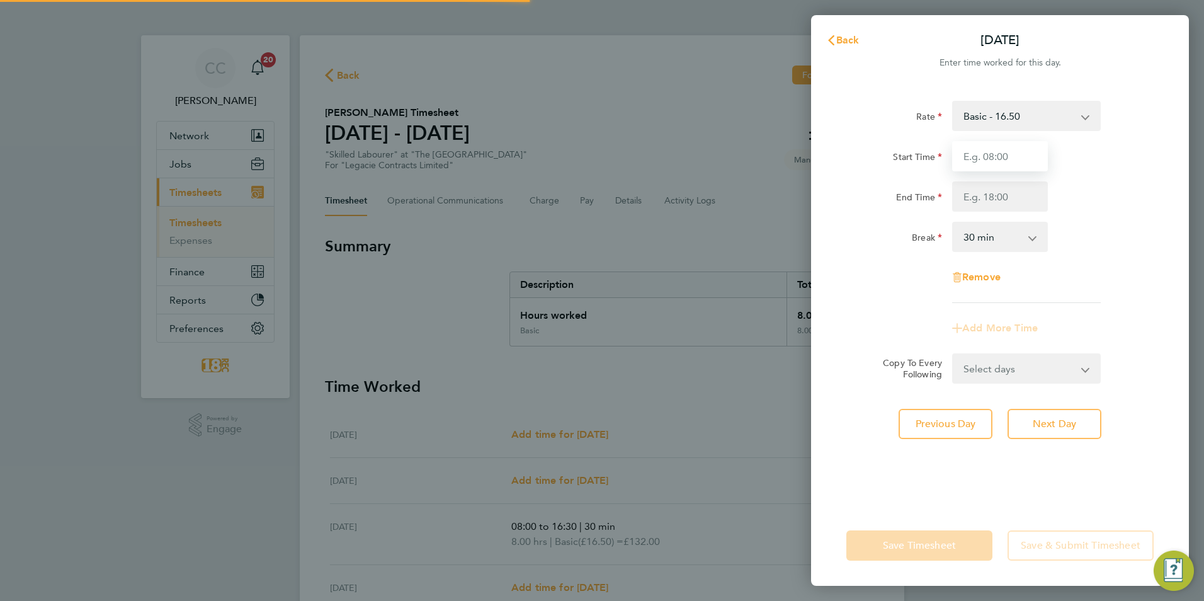
click at [987, 158] on input "Start Time" at bounding box center [1000, 156] width 96 height 30
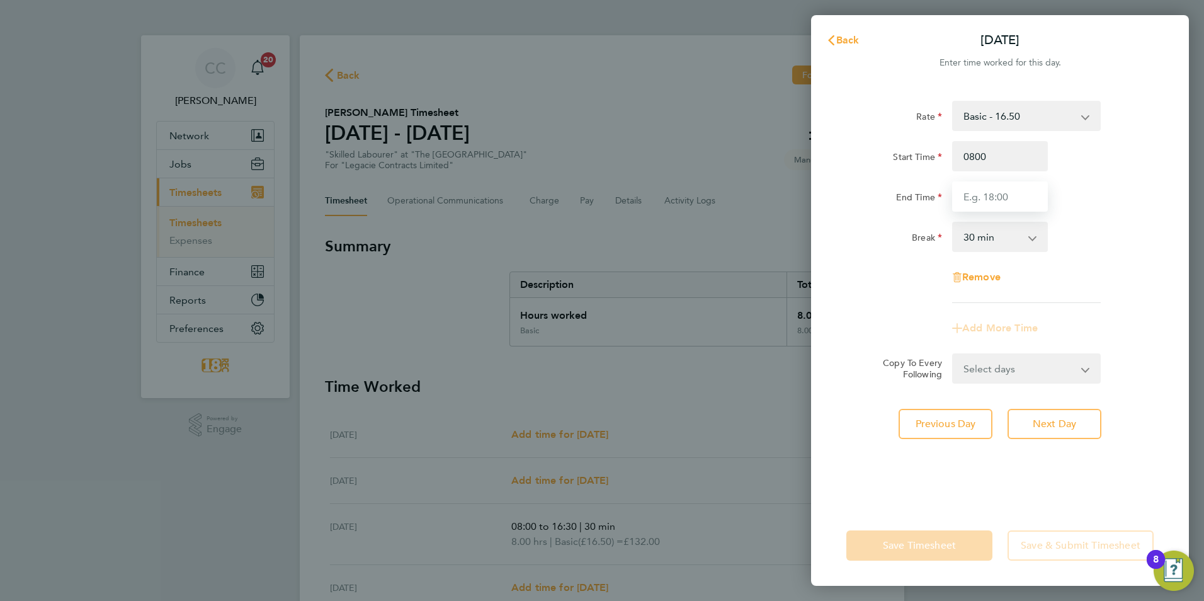
type input "08:00"
type input "16:30"
click at [1071, 454] on div "Rate Basic - 16.50 Start Time 08:00 End Time 16:30 Break 0 min 15 min 30 min 45…" at bounding box center [1000, 296] width 378 height 420
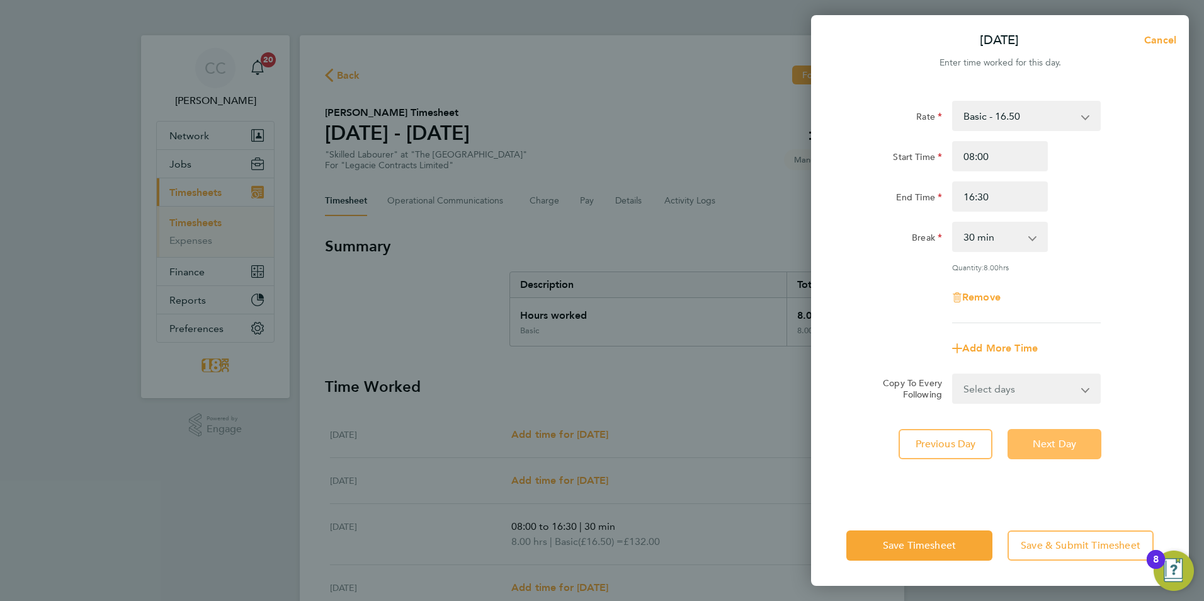
click at [1063, 448] on span "Next Day" at bounding box center [1054, 444] width 43 height 13
select select "30"
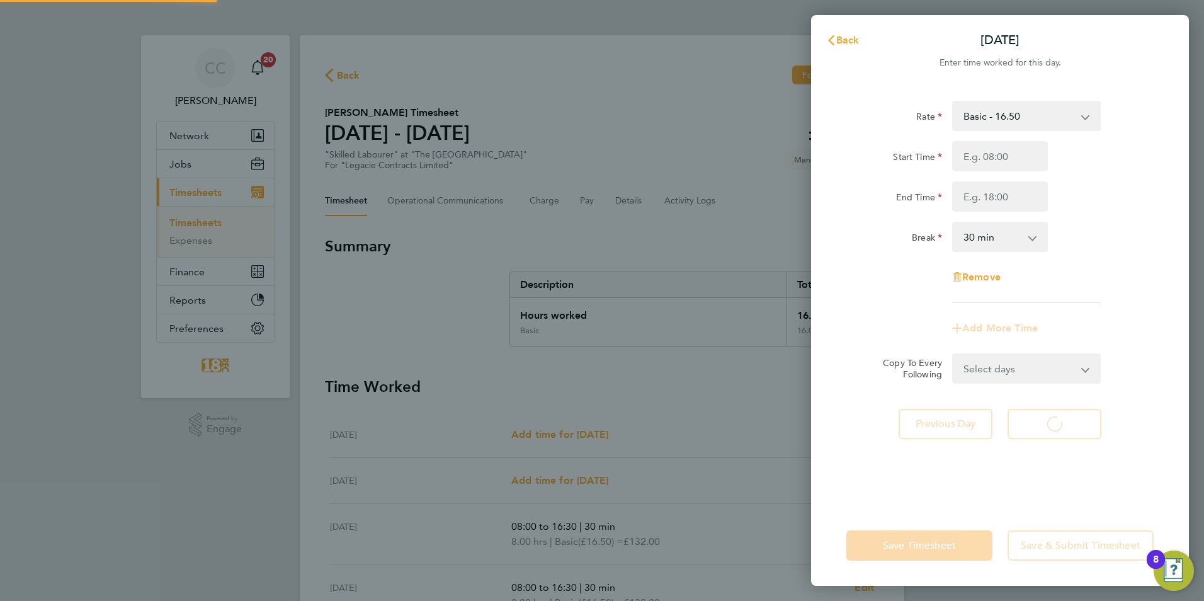
select select "30"
click at [984, 163] on input "Start Time" at bounding box center [1000, 156] width 96 height 30
type input "08:00"
type input "16:30"
click at [1154, 180] on div "Start Time 08:00 End Time 16:30" at bounding box center [1000, 176] width 317 height 71
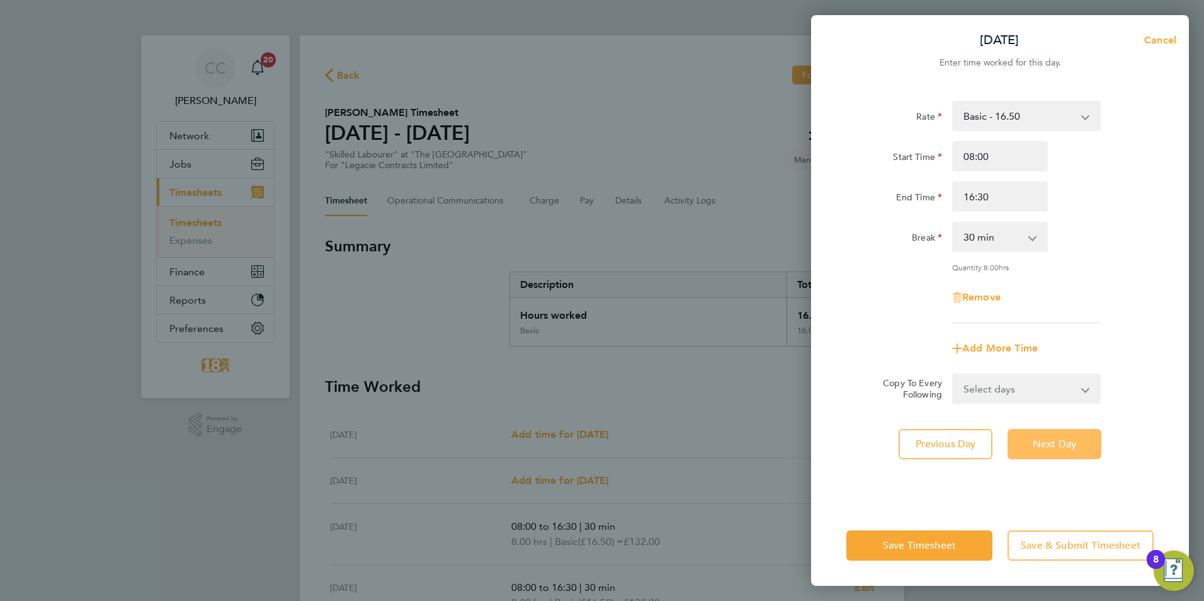
click at [1054, 445] on span "Next Day" at bounding box center [1054, 444] width 43 height 13
select select "30"
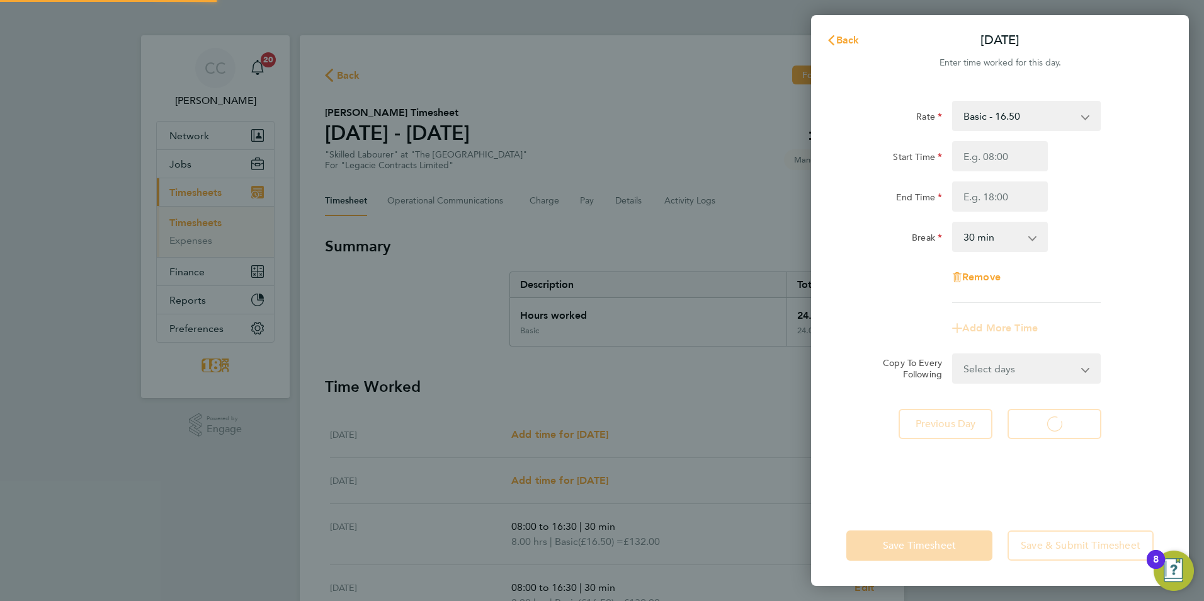
select select "30"
click at [854, 36] on span "Back" at bounding box center [848, 40] width 23 height 12
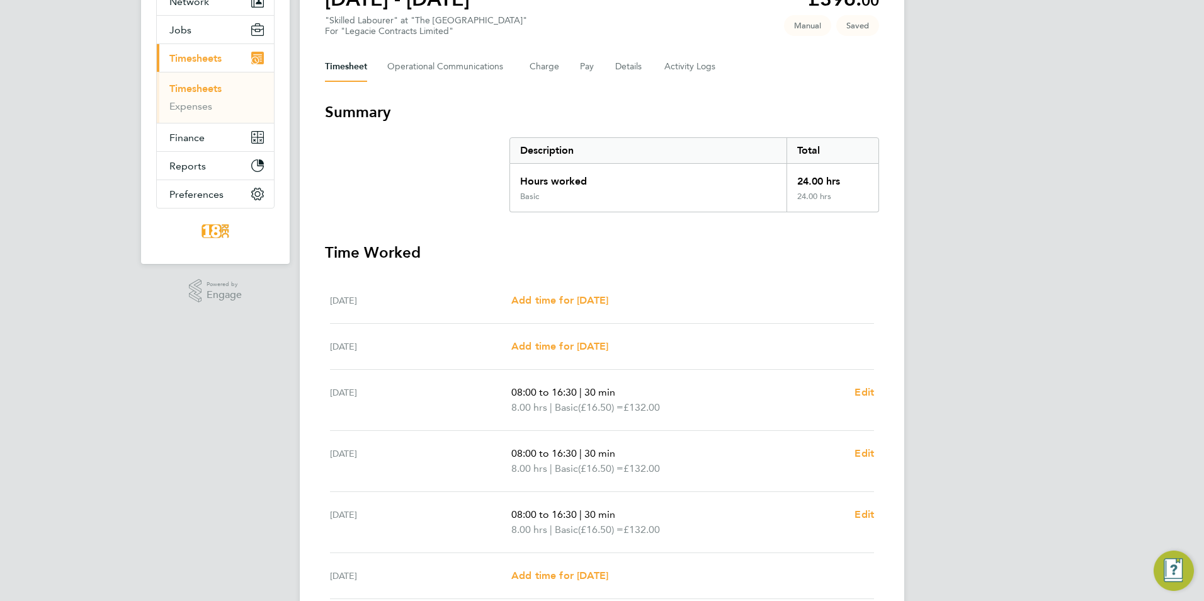
scroll to position [289, 0]
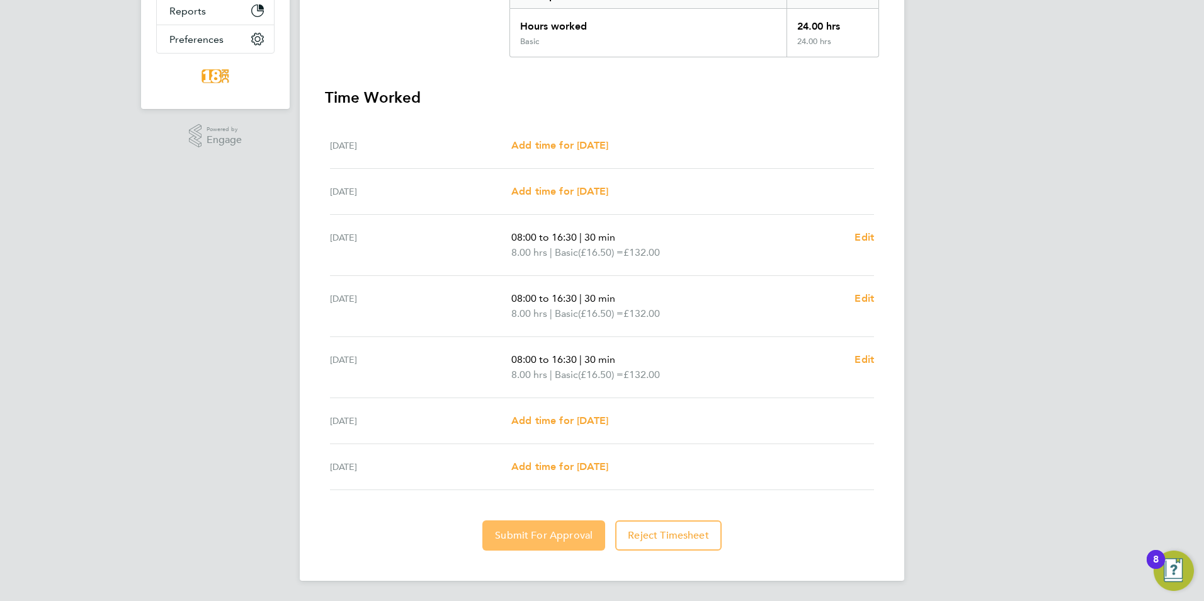
click at [506, 523] on button "Submit For Approval" at bounding box center [544, 535] width 123 height 30
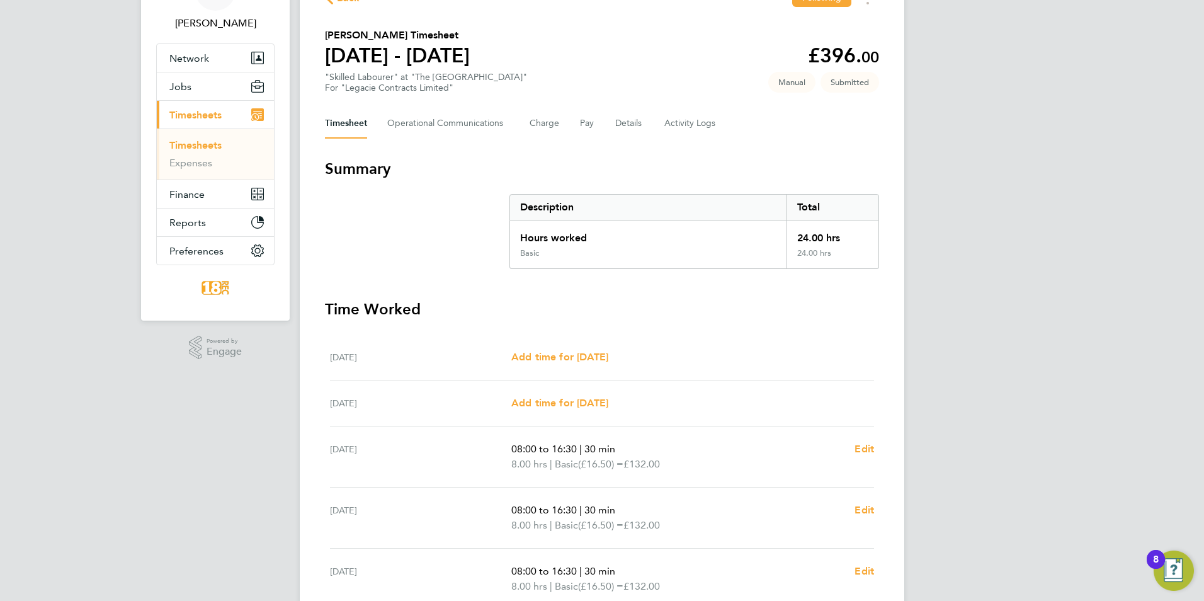
scroll to position [0, 0]
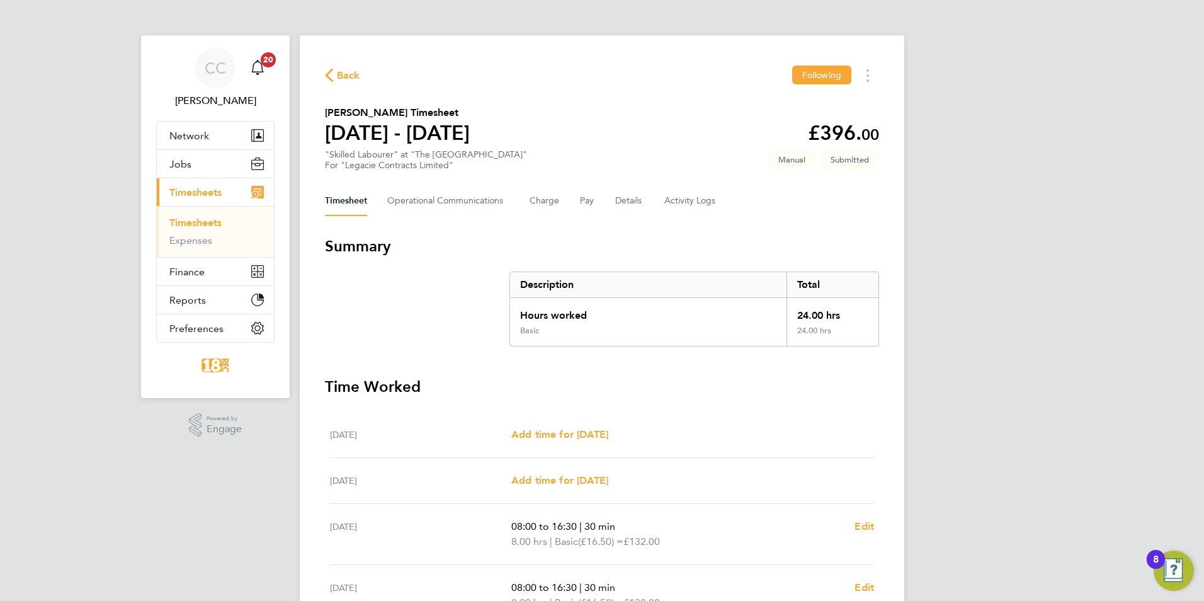
click at [908, 283] on div "CC Chloe Crayden Notifications 20 Applications: Network Team Members Businesses…" at bounding box center [602, 445] width 1204 height 890
click at [351, 78] on span "Back" at bounding box center [348, 75] width 23 height 15
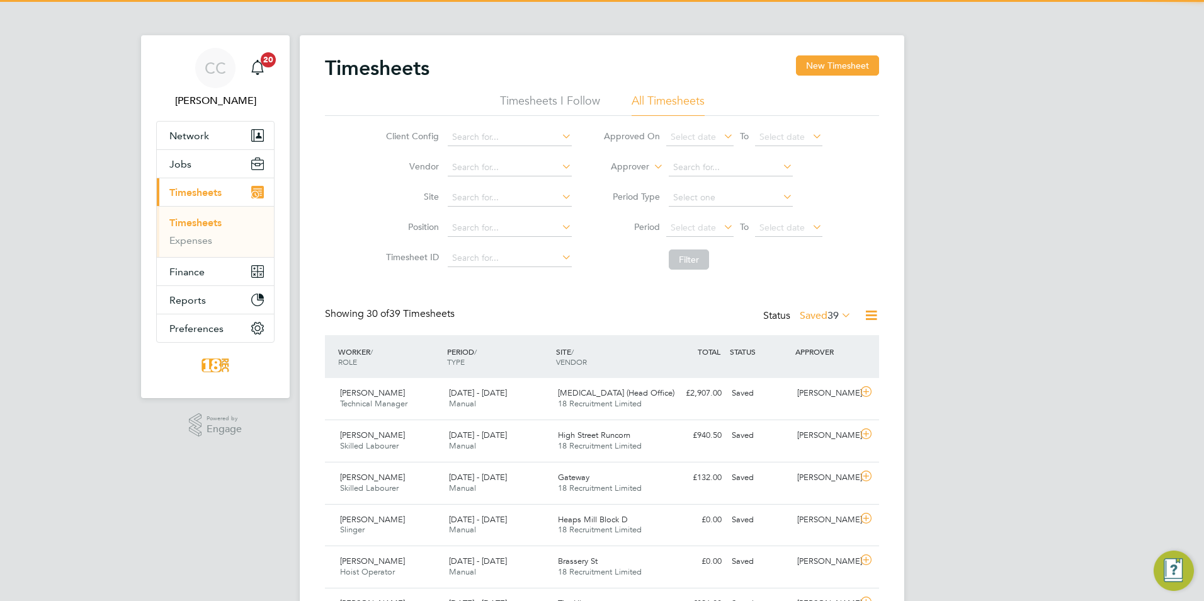
scroll to position [32, 110]
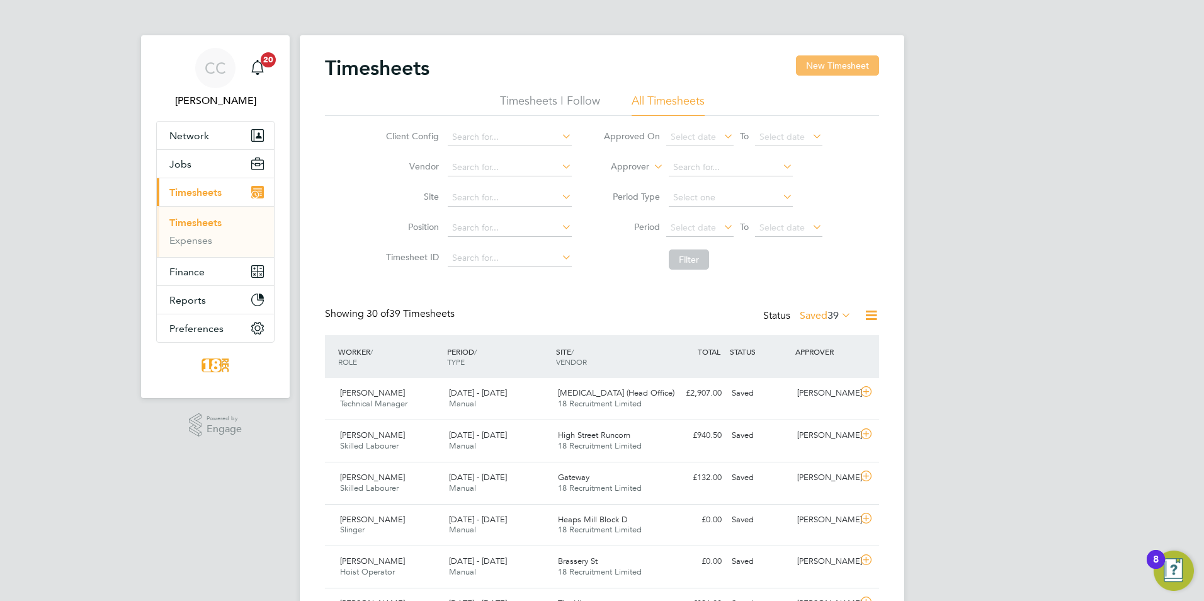
click at [814, 62] on button "New Timesheet" at bounding box center [837, 65] width 83 height 20
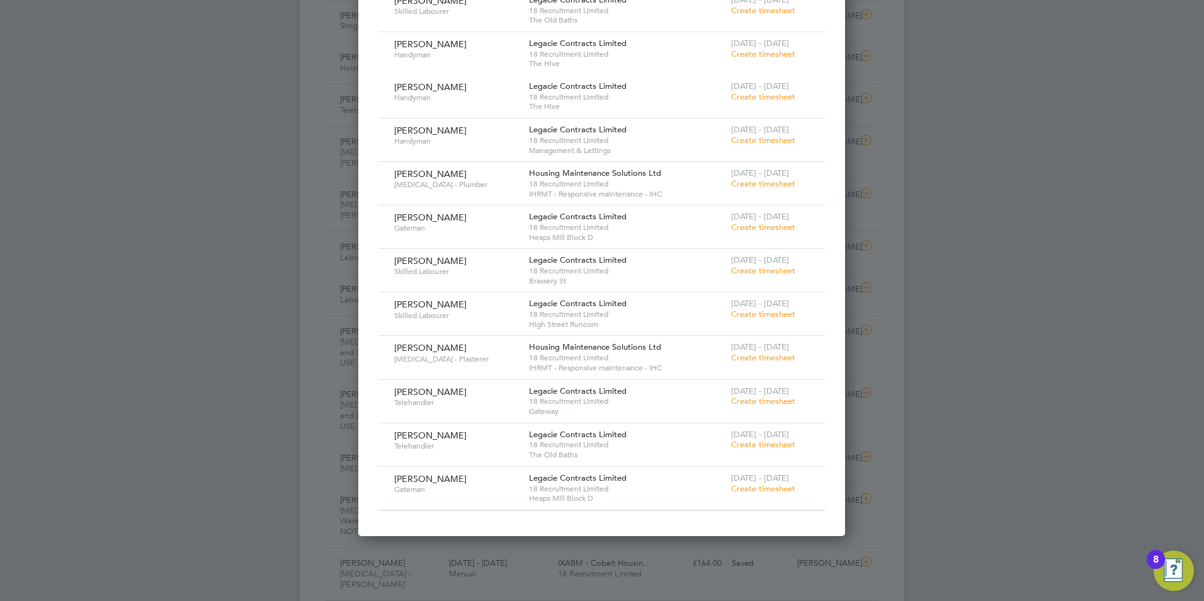
click at [769, 273] on span "Create timesheet" at bounding box center [763, 270] width 64 height 11
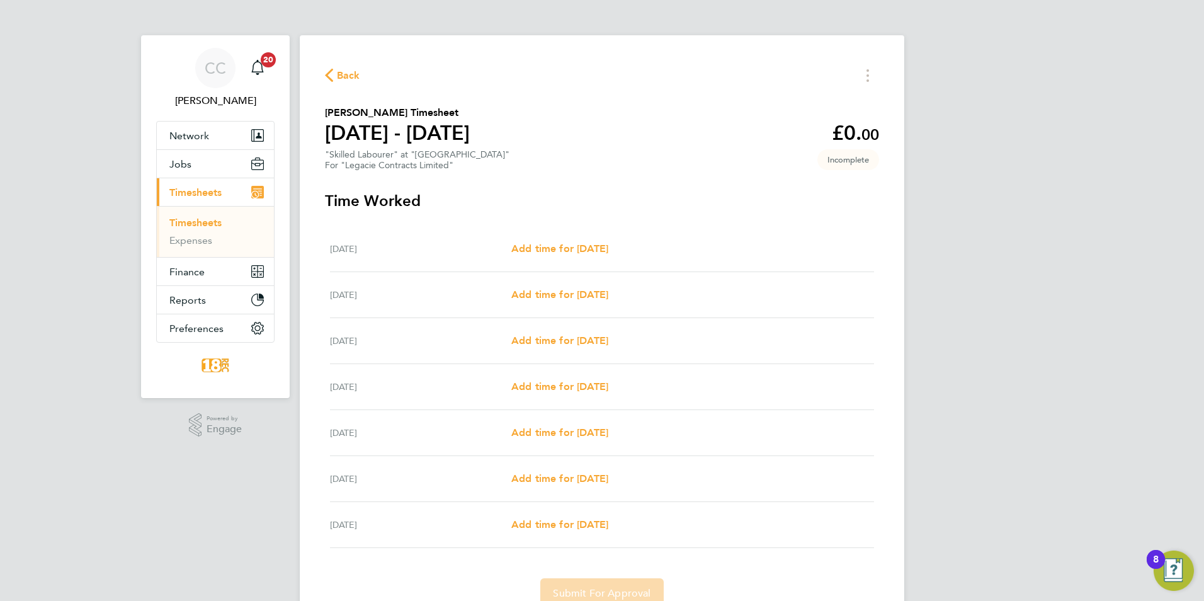
click at [551, 236] on div "Mon 22 Sep Add time for Mon 22 Sep Add time for Mon 22 Sep" at bounding box center [602, 249] width 544 height 46
click at [558, 251] on span "Add time for [DATE]" at bounding box center [559, 249] width 97 height 12
select select "30"
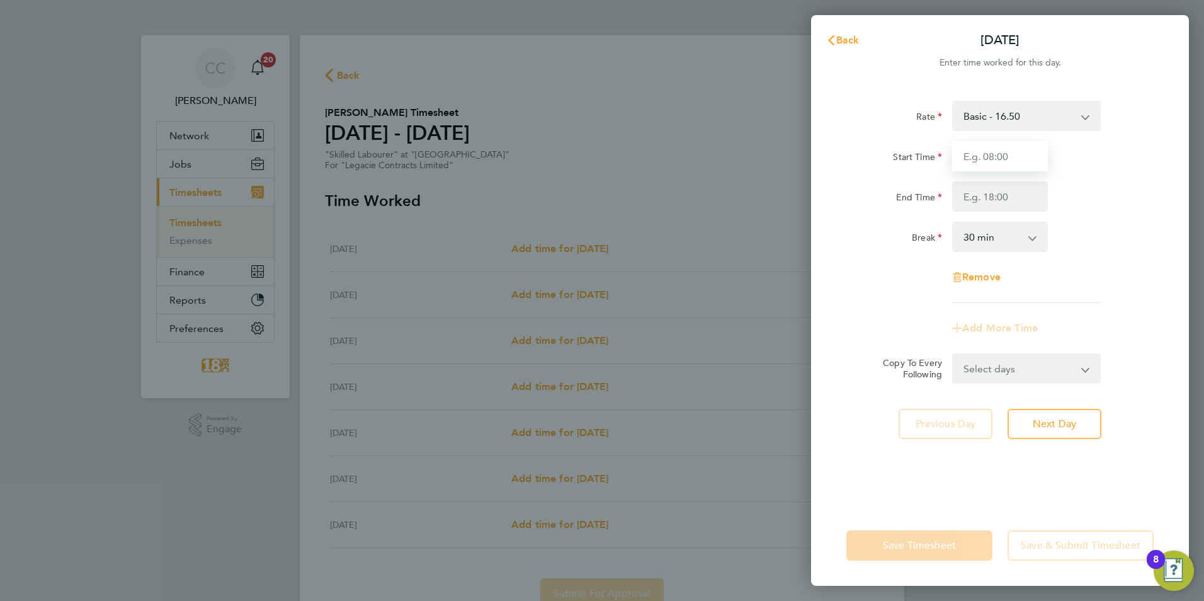
click at [993, 151] on input "Start Time" at bounding box center [1000, 156] width 96 height 30
type input "07:30"
type input "16:30"
click at [1085, 180] on div "Start Time 07:30 End Time 16:30" at bounding box center [1000, 176] width 317 height 71
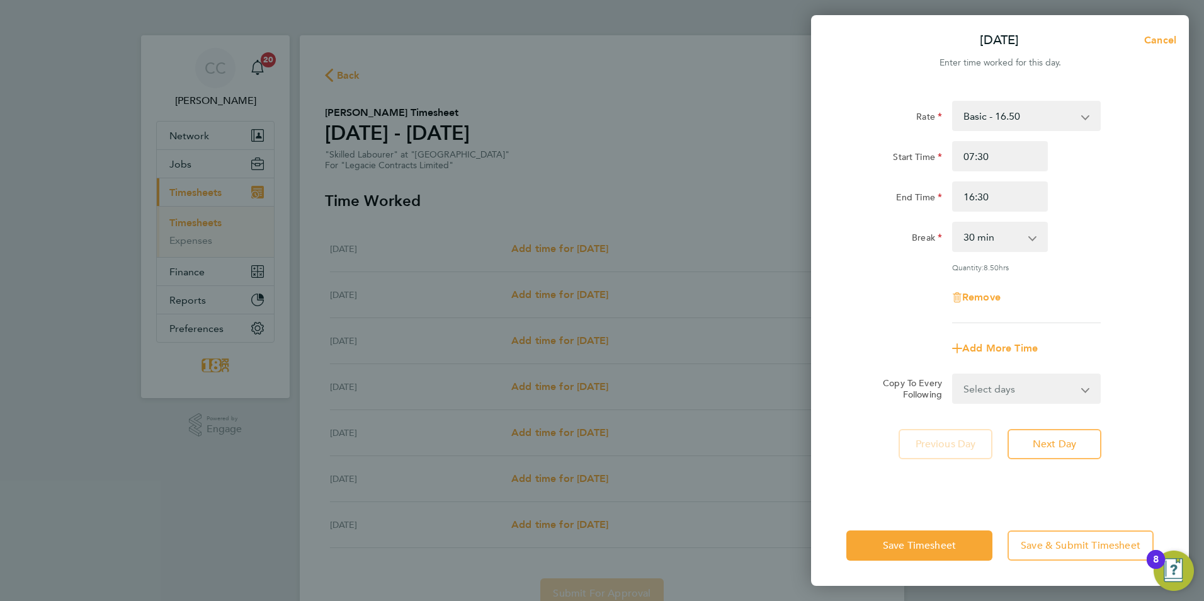
click at [1004, 178] on div "Start Time 07:30 End Time 16:30" at bounding box center [1000, 176] width 317 height 71
click at [1002, 195] on input "16:30" at bounding box center [1000, 196] width 96 height 30
drag, startPoint x: 998, startPoint y: 157, endPoint x: 857, endPoint y: 154, distance: 140.5
click at [857, 154] on div "Start Time 07:30" at bounding box center [1000, 156] width 317 height 30
type input "08:00"
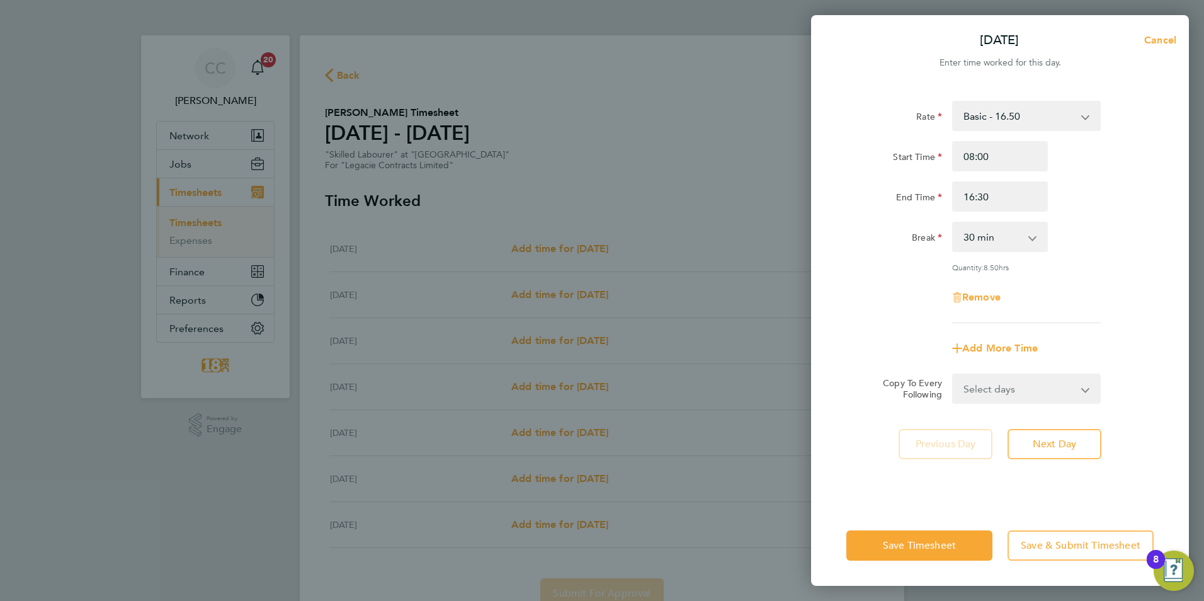
click at [892, 241] on div "Break" at bounding box center [895, 234] width 96 height 25
click at [1024, 380] on select "Select days Day Weekday (Mon-Fri) Weekend (Sat-Sun) [DATE] [DATE] [DATE] [DATE]…" at bounding box center [1020, 389] width 132 height 28
select select "WEEKDAY"
click at [954, 375] on select "Select days Day Weekday (Mon-Fri) Weekend (Sat-Sun) [DATE] [DATE] [DATE] [DATE]…" at bounding box center [1020, 389] width 132 height 28
select select "[DATE]"
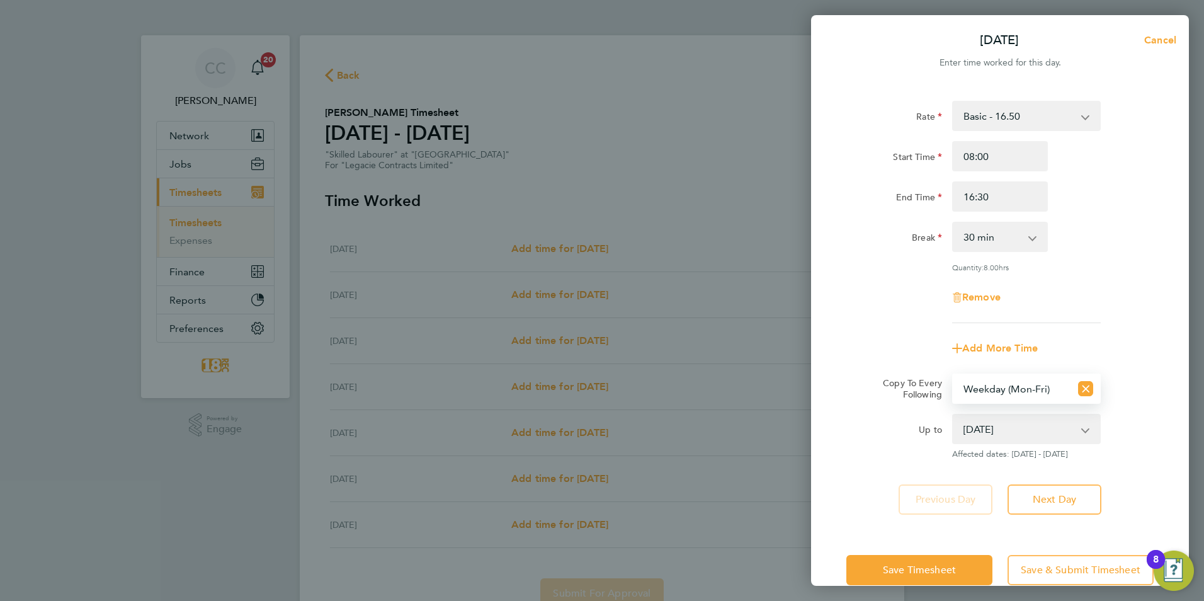
click at [910, 533] on div "Save Timesheet Save & Submit Timesheet" at bounding box center [1000, 570] width 378 height 81
click at [925, 562] on button "Save Timesheet" at bounding box center [920, 570] width 146 height 30
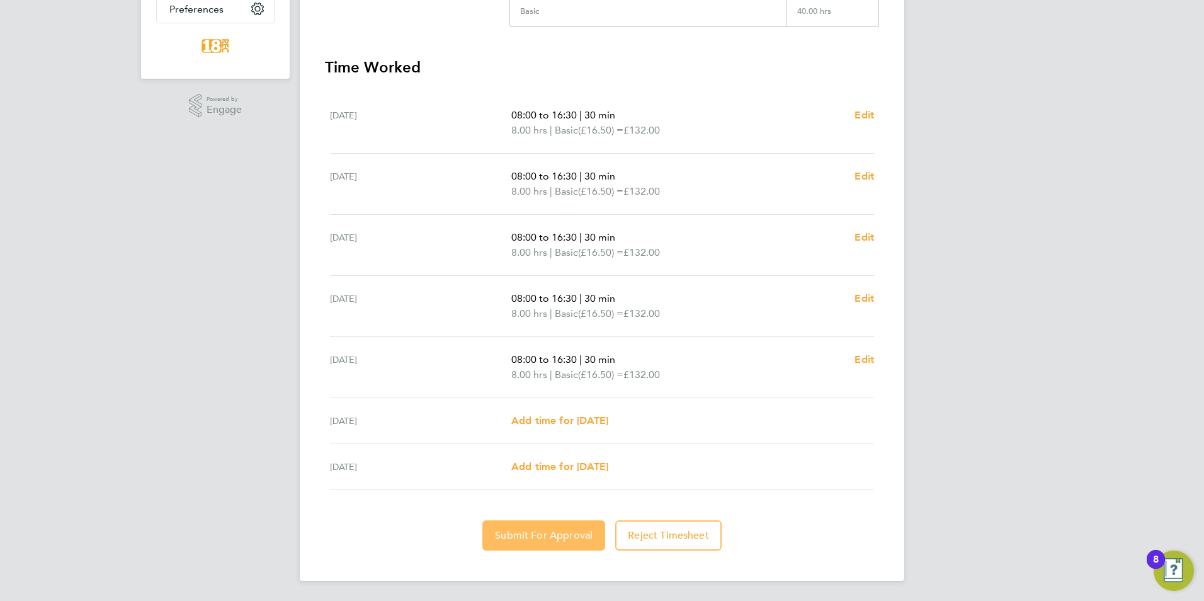
click at [544, 536] on span "Submit For Approval" at bounding box center [544, 535] width 98 height 13
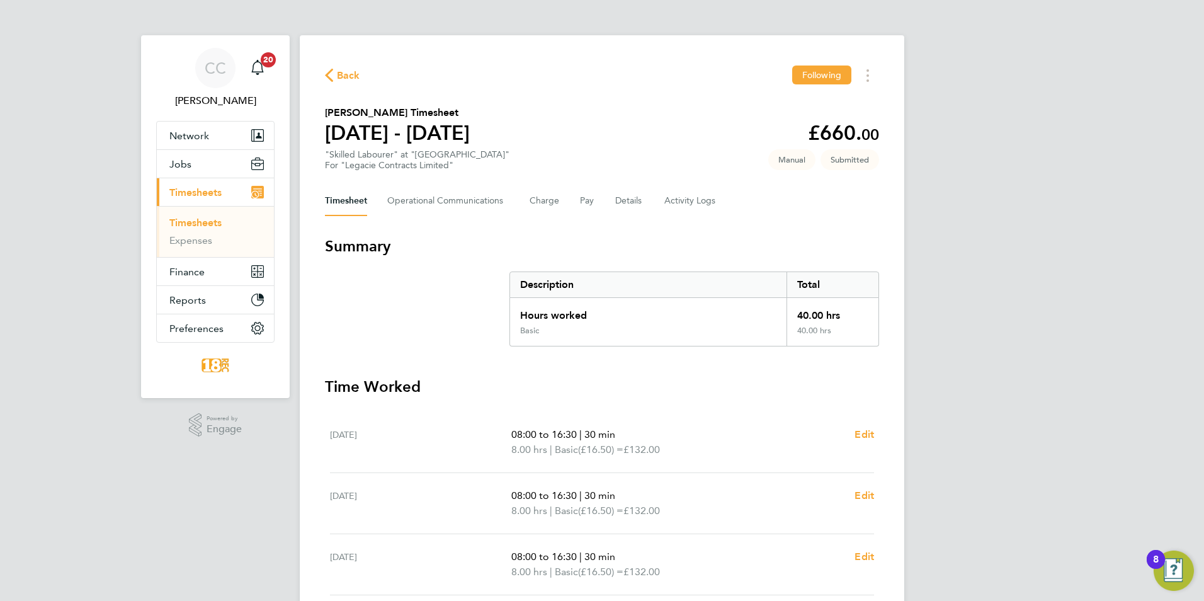
click at [330, 73] on icon "button" at bounding box center [329, 75] width 8 height 13
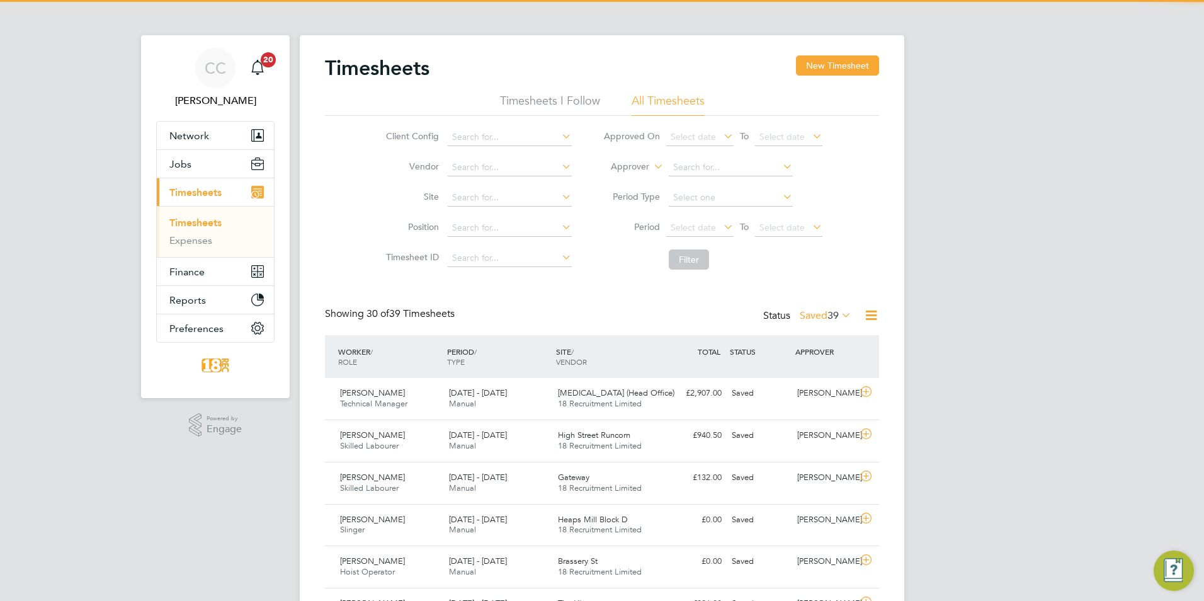
scroll to position [32, 110]
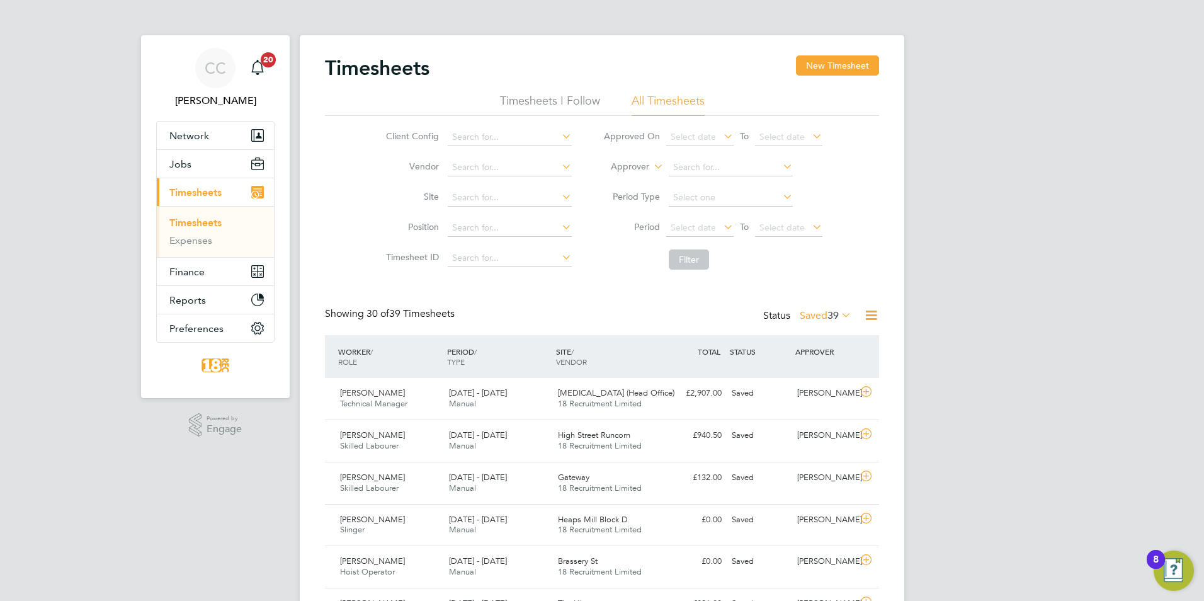
click at [208, 219] on link "Timesheets" at bounding box center [195, 223] width 52 height 12
click at [214, 264] on button "Finance" at bounding box center [215, 272] width 117 height 28
click at [203, 170] on button "Jobs" at bounding box center [215, 164] width 117 height 28
click at [820, 59] on button "New Timesheet" at bounding box center [837, 65] width 83 height 20
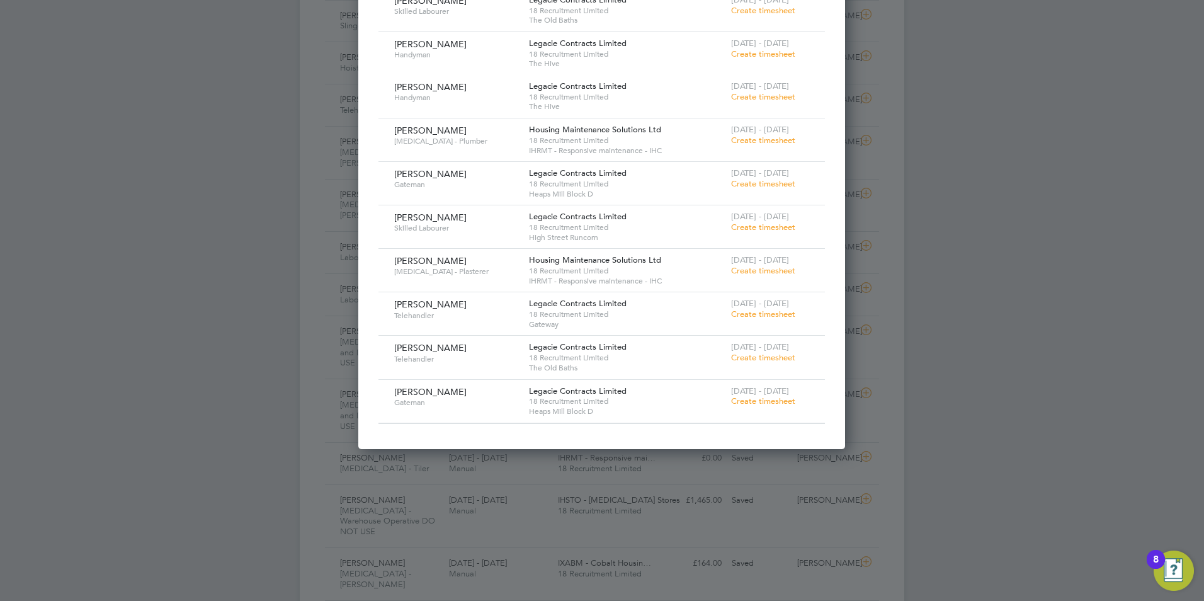
scroll to position [0, 0]
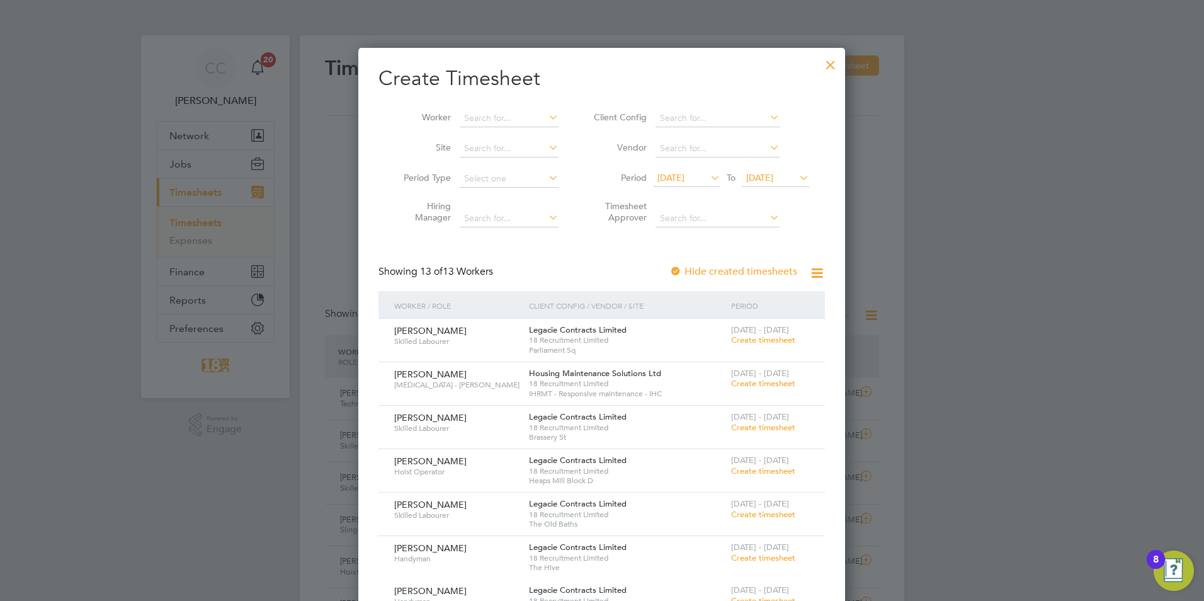
click at [830, 69] on div at bounding box center [831, 61] width 23 height 23
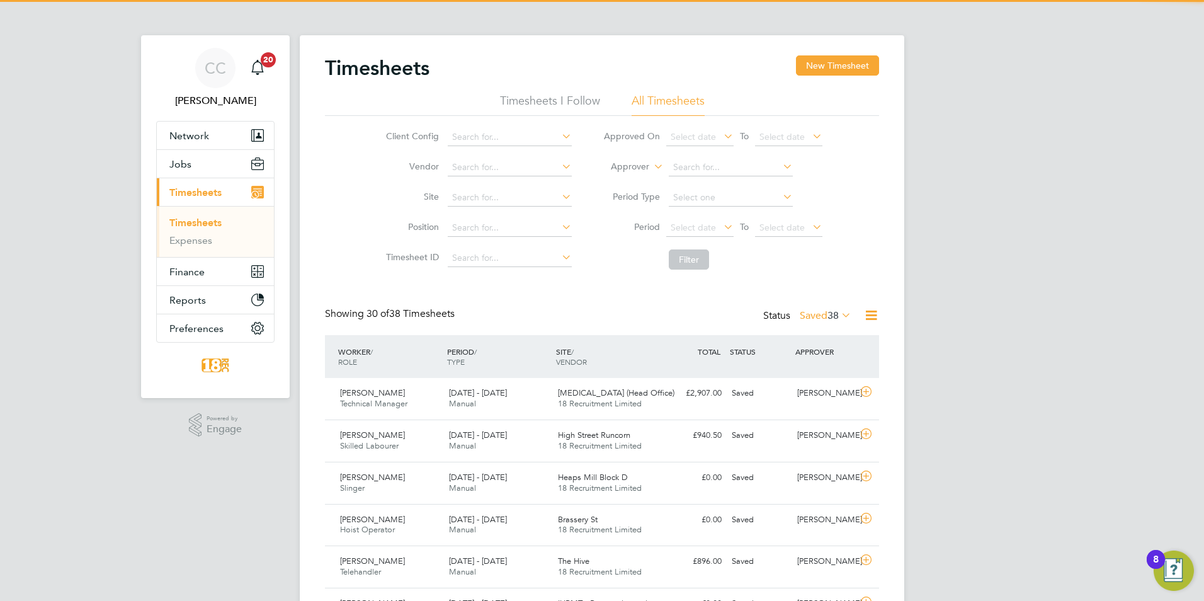
scroll to position [32, 110]
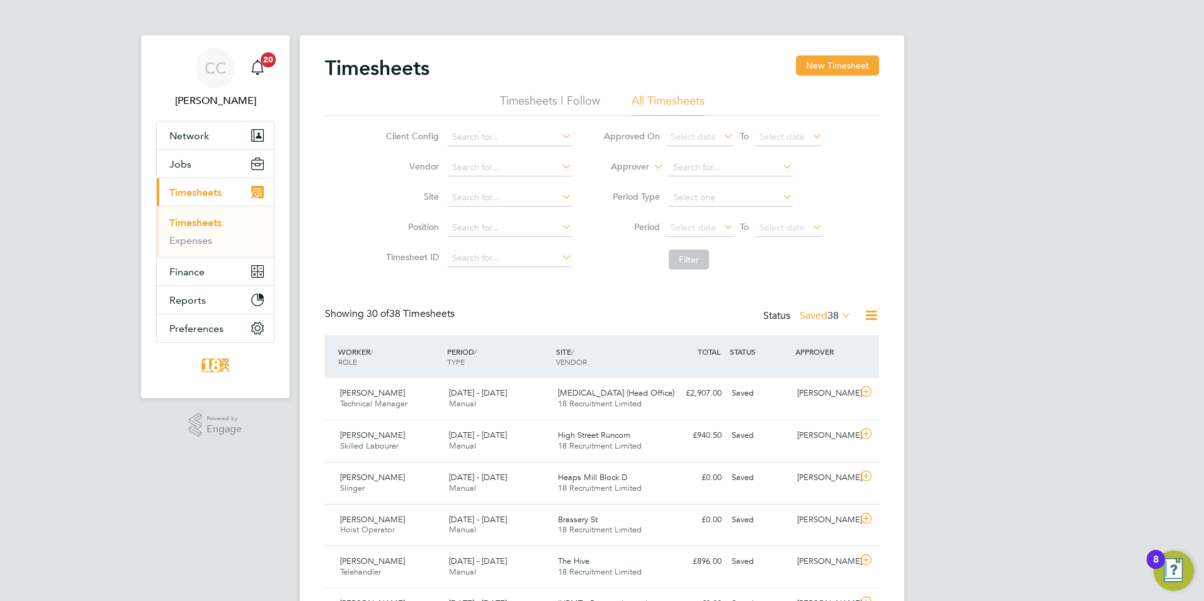
click at [819, 79] on div "Timesheets New Timesheet" at bounding box center [602, 74] width 554 height 38
click at [818, 74] on button "New Timesheet" at bounding box center [837, 65] width 83 height 20
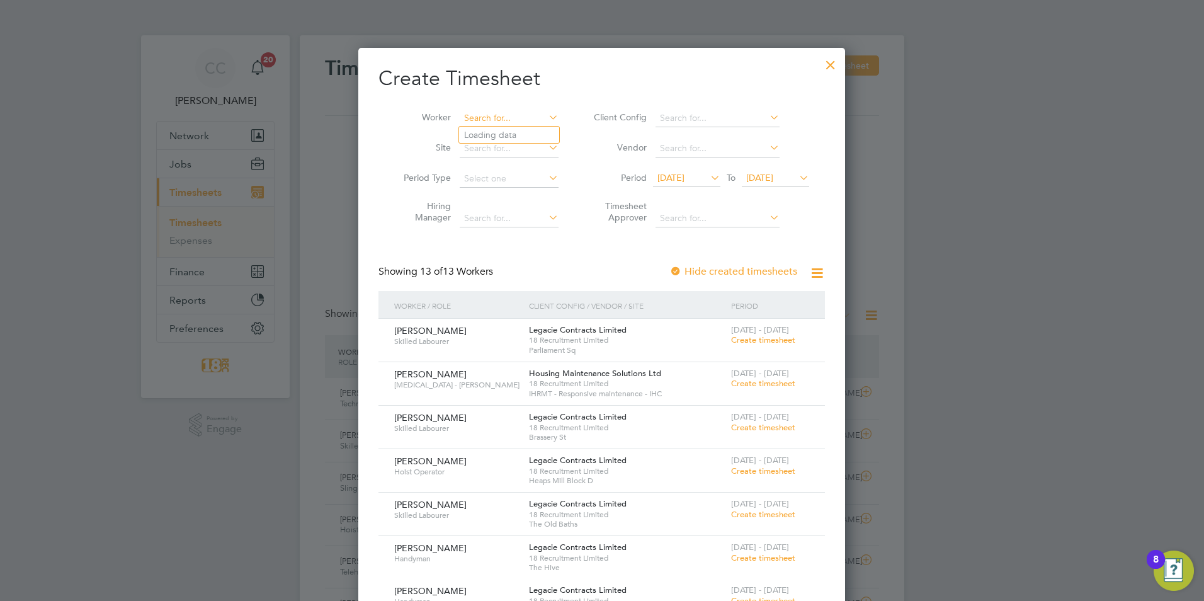
click at [484, 124] on input at bounding box center [509, 119] width 99 height 18
click at [537, 156] on b "Hewitt" at bounding box center [573, 152] width 73 height 11
type input "Lewis Hewitt"
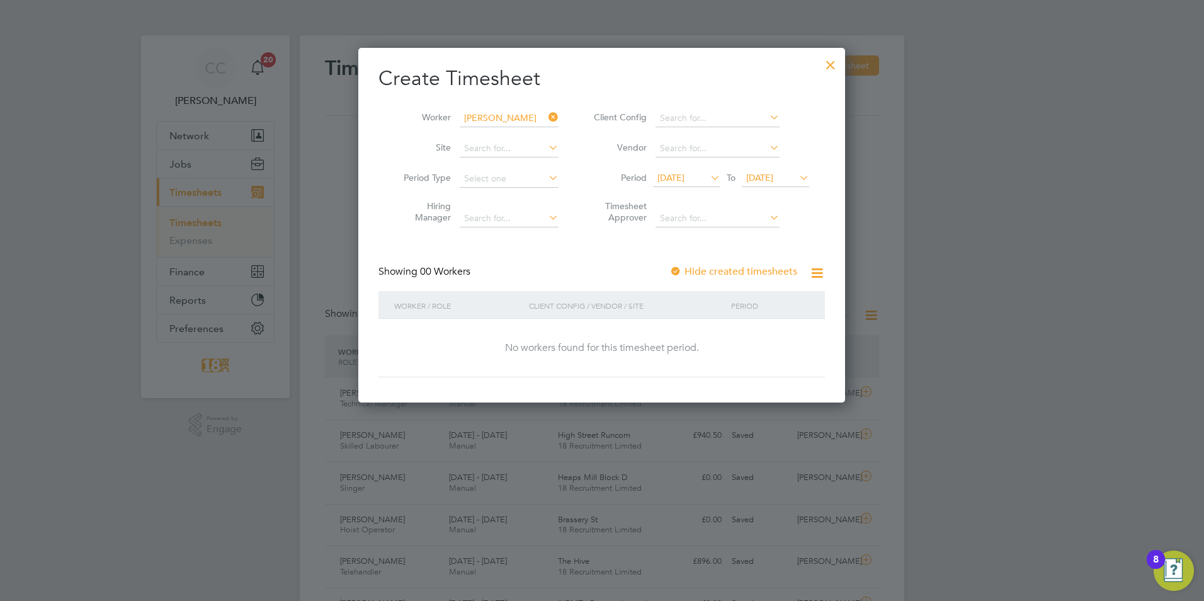
click at [753, 266] on label "Hide created timesheets" at bounding box center [734, 271] width 128 height 13
click at [708, 182] on icon at bounding box center [708, 178] width 0 height 18
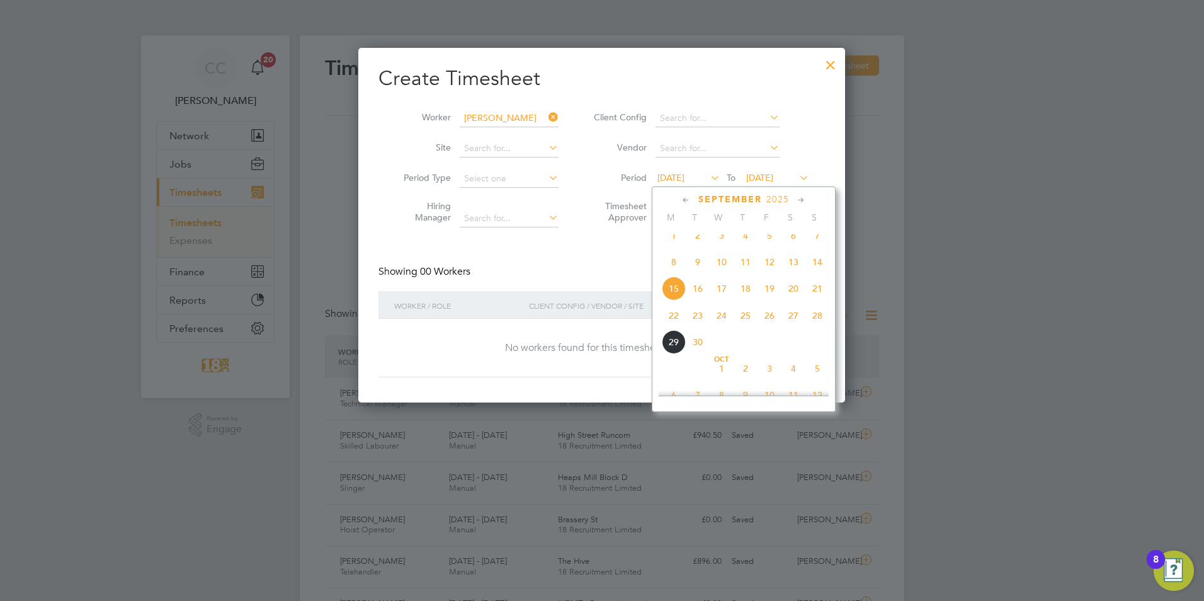
click at [670, 328] on span "22" at bounding box center [674, 316] width 24 height 24
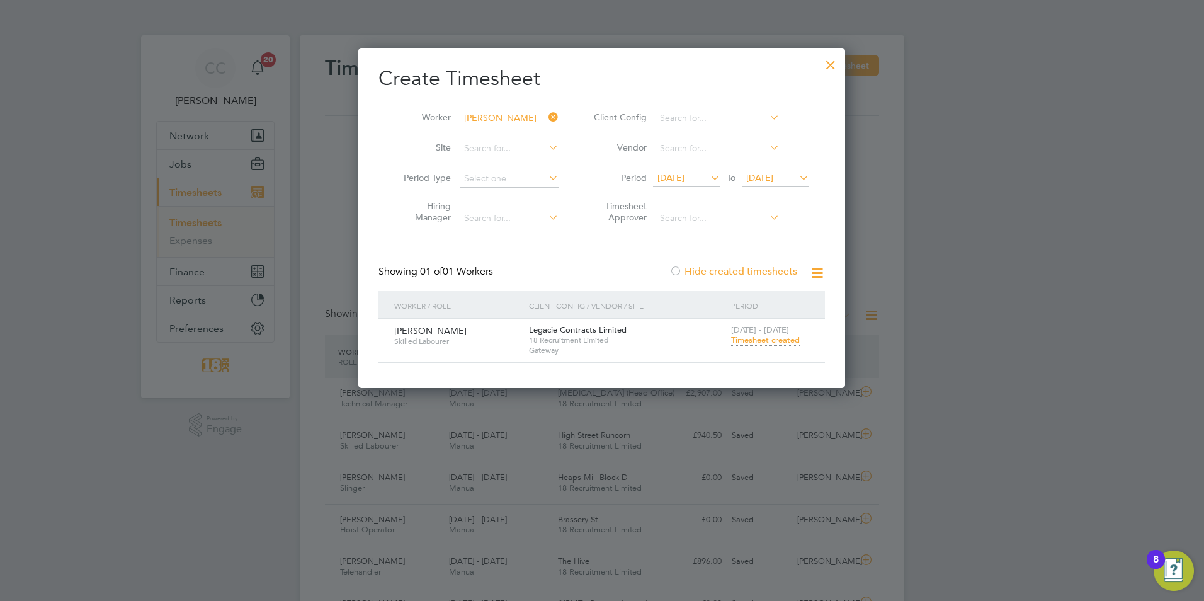
click at [648, 341] on span "18 Recruitment Limited" at bounding box center [627, 340] width 196 height 10
click at [826, 71] on div at bounding box center [831, 61] width 23 height 23
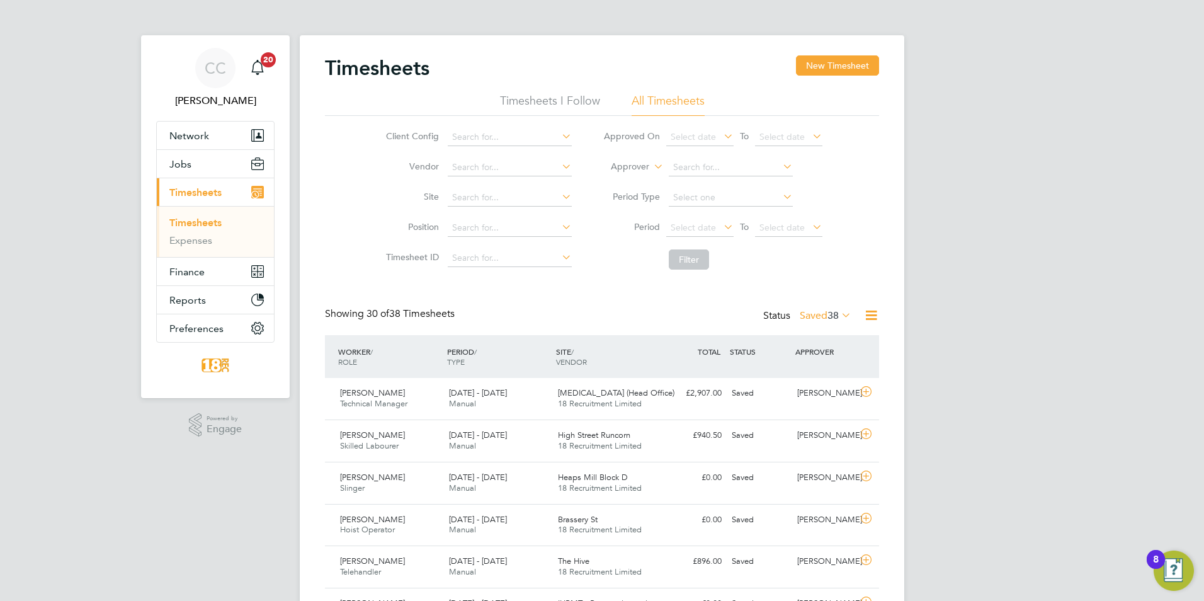
click at [806, 316] on label "Saved 38" at bounding box center [826, 315] width 52 height 13
click at [815, 373] on li "Submitted" at bounding box center [809, 374] width 58 height 18
click at [828, 316] on span "19" at bounding box center [833, 315] width 11 height 13
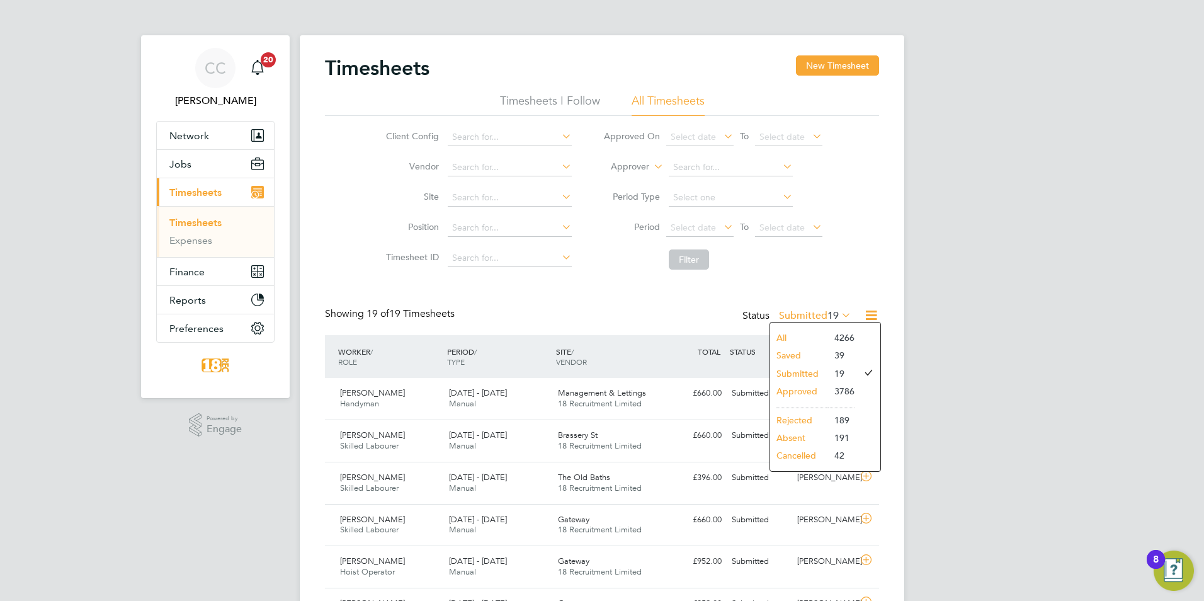
click at [804, 368] on li "Submitted" at bounding box center [799, 374] width 58 height 18
click at [788, 312] on label "Submitted 19" at bounding box center [815, 315] width 72 height 13
click at [799, 358] on li "Saved" at bounding box center [799, 355] width 58 height 18
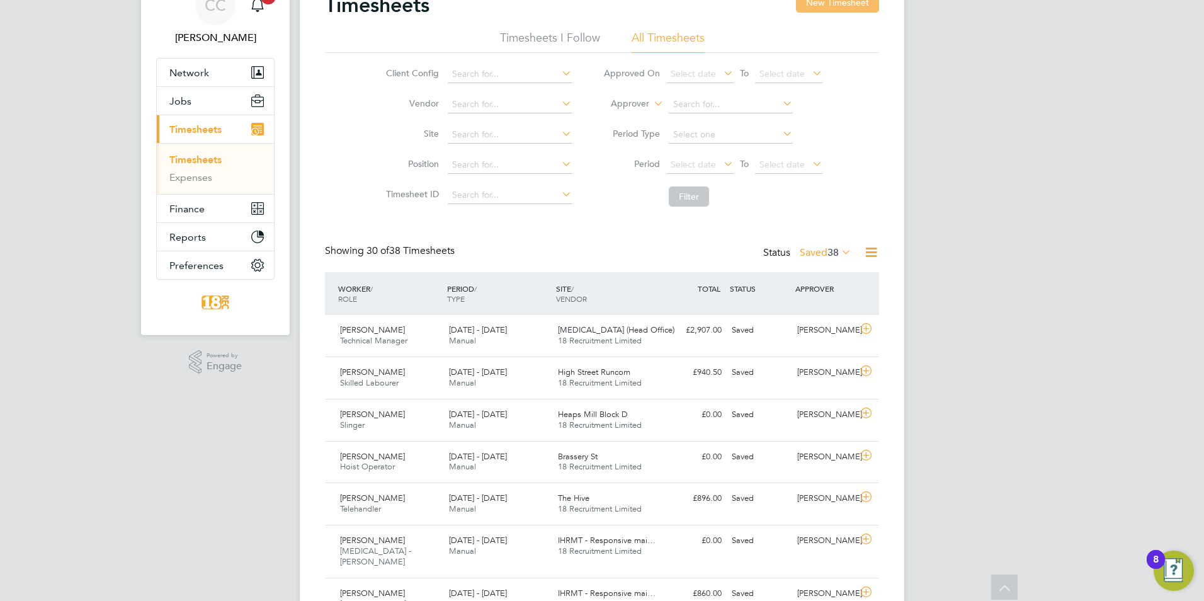
click at [845, 4] on button "New Timesheet" at bounding box center [837, 2] width 83 height 20
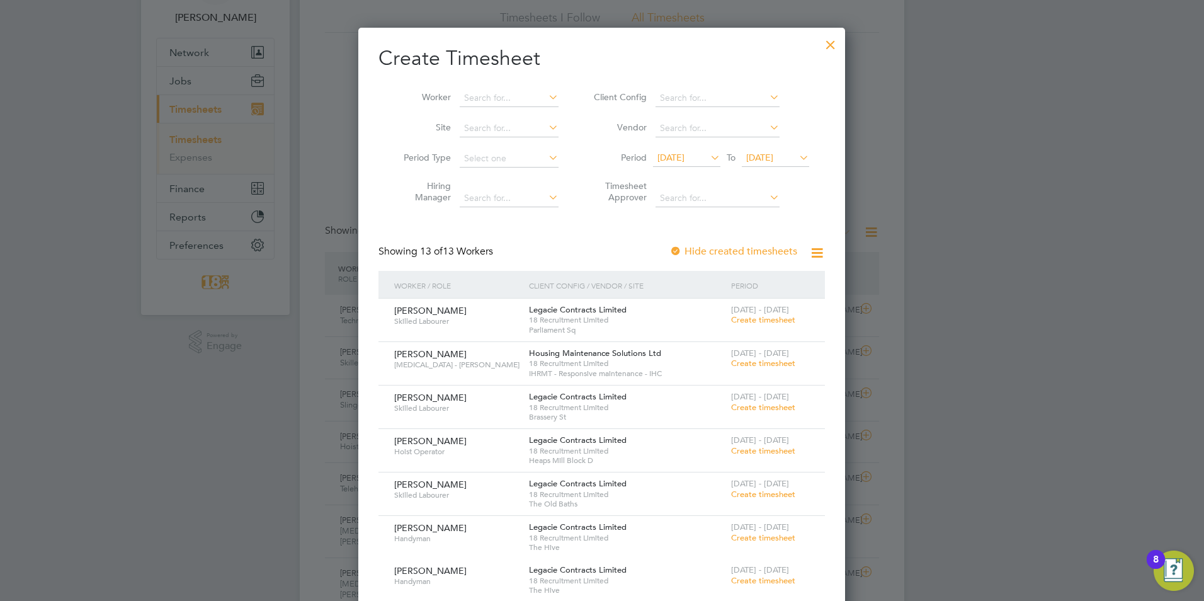
scroll to position [0, 0]
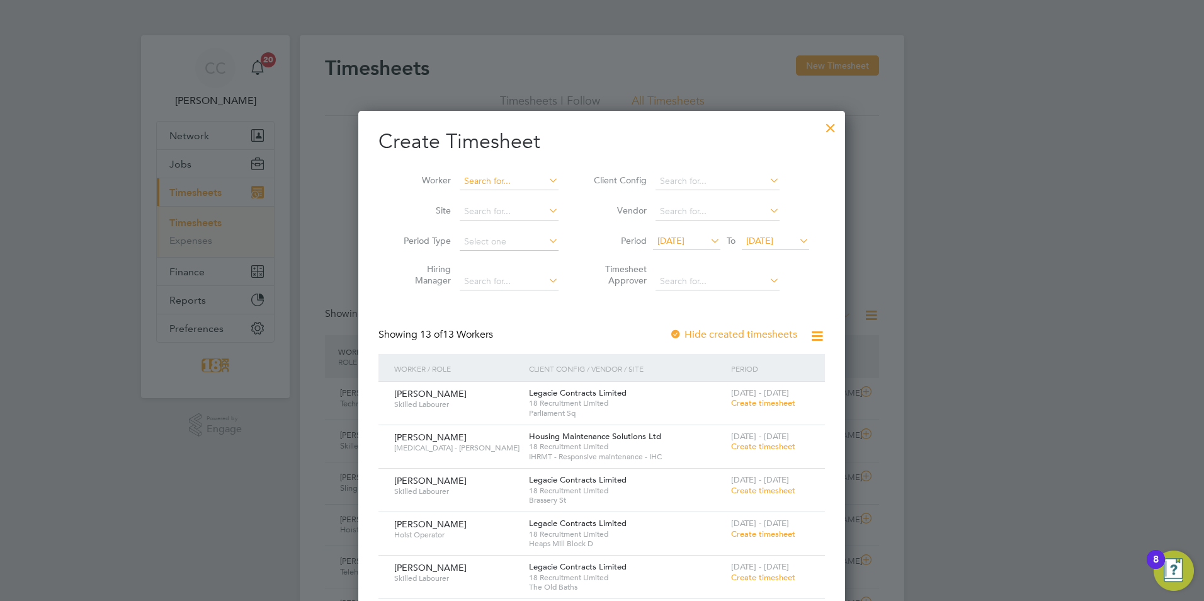
click at [475, 183] on input at bounding box center [509, 182] width 99 height 18
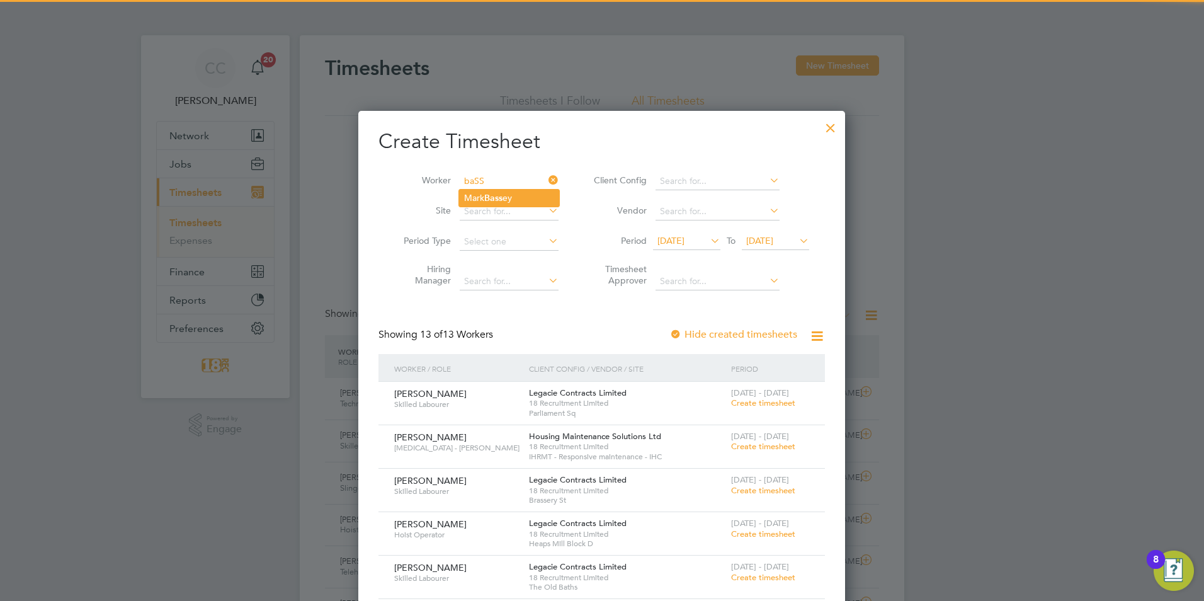
click at [476, 192] on li "Mark Bass ey" at bounding box center [509, 198] width 100 height 17
type input "Mark Bassey"
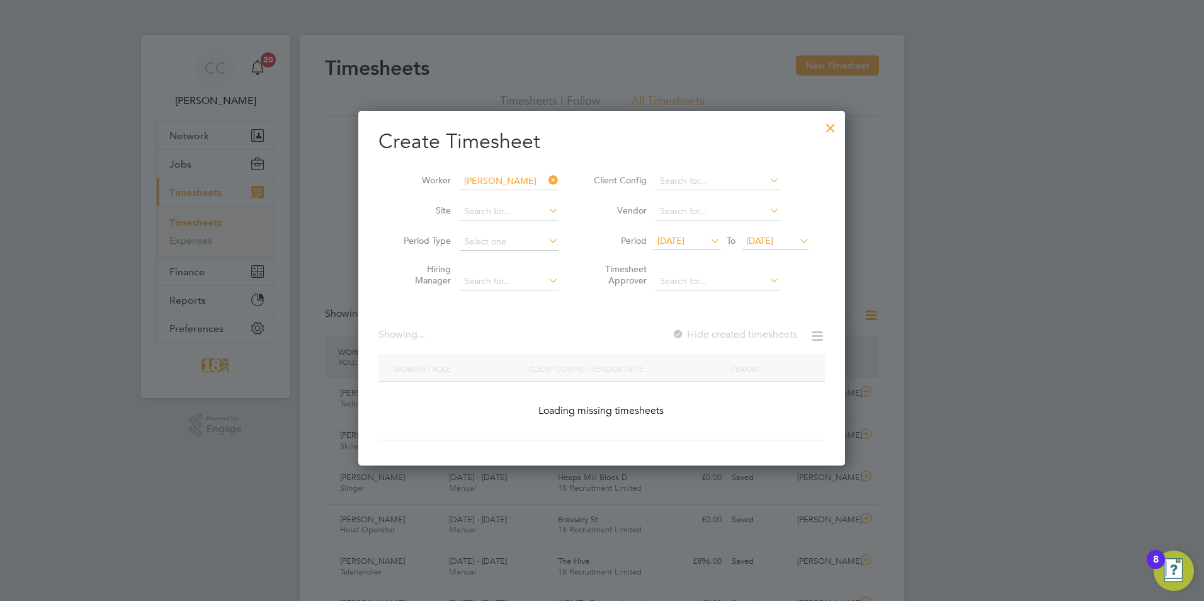
scroll to position [355, 488]
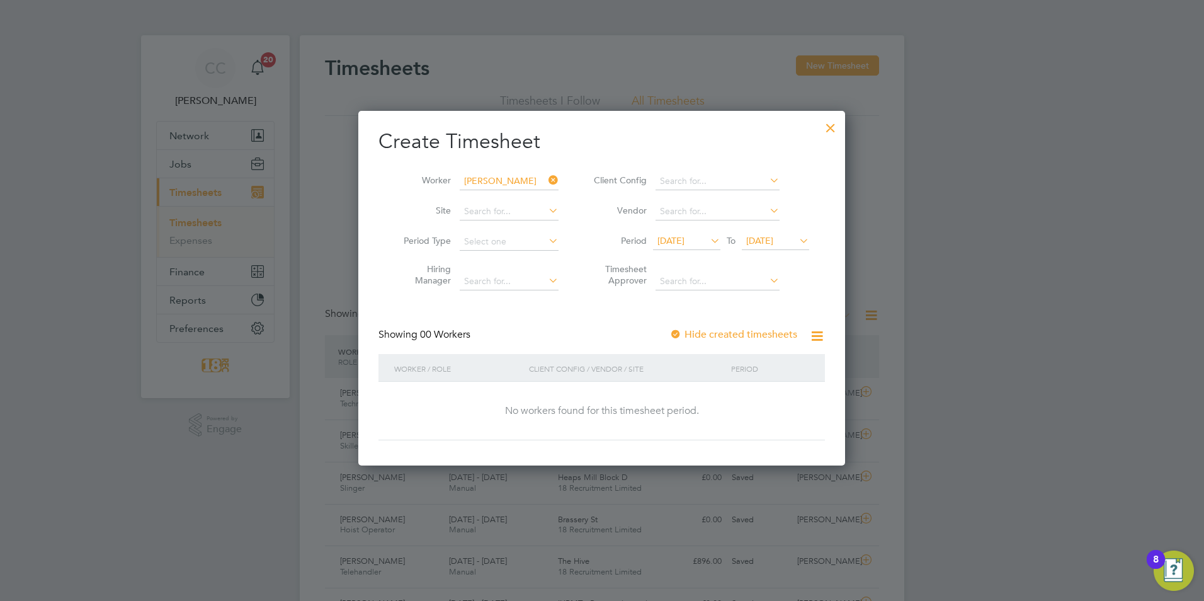
click at [738, 332] on label "Hide created timesheets" at bounding box center [734, 334] width 128 height 13
click at [685, 244] on span "[DATE]" at bounding box center [671, 240] width 27 height 11
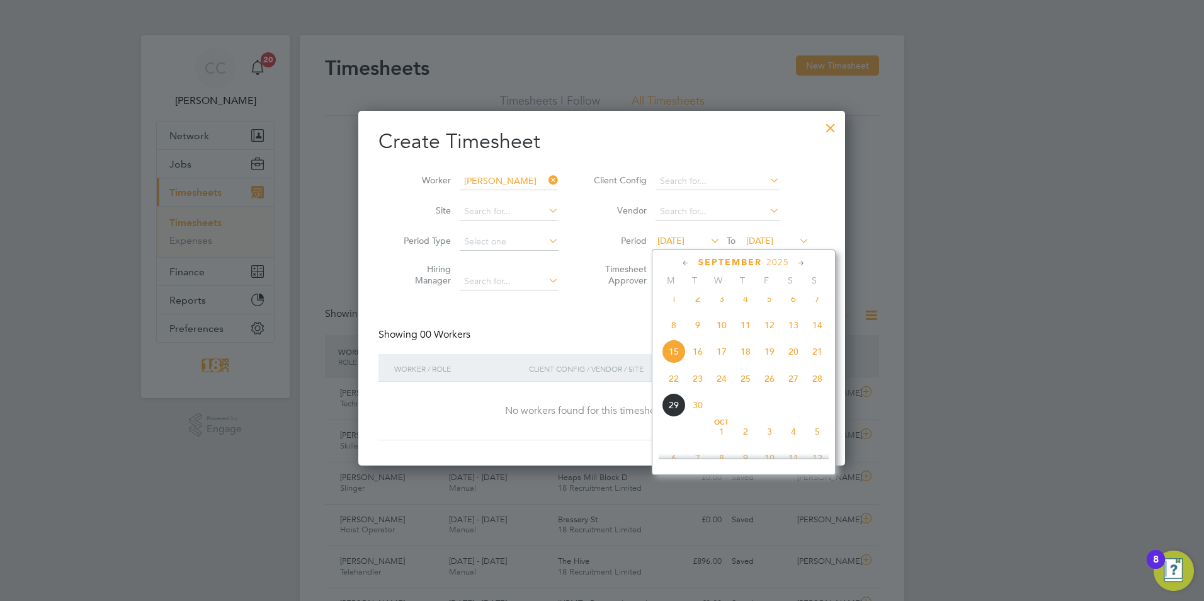
click at [675, 385] on span "22" at bounding box center [674, 379] width 24 height 24
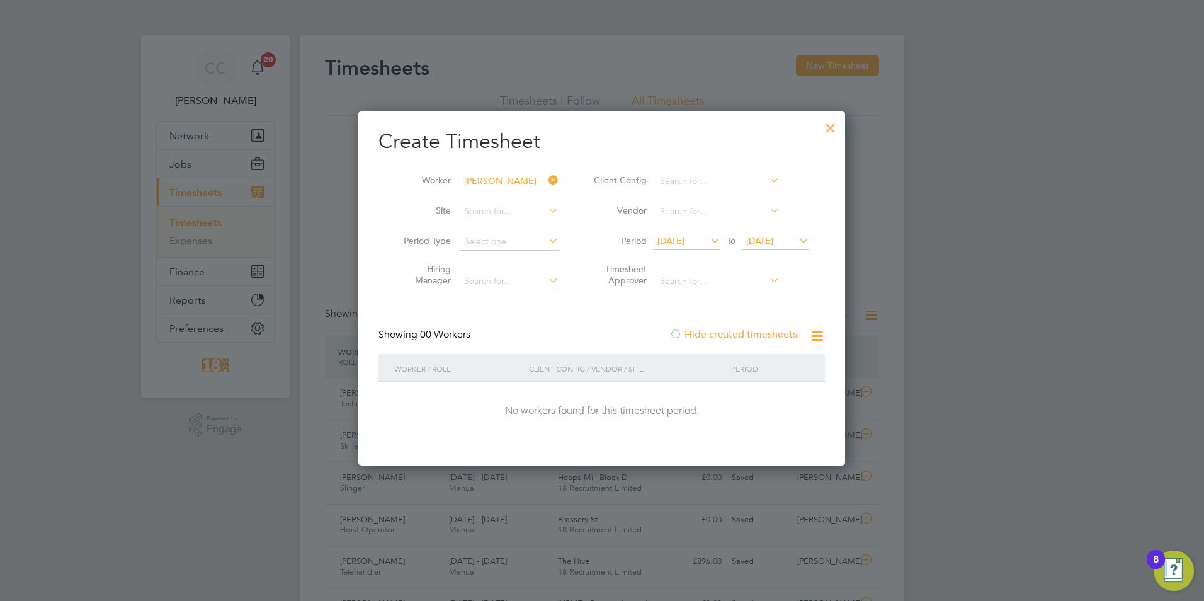
click at [774, 243] on span "[DATE]" at bounding box center [759, 240] width 27 height 11
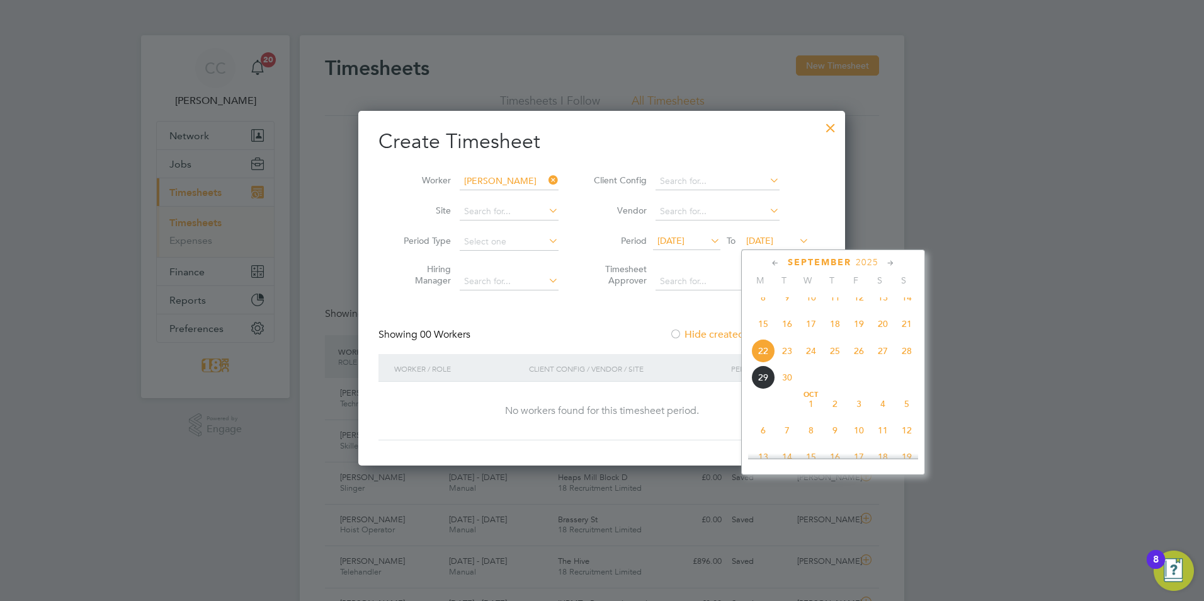
click at [908, 363] on span "28" at bounding box center [907, 351] width 24 height 24
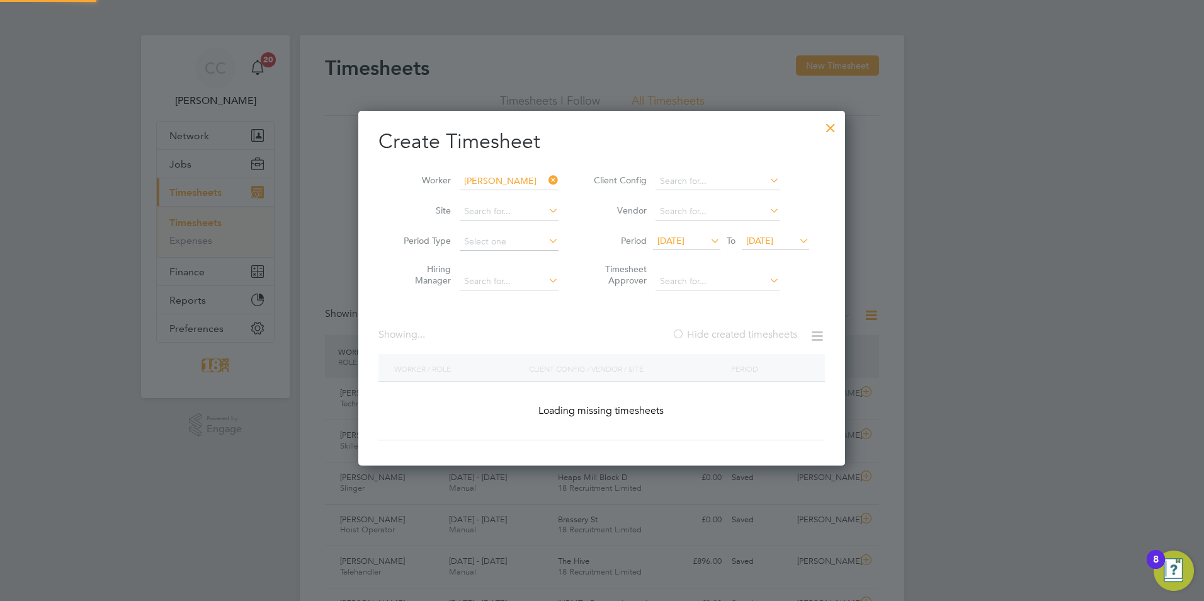
scroll to position [340, 488]
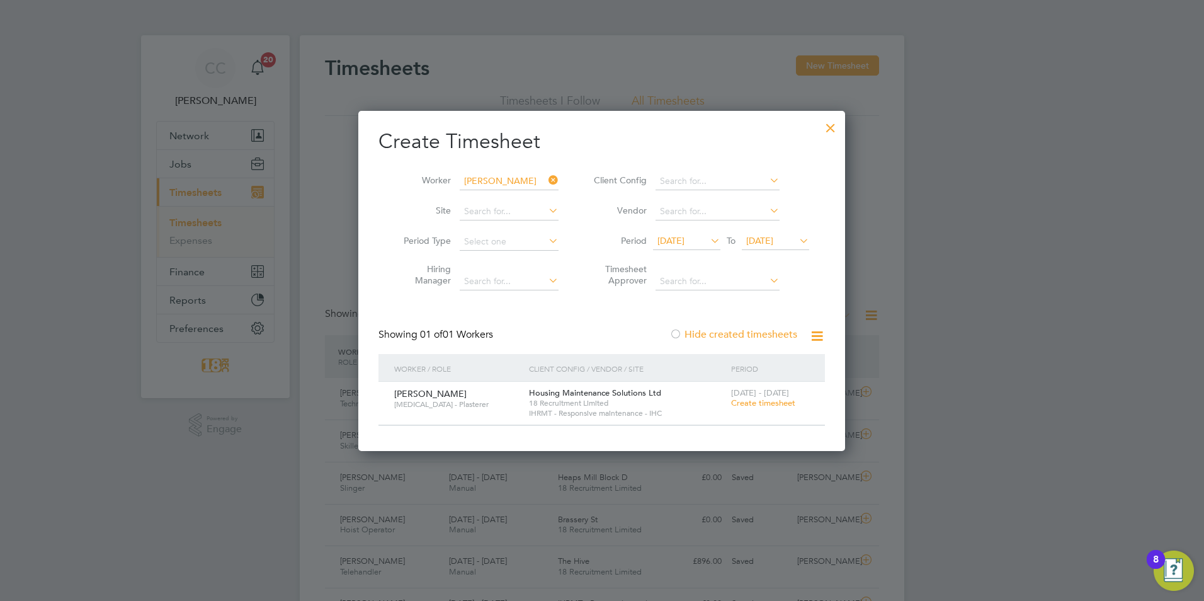
click at [784, 403] on span "Create timesheet" at bounding box center [763, 402] width 64 height 11
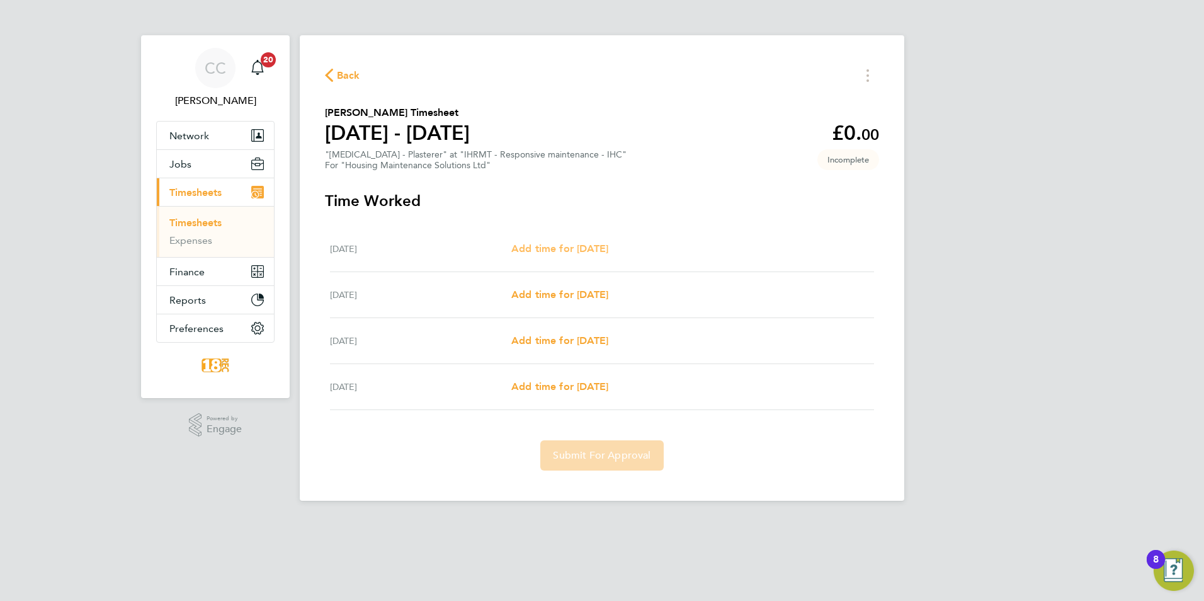
click at [551, 243] on span "Add time for [DATE]" at bounding box center [559, 249] width 97 height 12
select select "30"
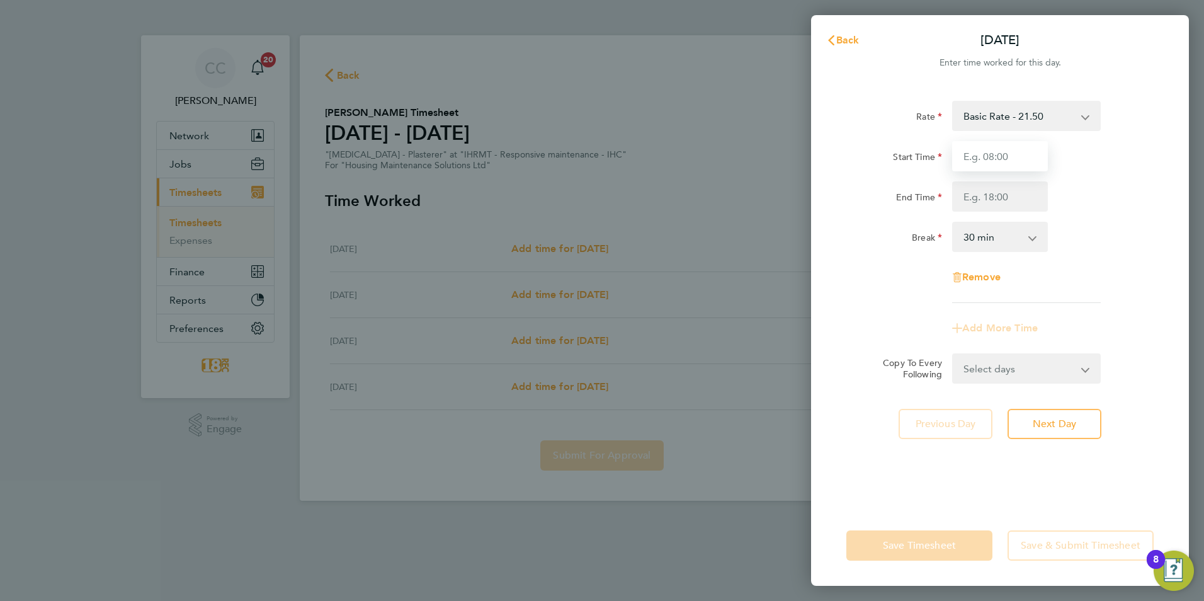
click at [1002, 154] on input "Start Time" at bounding box center [1000, 156] width 96 height 30
type input "08:00"
type input "16:30"
click at [1111, 446] on div "Rate Basic Rate - 21.50 Start Time 08:00 End Time 16:30 Break 0 min 15 min 30 m…" at bounding box center [1000, 296] width 378 height 420
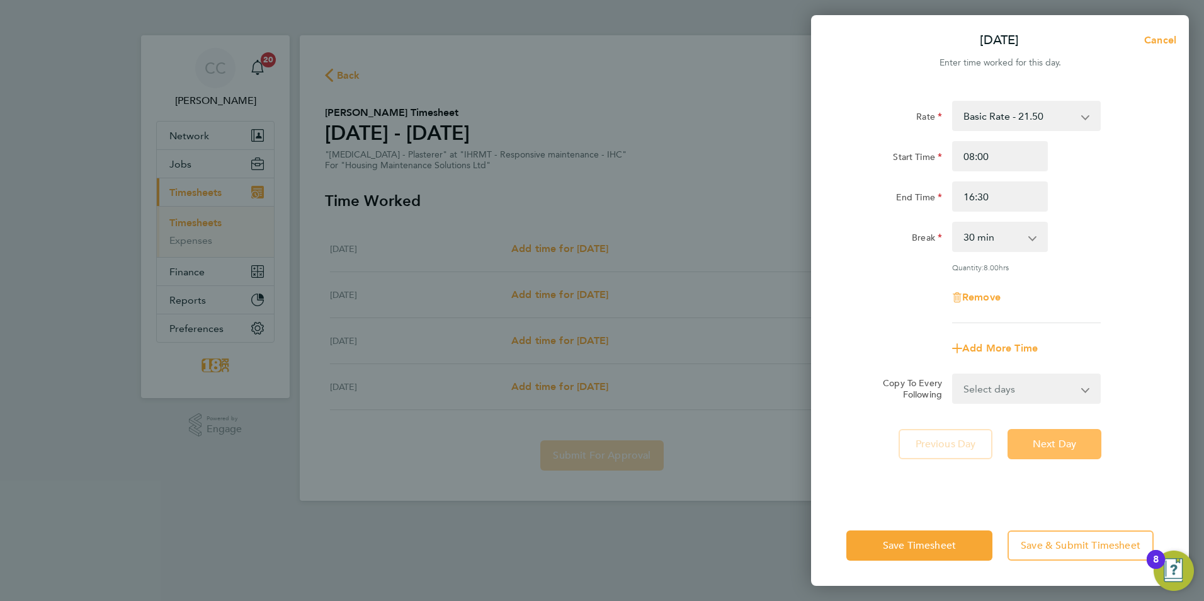
click at [1068, 438] on span "Next Day" at bounding box center [1054, 444] width 43 height 13
select select "30"
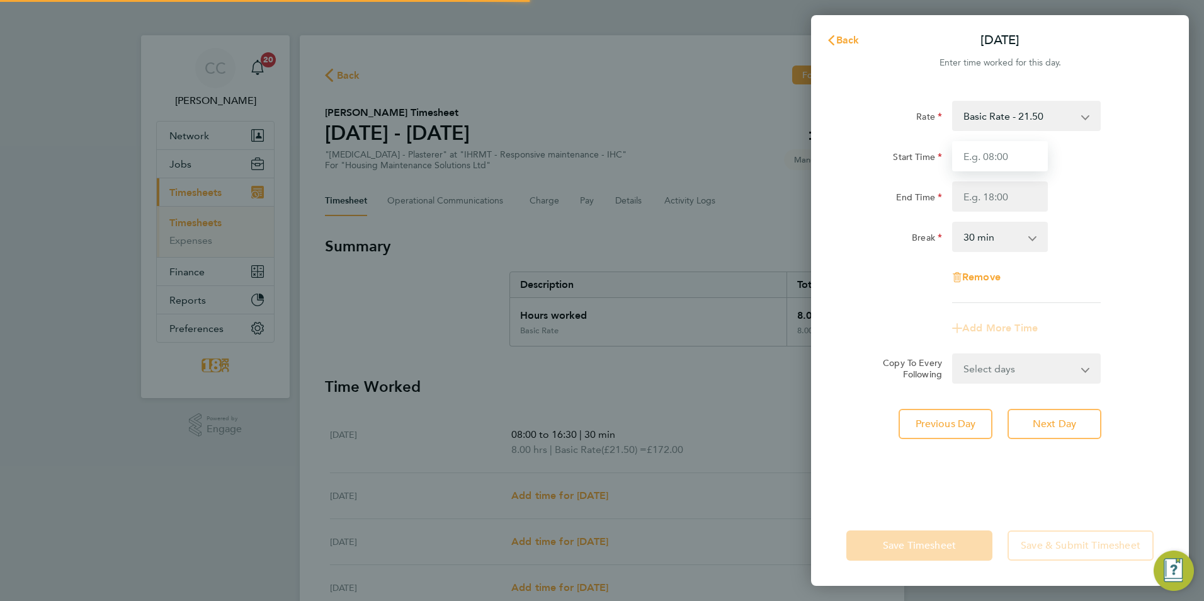
click at [1001, 158] on input "Start Time" at bounding box center [1000, 156] width 96 height 30
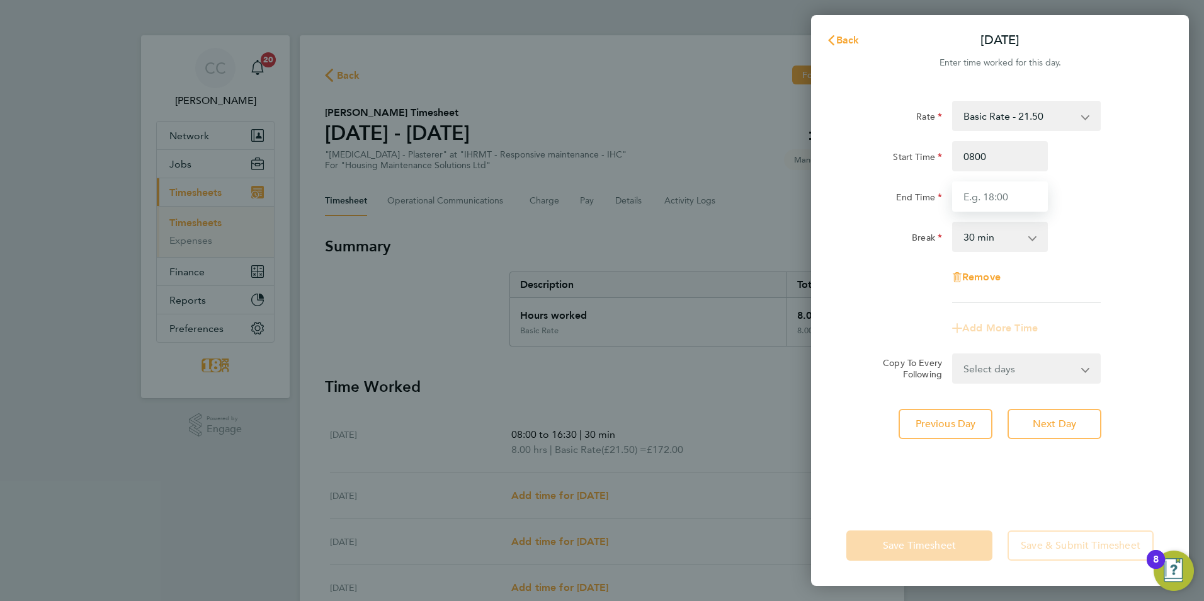
type input "08:00"
type input "15:30"
click at [958, 528] on div "Save Timesheet Save & Submit Timesheet" at bounding box center [1000, 545] width 378 height 81
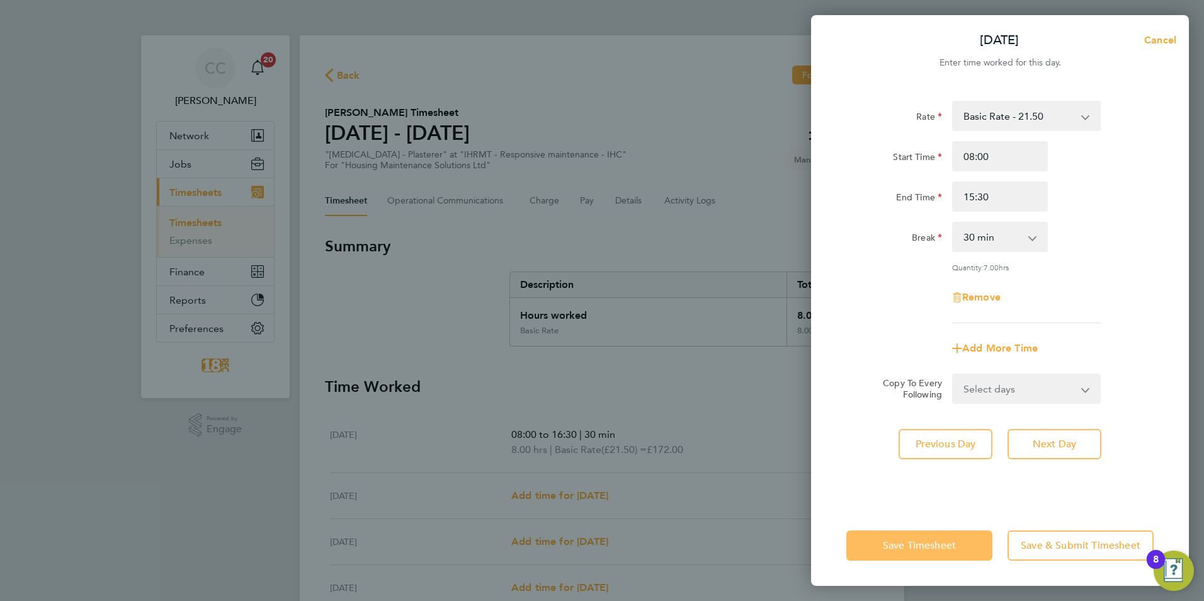
click at [940, 540] on span "Save Timesheet" at bounding box center [919, 545] width 73 height 13
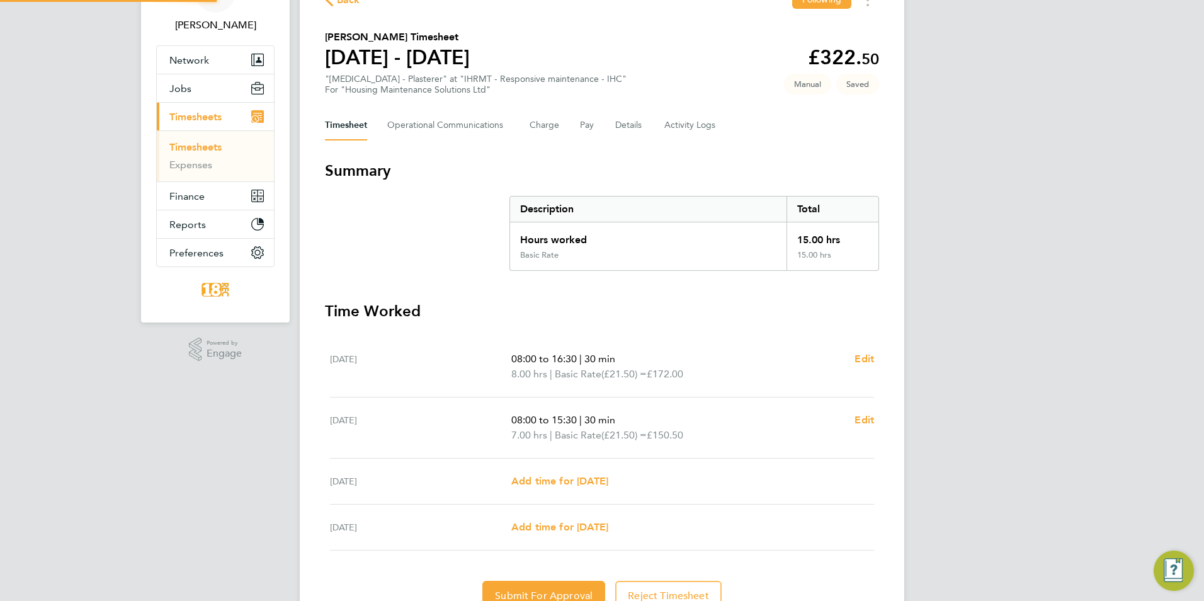
scroll to position [136, 0]
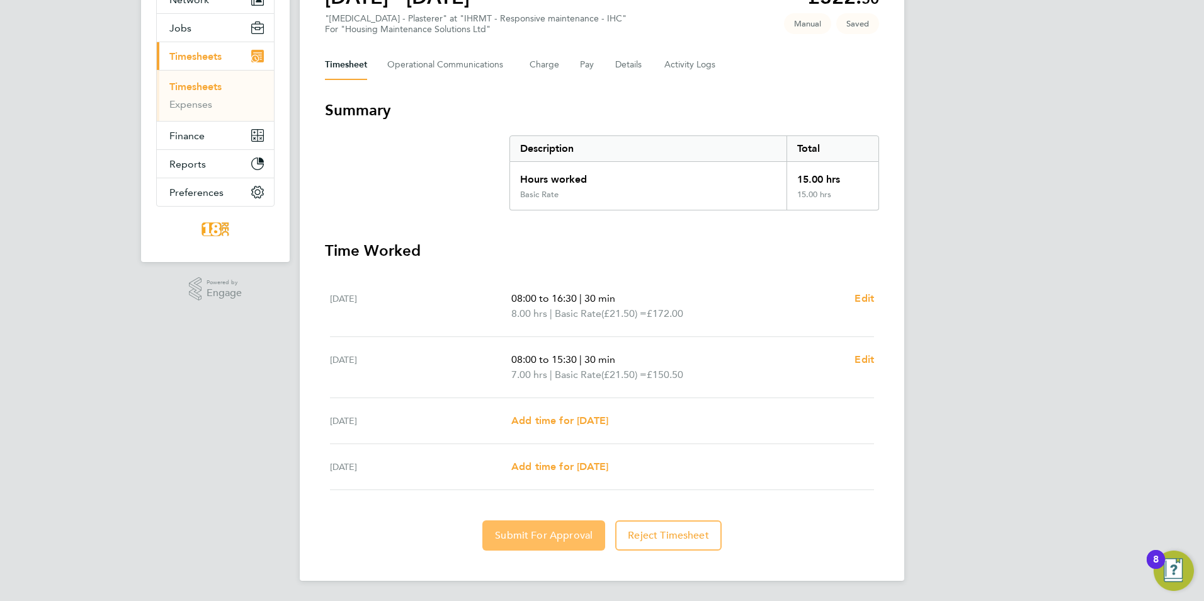
click at [542, 528] on button "Submit For Approval" at bounding box center [544, 535] width 123 height 30
click at [1038, 214] on div "CC Chloe Crayden Notifications 20 Applications: Network Team Members Businesses…" at bounding box center [602, 232] width 1204 height 737
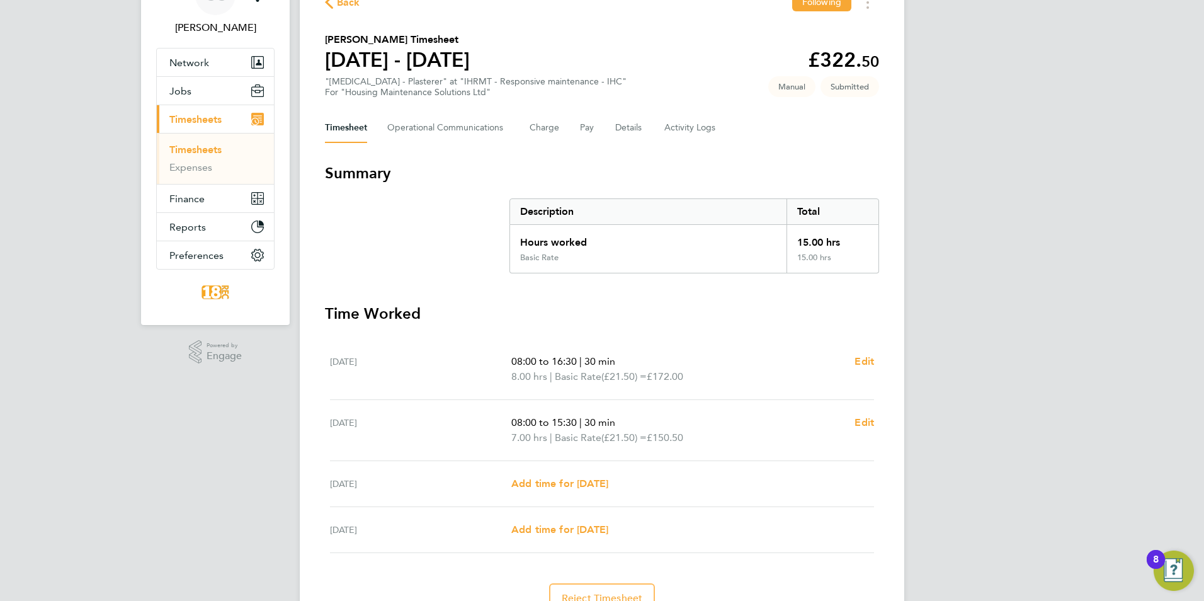
scroll to position [0, 0]
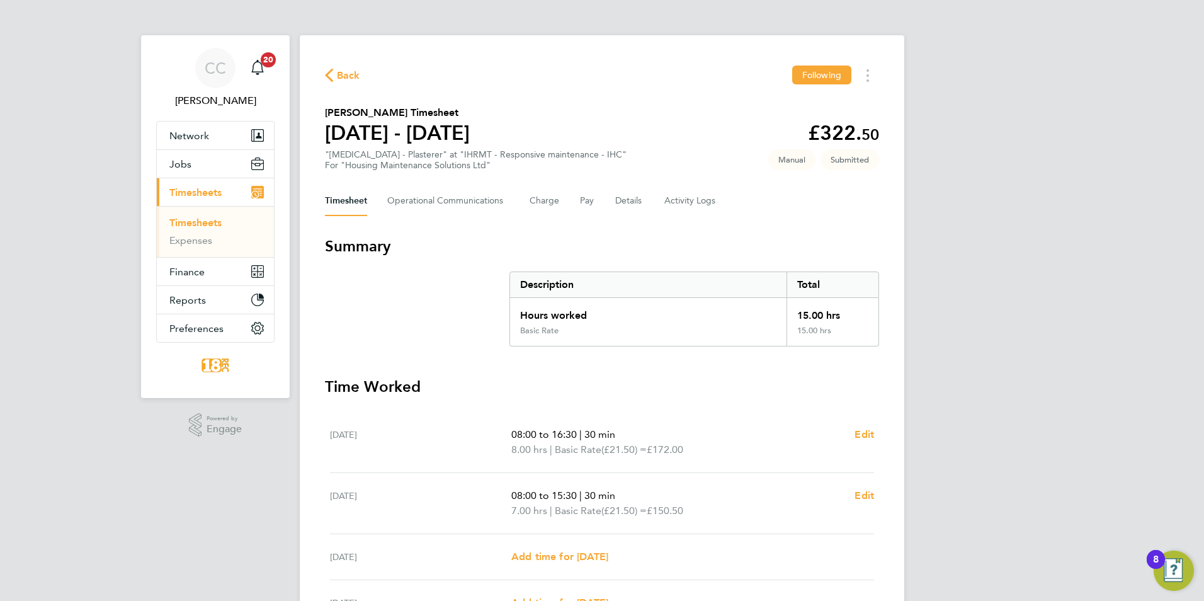
click at [339, 72] on span "Back" at bounding box center [348, 75] width 23 height 15
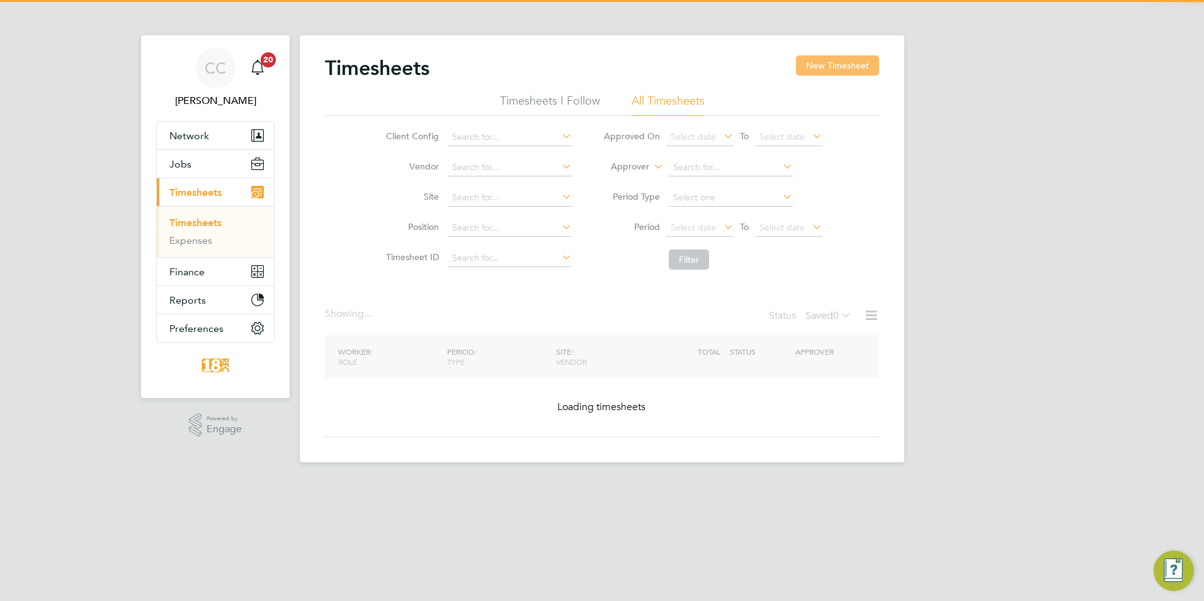
click at [842, 66] on button "New Timesheet" at bounding box center [837, 65] width 83 height 20
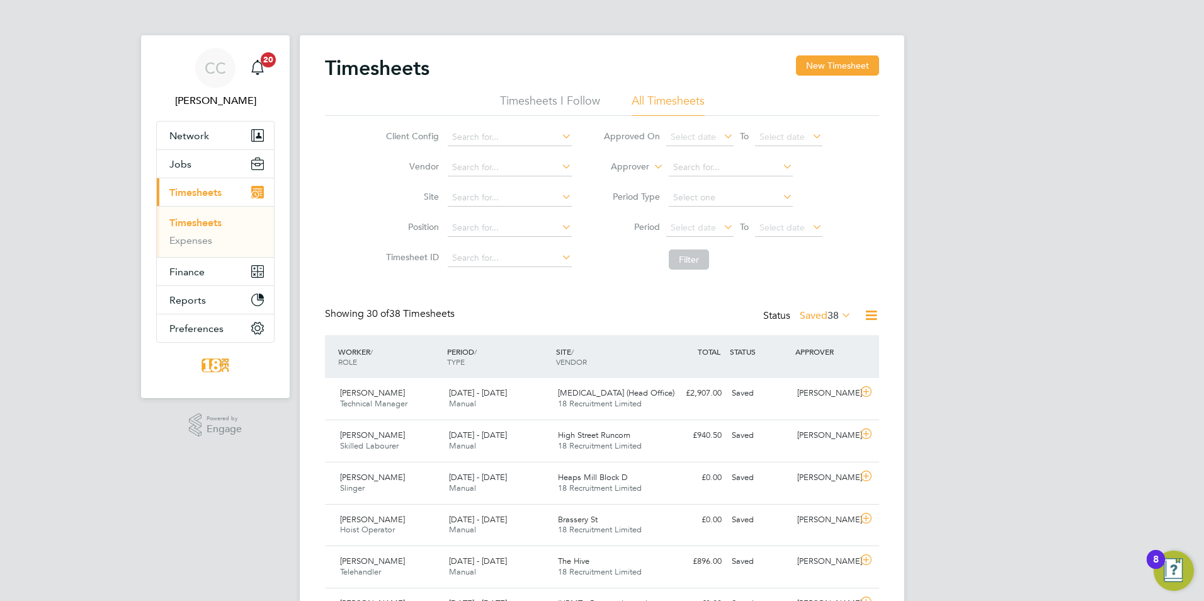
scroll to position [32, 110]
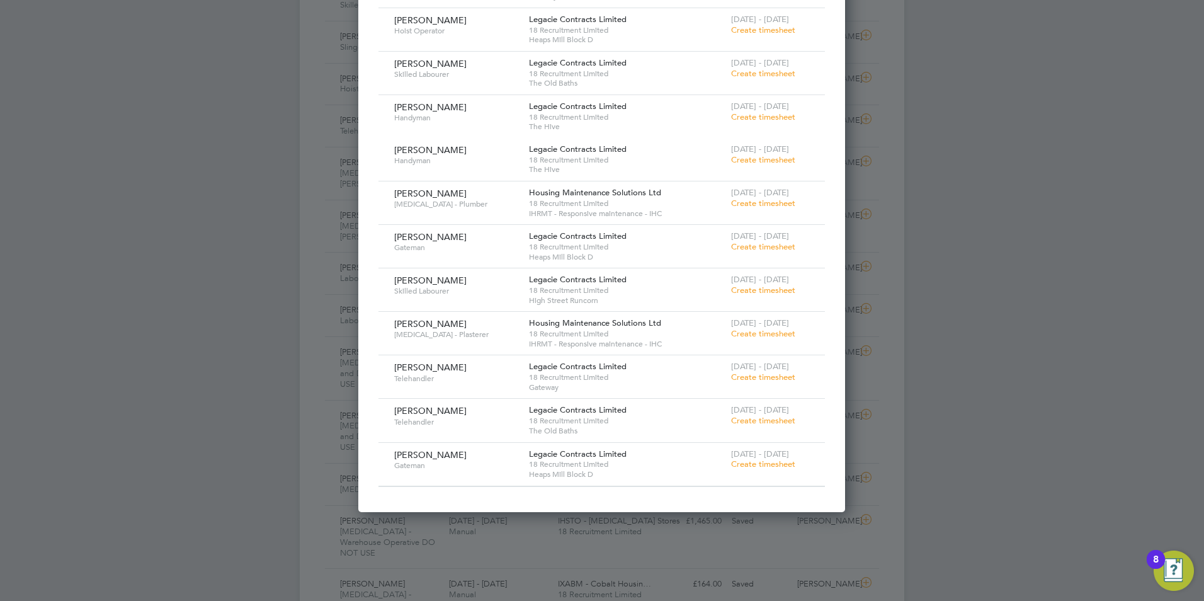
click at [778, 242] on span "Create timesheet" at bounding box center [763, 246] width 64 height 11
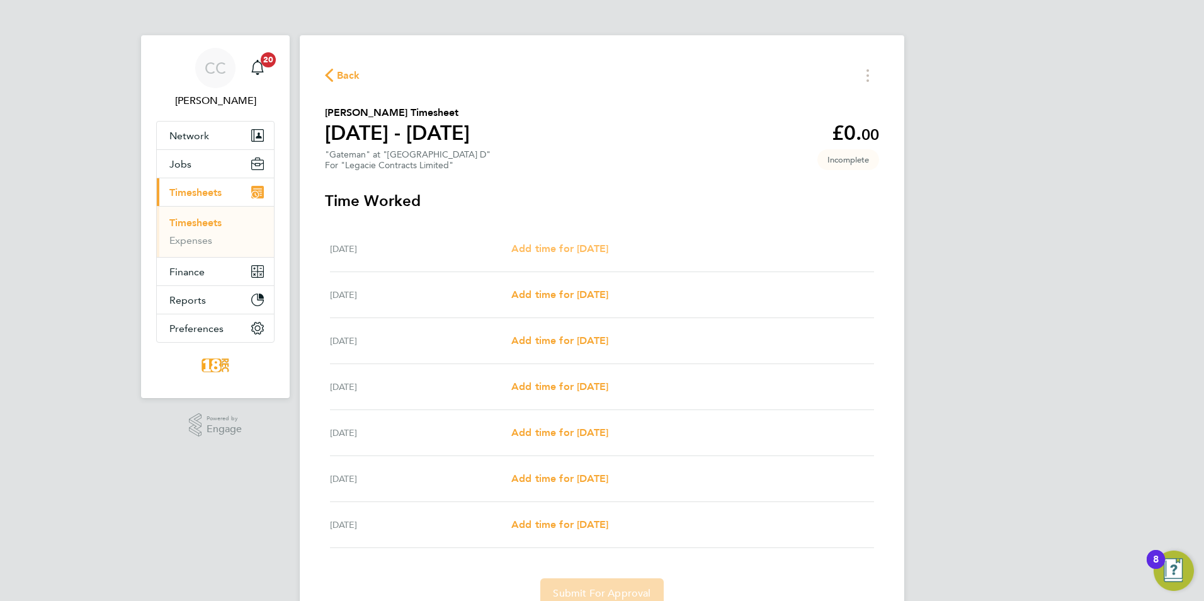
click at [553, 248] on span "Add time for [DATE]" at bounding box center [559, 249] width 97 height 12
select select "30"
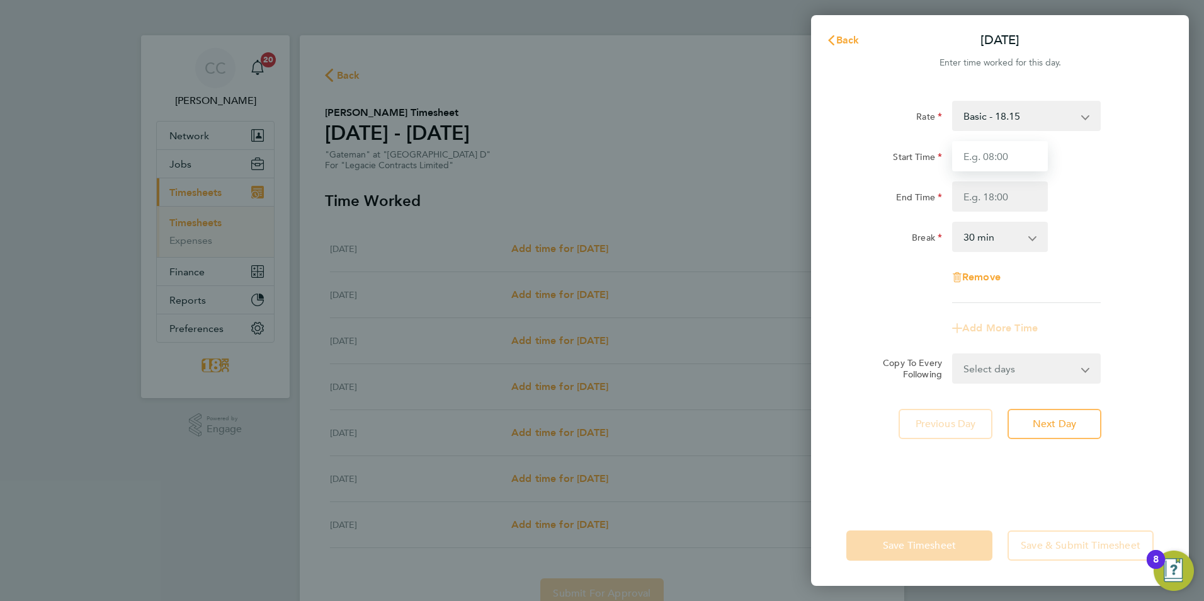
click at [1031, 154] on input "Start Time" at bounding box center [1000, 156] width 96 height 30
type input "07:30"
drag, startPoint x: 1065, startPoint y: 198, endPoint x: 974, endPoint y: 188, distance: 90.6
click at [1046, 200] on div "End Time" at bounding box center [1000, 196] width 317 height 30
click at [974, 188] on input "End Time" at bounding box center [1000, 196] width 96 height 30
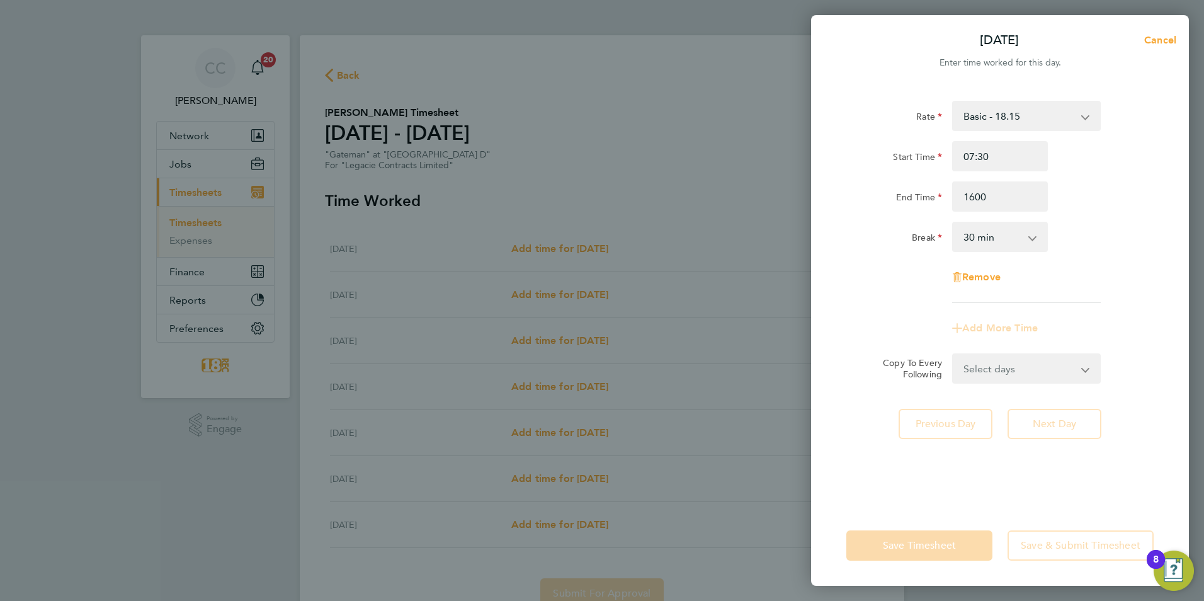
type input "16:00"
click at [1187, 242] on div "Rate Basic - 18.15 Start Time 07:30 End Time 16:00 Break 0 min 15 min 30 min 45…" at bounding box center [1000, 296] width 378 height 420
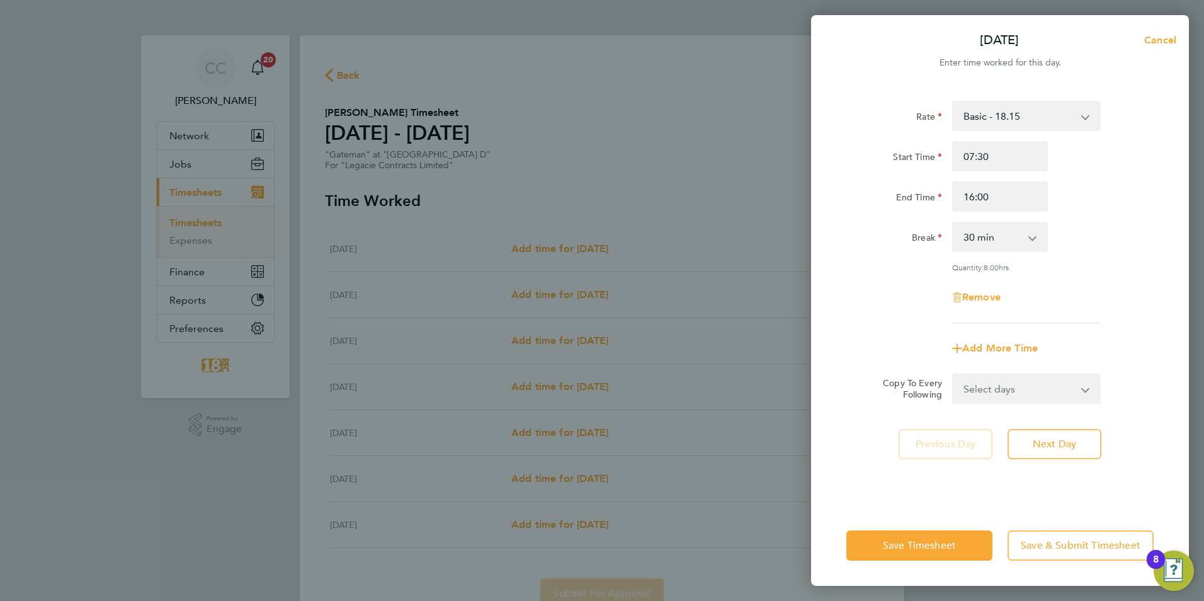
drag, startPoint x: 1065, startPoint y: 384, endPoint x: 1055, endPoint y: 388, distance: 10.8
click at [1065, 384] on select "Select days Day Weekday (Mon-Fri) Weekend (Sat-Sun) [DATE] [DATE] [DATE] [DATE]…" at bounding box center [1020, 389] width 132 height 28
select select "WEEKDAY"
click at [954, 375] on select "Select days Day Weekday (Mon-Fri) Weekend (Sat-Sun) [DATE] [DATE] [DATE] [DATE]…" at bounding box center [1020, 389] width 132 height 28
select select "[DATE]"
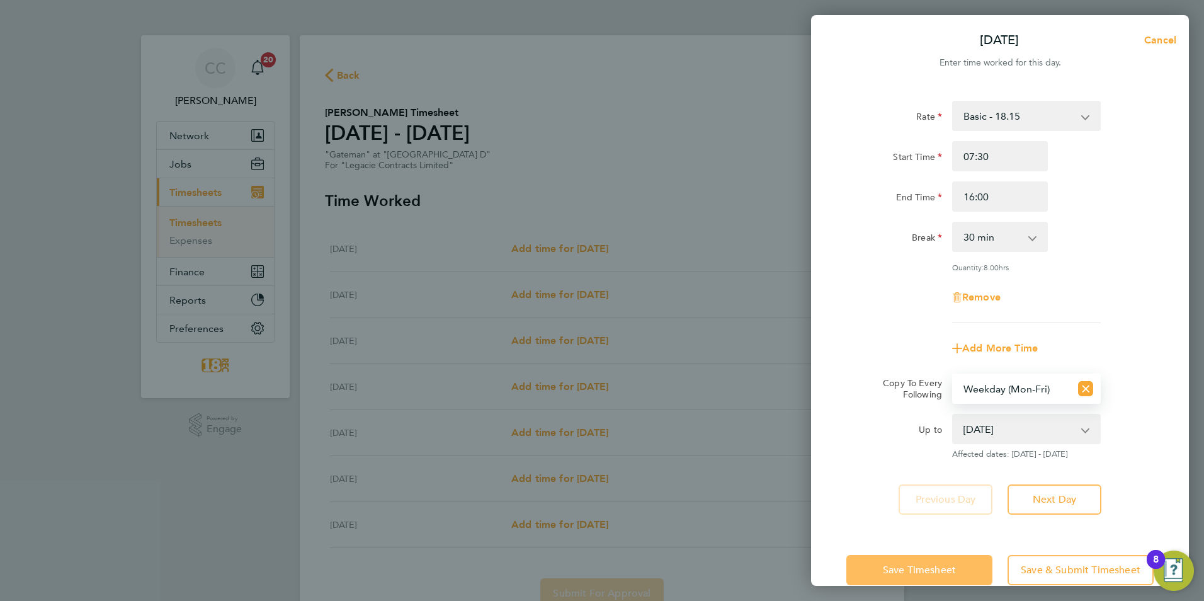
click at [914, 565] on span "Save Timesheet" at bounding box center [919, 570] width 73 height 13
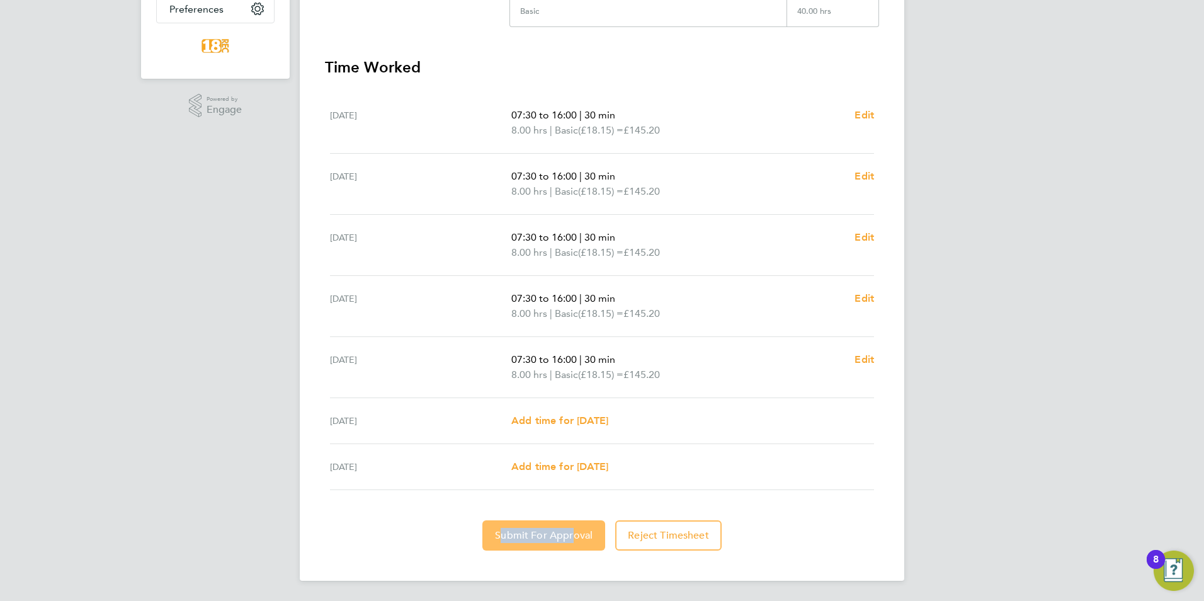
click at [568, 522] on section "Time Worked Mon 22 Sep 07:30 to 16:00 | 30 min 8.00 hrs | Basic (£18.15) = £145…" at bounding box center [602, 303] width 554 height 493
drag, startPoint x: 568, startPoint y: 522, endPoint x: 570, endPoint y: 534, distance: 12.2
click at [570, 534] on span "Submit For Approval" at bounding box center [544, 535] width 98 height 13
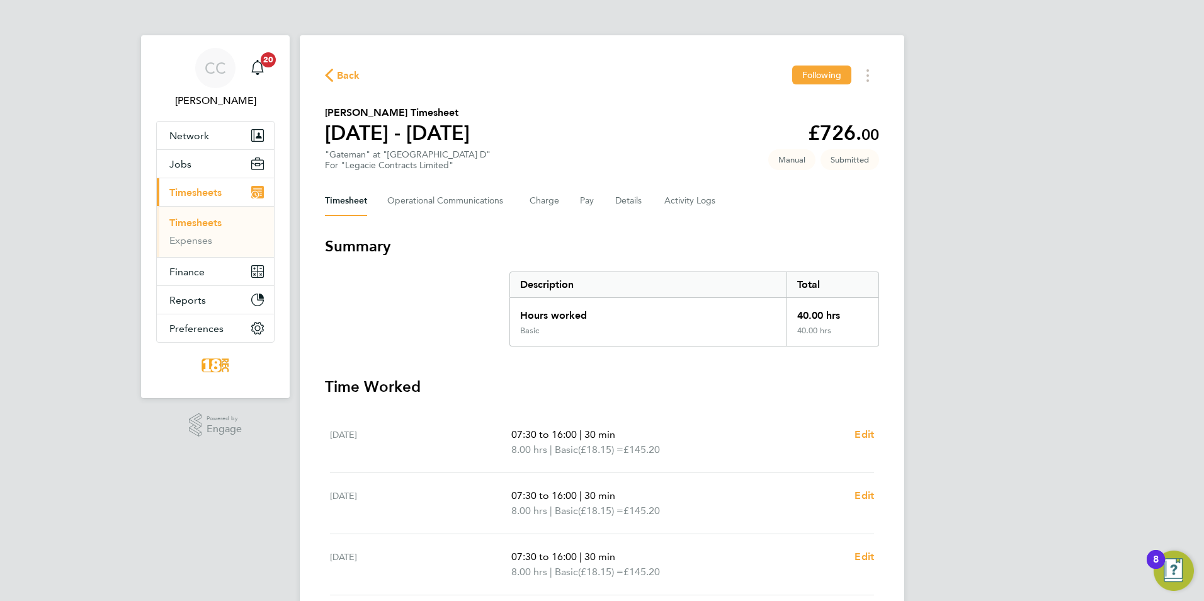
click at [358, 67] on button "Back" at bounding box center [342, 75] width 35 height 16
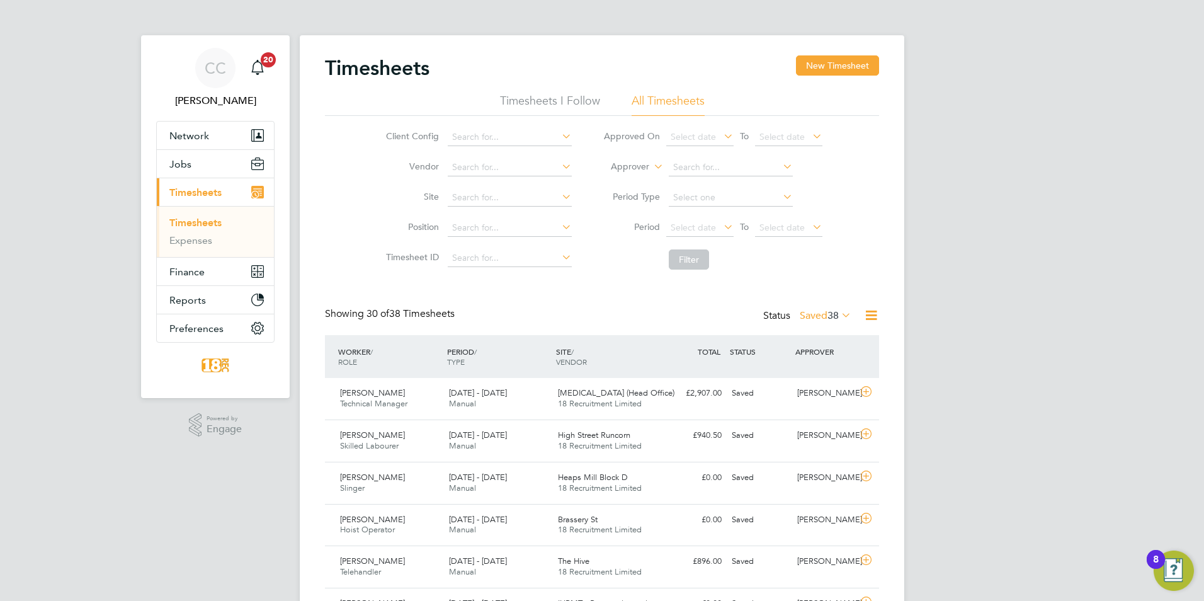
click at [817, 82] on div "Timesheets New Timesheet" at bounding box center [602, 74] width 554 height 38
click at [813, 65] on button "New Timesheet" at bounding box center [837, 65] width 83 height 20
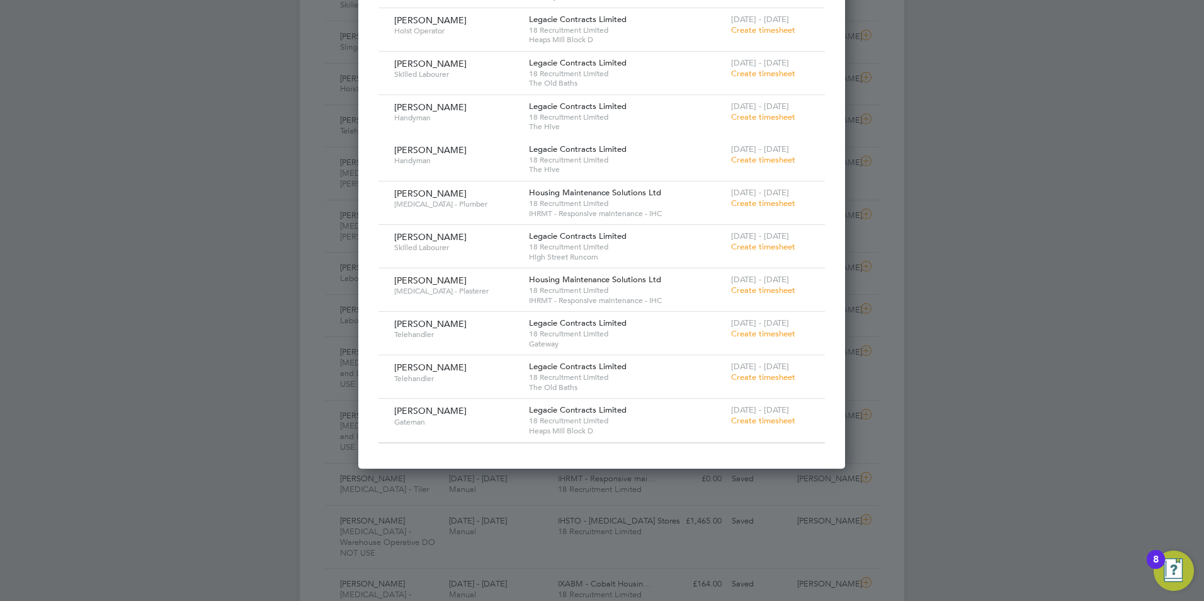
click at [946, 363] on div at bounding box center [602, 300] width 1204 height 601
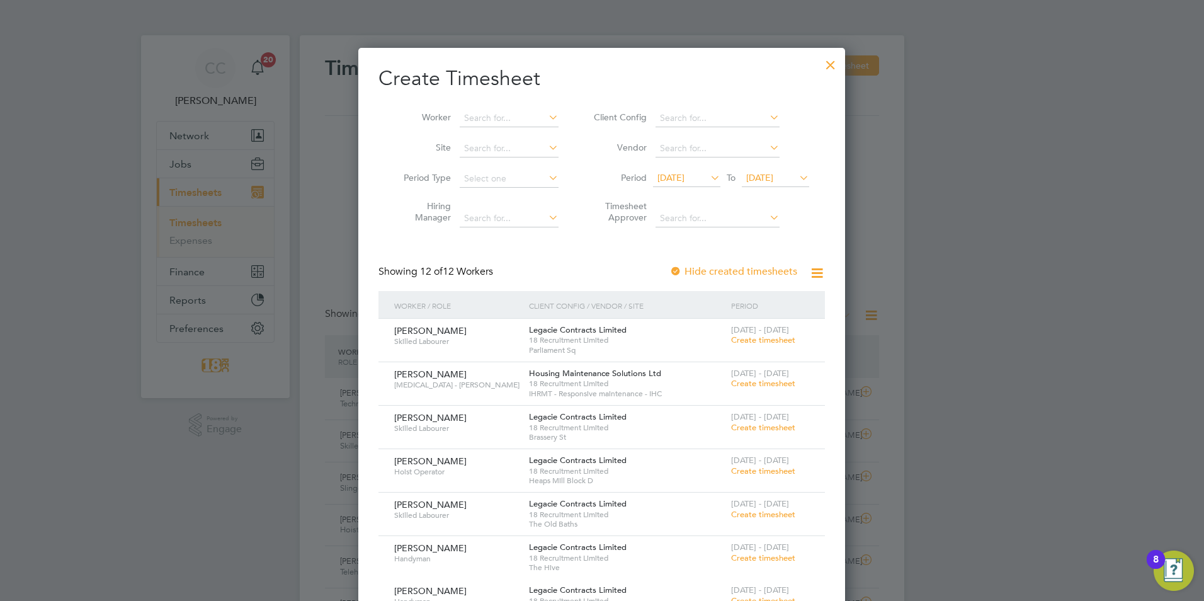
click at [835, 65] on div at bounding box center [831, 61] width 23 height 23
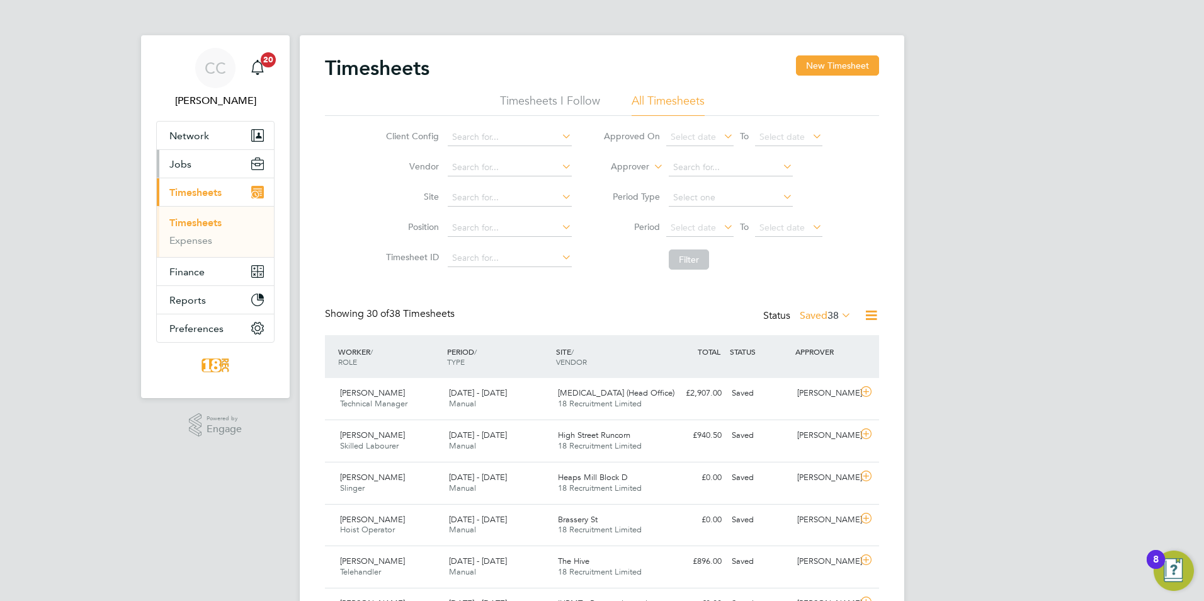
click at [184, 164] on span "Jobs" at bounding box center [180, 164] width 22 height 12
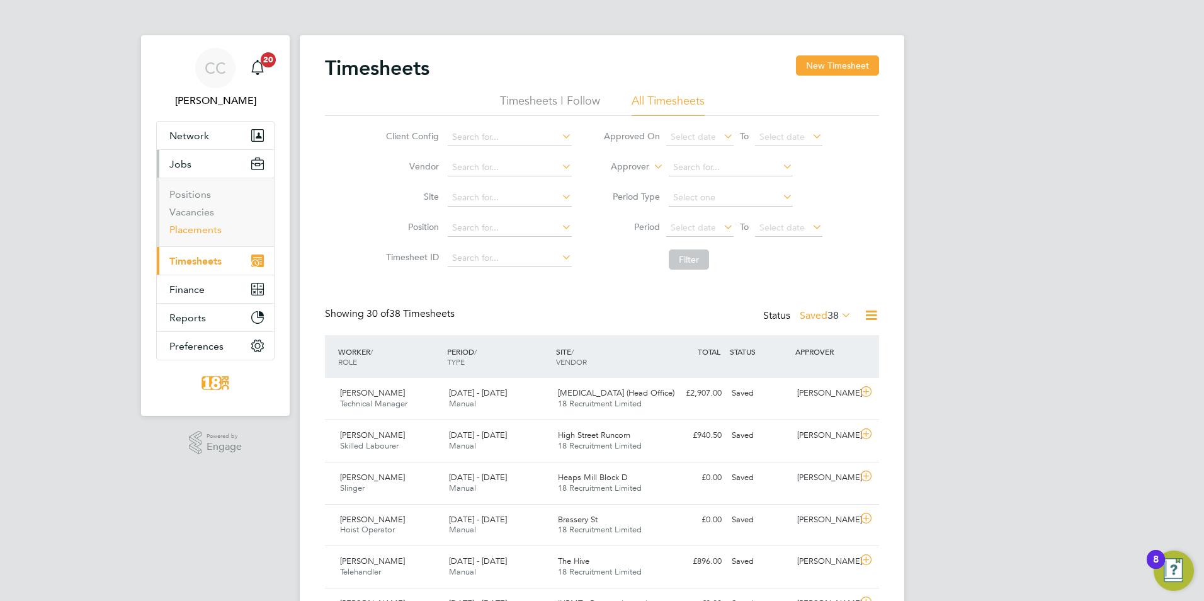
click at [213, 226] on link "Placements" at bounding box center [195, 230] width 52 height 12
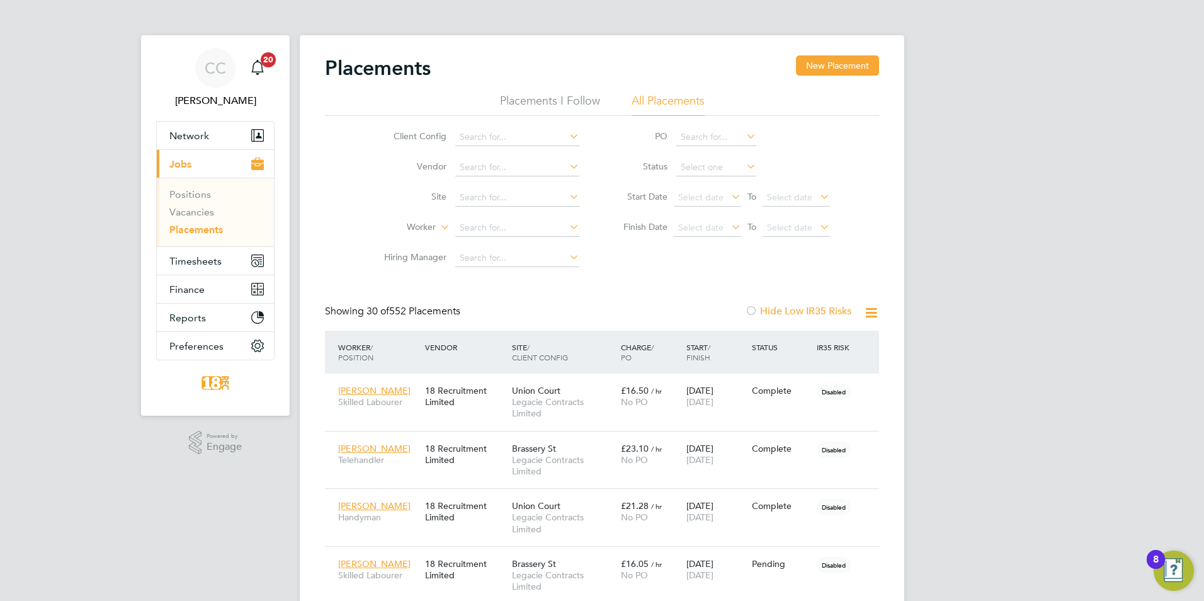
click at [834, 63] on button "New Placement" at bounding box center [837, 65] width 83 height 20
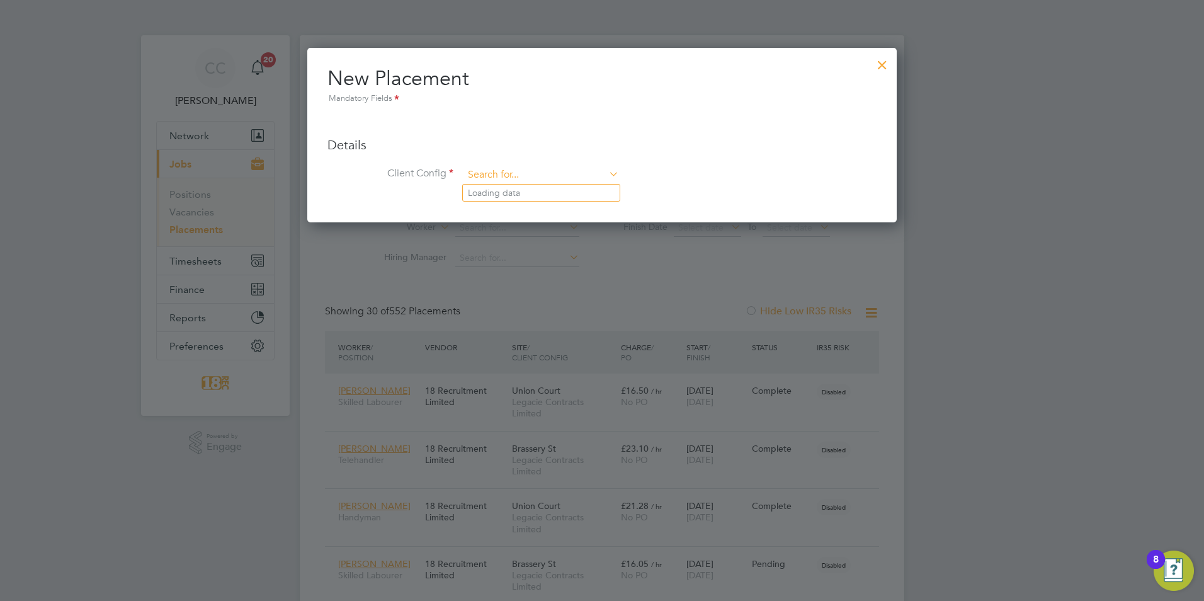
click at [533, 172] on input at bounding box center [542, 175] width 156 height 19
click at [536, 193] on li "Legacie Contracts Limited" at bounding box center [541, 193] width 157 height 17
type input "Legacie Contracts Limited"
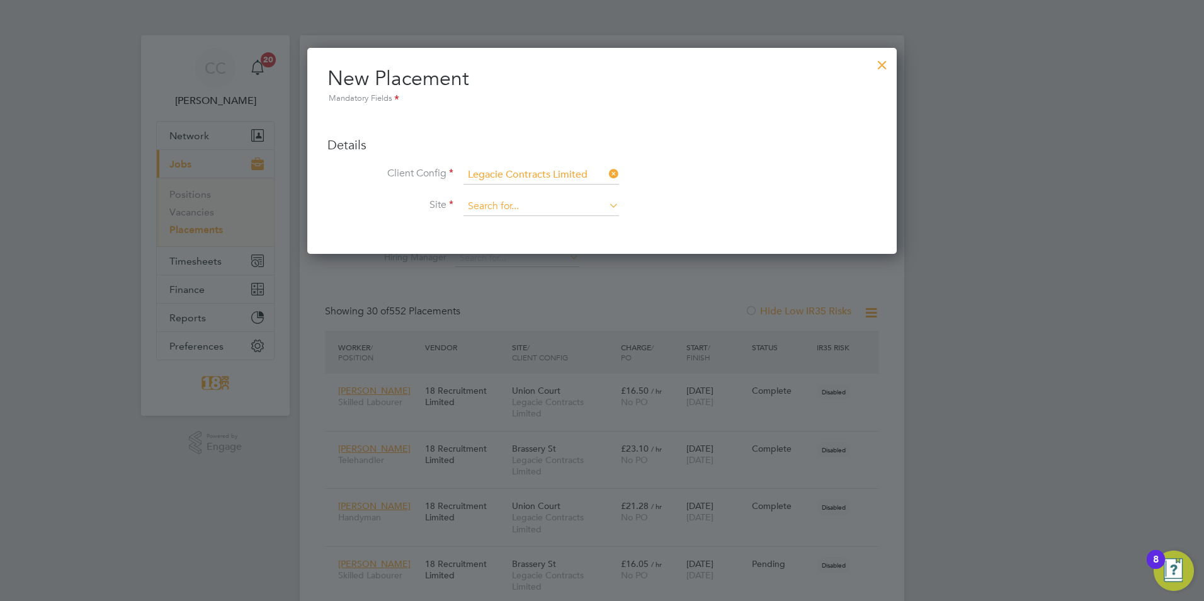
click at [534, 213] on input at bounding box center [542, 206] width 156 height 19
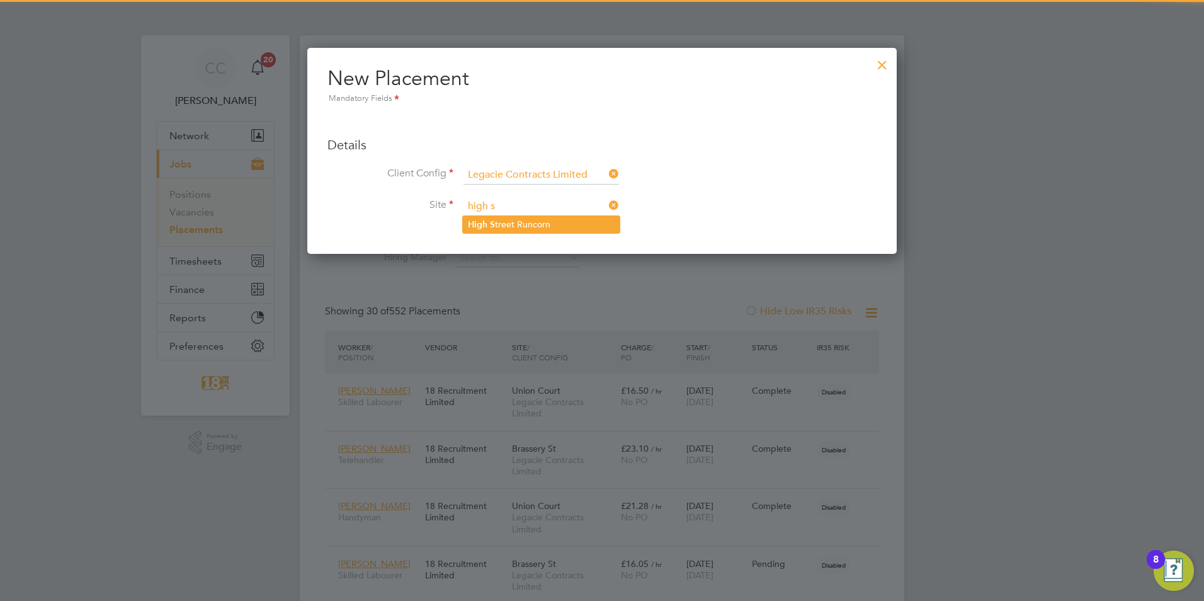
click at [510, 219] on li "High S treet Runcorn" at bounding box center [541, 224] width 157 height 17
type input "High Street Runcorn"
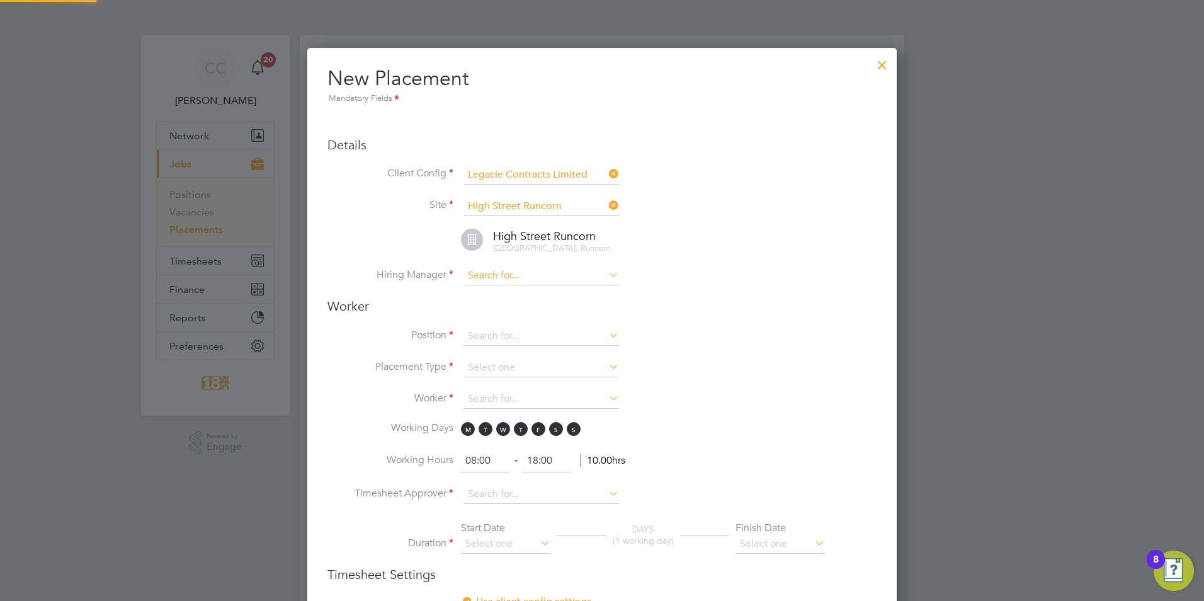
click at [506, 270] on input at bounding box center [542, 275] width 156 height 19
click at [504, 283] on input "jack ish" at bounding box center [542, 275] width 156 height 19
click at [509, 296] on li "Jack Ish erwood" at bounding box center [565, 293] width 204 height 17
type input "[PERSON_NAME]"
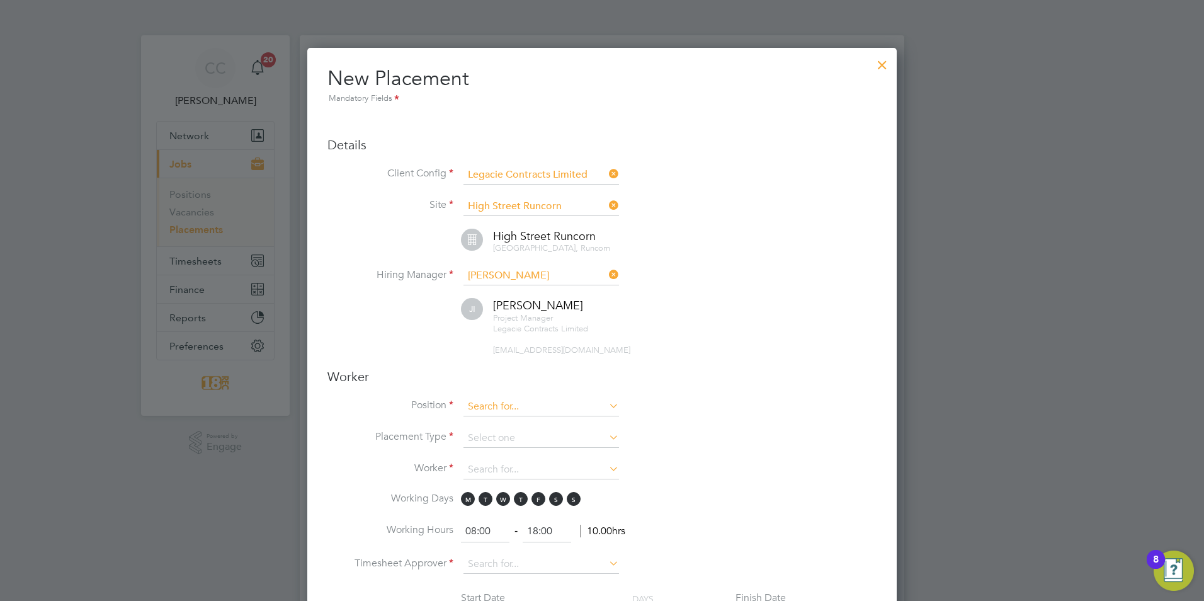
drag, startPoint x: 509, startPoint y: 356, endPoint x: 491, endPoint y: 406, distance: 52.8
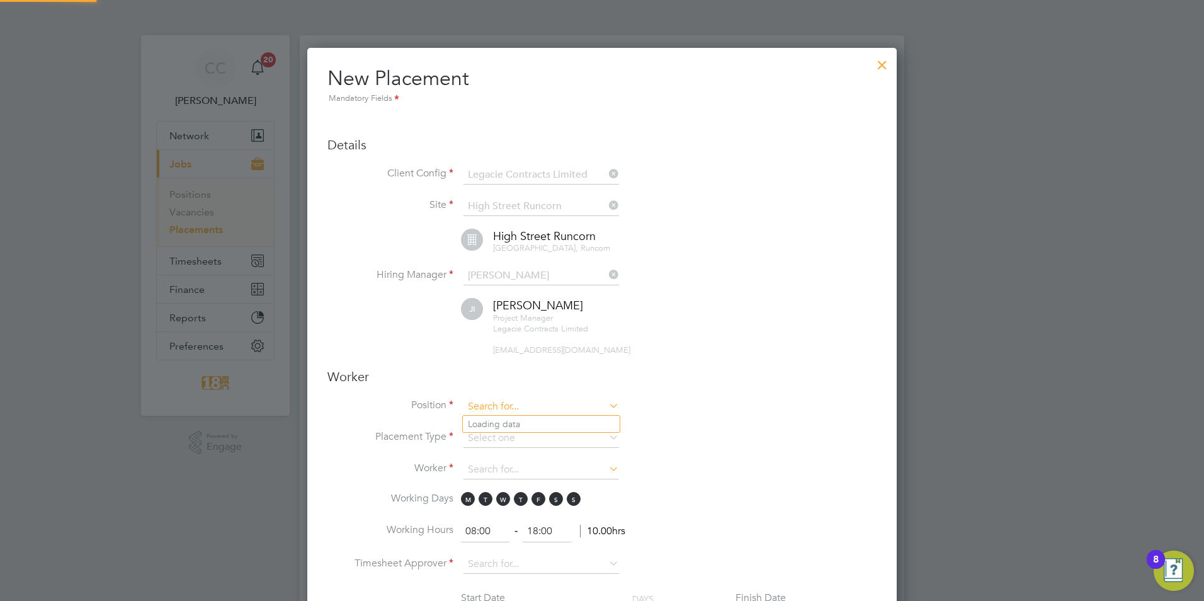
click at [491, 406] on input at bounding box center [542, 406] width 156 height 19
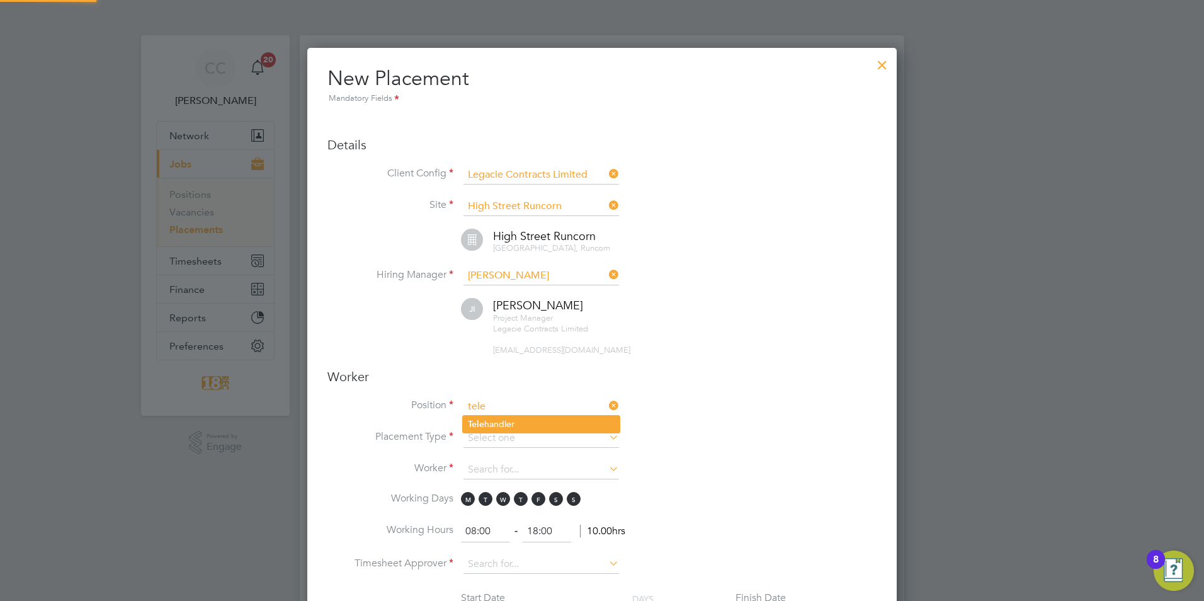
click at [500, 423] on li "Tele handler" at bounding box center [541, 424] width 157 height 17
type input "Telehandler"
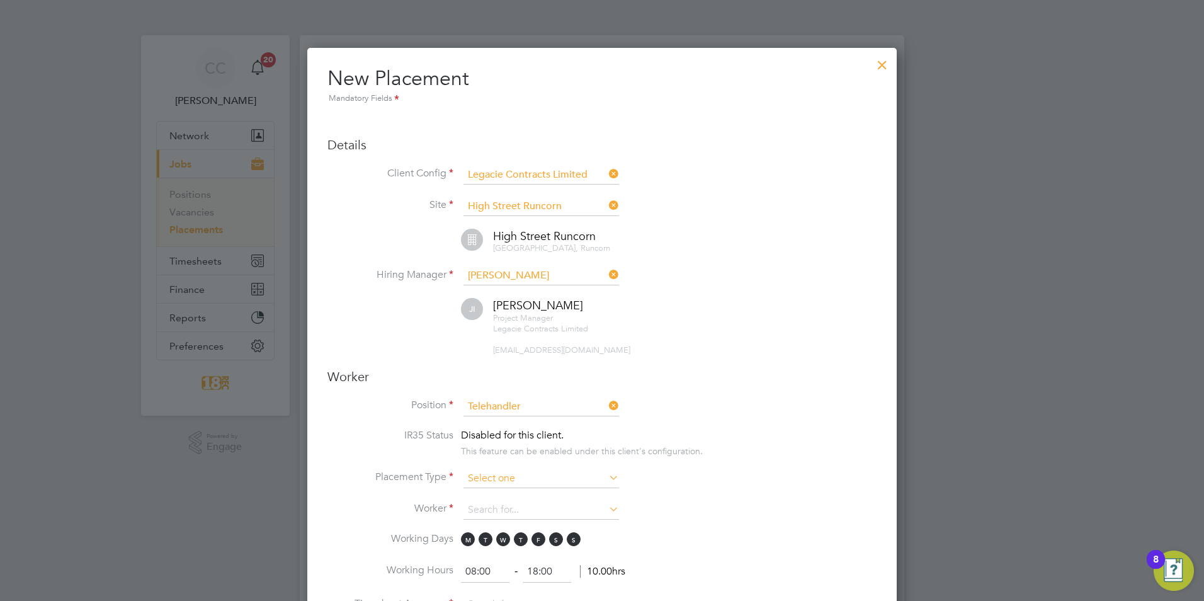
click at [501, 434] on span "Disabled for this client." at bounding box center [512, 435] width 103 height 13
click at [491, 480] on input at bounding box center [542, 478] width 156 height 19
click at [494, 500] on li "Temporary" at bounding box center [541, 496] width 157 height 16
type input "Temporary"
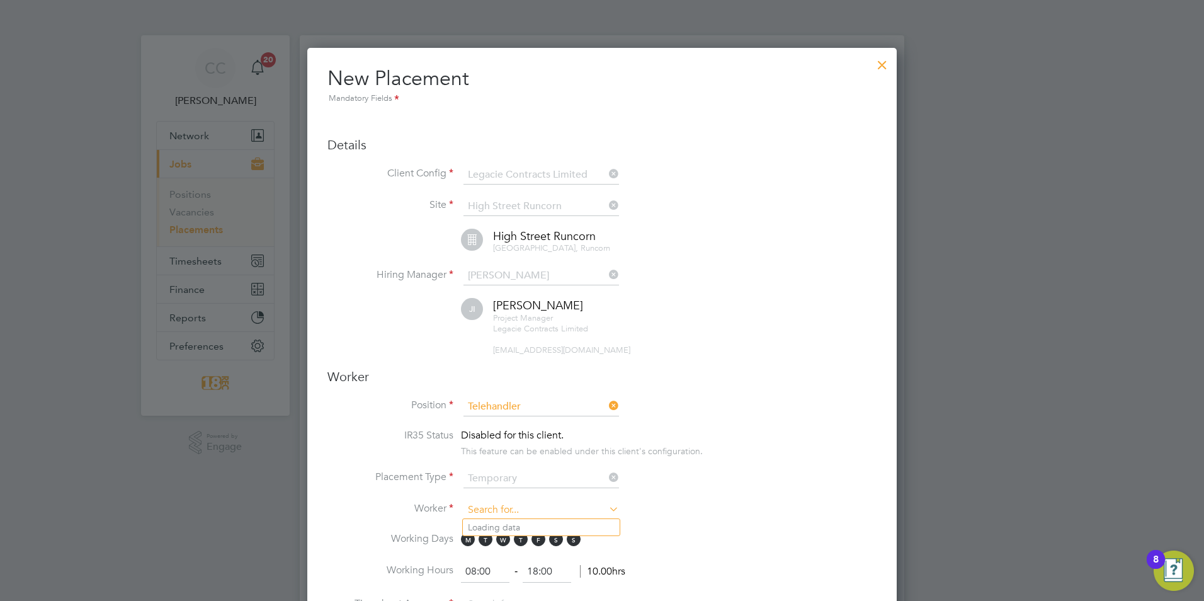
click at [486, 510] on input at bounding box center [542, 510] width 156 height 19
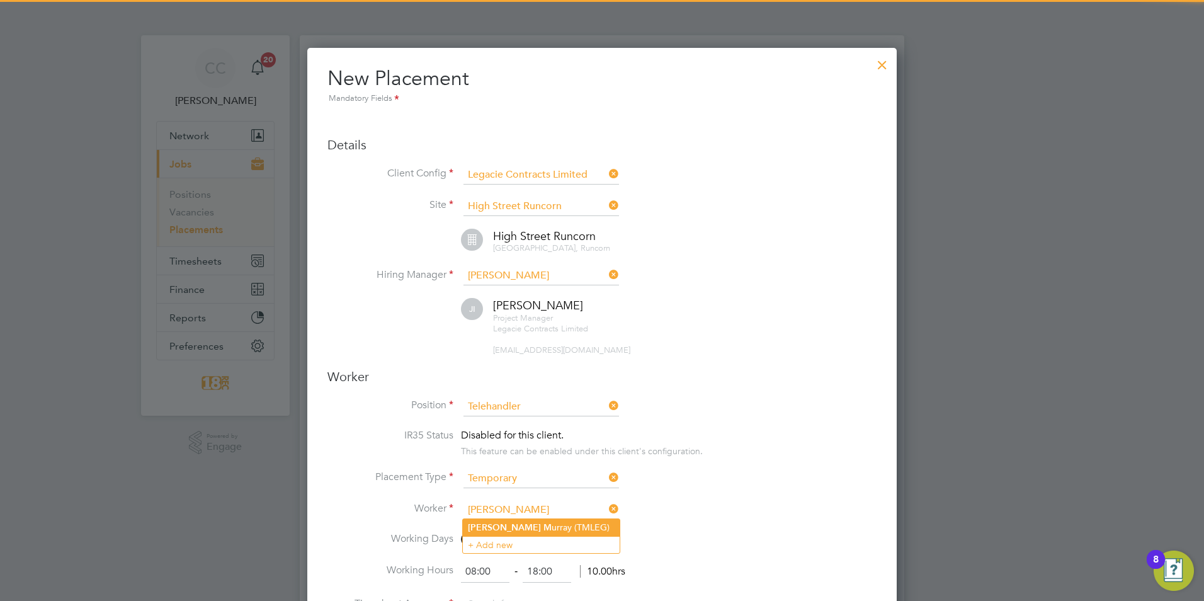
click at [510, 529] on li "Tony M urray (TMLEG)" at bounding box center [541, 527] width 157 height 17
type input "Tony Murray (TMLEG)"
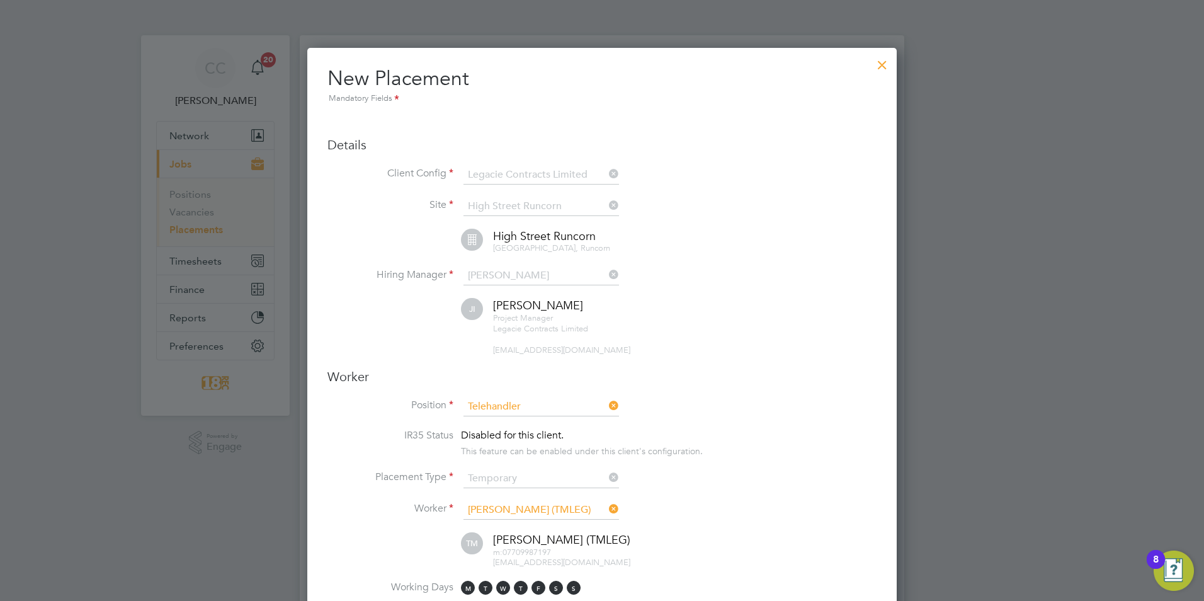
click at [903, 517] on div at bounding box center [602, 300] width 1204 height 601
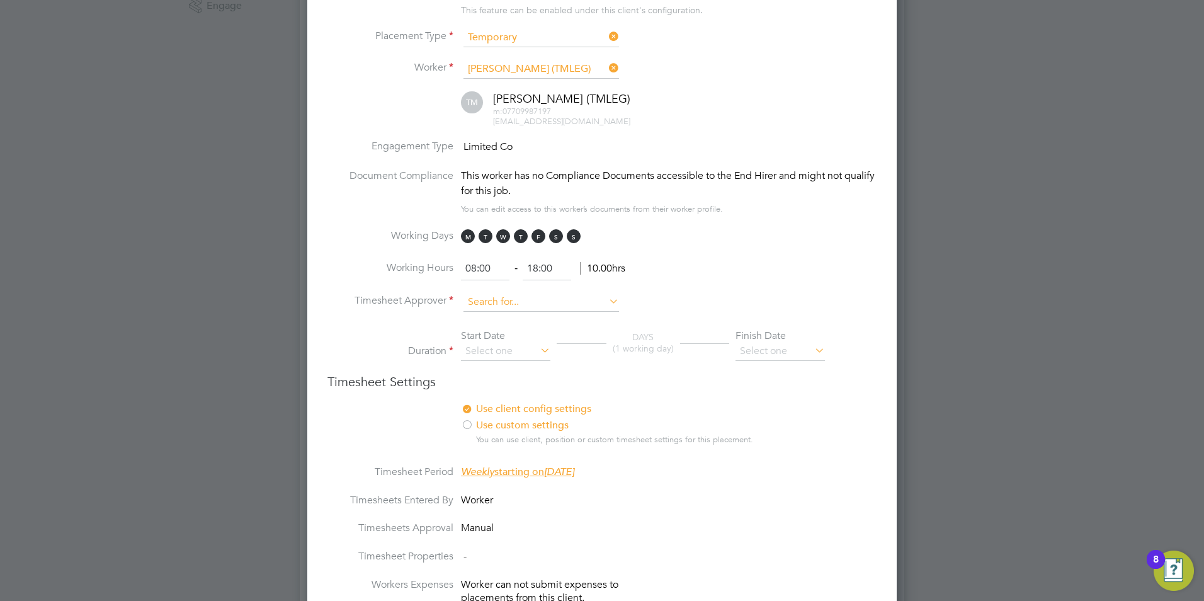
click at [519, 295] on input at bounding box center [542, 302] width 156 height 19
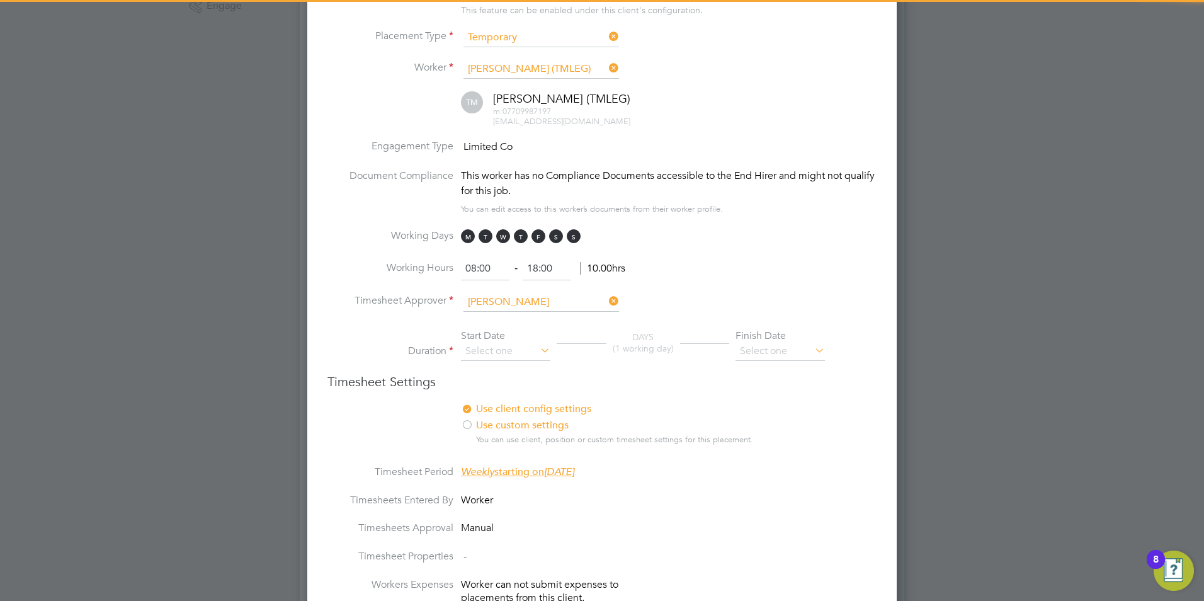
click at [525, 314] on li "Jack Ish erwood" at bounding box center [565, 319] width 204 height 17
type input "[PERSON_NAME]"
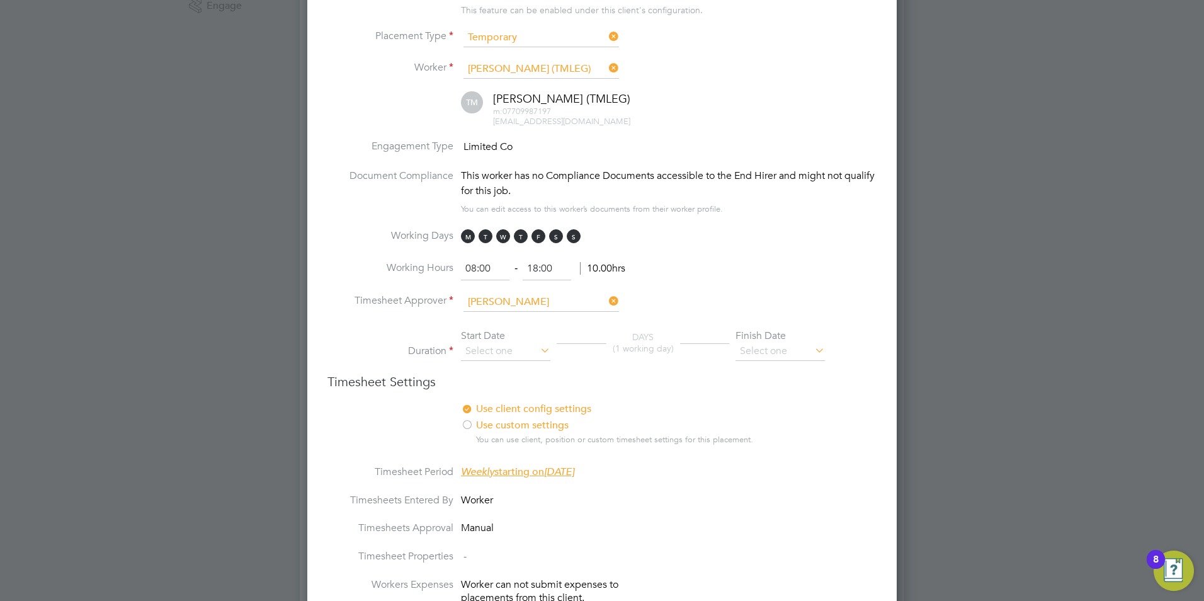
click at [495, 362] on li "Duration Start Date DAYS (1 working day) Finish Date" at bounding box center [602, 351] width 549 height 45
click at [491, 351] on input at bounding box center [505, 351] width 89 height 19
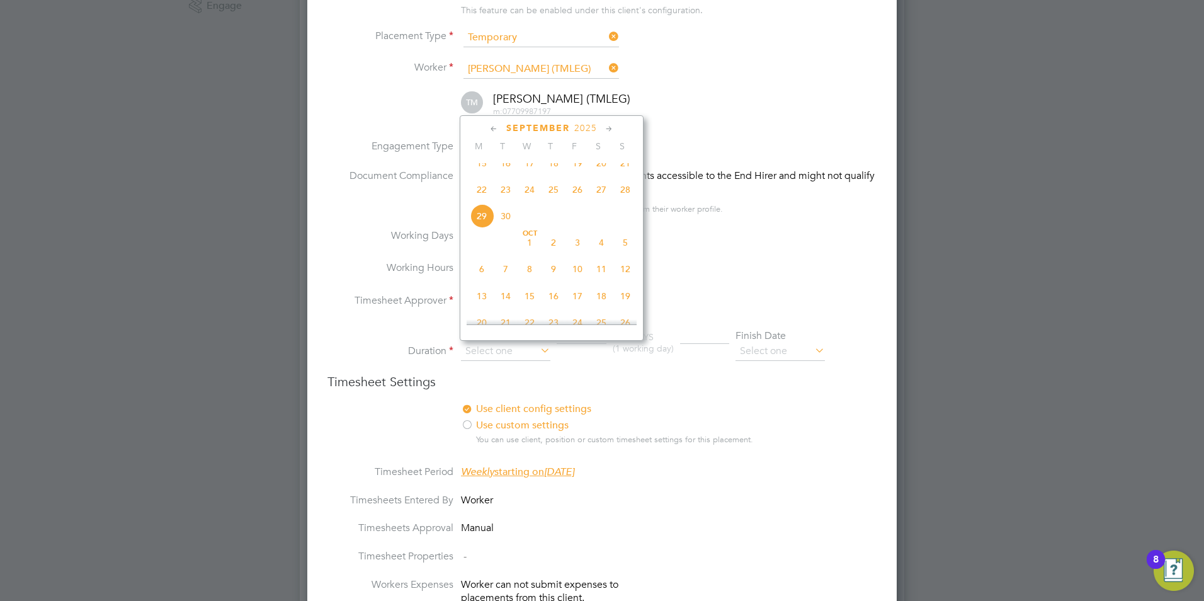
click at [481, 195] on span "22" at bounding box center [482, 190] width 24 height 24
type input "[DATE]"
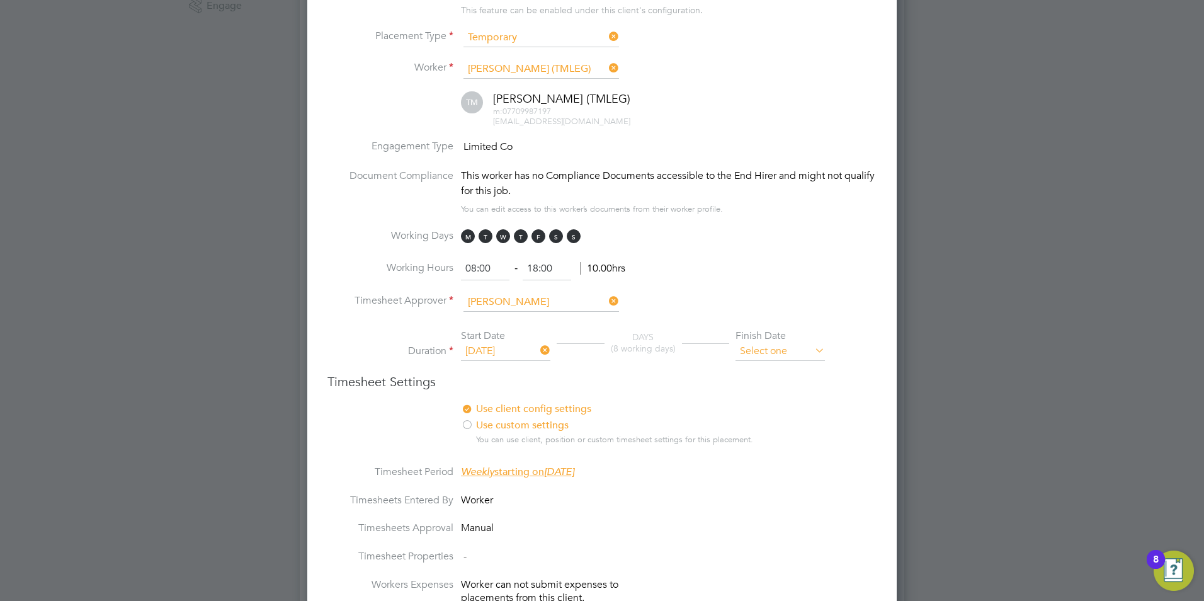
click at [765, 349] on input at bounding box center [780, 351] width 89 height 19
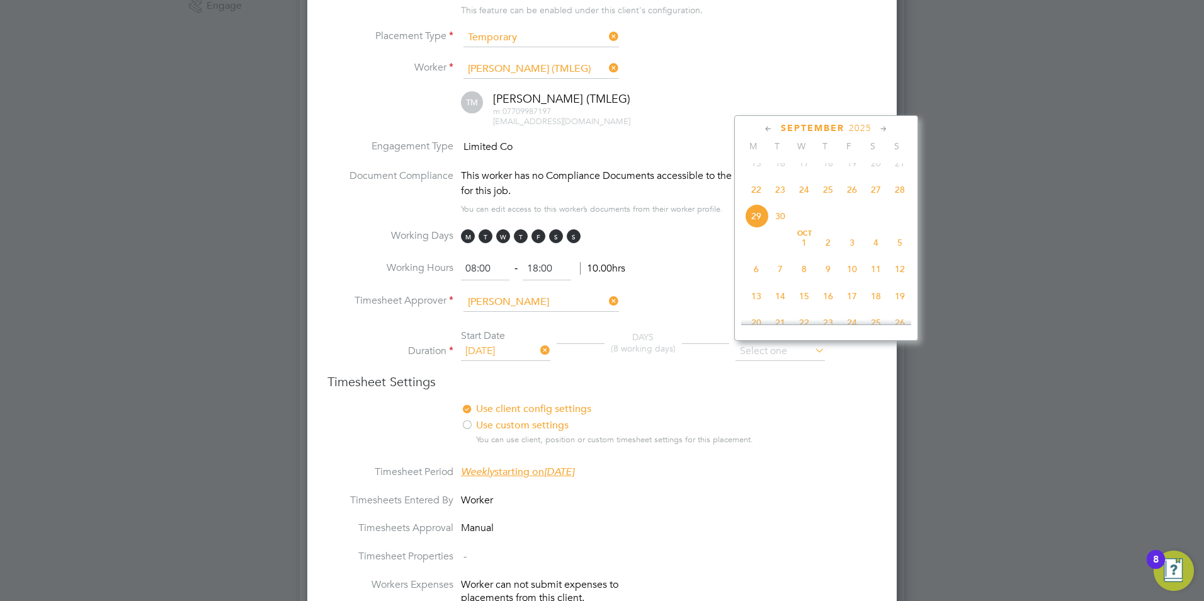
click at [912, 196] on div "September 2025 M T W T F S S Jun 1 2 3 4 5 6 7 8 9 10 11 12 13 14 15 16 17 18 1…" at bounding box center [826, 228] width 184 height 226
click at [903, 199] on span "28" at bounding box center [900, 190] width 24 height 24
type input "[DATE]"
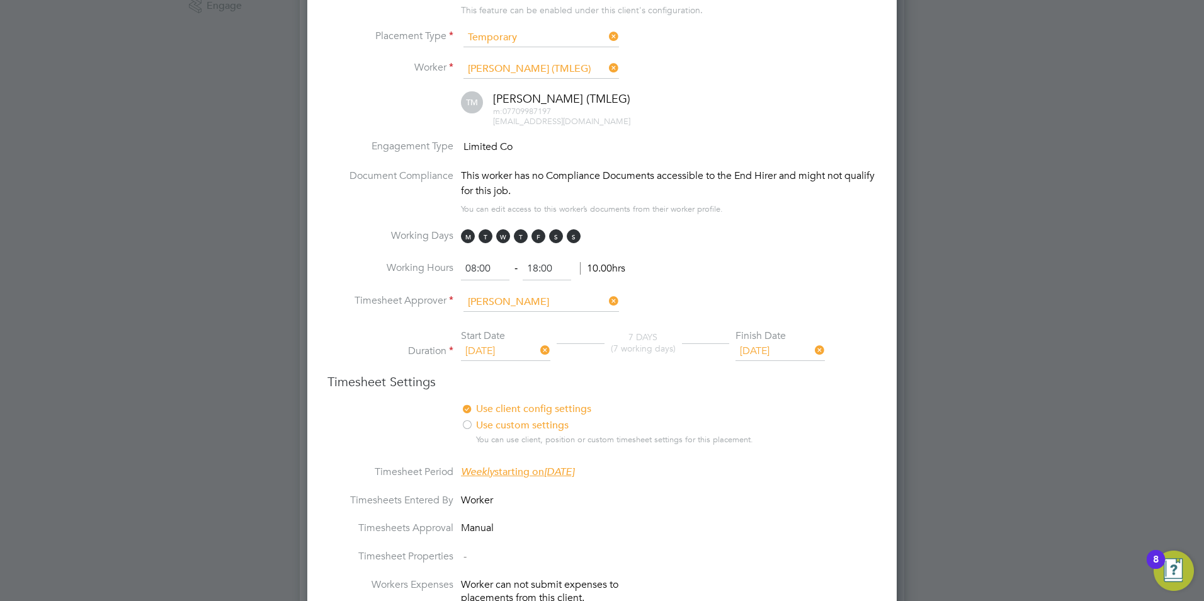
click at [825, 248] on li "Working Days M T W T F S S" at bounding box center [602, 243] width 549 height 28
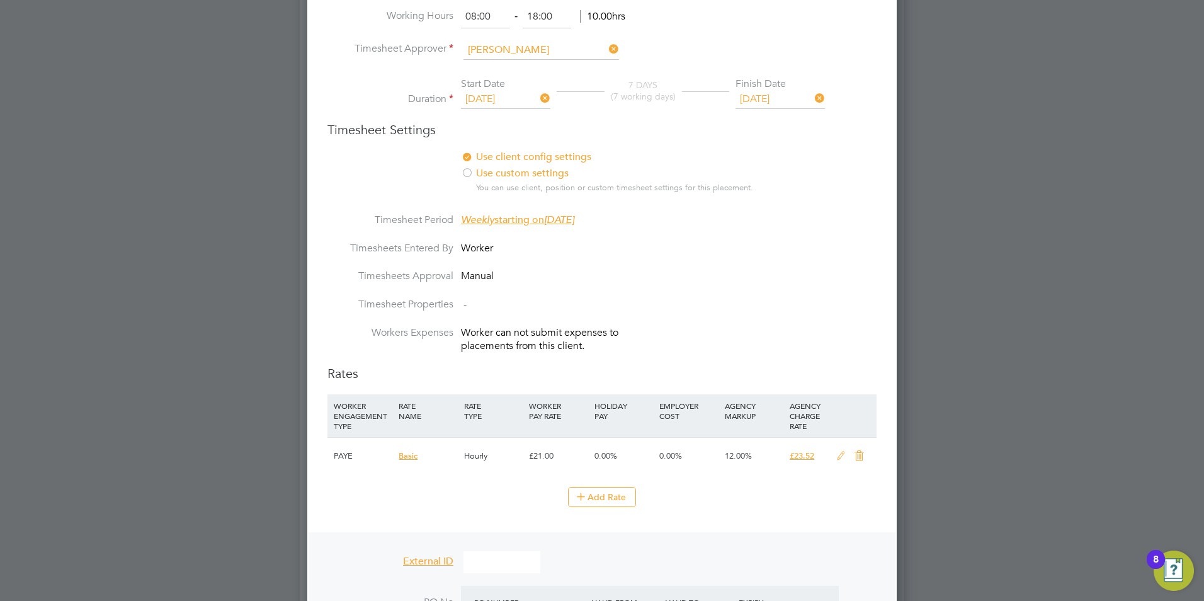
click at [842, 452] on icon at bounding box center [841, 456] width 16 height 10
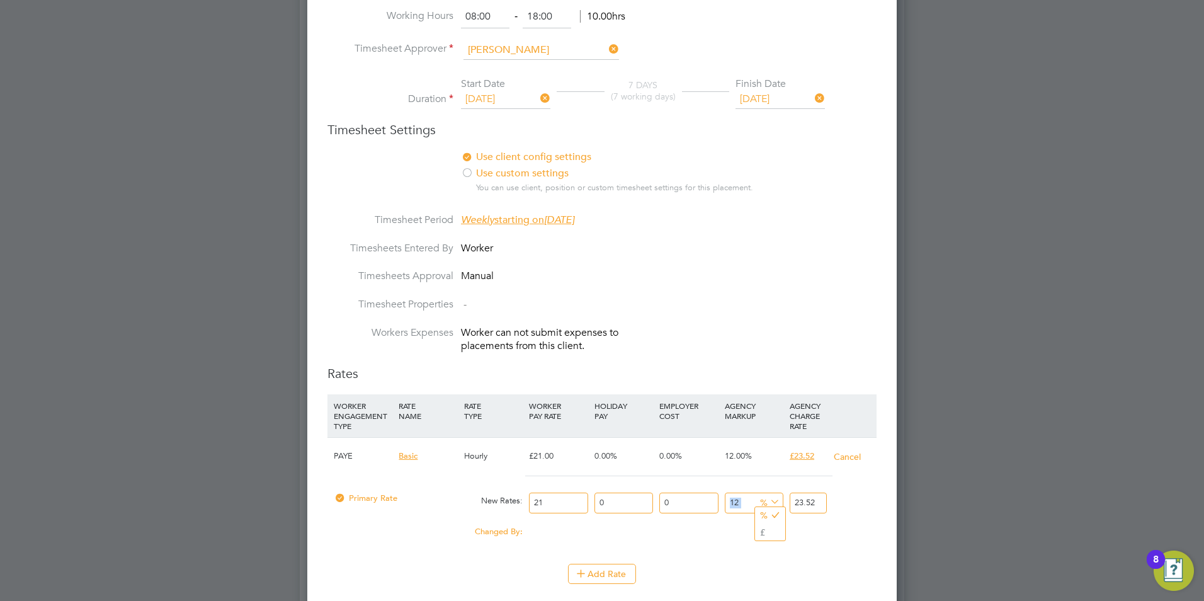
drag, startPoint x: 759, startPoint y: 497, endPoint x: 711, endPoint y: 497, distance: 47.9
click at [711, 497] on div "Primary Rate New Rates: 21 0 n/a 0 n/a 12 0 % 23.52" at bounding box center [602, 502] width 549 height 33
drag, startPoint x: 740, startPoint y: 489, endPoint x: 734, endPoint y: 499, distance: 10.7
click at [740, 490] on div "12 0 %" at bounding box center [754, 502] width 65 height 33
click at [734, 499] on input "12" at bounding box center [754, 503] width 59 height 21
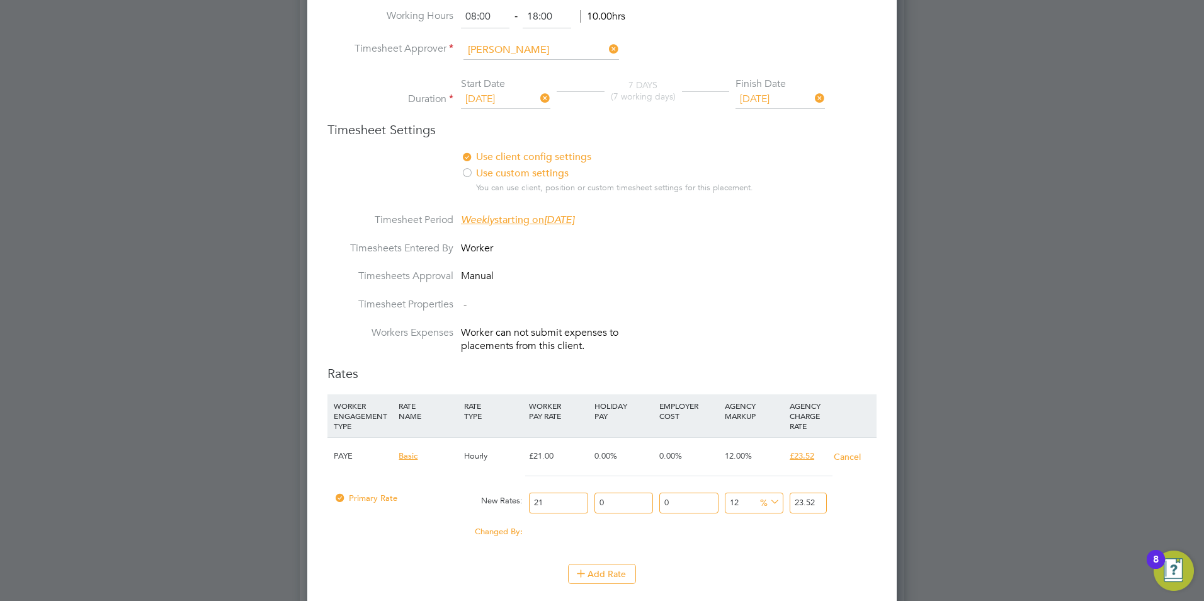
click at [734, 499] on input "12" at bounding box center [754, 503] width 59 height 21
type input "1"
type input "21.21"
type input "10"
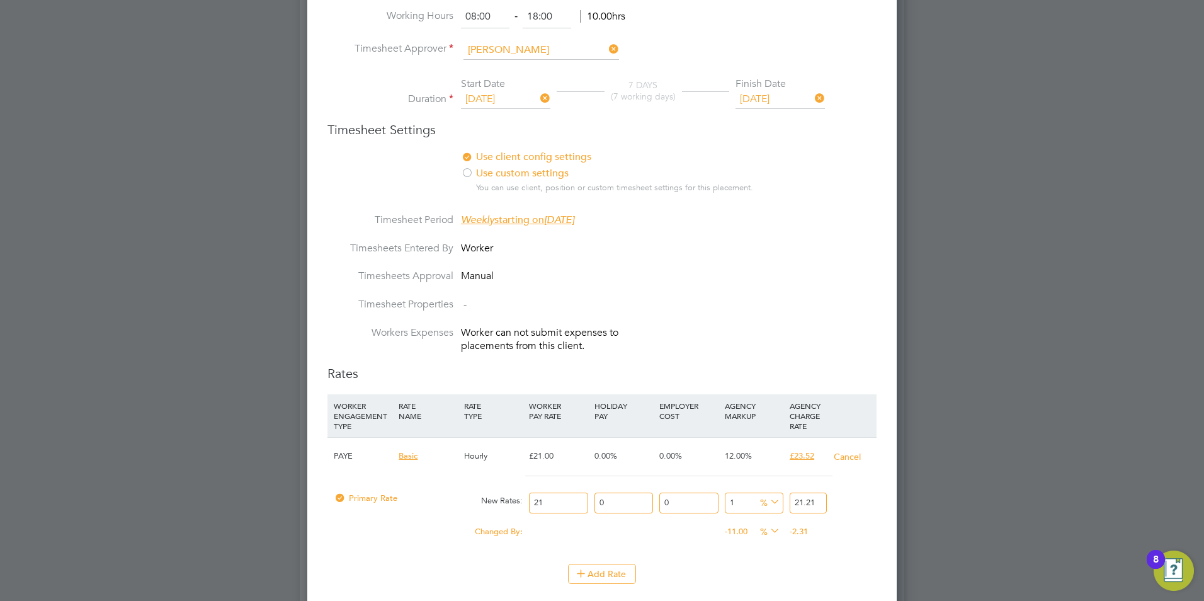
type input "23.1"
type input "10"
click at [821, 334] on li "Workers Expenses Worker can not submit expenses to placements from this client." at bounding box center [602, 345] width 549 height 39
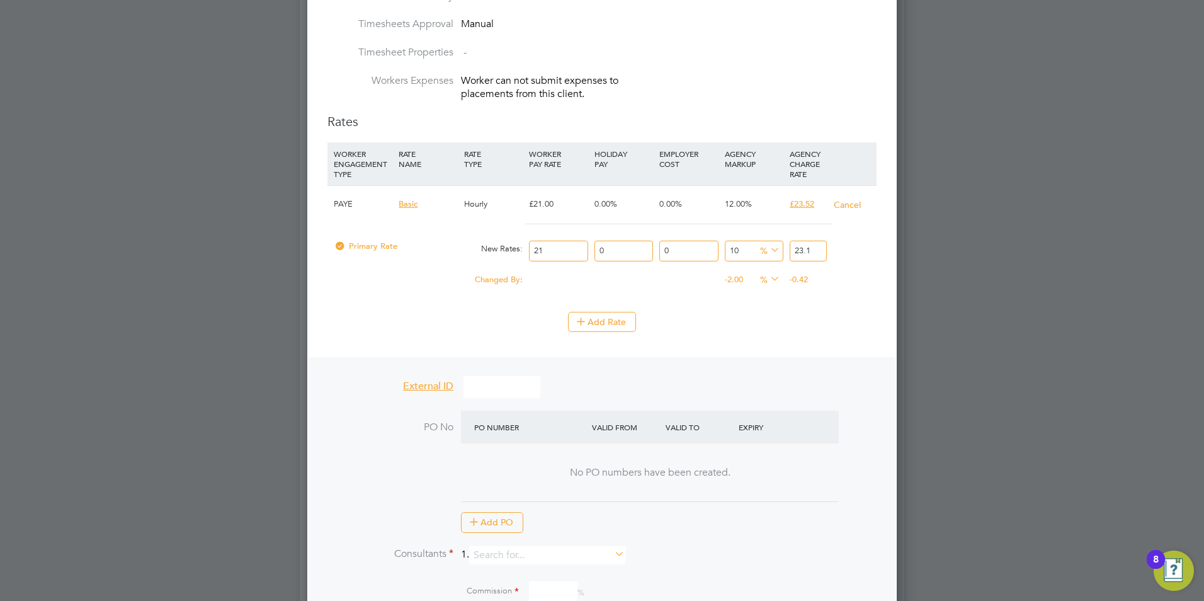
click at [786, 331] on div "Add Rate" at bounding box center [602, 322] width 549 height 20
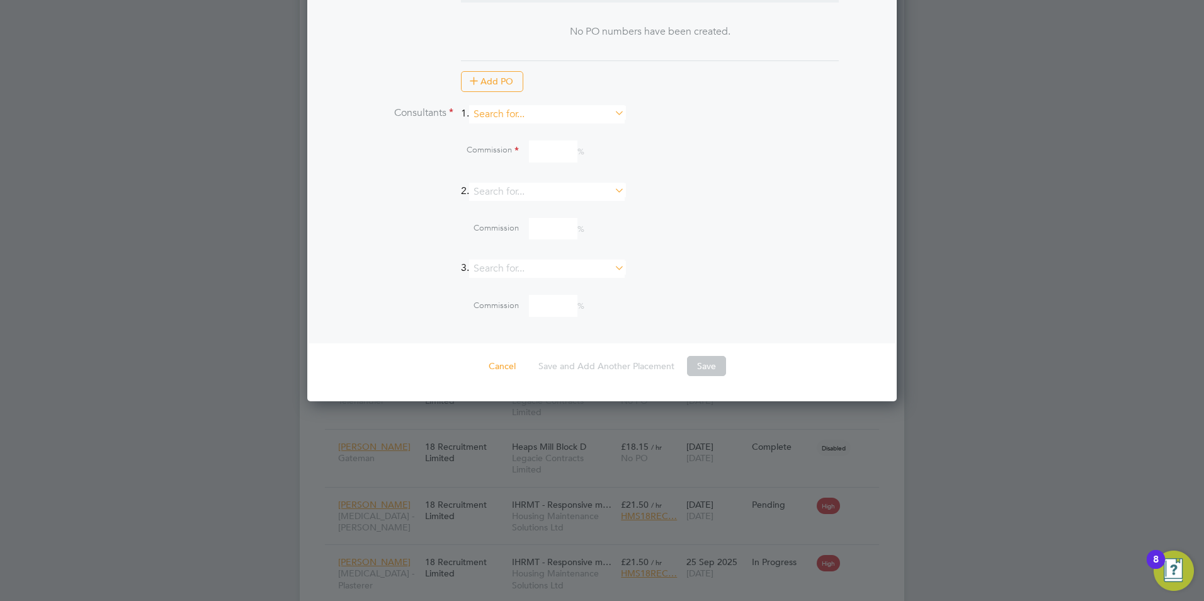
click at [506, 115] on input at bounding box center [547, 114] width 156 height 18
click at [525, 125] on li "Harvey Harlow" at bounding box center [552, 130] width 157 height 17
type input "Harvey Harlow"
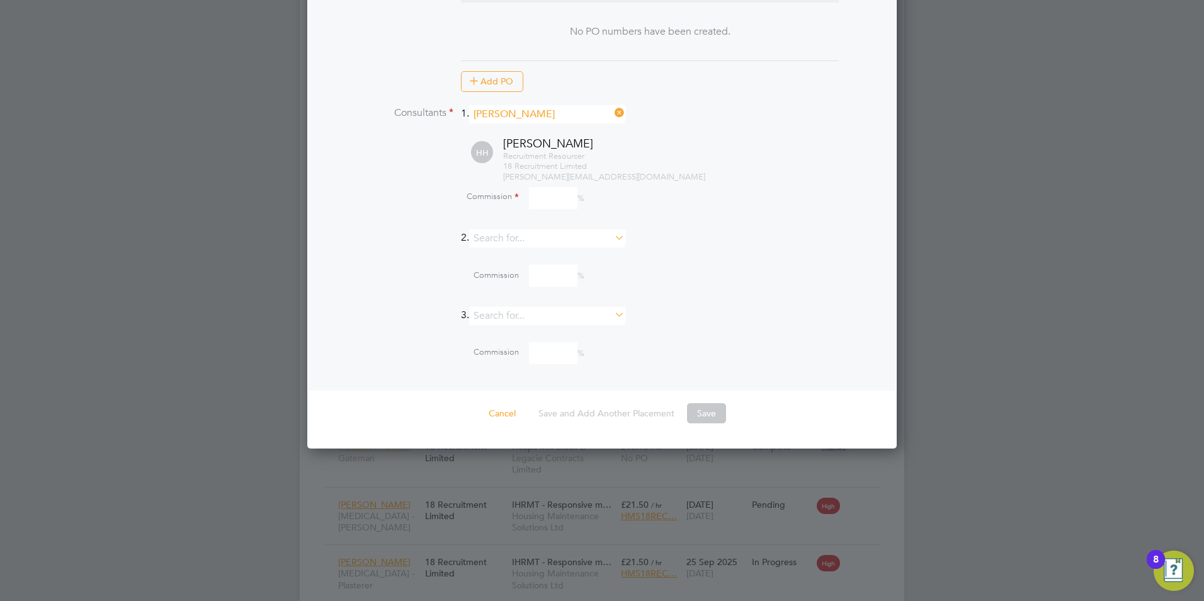
click at [544, 192] on input at bounding box center [553, 198] width 49 height 22
type input "10"
click at [745, 173] on div "Recruitment Resourcer 18 Recruitment Limited harvey@18rec.com" at bounding box center [690, 167] width 374 height 32
click at [708, 406] on button "Save" at bounding box center [706, 413] width 39 height 20
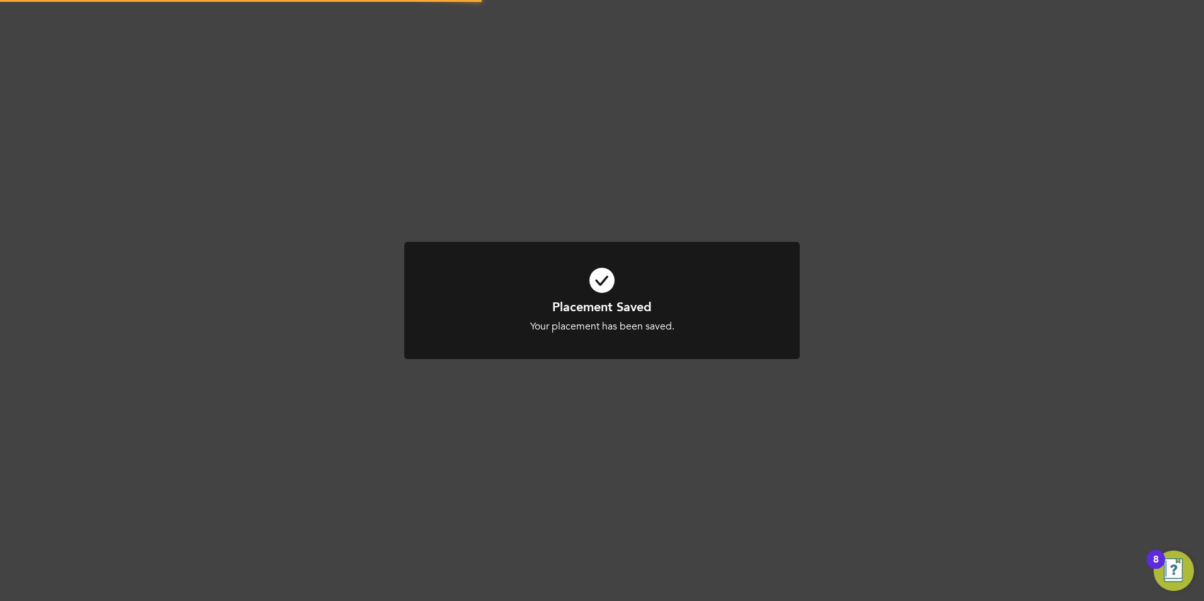
scroll to position [6, 6]
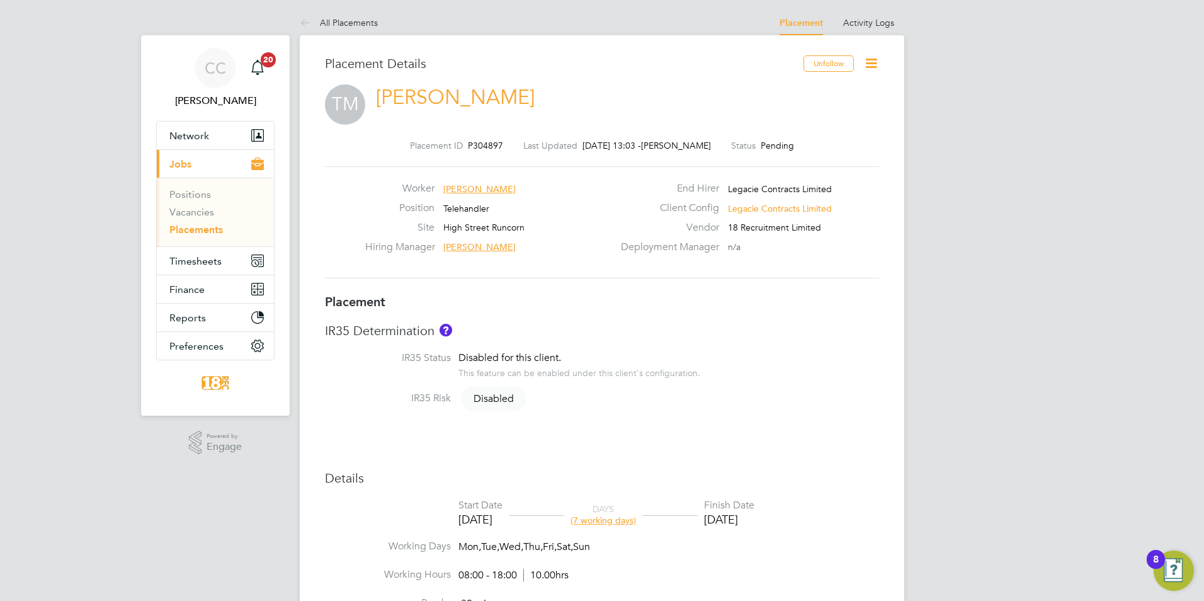
click at [874, 64] on icon at bounding box center [872, 63] width 16 height 16
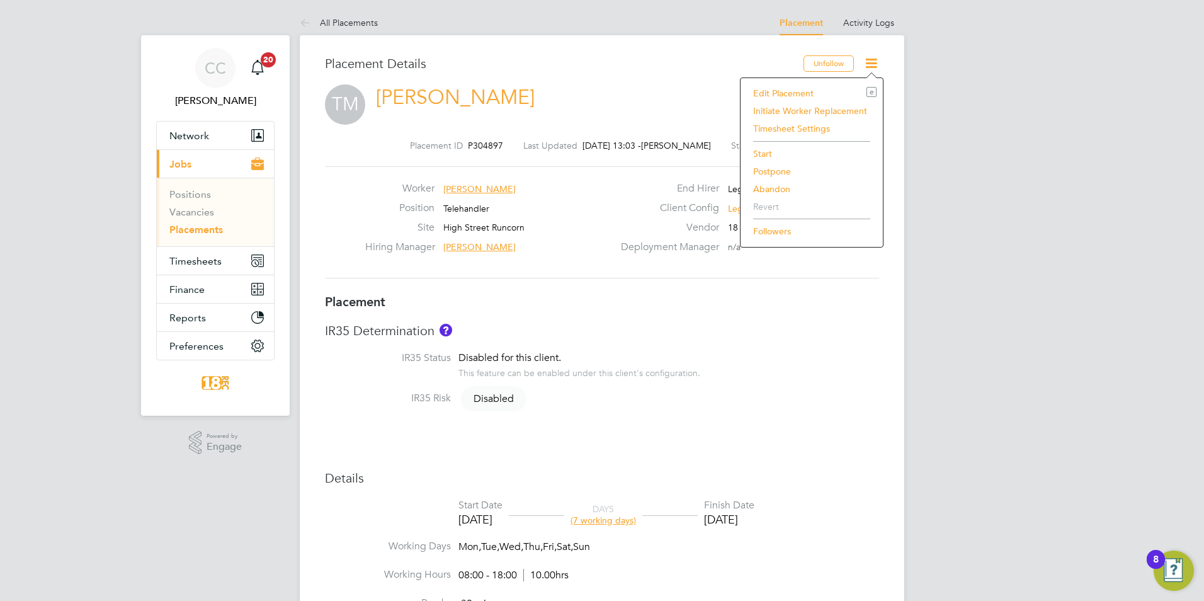
click at [774, 150] on li "Start" at bounding box center [812, 154] width 130 height 18
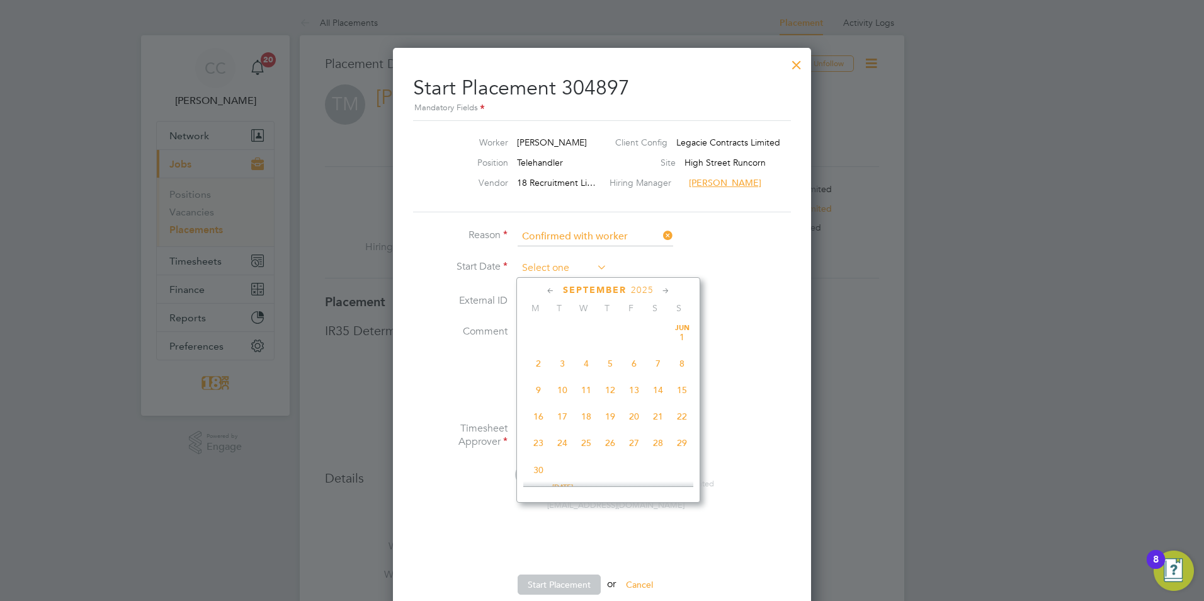
click at [543, 270] on input at bounding box center [562, 268] width 89 height 19
click at [541, 363] on span "22" at bounding box center [539, 351] width 24 height 24
type input "[DATE]"
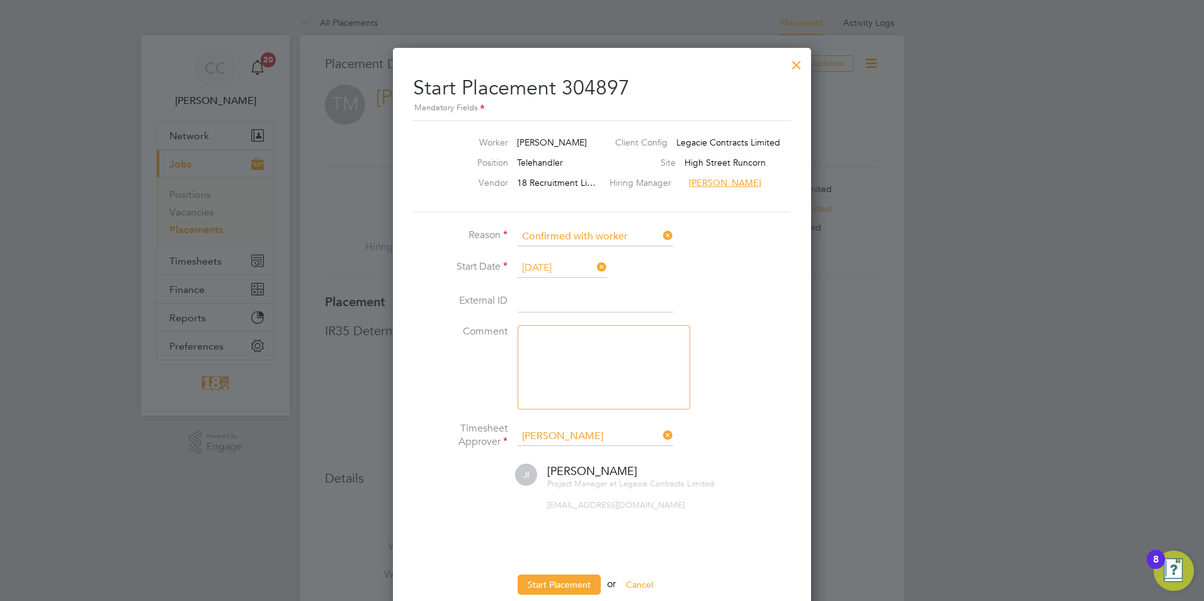
click at [785, 264] on li "Start Date 22 Sep 2025" at bounding box center [602, 274] width 378 height 31
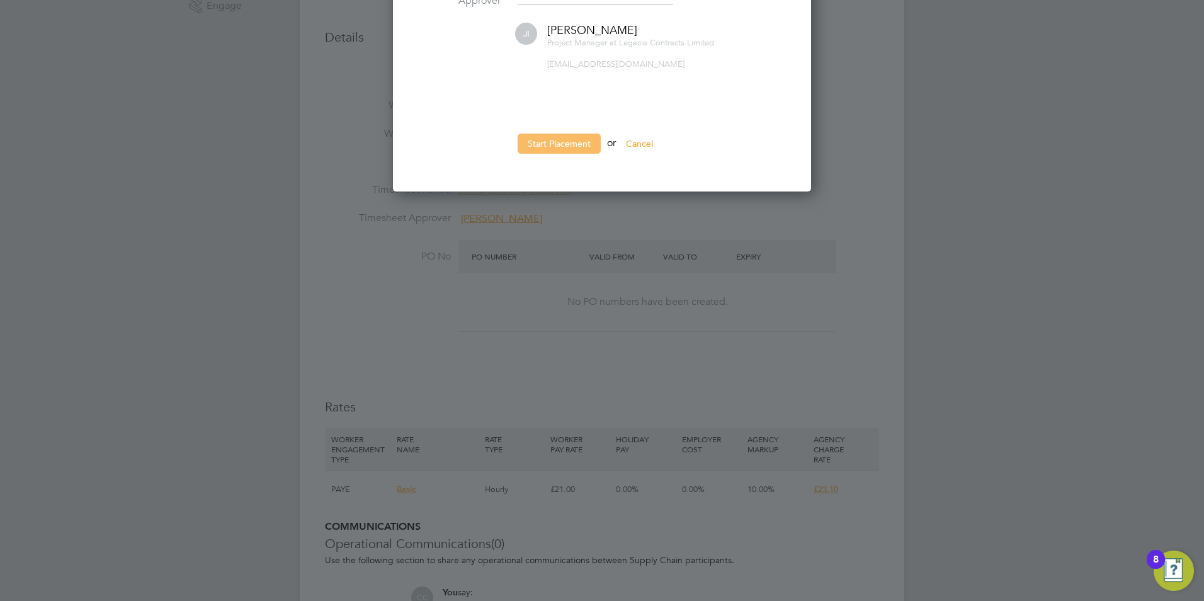
click at [559, 141] on button "Start Placement" at bounding box center [559, 144] width 83 height 20
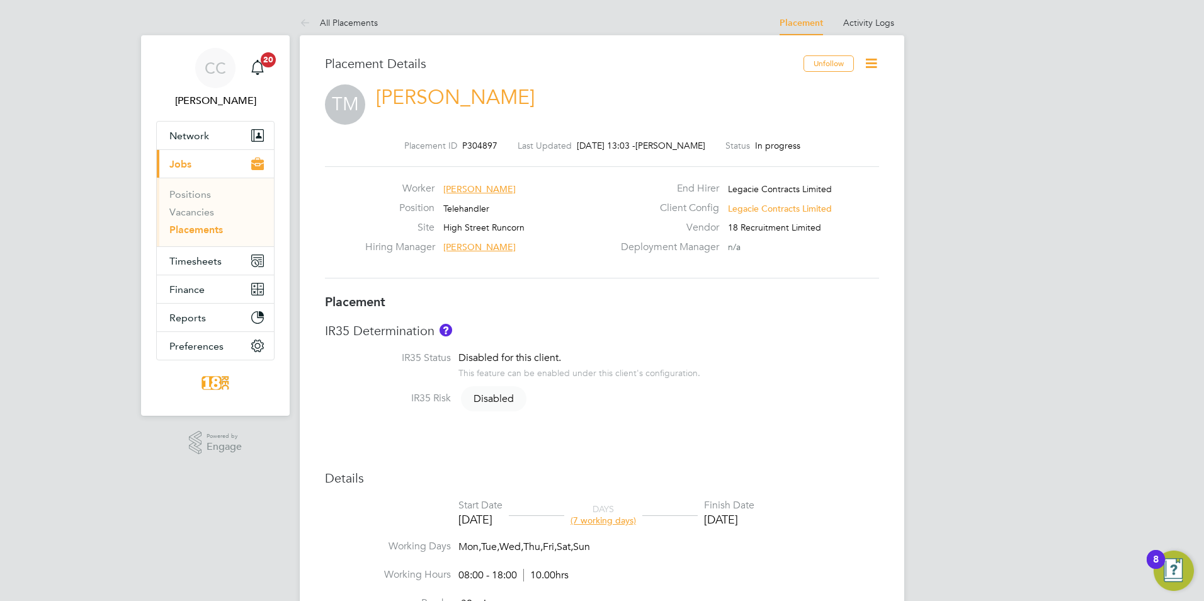
click at [343, 23] on link "All Placements" at bounding box center [339, 22] width 78 height 11
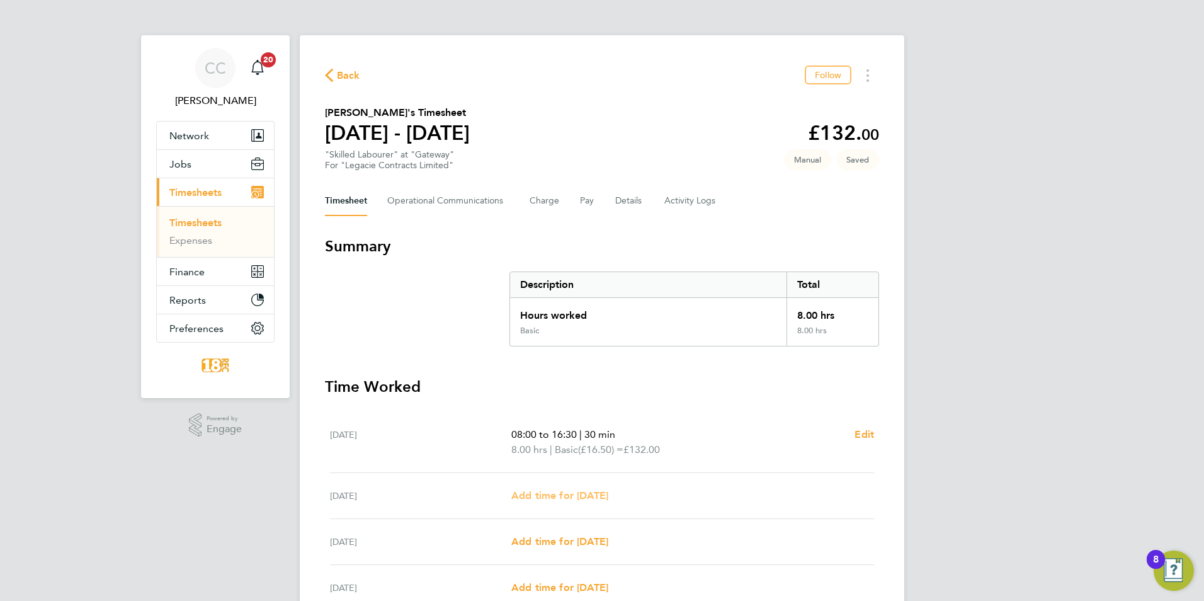
click at [576, 497] on span "Add time for Tue 23 Sep" at bounding box center [559, 495] width 97 height 12
select select "30"
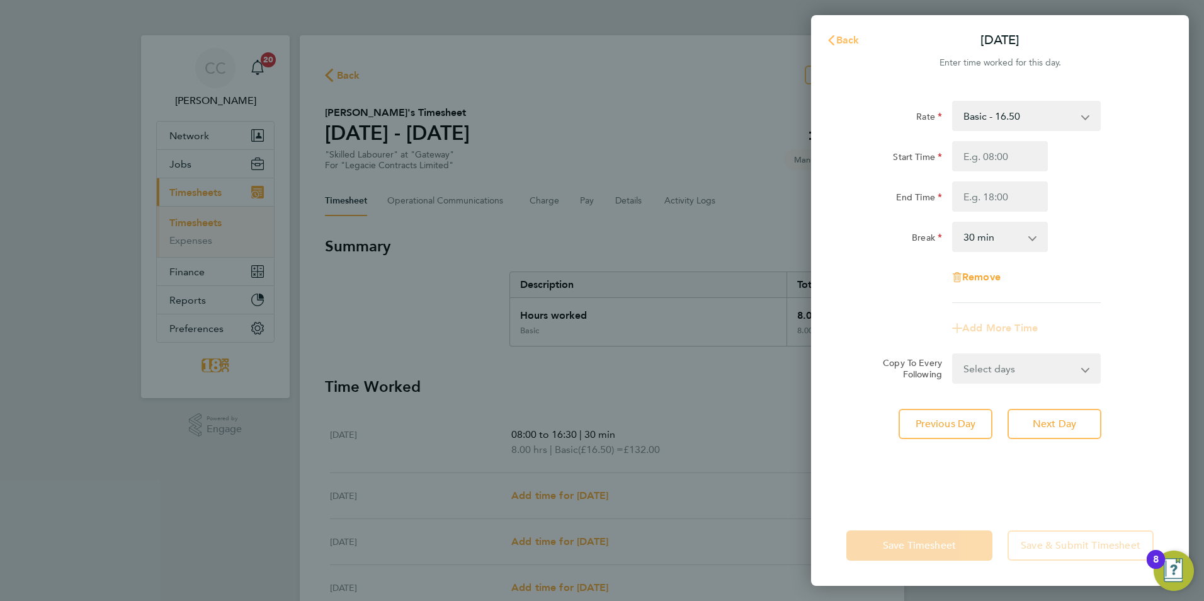
click at [847, 40] on span "Back" at bounding box center [848, 40] width 23 height 12
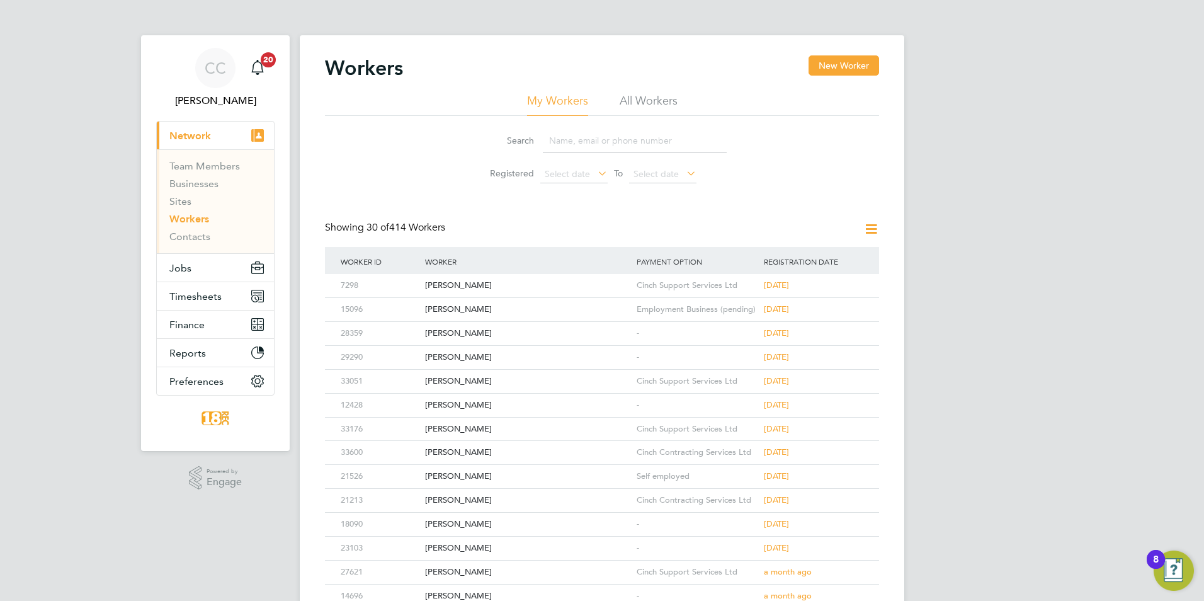
click at [661, 135] on input at bounding box center [635, 141] width 184 height 25
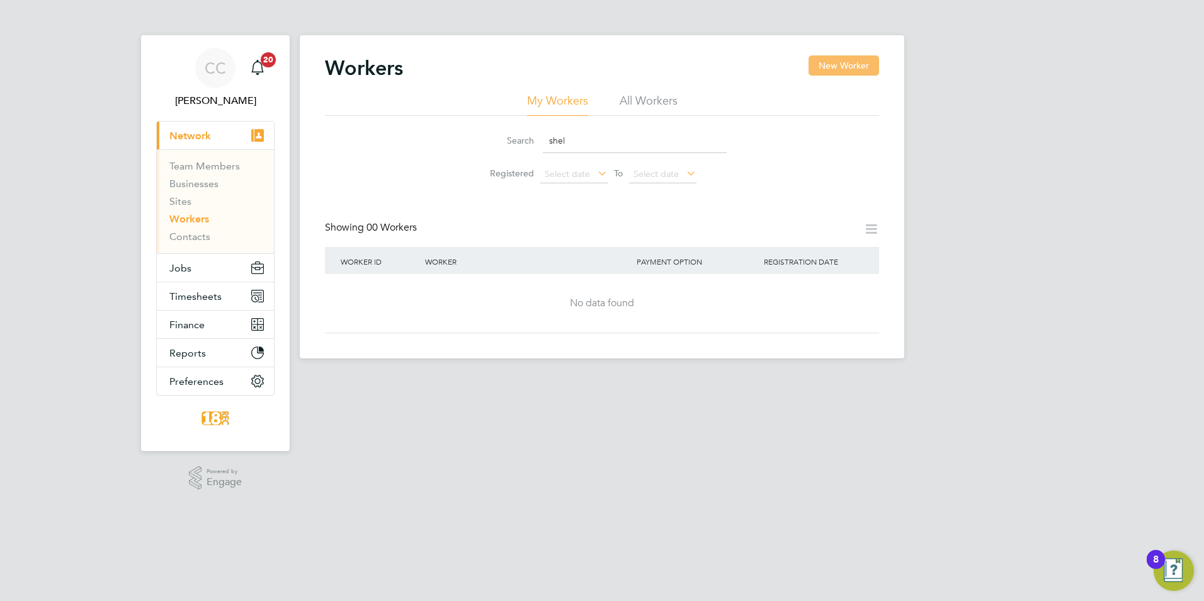
type input "shel"
click at [841, 70] on button "New Worker" at bounding box center [844, 65] width 71 height 20
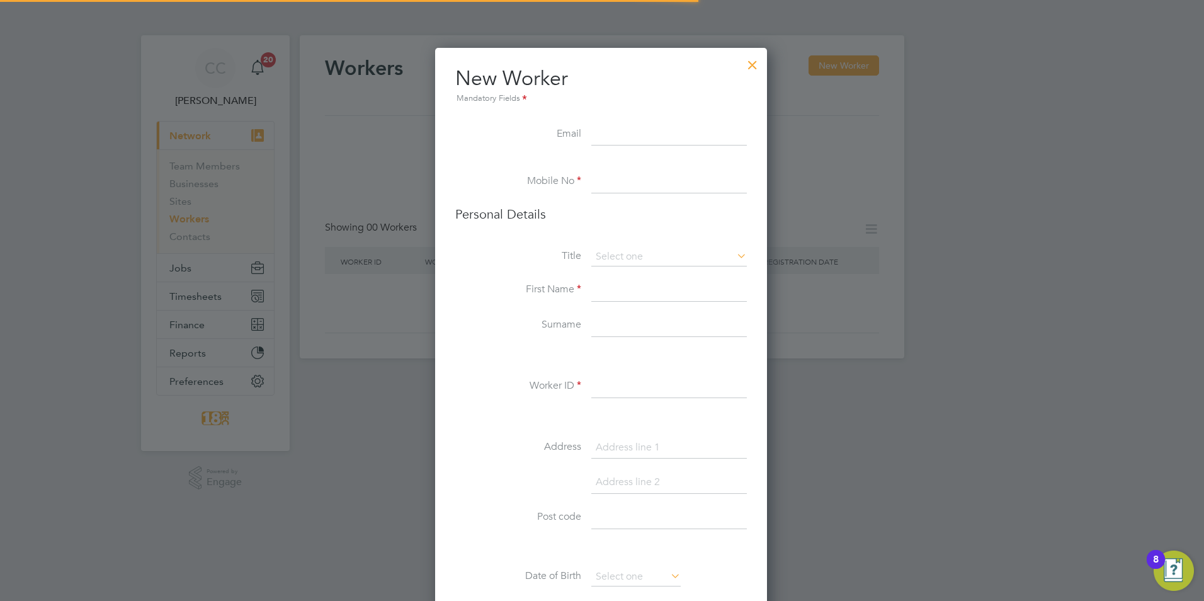
scroll to position [1066, 334]
paste input "shelvonw25@icloud.com"
type input "shelvonw25@icloud.com"
click at [626, 208] on h3 "Personal Details" at bounding box center [601, 214] width 292 height 16
click at [622, 176] on input at bounding box center [669, 182] width 156 height 23
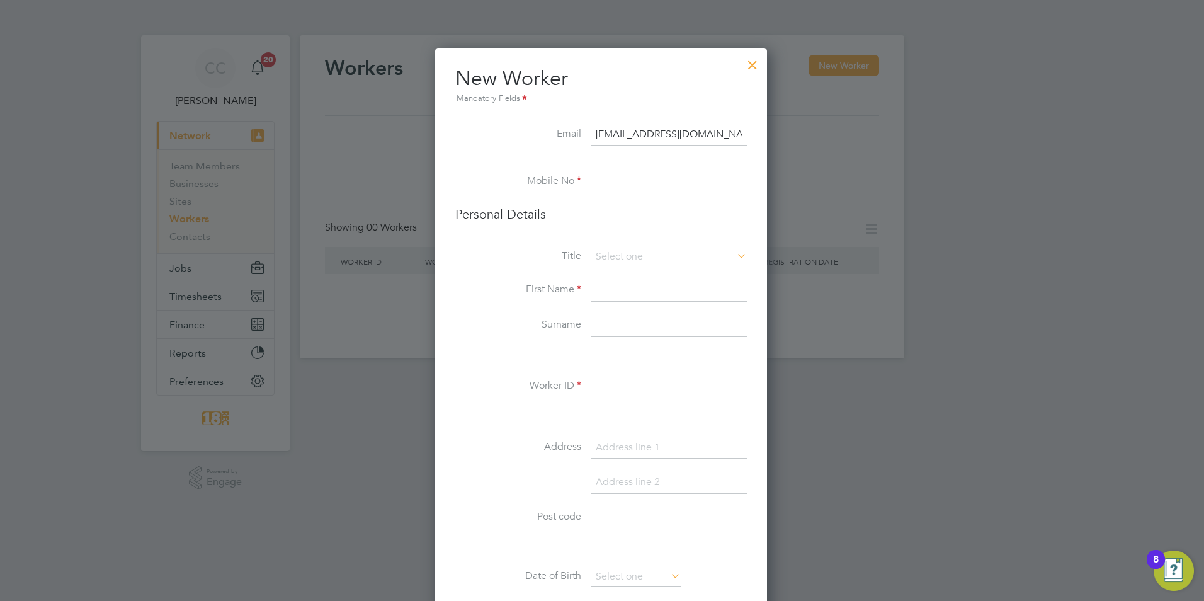
paste input "07769 927861"
type input "07769 927861"
click at [615, 284] on input at bounding box center [669, 290] width 156 height 23
paste input "Shelvon"
type input "Shelvon"
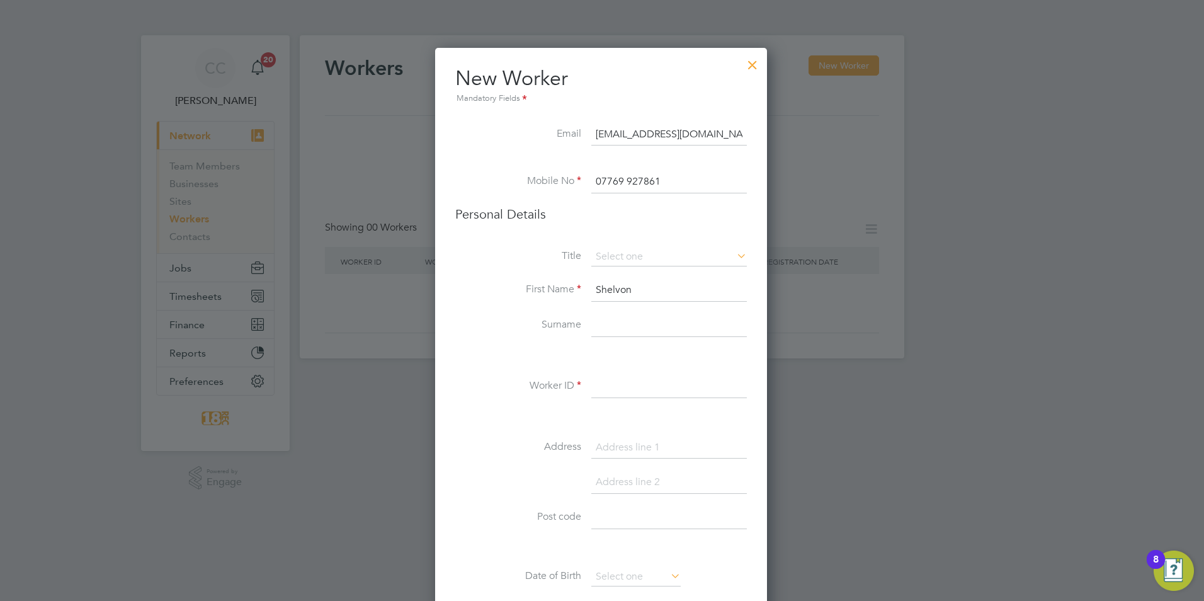
click at [622, 335] on input at bounding box center [669, 325] width 156 height 23
paste input "Weaver"
type input "Weaver"
click at [610, 375] on input at bounding box center [669, 386] width 156 height 23
paste input "33309"
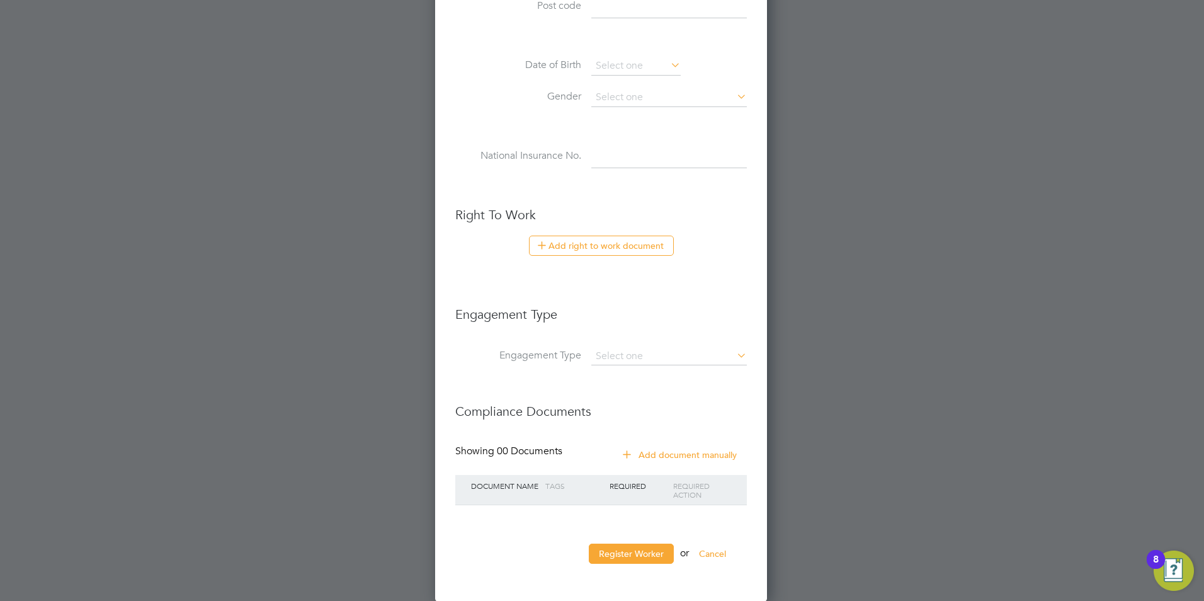
scroll to position [511, 0]
type input "33309"
click at [622, 346] on li "Engagement Type" at bounding box center [601, 320] width 292 height 54
click at [622, 352] on input at bounding box center [669, 356] width 156 height 18
click at [632, 423] on li "Umbrella" at bounding box center [669, 428] width 157 height 18
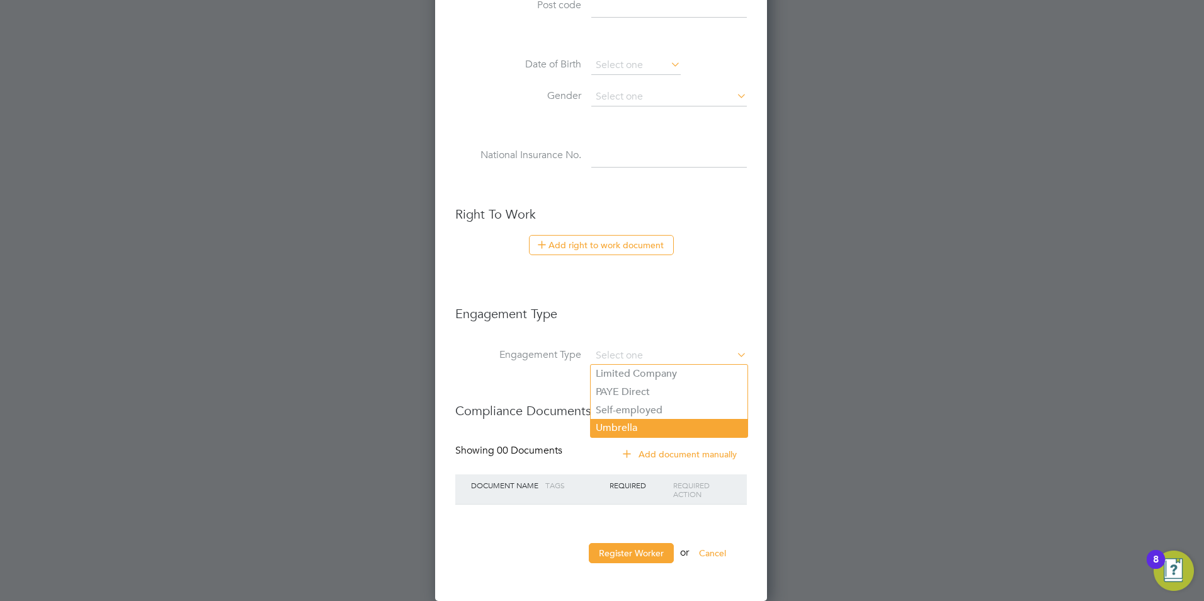
type input "Umbrella"
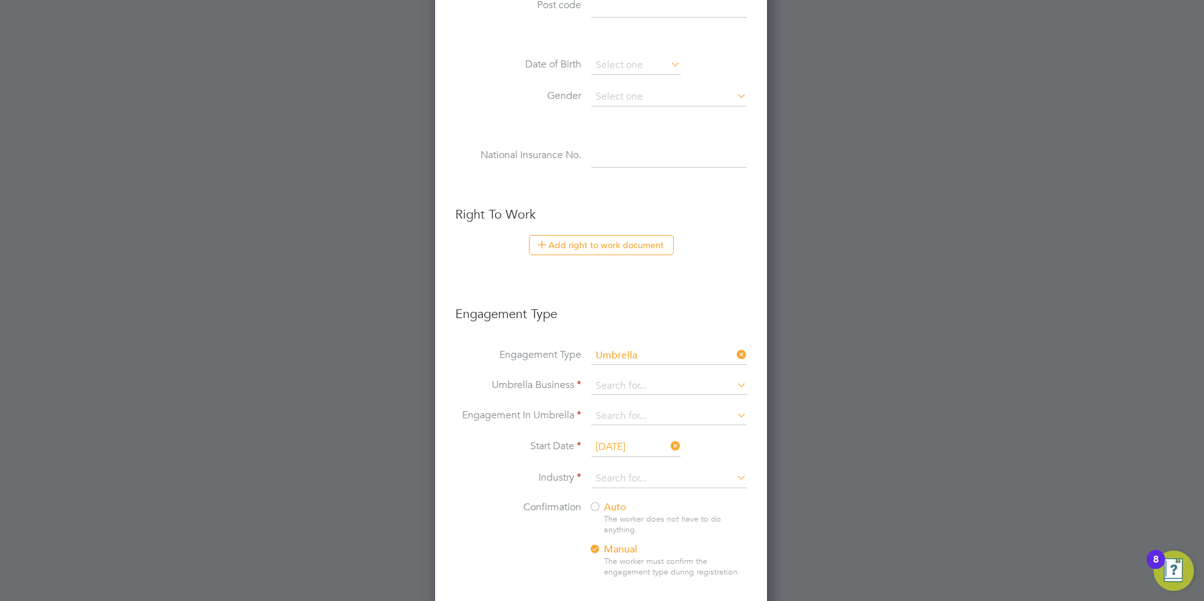
scroll to position [1299, 334]
click at [625, 384] on input at bounding box center [669, 386] width 156 height 18
click at [596, 398] on b "Cinch" at bounding box center [609, 403] width 26 height 12
type input "Cinch Contracting Services Ltd"
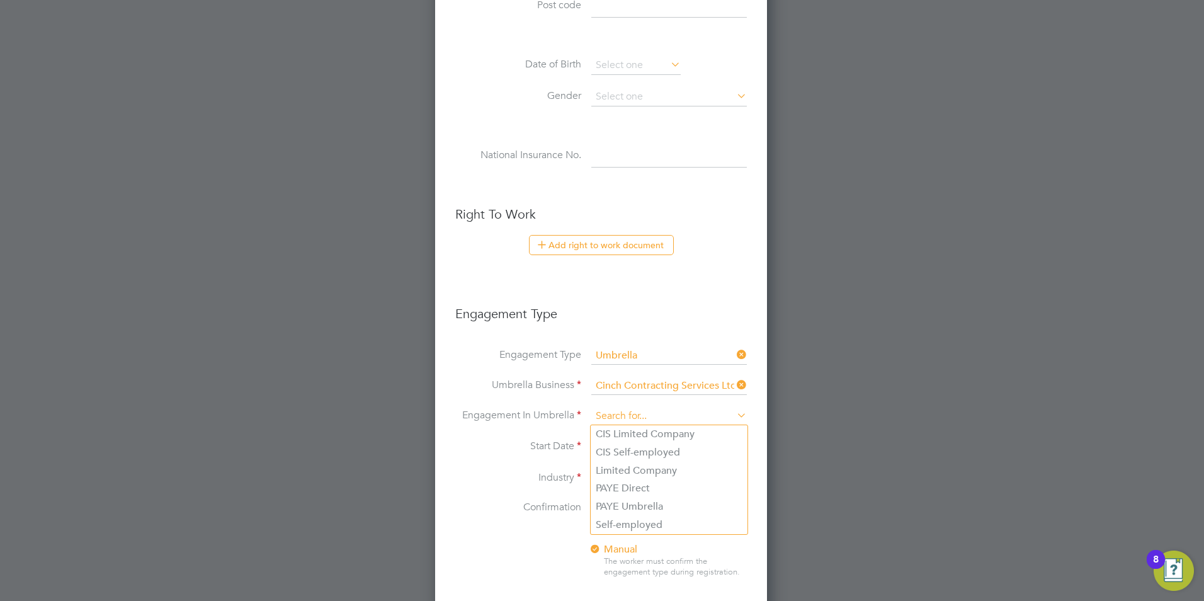
click at [597, 414] on input at bounding box center [669, 417] width 156 height 18
click at [644, 450] on li "CIS Self-employed" at bounding box center [669, 452] width 157 height 18
type input "CIS Self-employed"
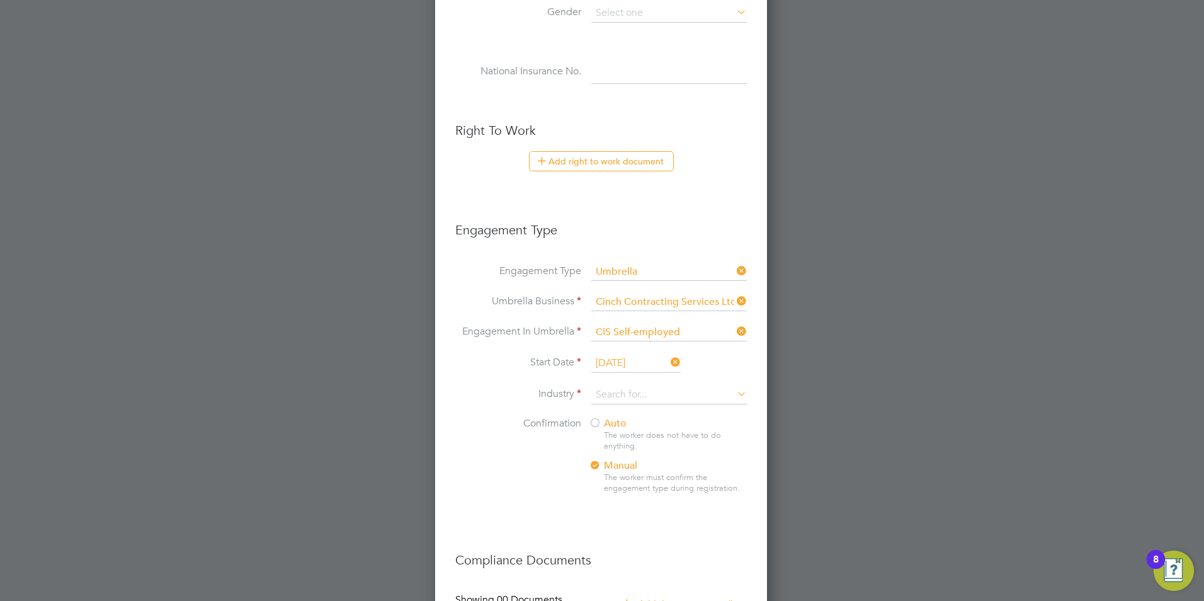
scroll to position [700, 0]
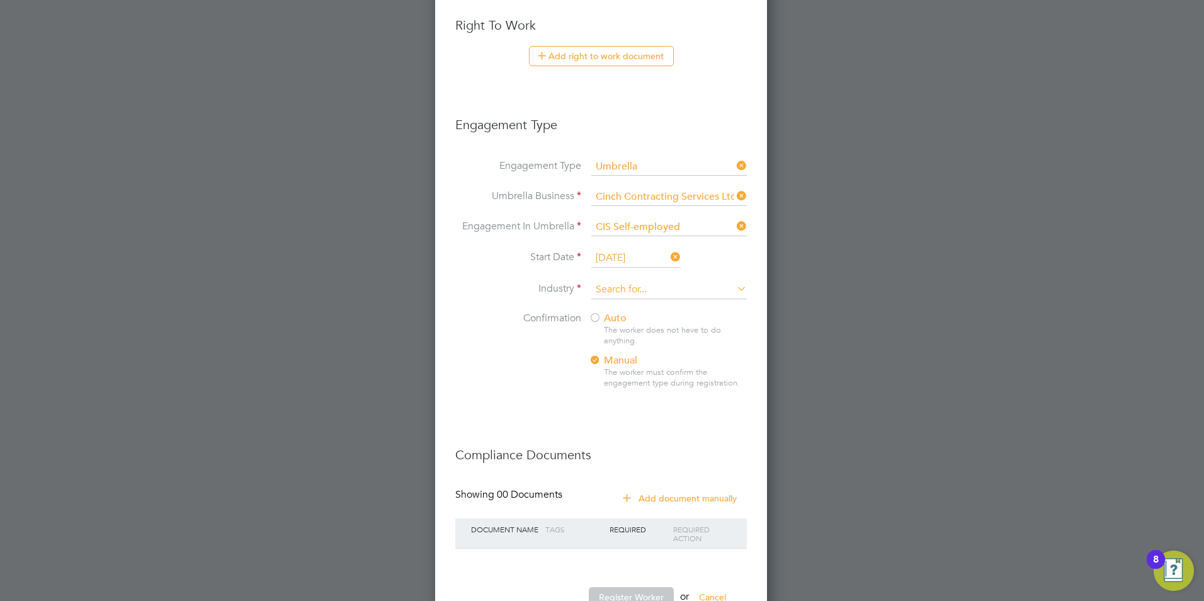
click at [621, 290] on input at bounding box center [669, 289] width 156 height 19
click at [624, 303] on li "Cons truction" at bounding box center [669, 307] width 157 height 17
type input "Construction"
click at [620, 324] on div "Auto The worker does not have to do anything. Manual The worker must confirm th…" at bounding box center [667, 354] width 157 height 84
click at [600, 319] on div at bounding box center [595, 318] width 13 height 13
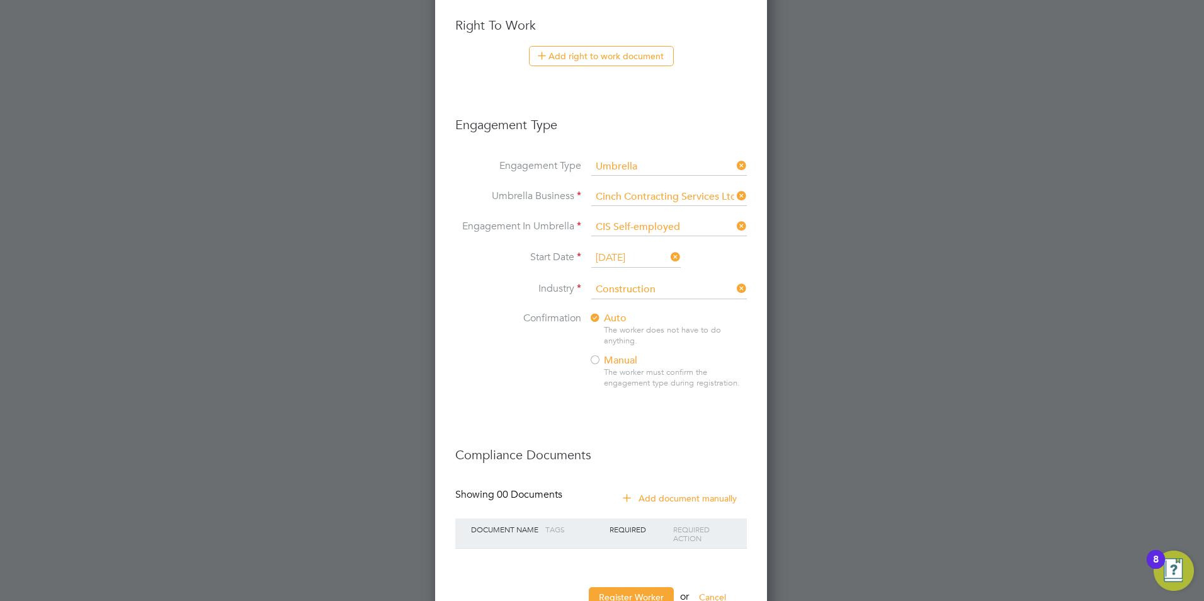
scroll to position [745, 0]
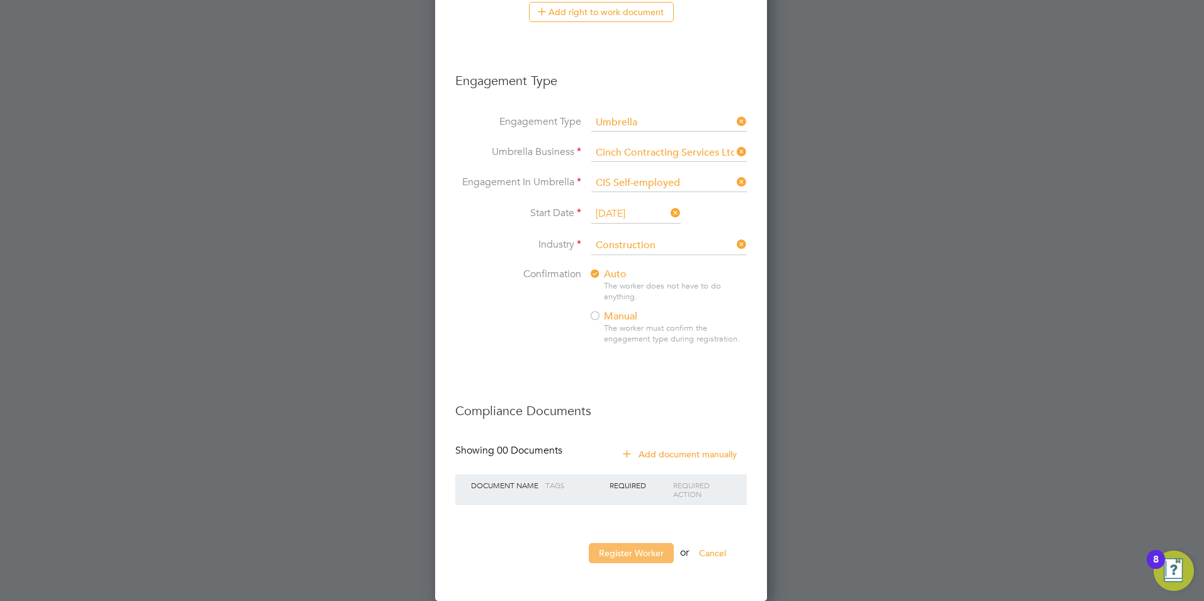
click at [638, 549] on button "Register Worker" at bounding box center [631, 553] width 85 height 20
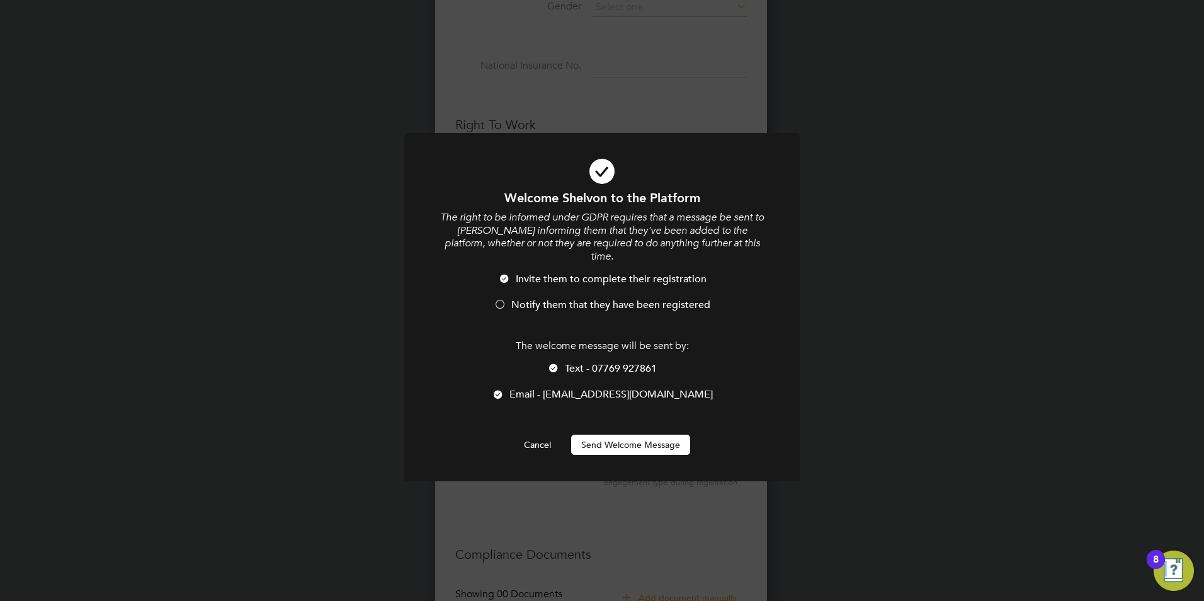
scroll to position [1299, 334]
click at [589, 299] on span "Notify them that they have been registered" at bounding box center [610, 305] width 199 height 13
click at [629, 435] on button "Send Welcome Message" at bounding box center [630, 445] width 119 height 20
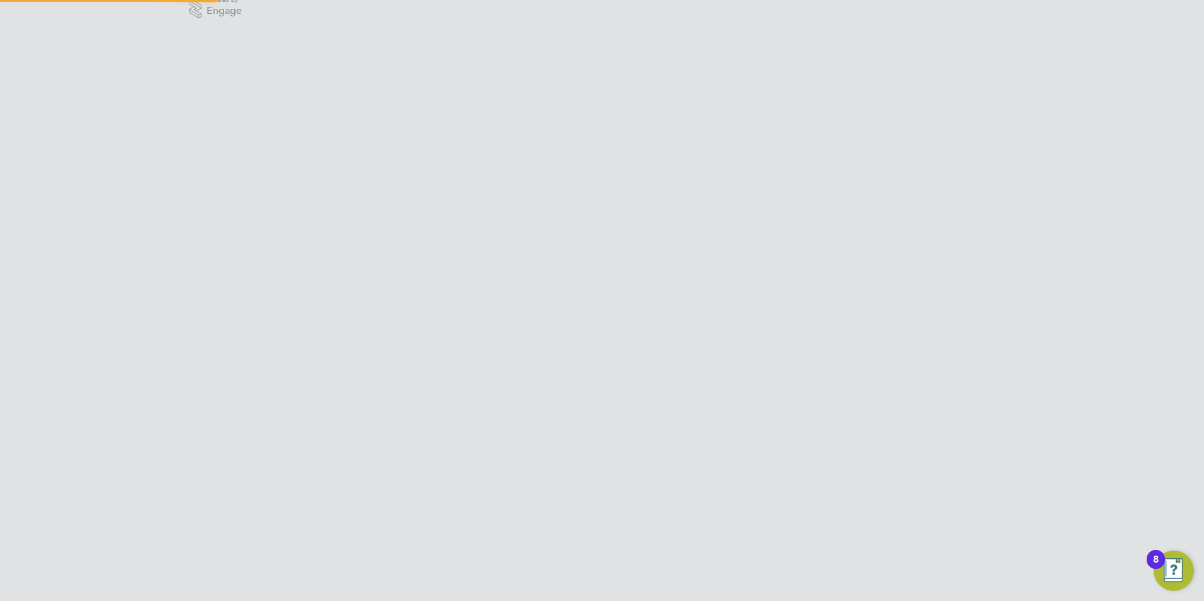
scroll to position [0, 0]
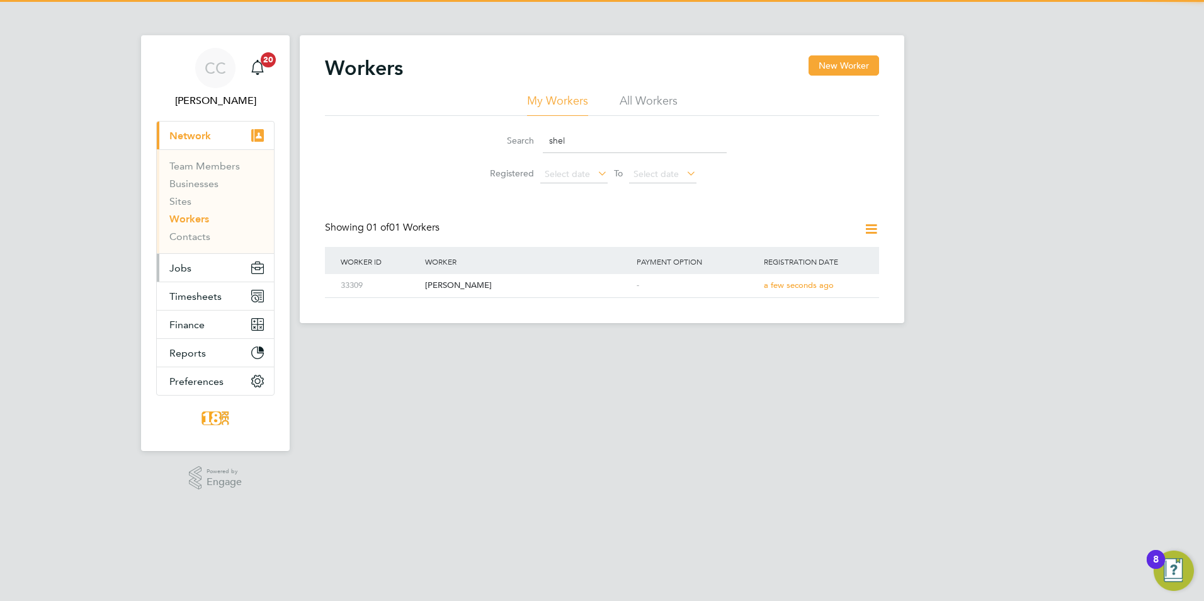
click at [188, 262] on span "Jobs" at bounding box center [180, 268] width 22 height 12
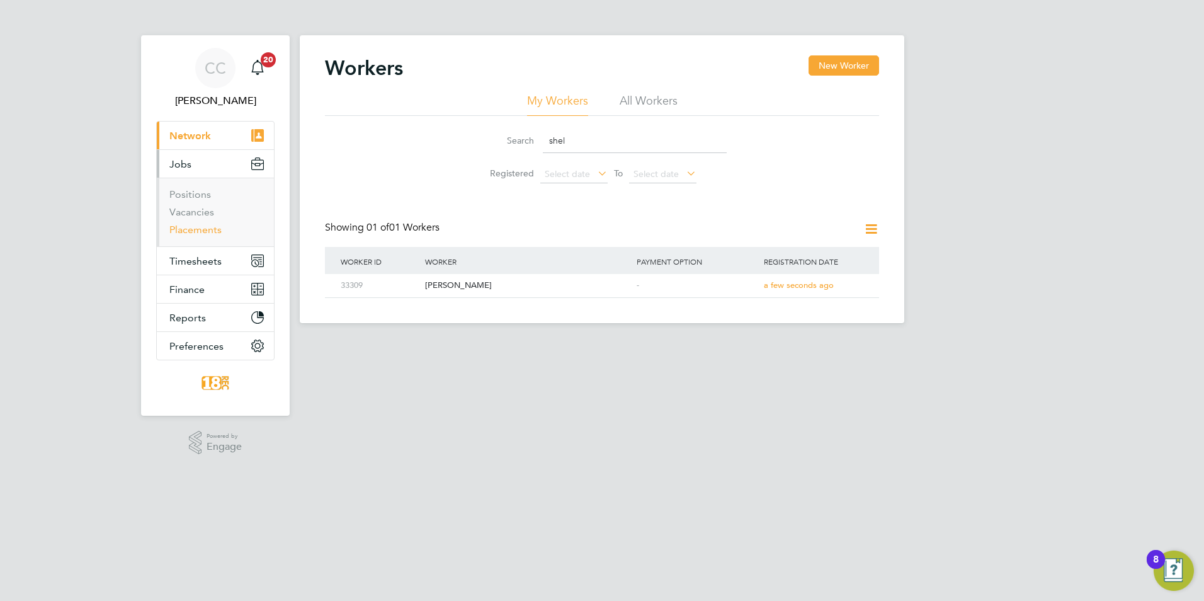
click at [221, 225] on link "Placements" at bounding box center [195, 230] width 52 height 12
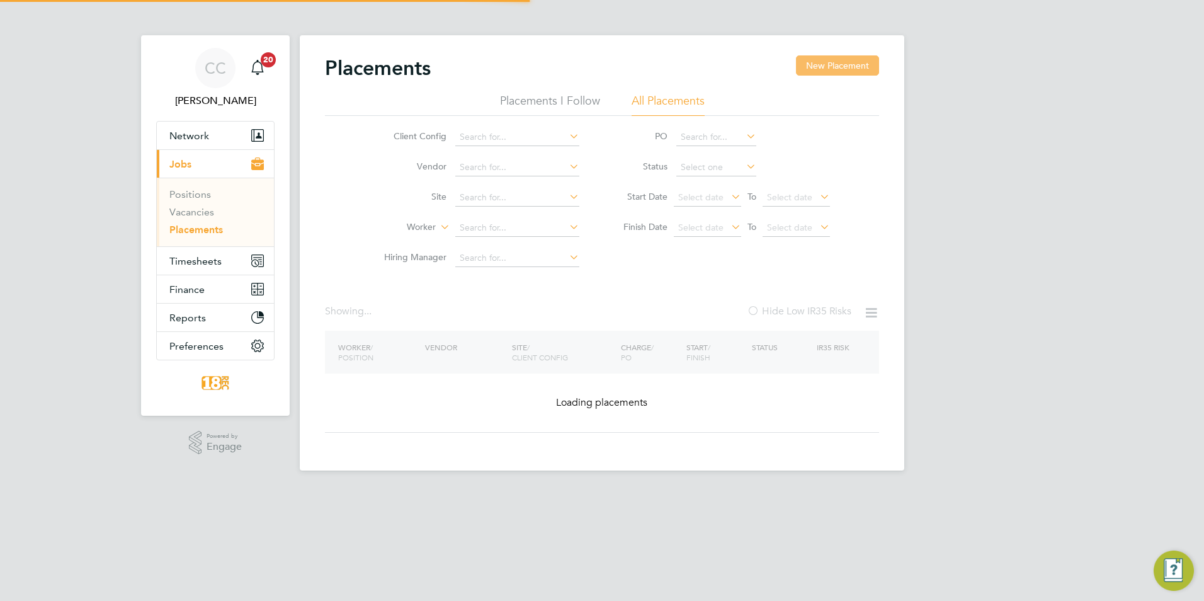
click at [821, 62] on button "New Placement" at bounding box center [837, 65] width 83 height 20
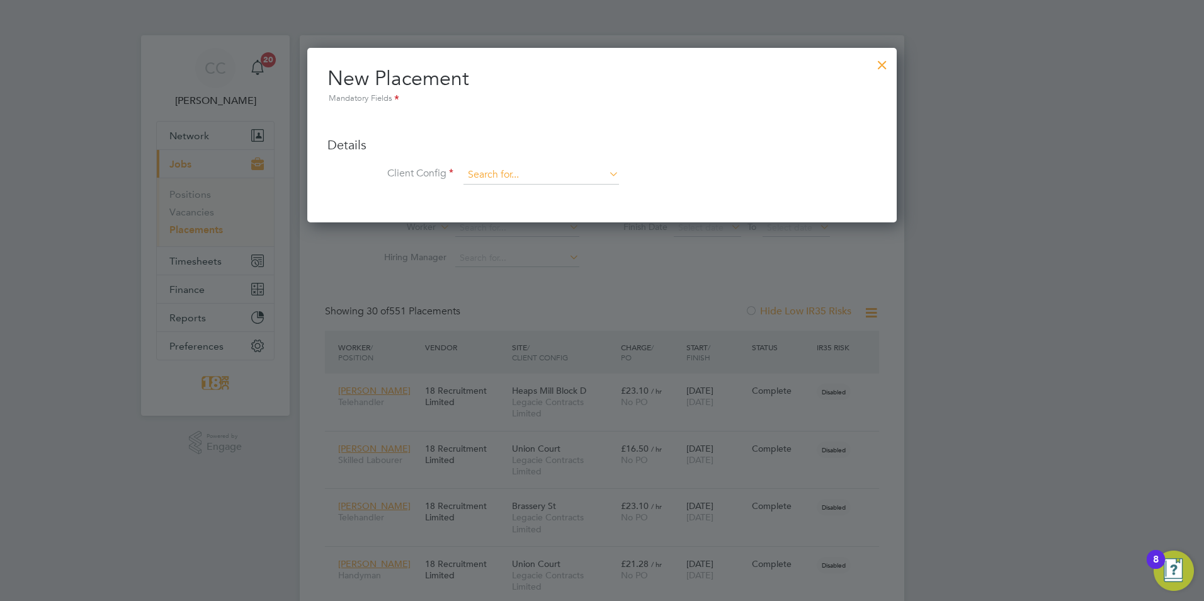
click at [478, 171] on input at bounding box center [542, 175] width 156 height 19
click at [498, 183] on input "lega" at bounding box center [542, 175] width 156 height 19
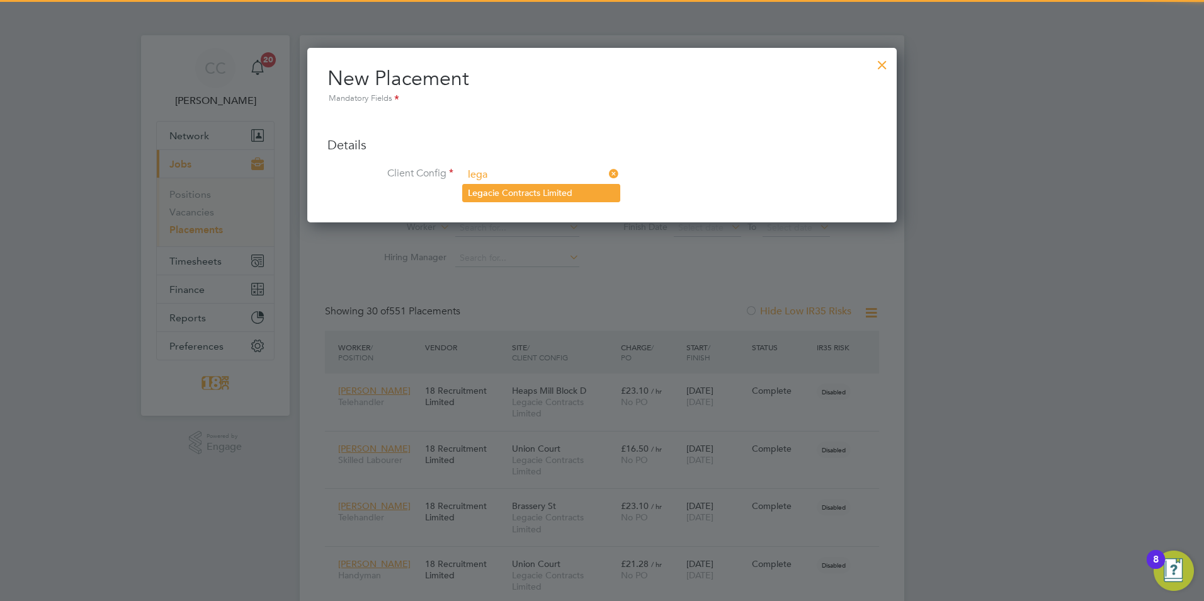
click at [501, 188] on li "Lega cie Contracts Limited" at bounding box center [541, 193] width 157 height 17
type input "Legacie Contracts Limited"
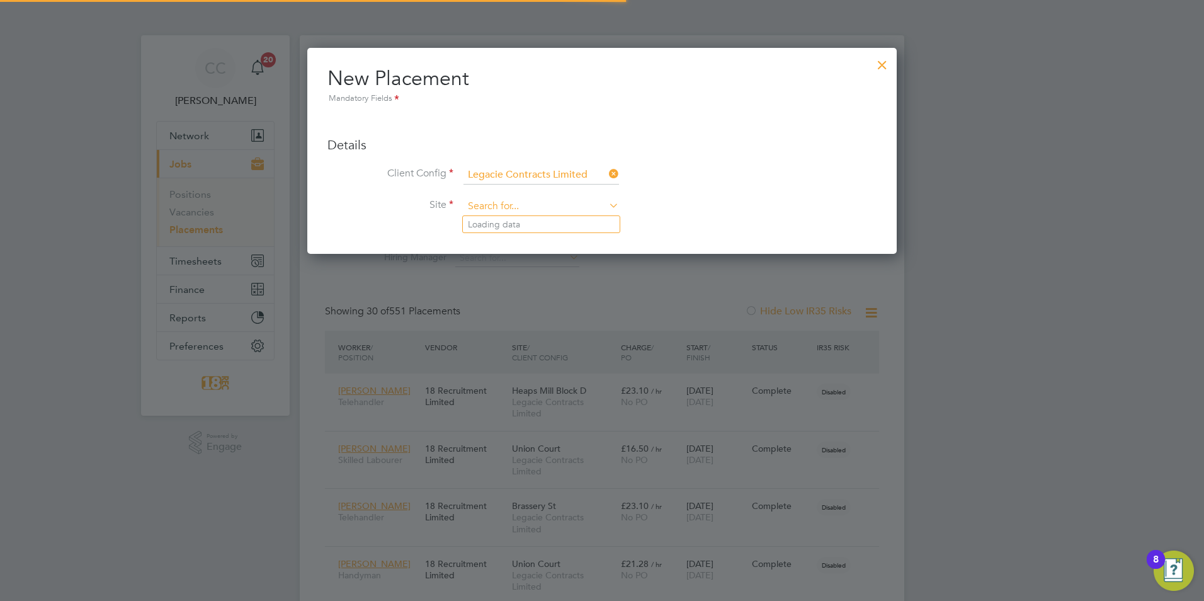
click at [493, 197] on input at bounding box center [542, 206] width 156 height 19
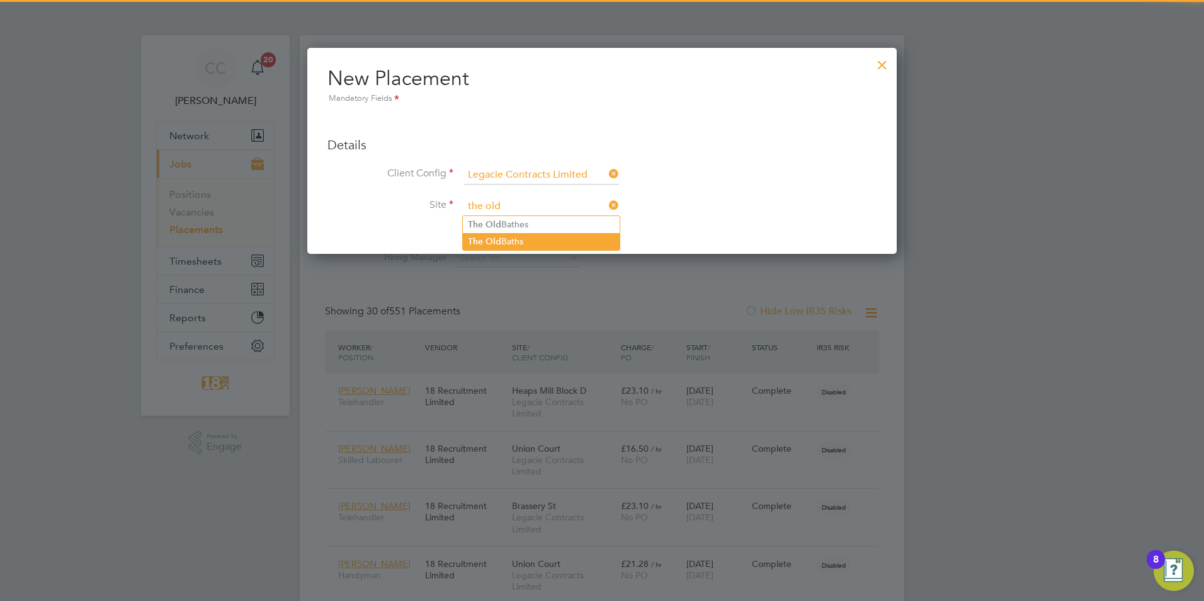
click at [537, 234] on li "The Old Baths" at bounding box center [541, 241] width 157 height 17
type input "The Old Baths"
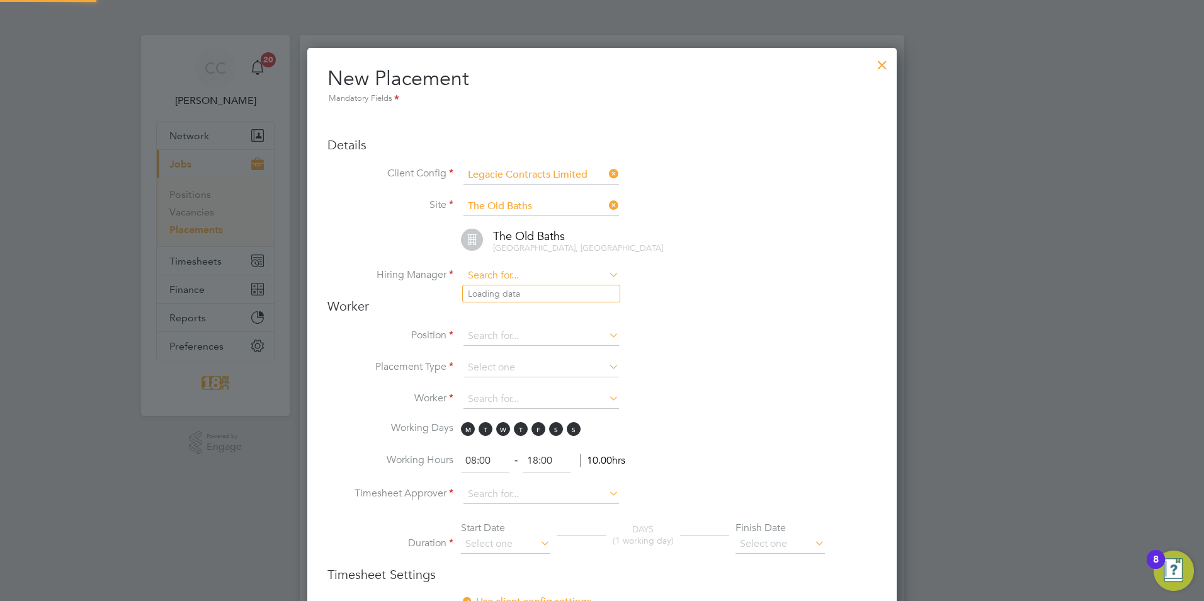
click at [506, 277] on input at bounding box center [542, 275] width 156 height 19
click at [540, 298] on li "Anthon y McNicholas" at bounding box center [541, 293] width 157 height 17
type input "Anthony McNicholas"
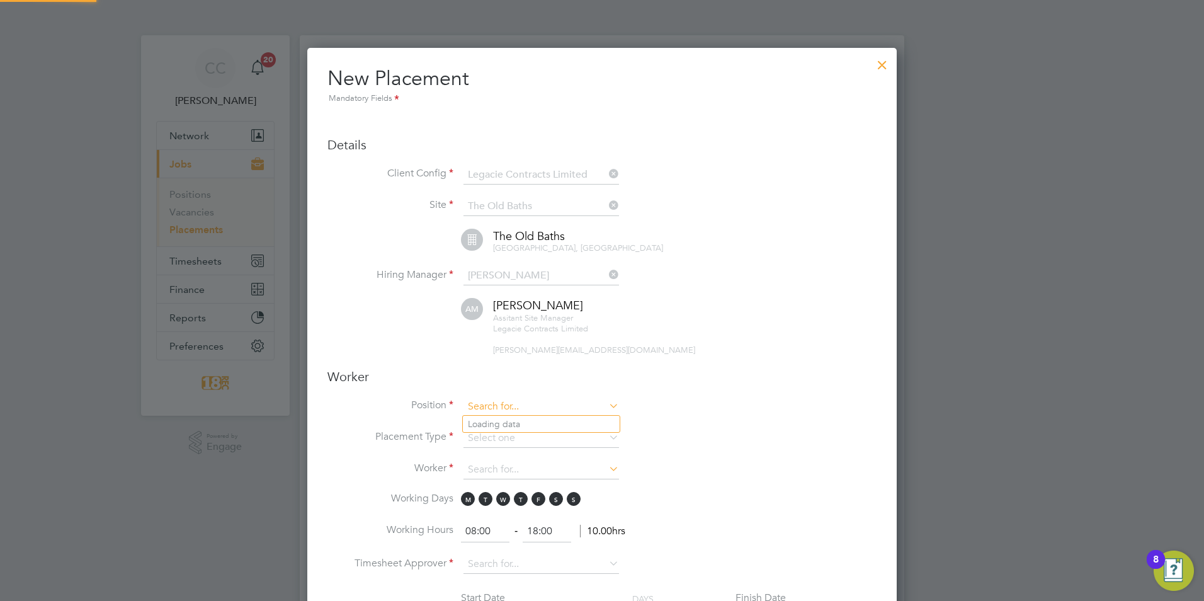
click at [494, 409] on input at bounding box center [542, 406] width 156 height 19
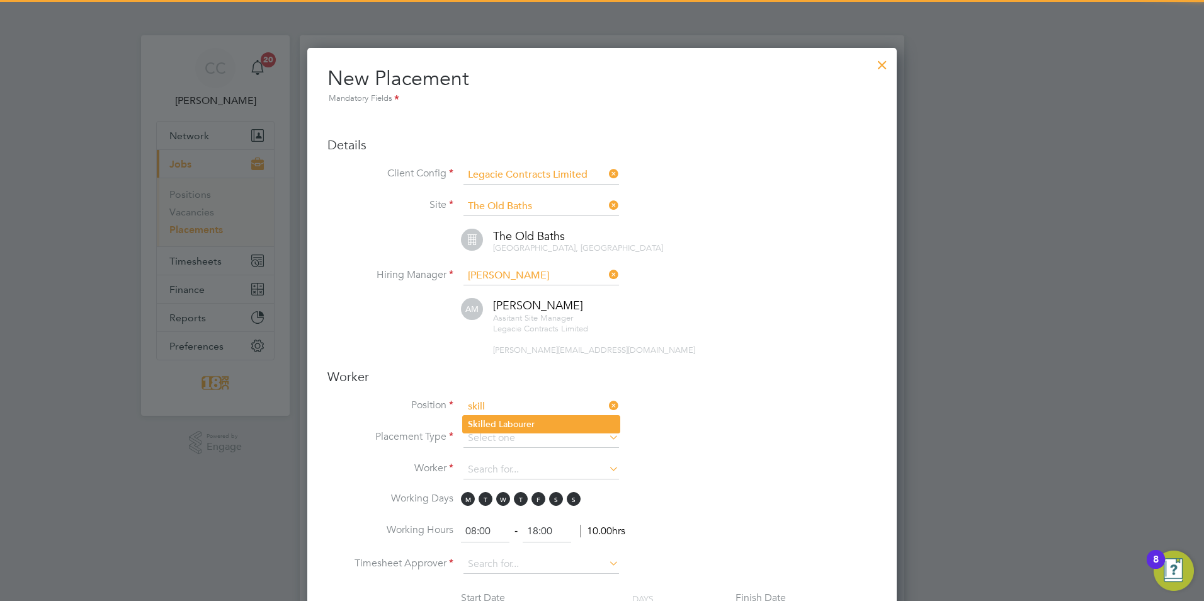
click at [503, 419] on li "Skill ed Labourer" at bounding box center [541, 424] width 157 height 17
type input "Skilled Labourer"
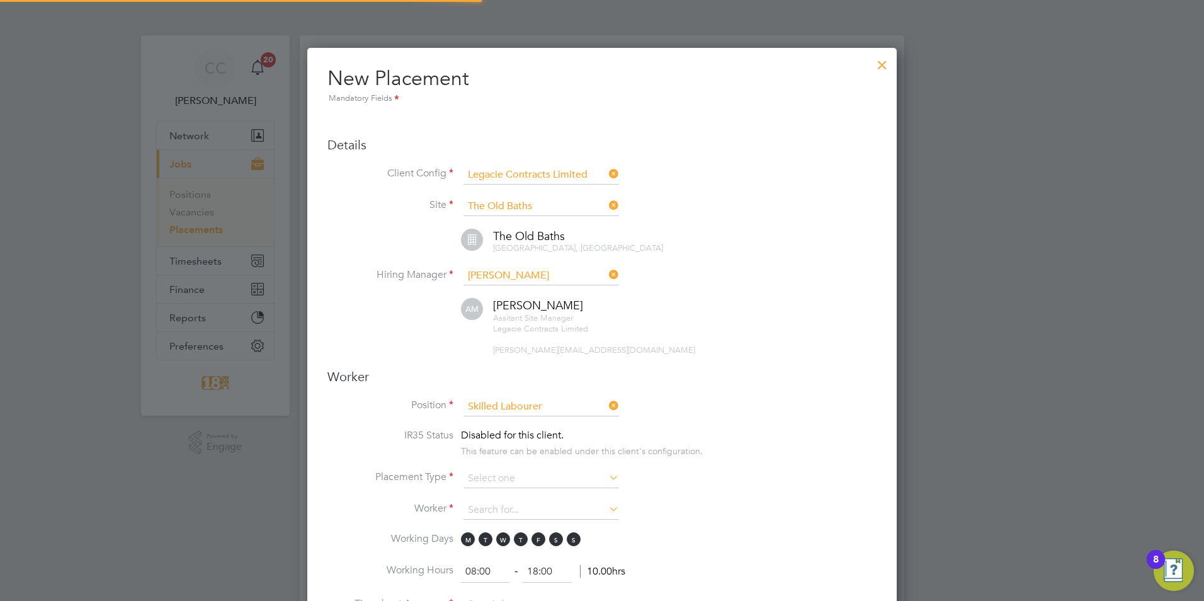
click at [490, 436] on span "Disabled for this client." at bounding box center [512, 435] width 103 height 13
click at [483, 469] on input at bounding box center [542, 478] width 156 height 19
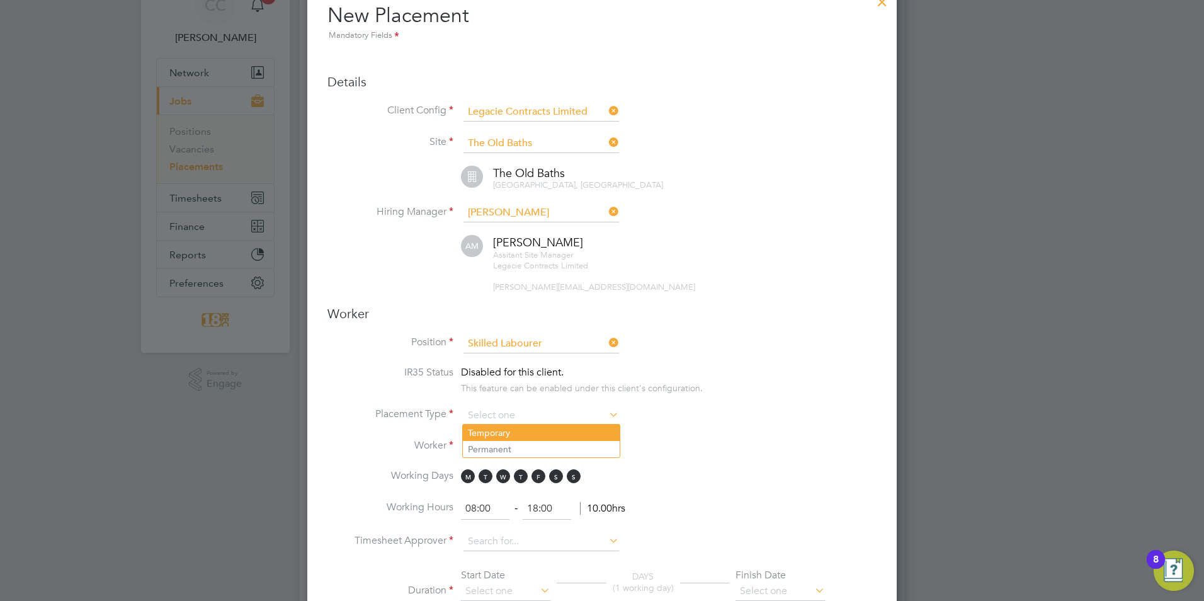
click at [500, 433] on li "Temporary" at bounding box center [541, 433] width 157 height 16
type input "Temporary"
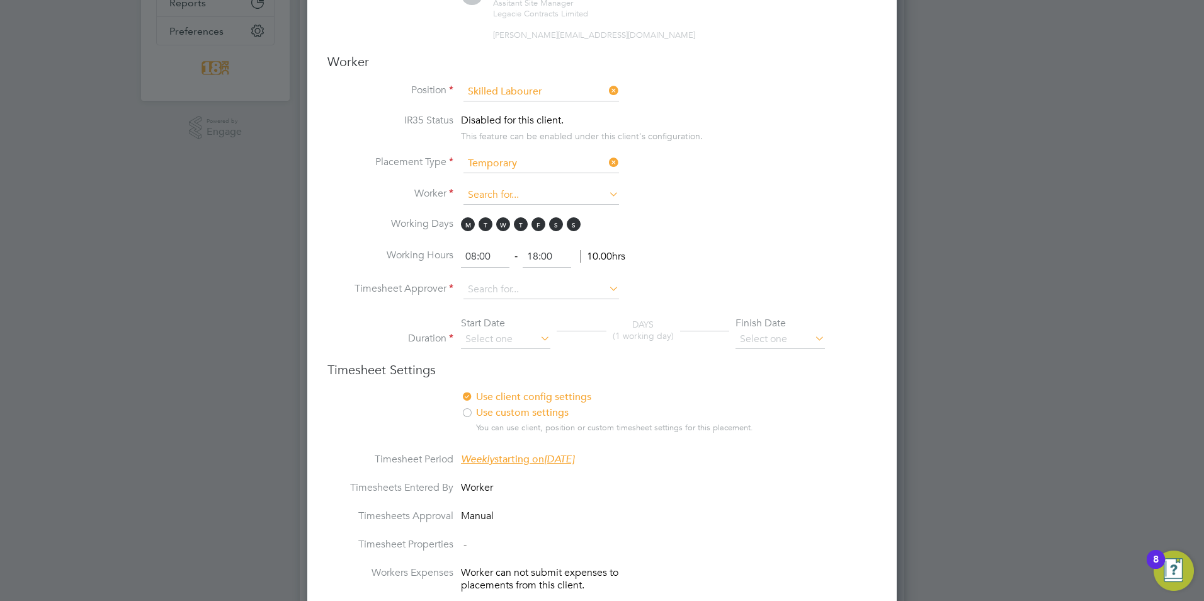
click at [484, 197] on input at bounding box center [542, 195] width 156 height 19
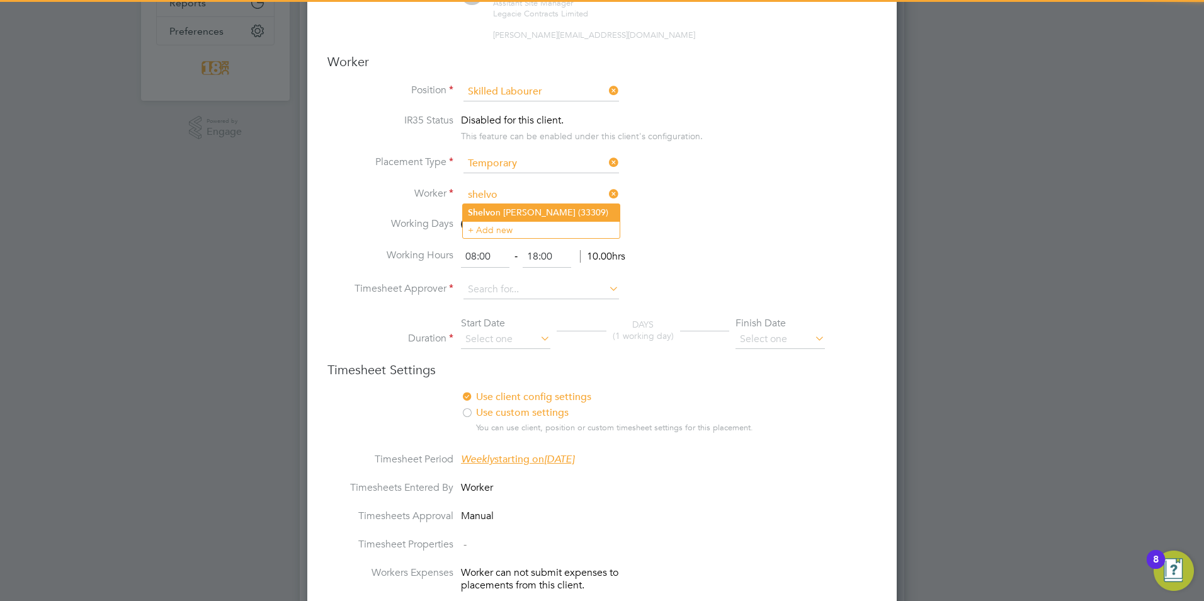
click at [493, 208] on b "Shelvo" at bounding box center [482, 212] width 28 height 11
type input "Shelvon Weaver (33309)"
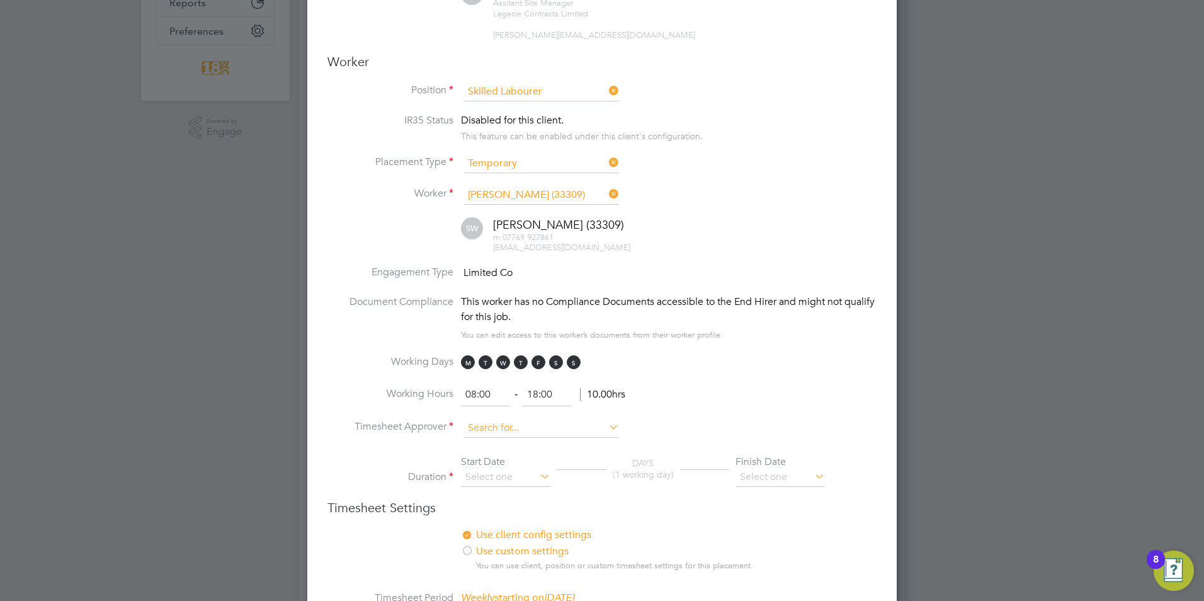
click at [506, 426] on input at bounding box center [542, 428] width 156 height 19
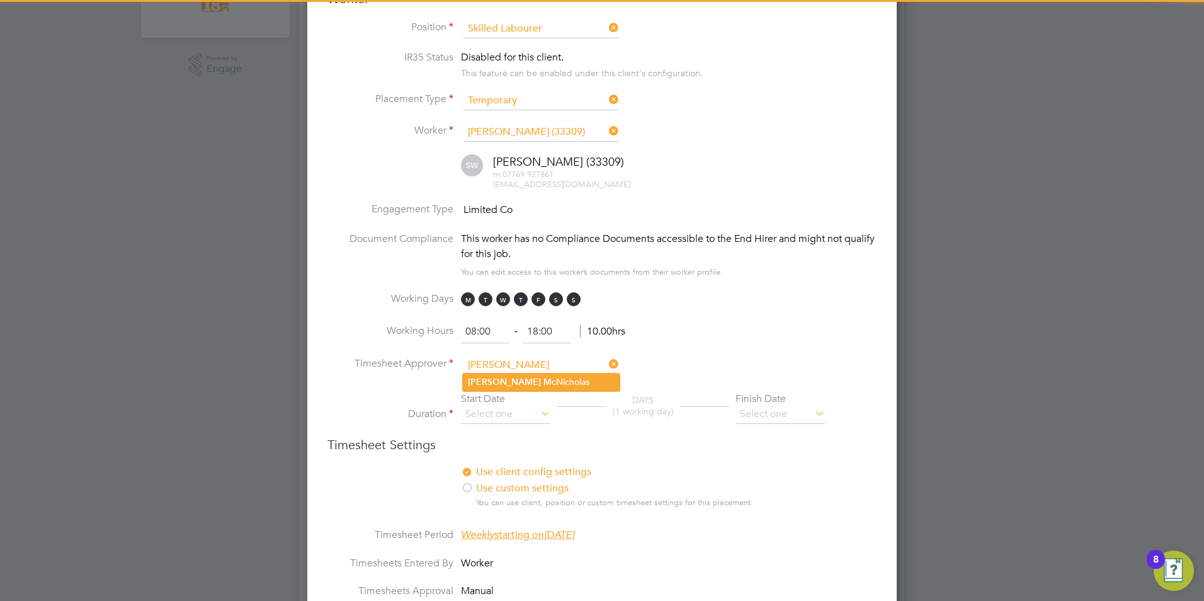
click at [534, 380] on li "Anthony M cNicholas" at bounding box center [541, 382] width 157 height 17
type input "Anthony McNicholas"
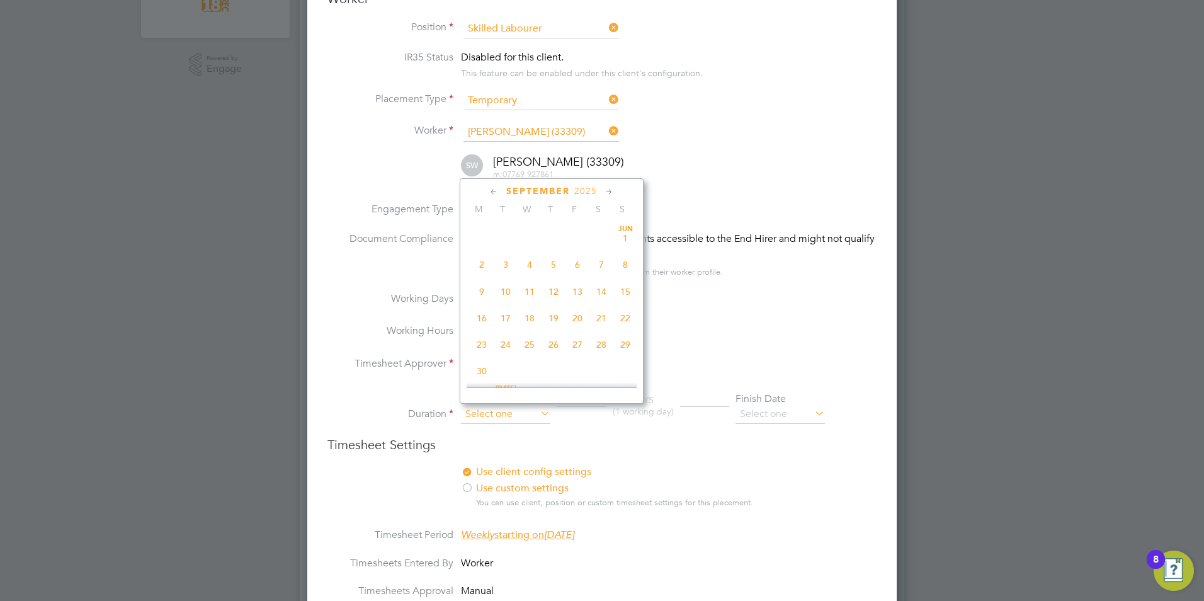
click at [507, 410] on input at bounding box center [505, 414] width 89 height 19
click at [477, 265] on span "22" at bounding box center [482, 253] width 24 height 24
type input "[DATE]"
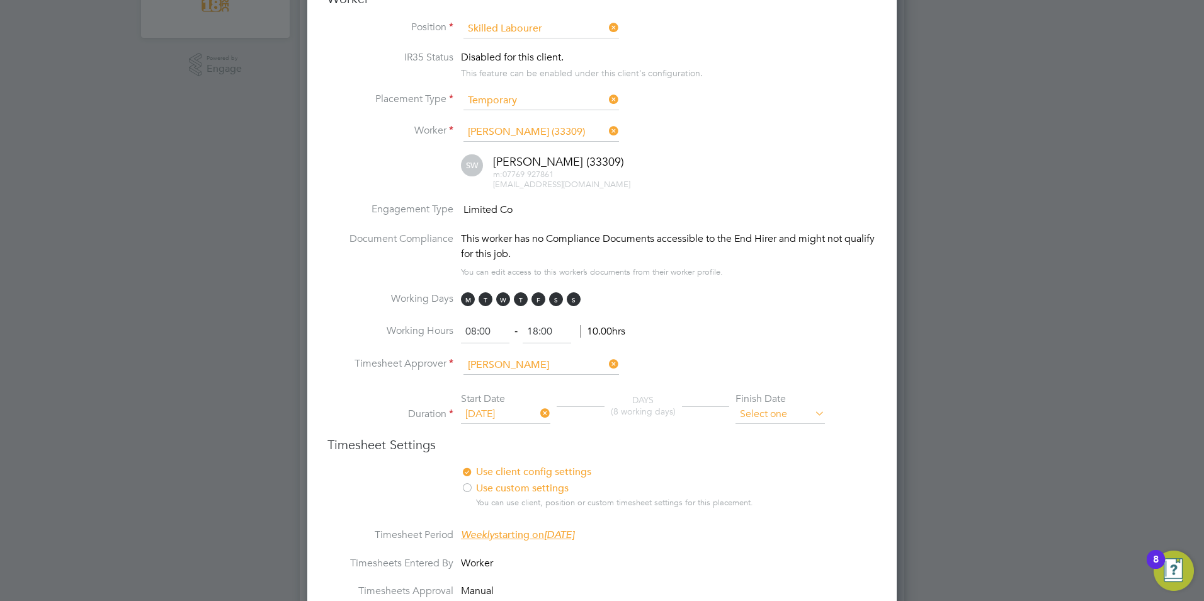
click at [757, 411] on input at bounding box center [780, 414] width 89 height 19
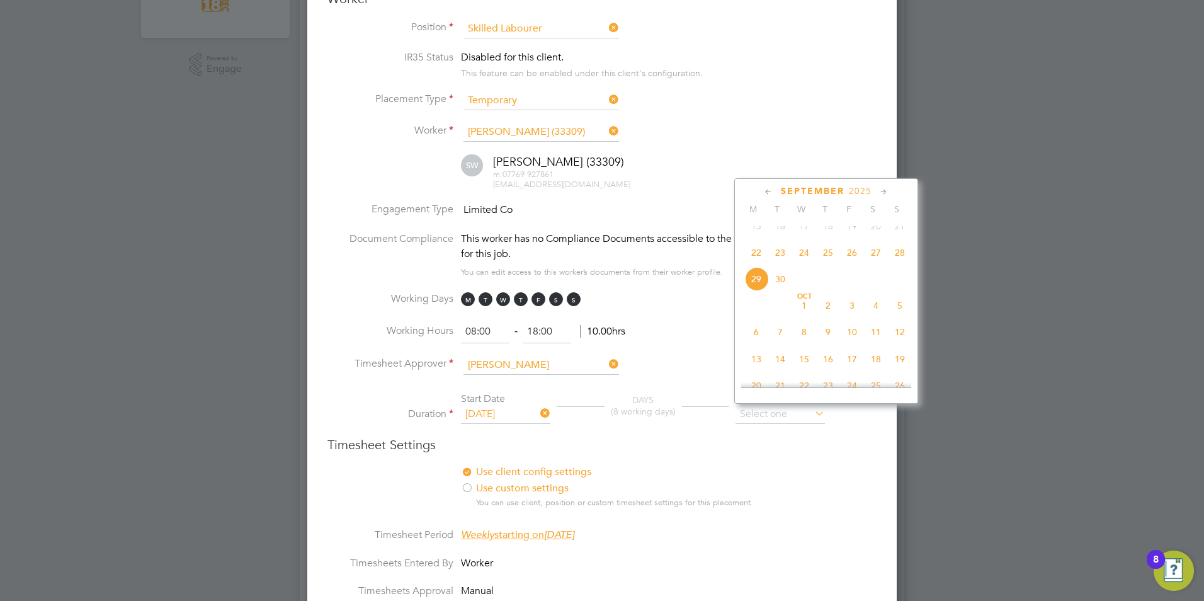
click at [898, 344] on span "12" at bounding box center [900, 332] width 24 height 24
type input "12 Oct 2025"
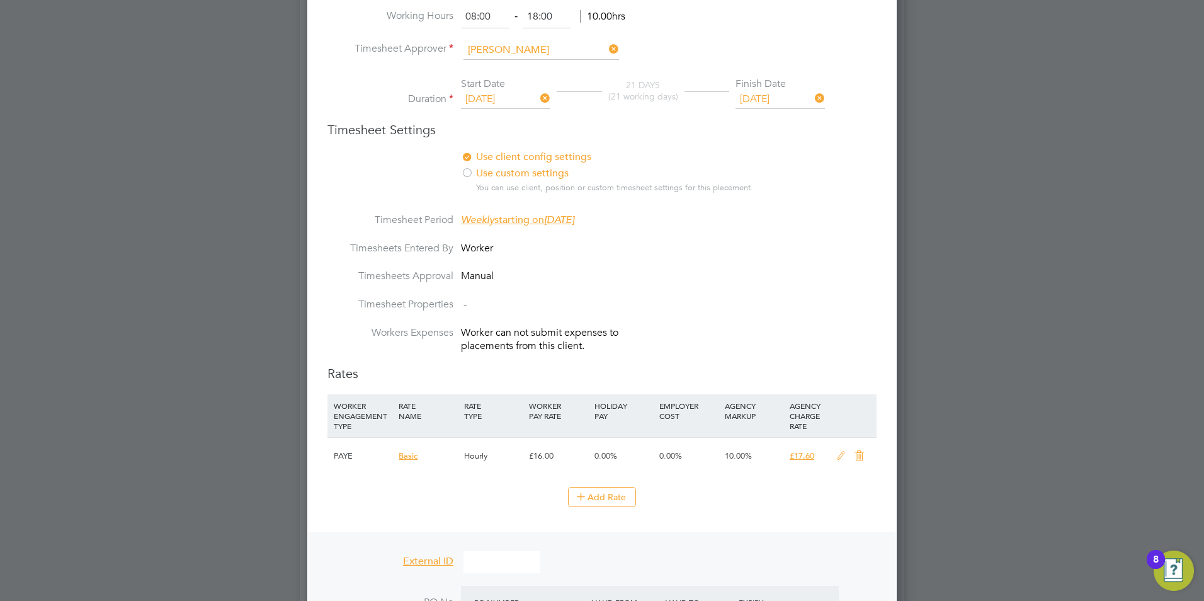
click at [777, 254] on li "Timesheets Entered By Worker" at bounding box center [602, 256] width 549 height 28
click at [838, 458] on icon at bounding box center [841, 456] width 16 height 10
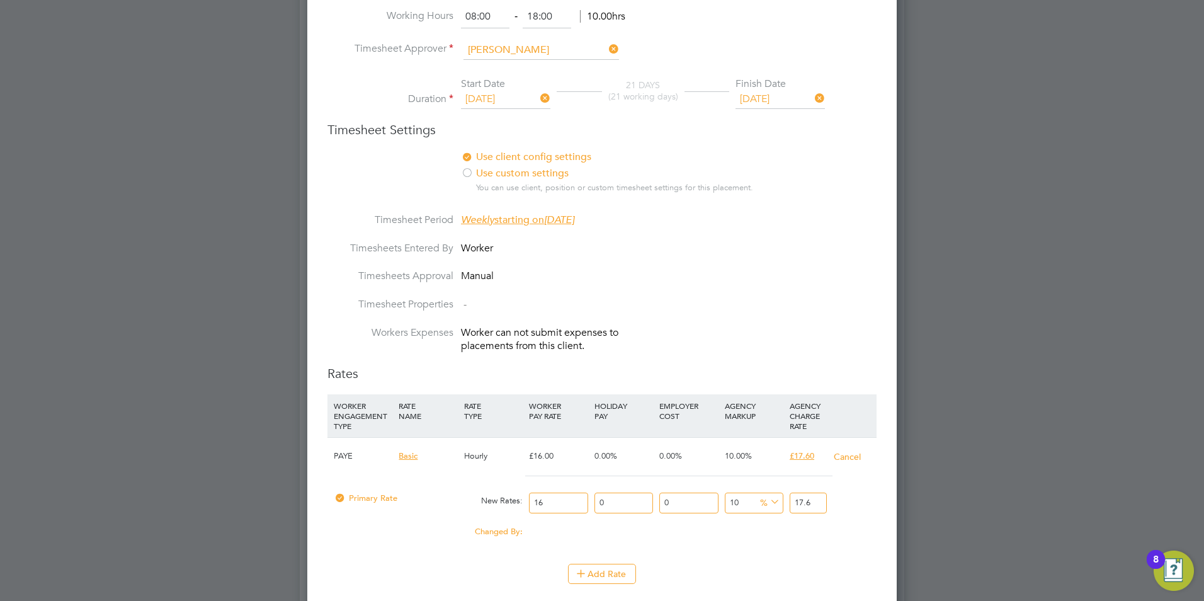
drag, startPoint x: 447, startPoint y: 483, endPoint x: 394, endPoint y: 463, distance: 57.0
click at [430, 477] on div "PAYE Basic Hourly £16.00 0.00% 0.00% 10.00% £17.60 Cancel Primary Rate New Rate…" at bounding box center [602, 494] width 549 height 114
type input "1"
type input "1.1"
type input "15"
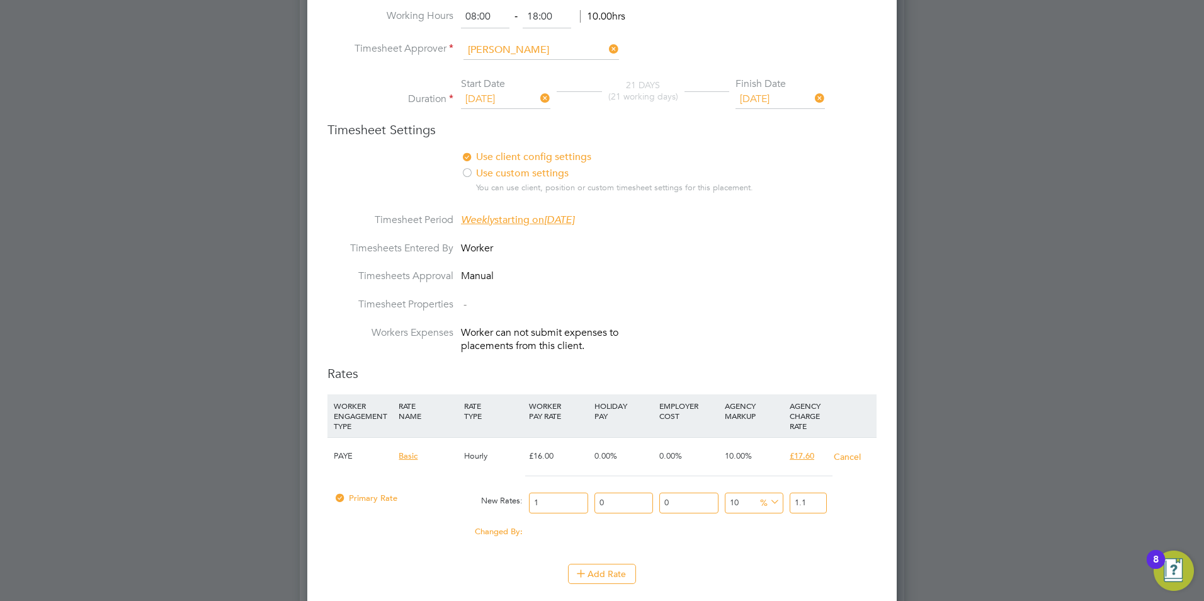
type input "16.5"
type input "15"
click at [745, 345] on li "Workers Expenses Worker can not submit expenses to placements from this client." at bounding box center [602, 345] width 549 height 39
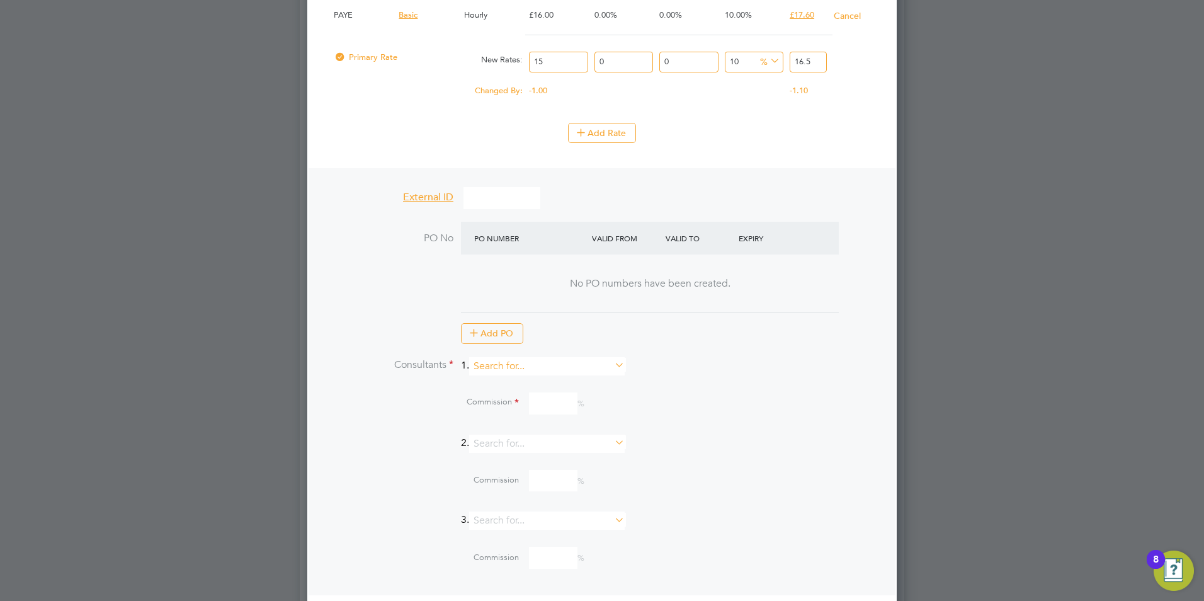
click at [524, 363] on input at bounding box center [547, 366] width 156 height 18
click at [518, 385] on li "Harv ey Harlow" at bounding box center [552, 382] width 157 height 17
type input "Harvey Harlow"
click at [546, 457] on input at bounding box center [553, 450] width 49 height 22
type input "10"
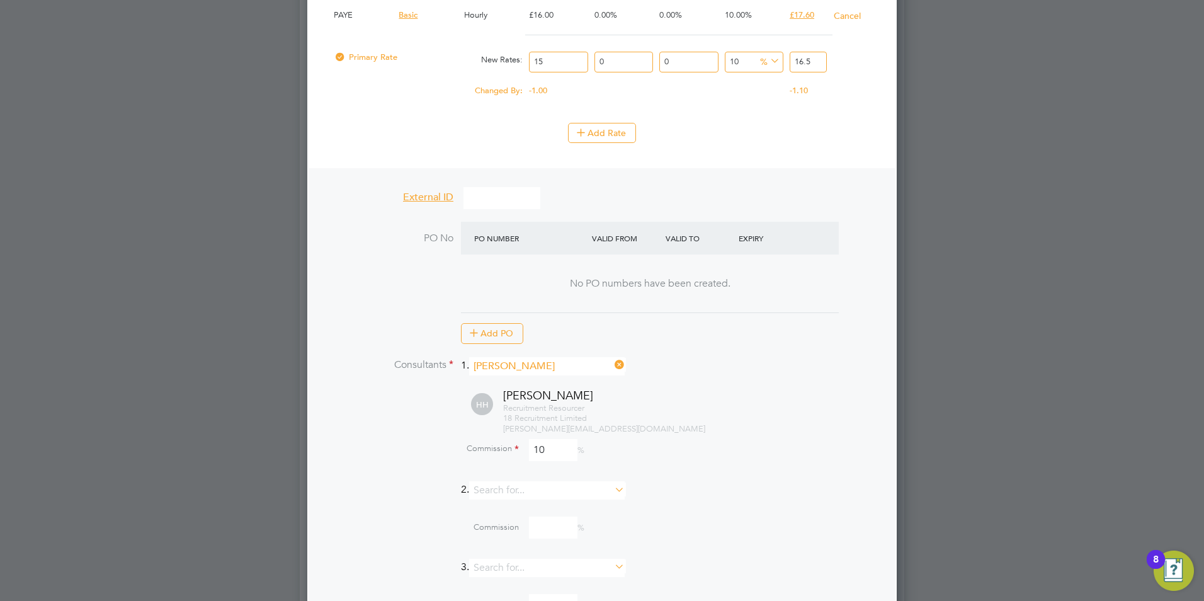
click at [887, 374] on div "External ID PO No Please Select Placement Dates PO No PO Number Valid From Vali…" at bounding box center [602, 405] width 587 height 474
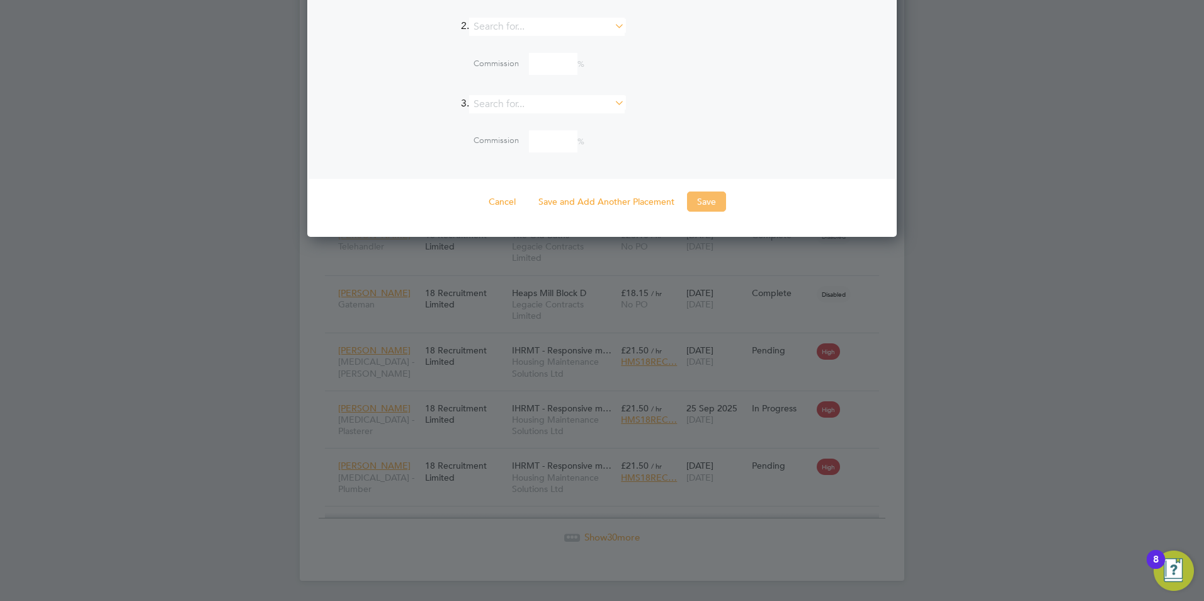
click at [701, 196] on button "Save" at bounding box center [706, 201] width 39 height 20
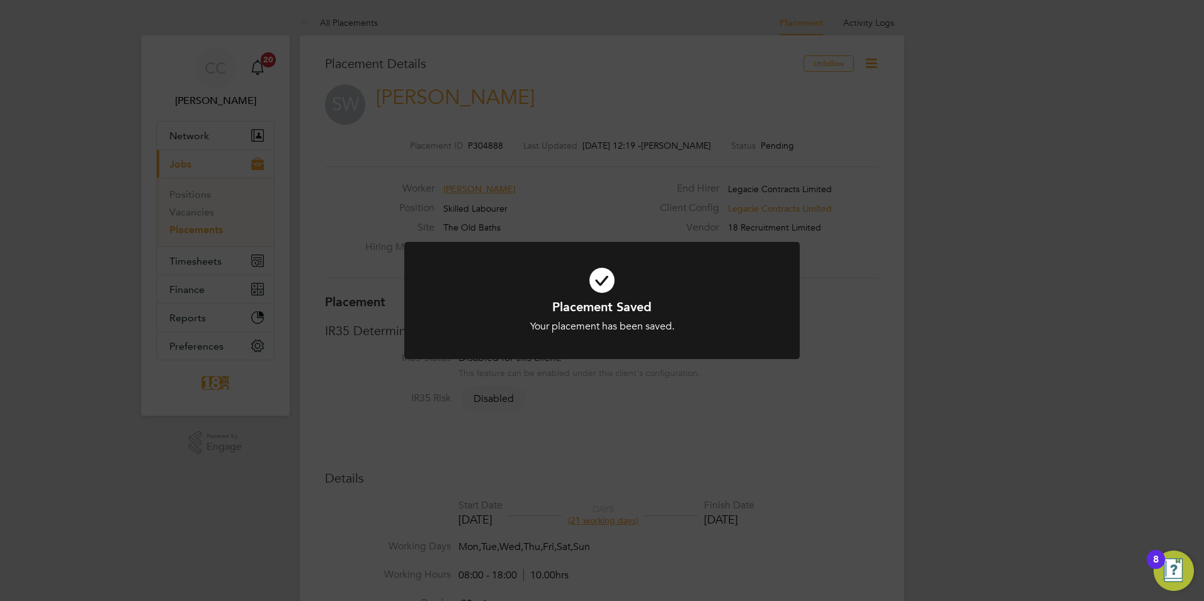
click at [872, 64] on div "Placement Saved Your placement has been saved. Cancel Okay" at bounding box center [602, 300] width 1204 height 601
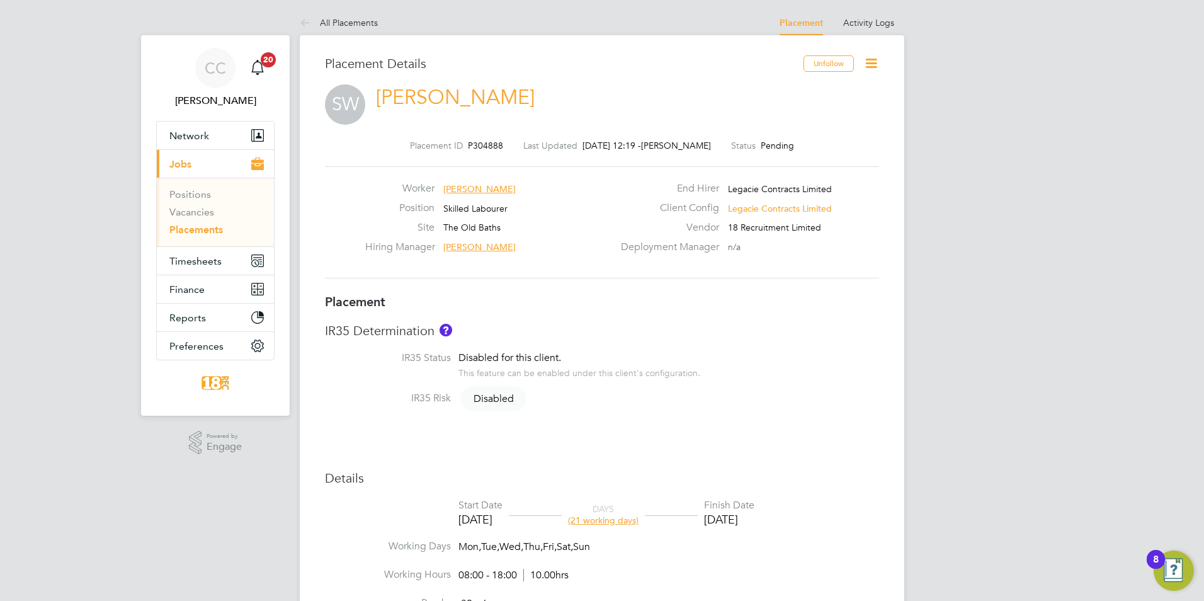
click at [872, 64] on icon at bounding box center [872, 63] width 16 height 16
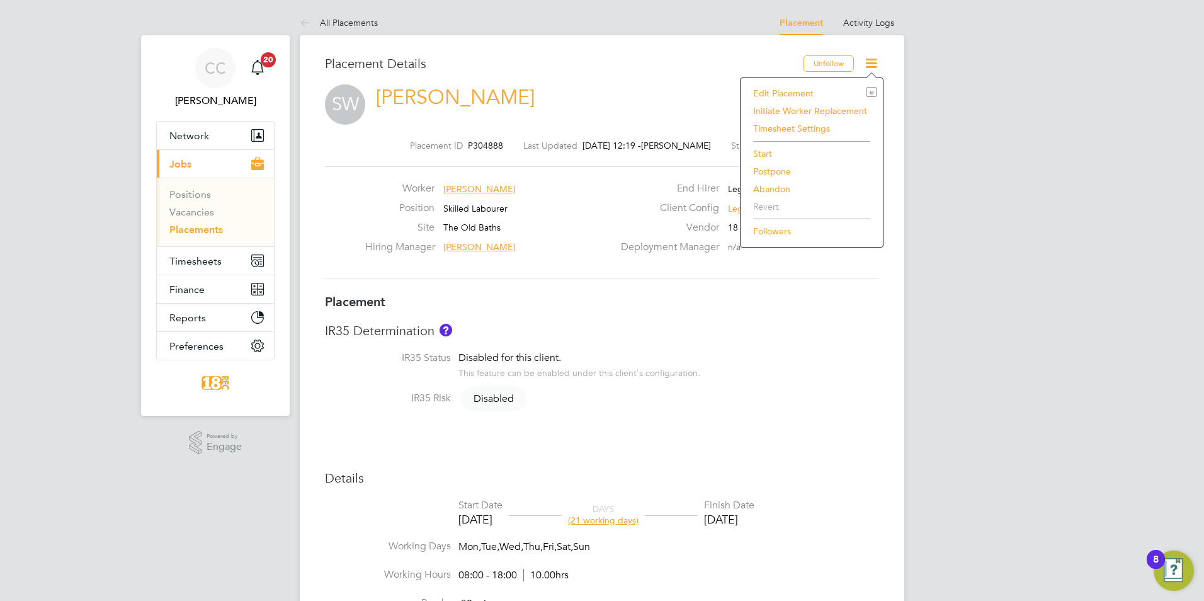
click at [782, 152] on li "Start" at bounding box center [812, 154] width 130 height 18
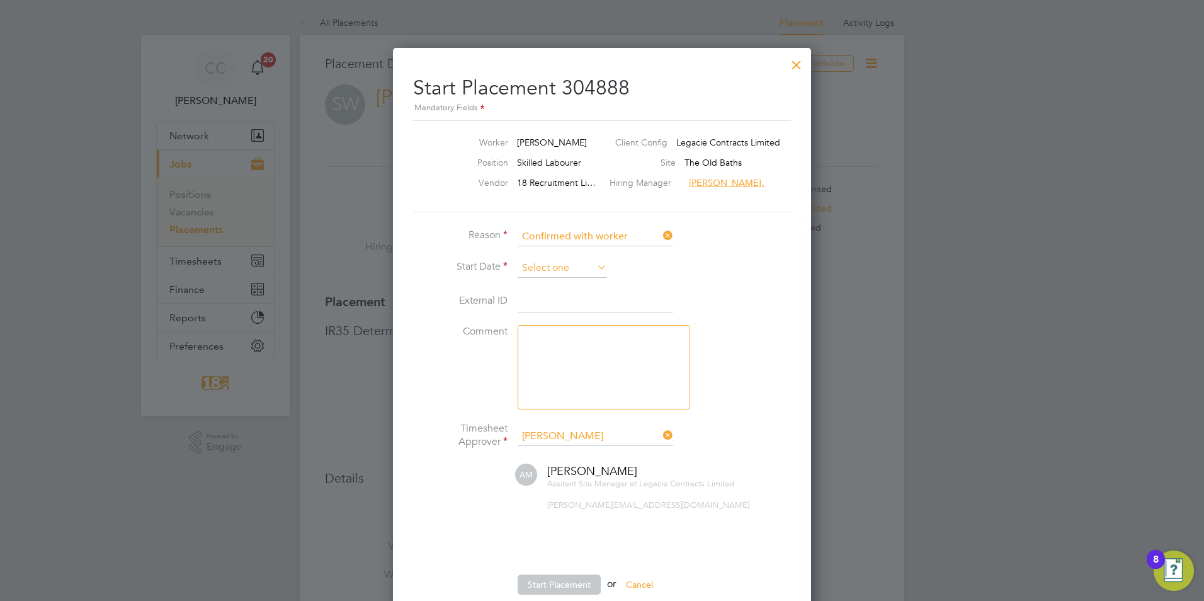
click at [525, 260] on input at bounding box center [562, 268] width 89 height 19
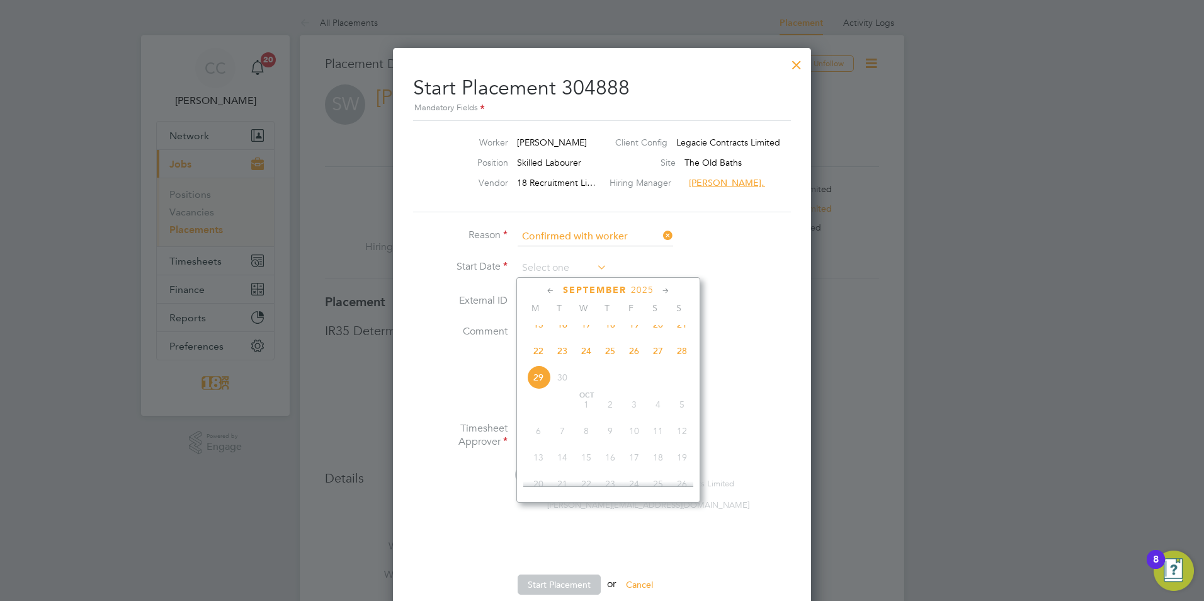
click at [539, 357] on span "22" at bounding box center [539, 351] width 24 height 24
type input "[DATE]"
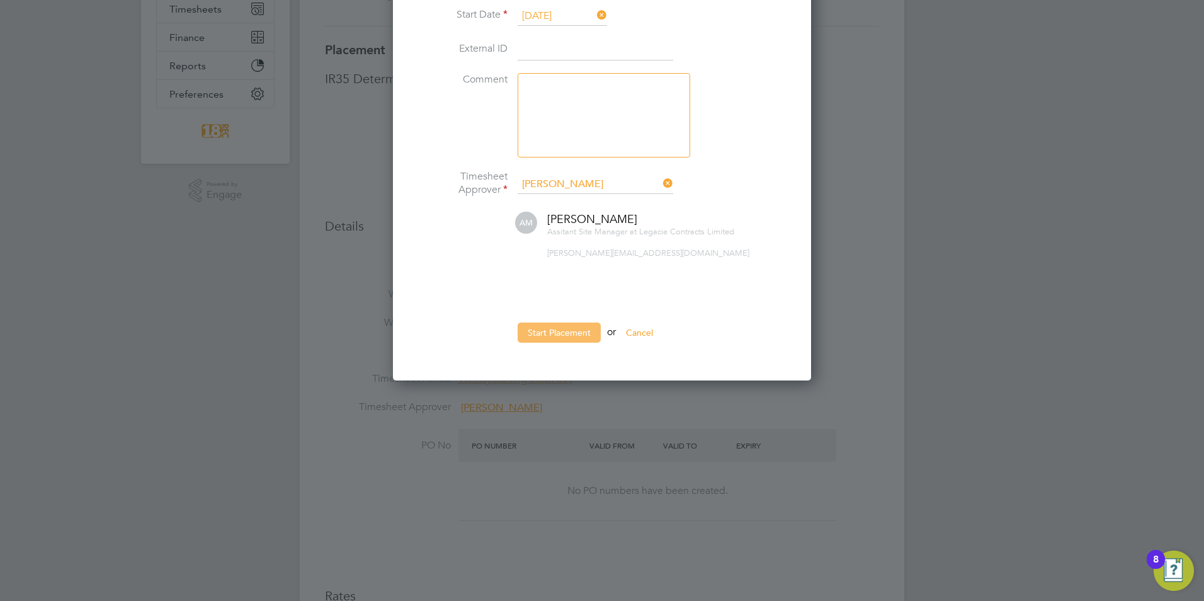
click at [568, 340] on button "Start Placement" at bounding box center [559, 333] width 83 height 20
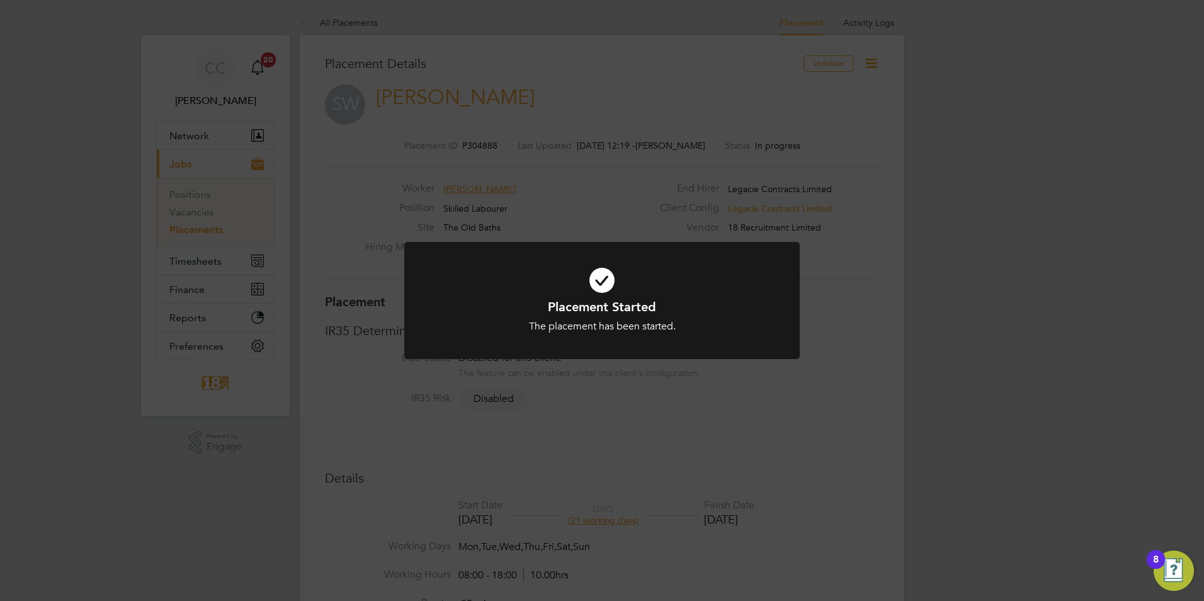
drag, startPoint x: 376, startPoint y: 57, endPoint x: 368, endPoint y: 53, distance: 9.3
click at [376, 58] on div "Placement Started The placement has been started. Cancel Okay" at bounding box center [602, 300] width 1204 height 601
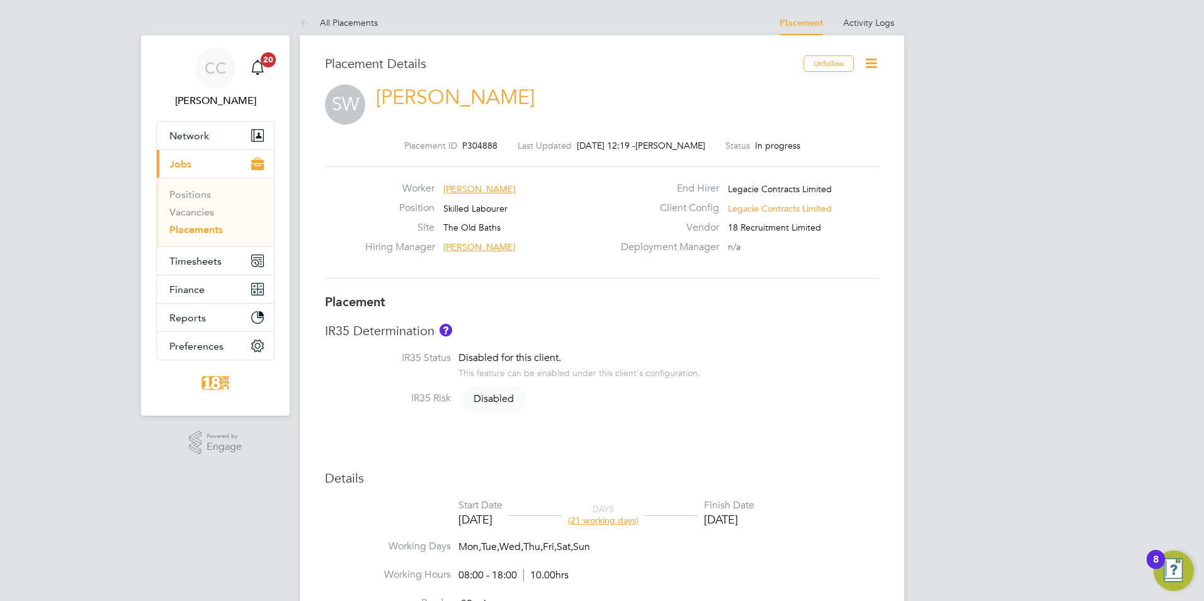
click at [346, 25] on link "All Placements" at bounding box center [339, 22] width 78 height 11
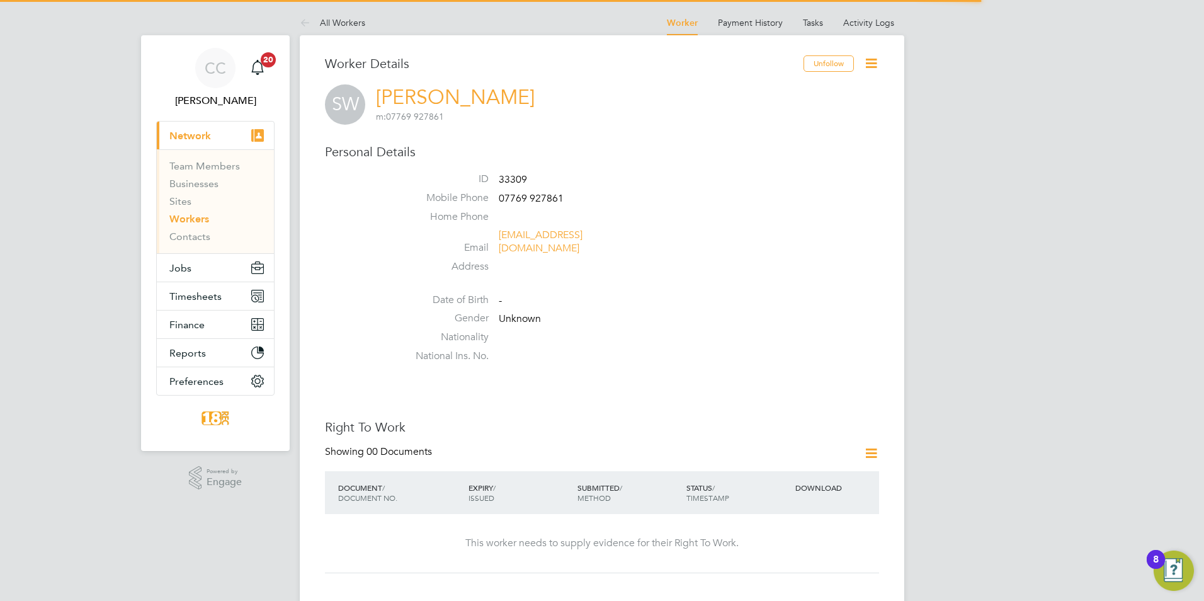
click at [874, 57] on icon at bounding box center [872, 63] width 16 height 16
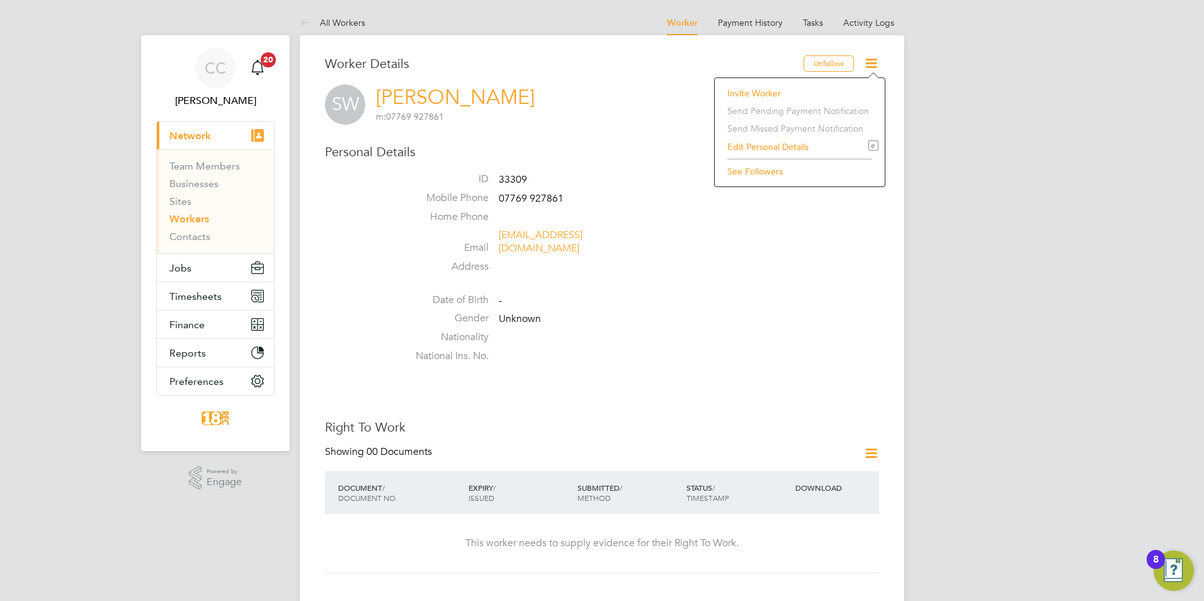
click at [782, 89] on li "Invite Worker" at bounding box center [799, 93] width 157 height 18
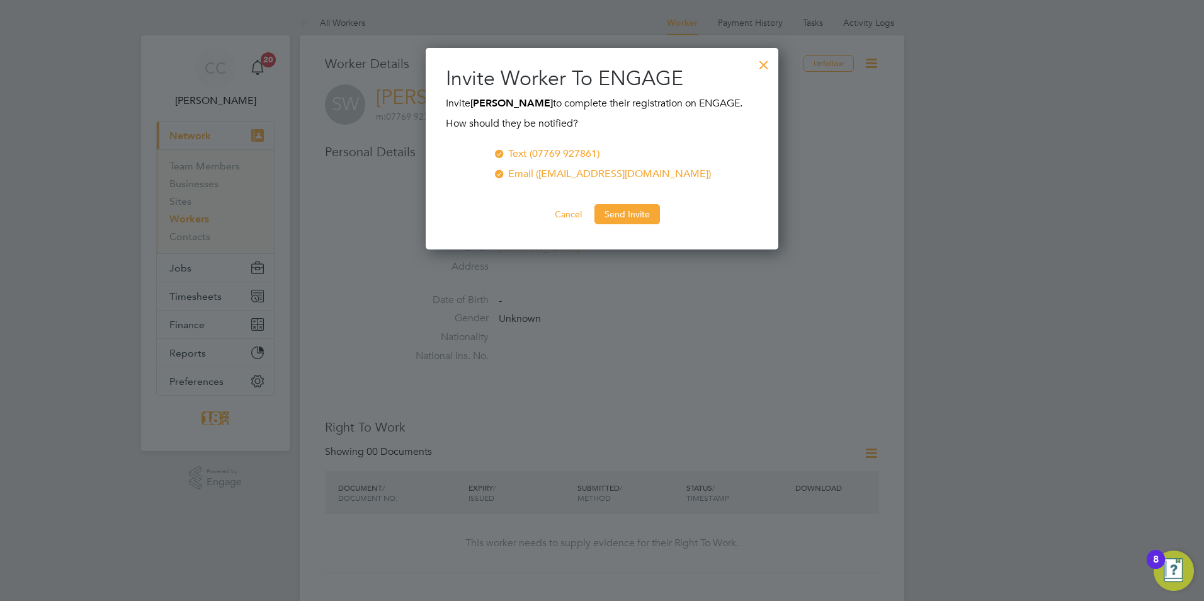
scroll to position [202, 353]
click at [610, 204] on button "Send Invite" at bounding box center [628, 214] width 66 height 20
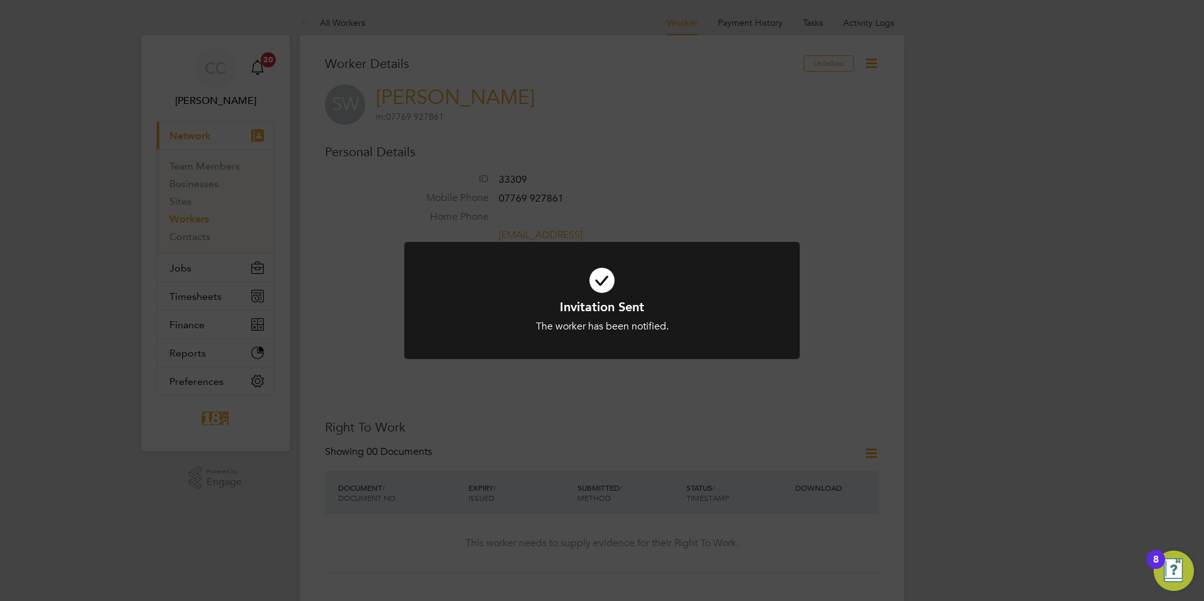
click at [700, 186] on div "Invitation Sent The worker has been notified. Cancel Okay" at bounding box center [602, 300] width 1204 height 601
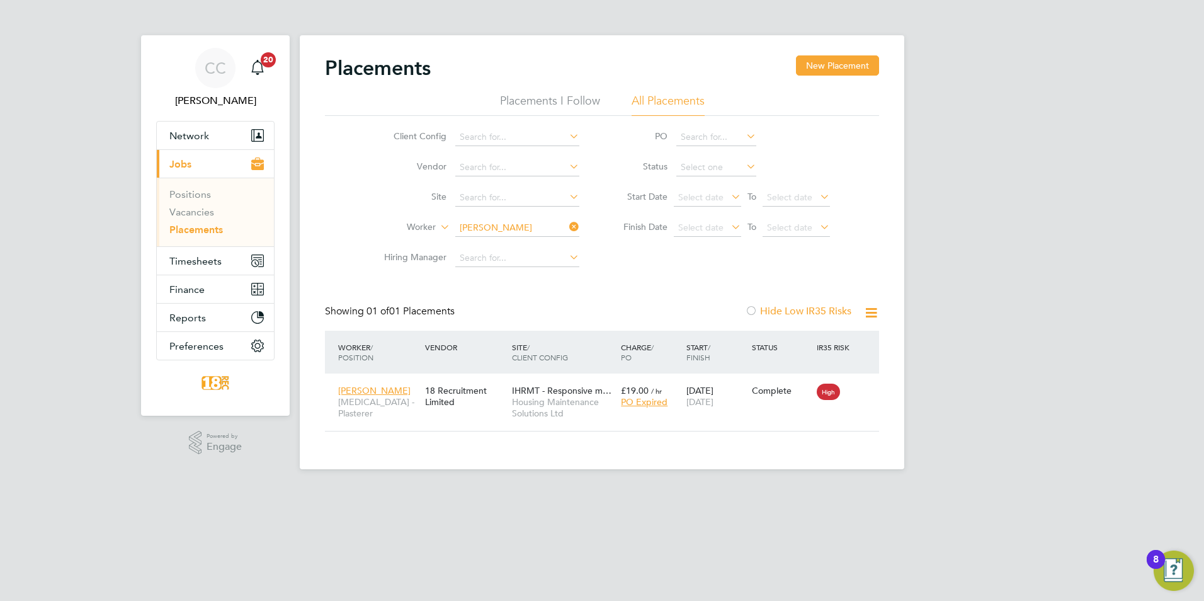
scroll to position [12, 59]
click at [185, 266] on span "Timesheets" at bounding box center [195, 261] width 52 height 12
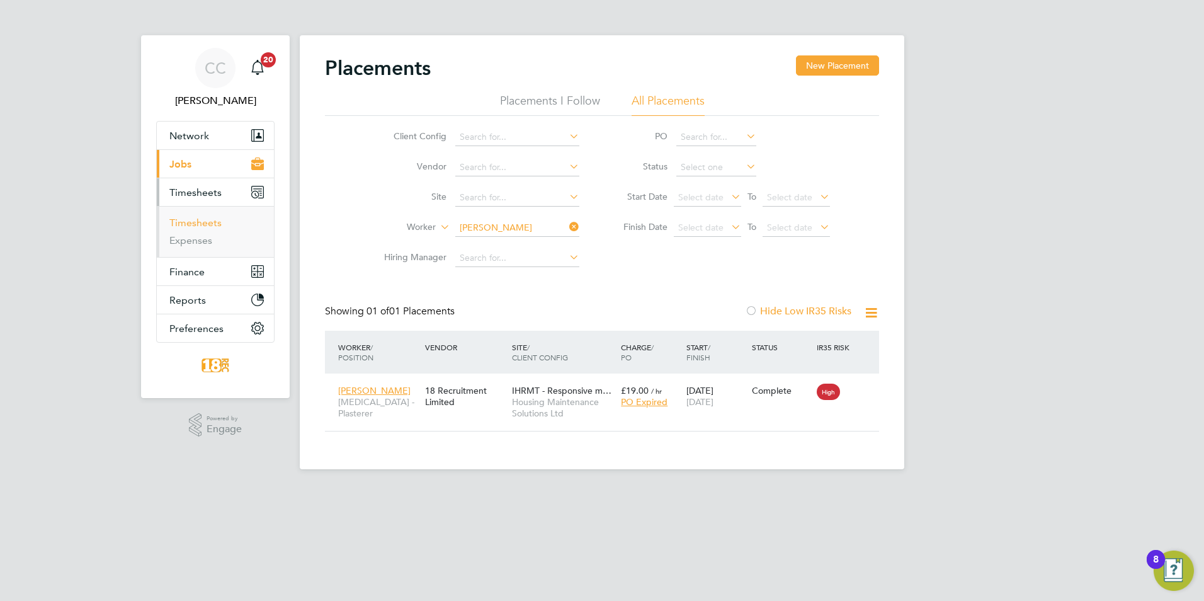
click at [194, 224] on link "Timesheets" at bounding box center [195, 223] width 52 height 12
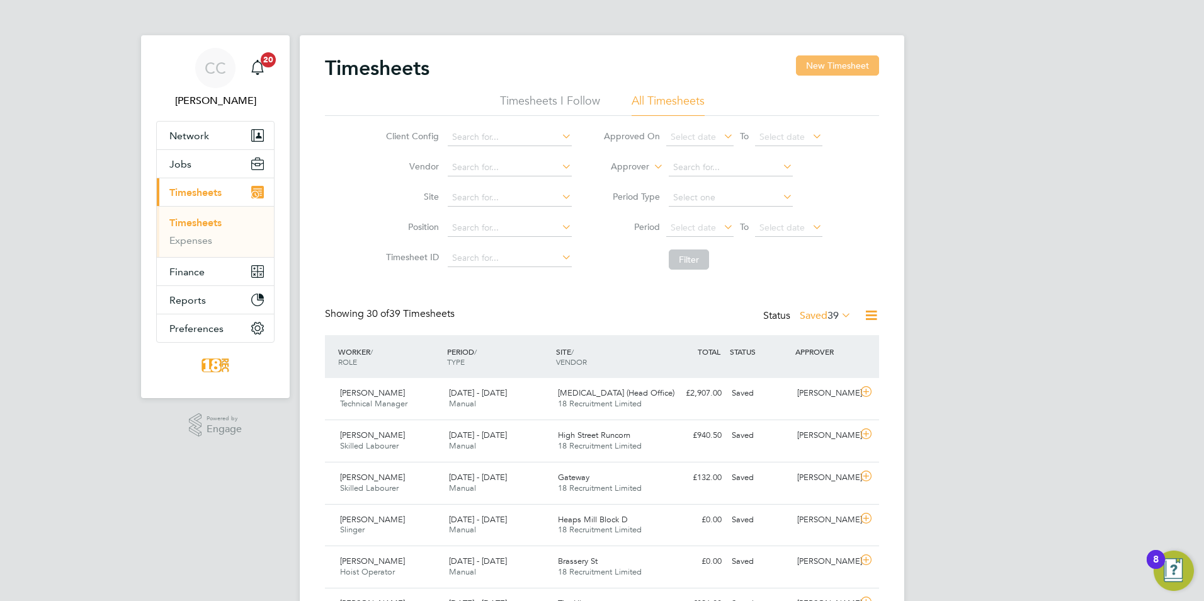
click at [849, 75] on button "New Timesheet" at bounding box center [837, 65] width 83 height 20
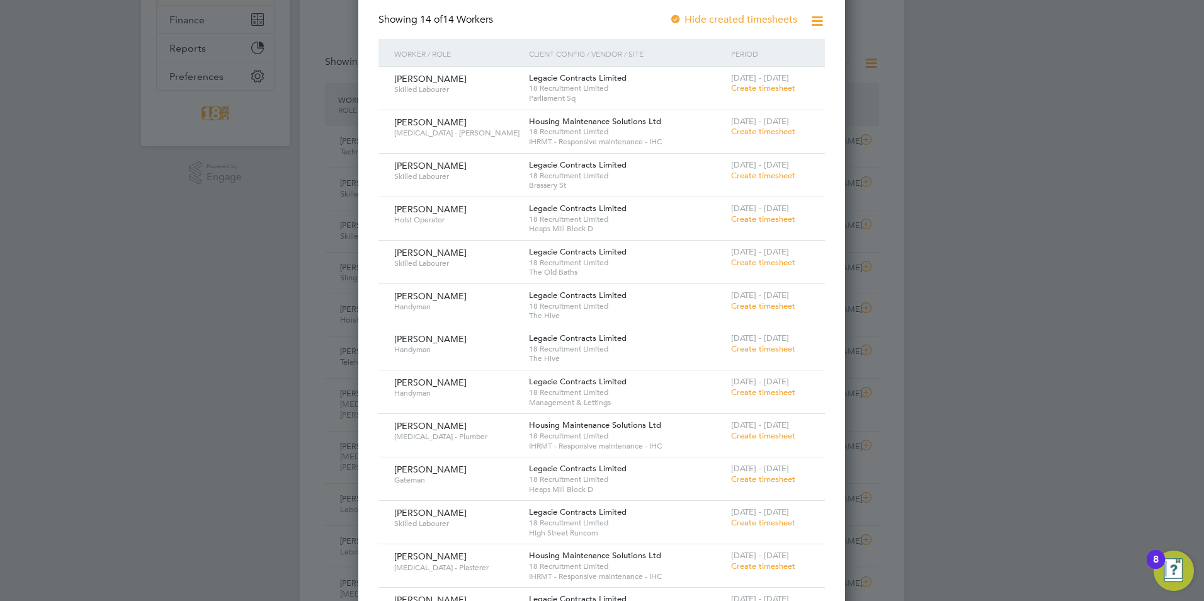
click at [786, 395] on span "Create timesheet" at bounding box center [763, 392] width 64 height 11
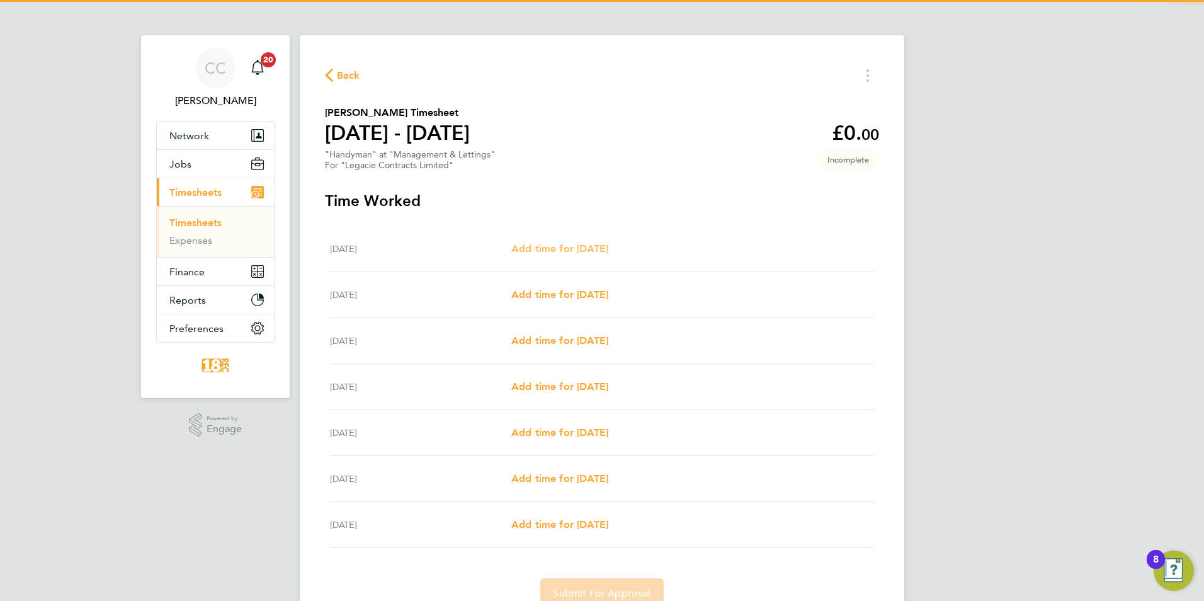
click at [566, 246] on span "Add time for [DATE]" at bounding box center [559, 249] width 97 height 12
select select "30"
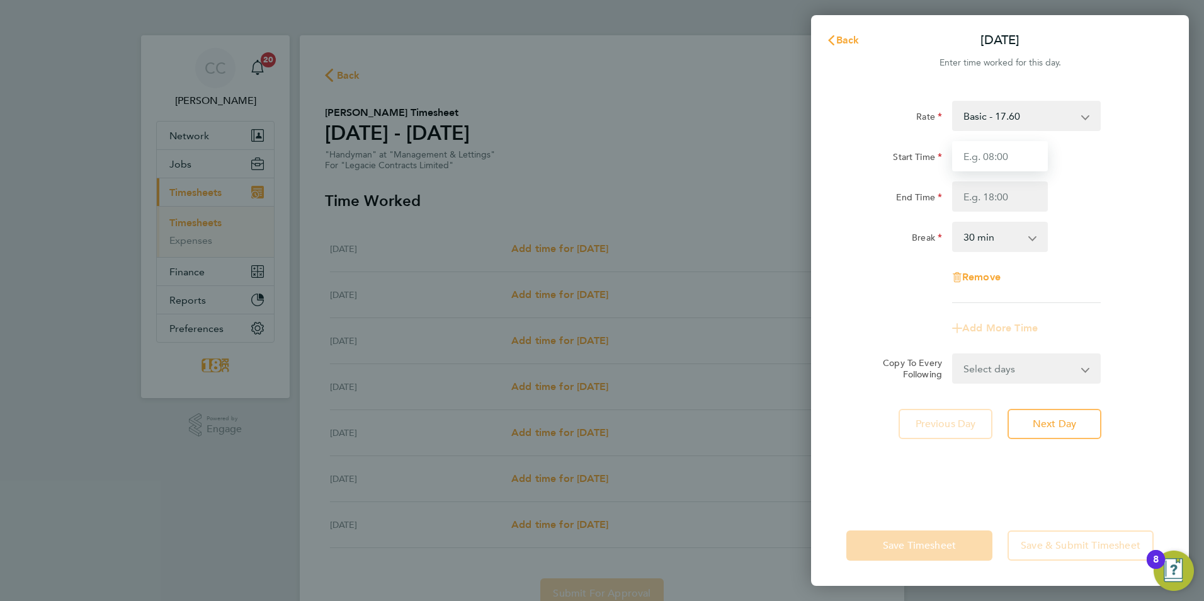
click at [982, 164] on input "Start Time" at bounding box center [1000, 156] width 96 height 30
type input "08:00"
click at [1022, 217] on div "Rate Basic - 17.60 Start Time 08:00 End Time 17:00 Break 0 min 15 min 30 min 45…" at bounding box center [1000, 202] width 307 height 202
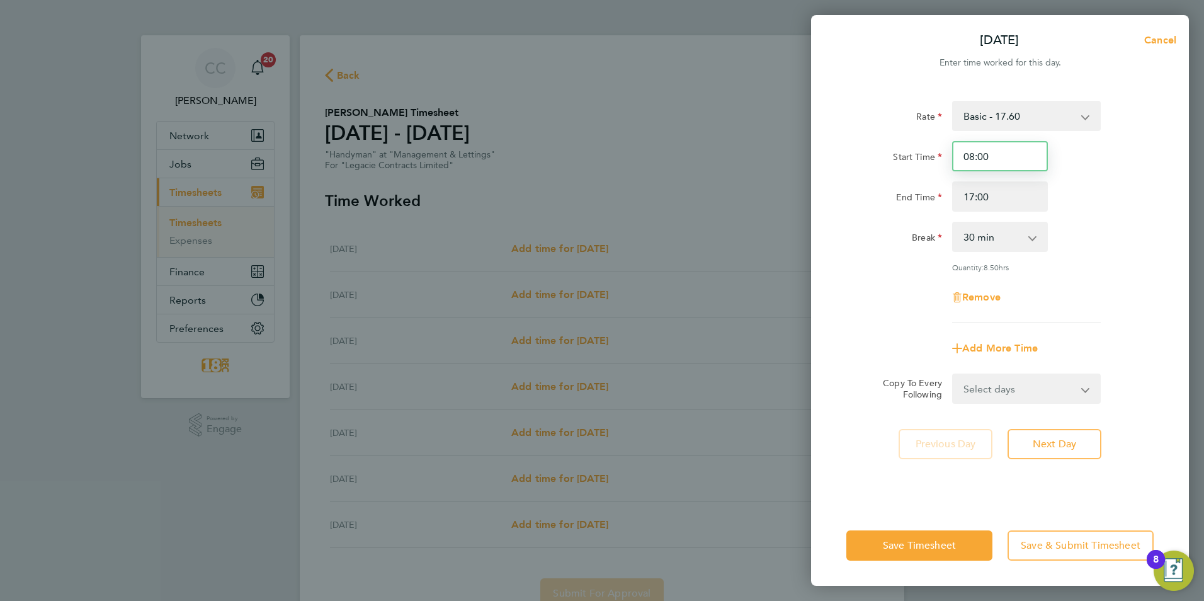
click at [1005, 159] on input "08:00" at bounding box center [1000, 156] width 96 height 30
drag, startPoint x: 1010, startPoint y: 191, endPoint x: 838, endPoint y: 185, distance: 171.5
click at [847, 185] on div "End Time 17:00" at bounding box center [1000, 196] width 317 height 30
type input "16:30"
click at [911, 278] on div "Rate Basic - 17.60 Start Time 08:00 End Time 16:30 Break 0 min 15 min 30 min 45…" at bounding box center [1000, 212] width 307 height 222
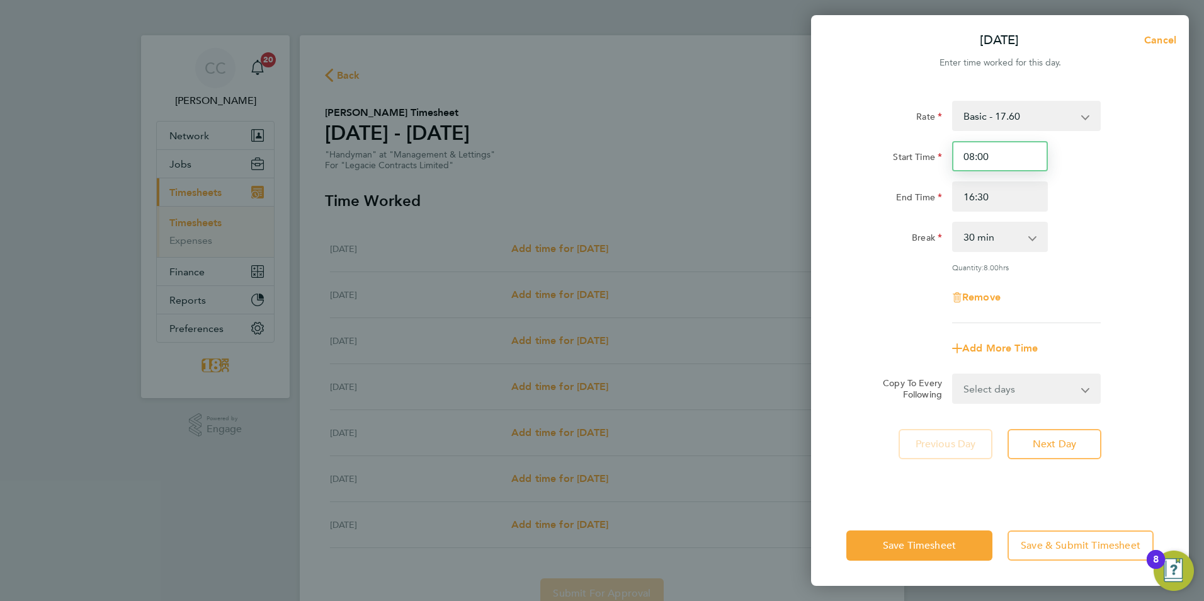
click at [1019, 159] on input "08:00" at bounding box center [1000, 156] width 96 height 30
type input "08:30"
click at [1104, 290] on div "Remove" at bounding box center [1000, 297] width 317 height 30
click at [1017, 387] on select "Select days Day Weekday (Mon-Fri) Weekend (Sat-Sun) [DATE] [DATE] [DATE] [DATE]…" at bounding box center [1020, 389] width 132 height 28
select select "WEEKEND"
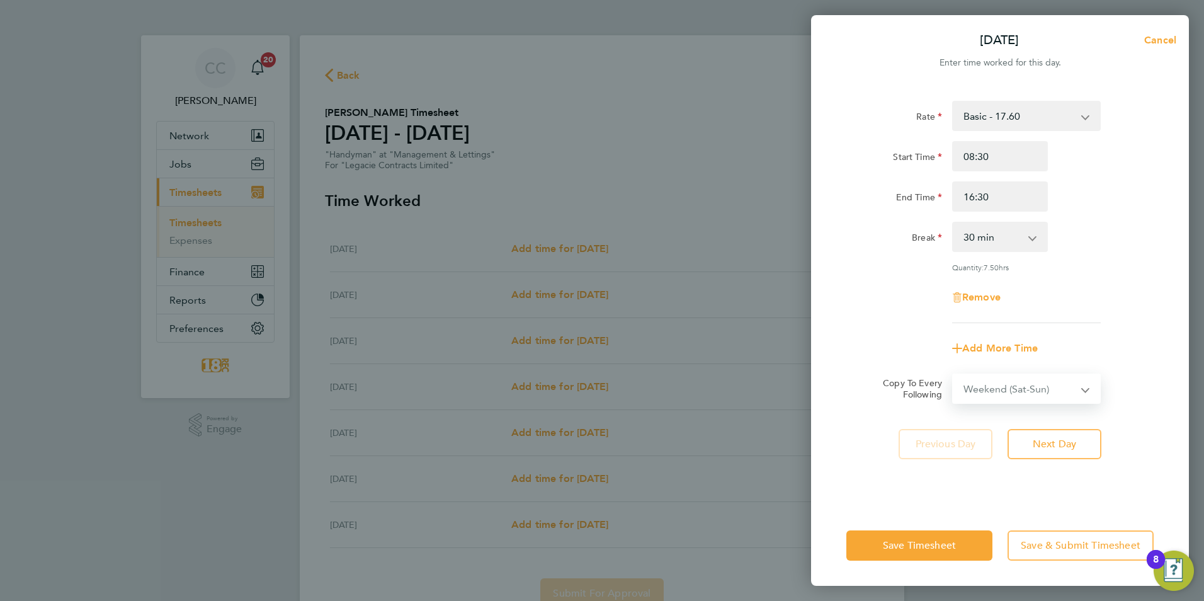
click at [954, 375] on select "Select days Day Weekday (Mon-Fri) Weekend (Sat-Sun) [DATE] [DATE] [DATE] [DATE]…" at bounding box center [1020, 389] width 132 height 28
select select "[DATE]"
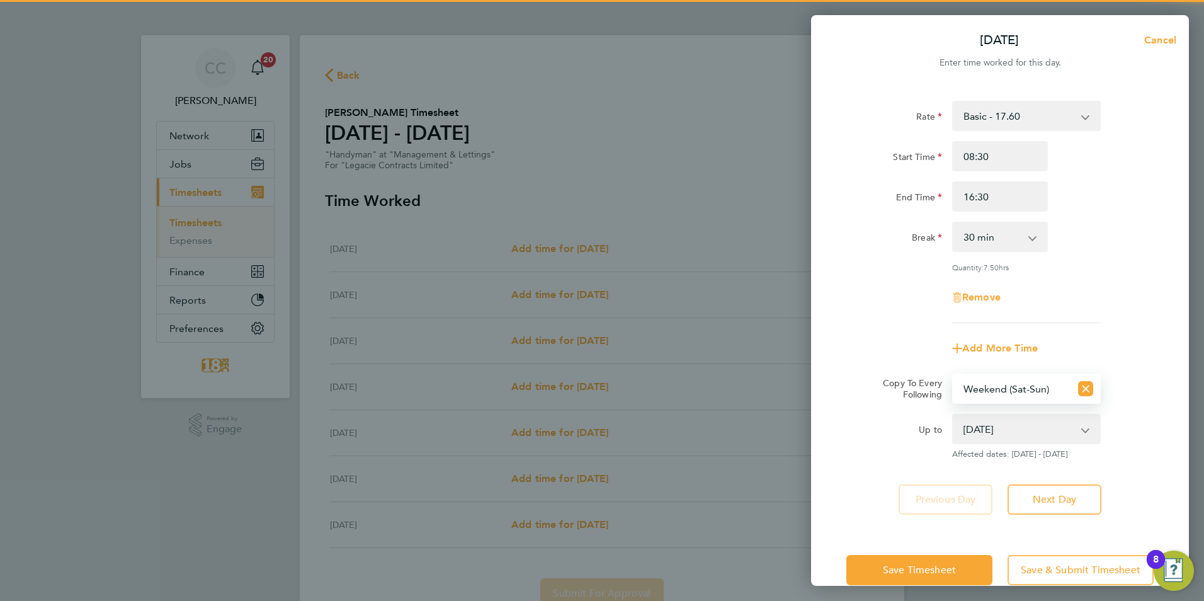
drag, startPoint x: 1022, startPoint y: 387, endPoint x: 1019, endPoint y: 401, distance: 14.4
click at [1022, 387] on select "Select days Day Weekday (Mon-Fri) Weekend (Sat-Sun) [DATE] [DATE] [DATE] [DATE]…" at bounding box center [1012, 389] width 117 height 28
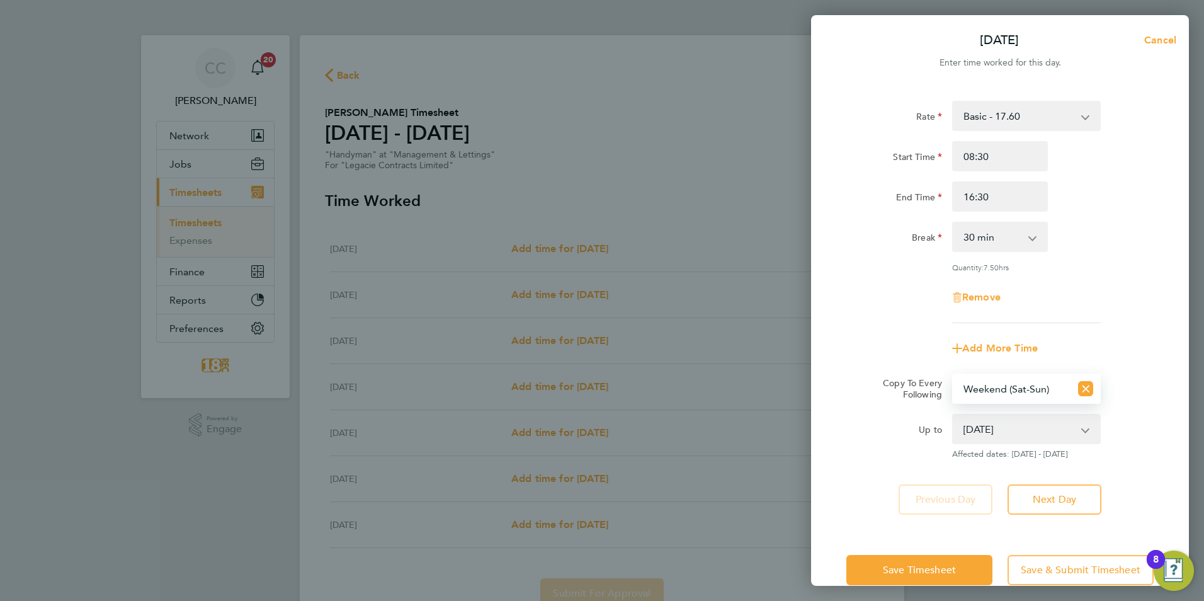
select select "WEEKDAY"
click at [954, 375] on select "Select days Day Weekday (Mon-Fri) Weekend (Sat-Sun) [DATE] [DATE] [DATE] [DATE]…" at bounding box center [1012, 389] width 117 height 28
click at [867, 573] on button "Save Timesheet" at bounding box center [920, 570] width 146 height 30
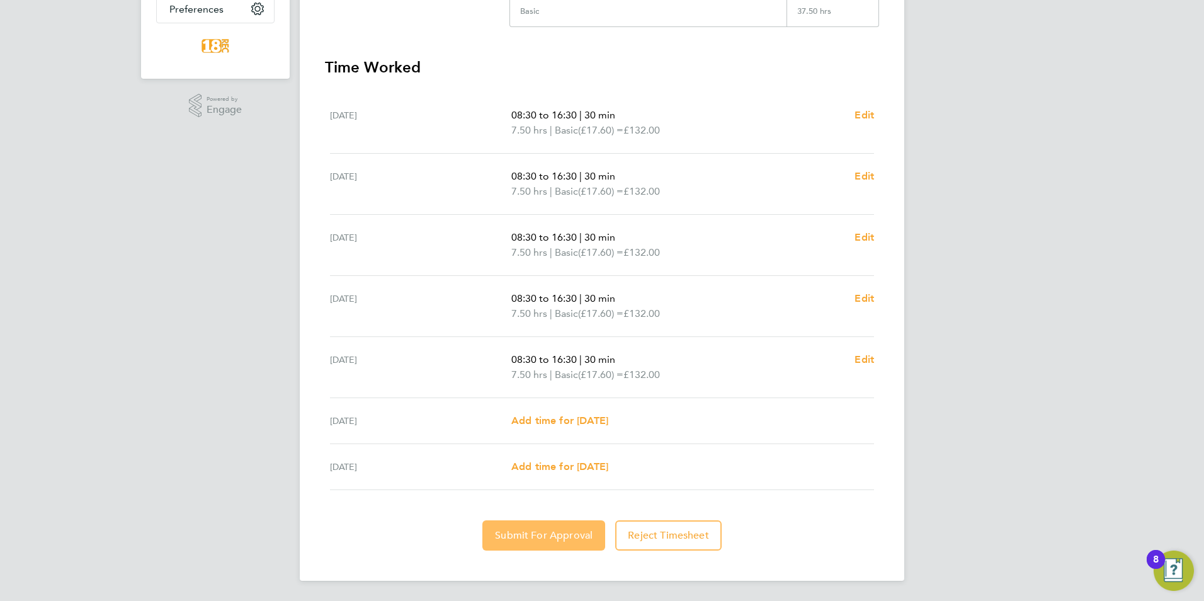
click at [556, 530] on span "Submit For Approval" at bounding box center [544, 535] width 98 height 13
